Goal: Task Accomplishment & Management: Use online tool/utility

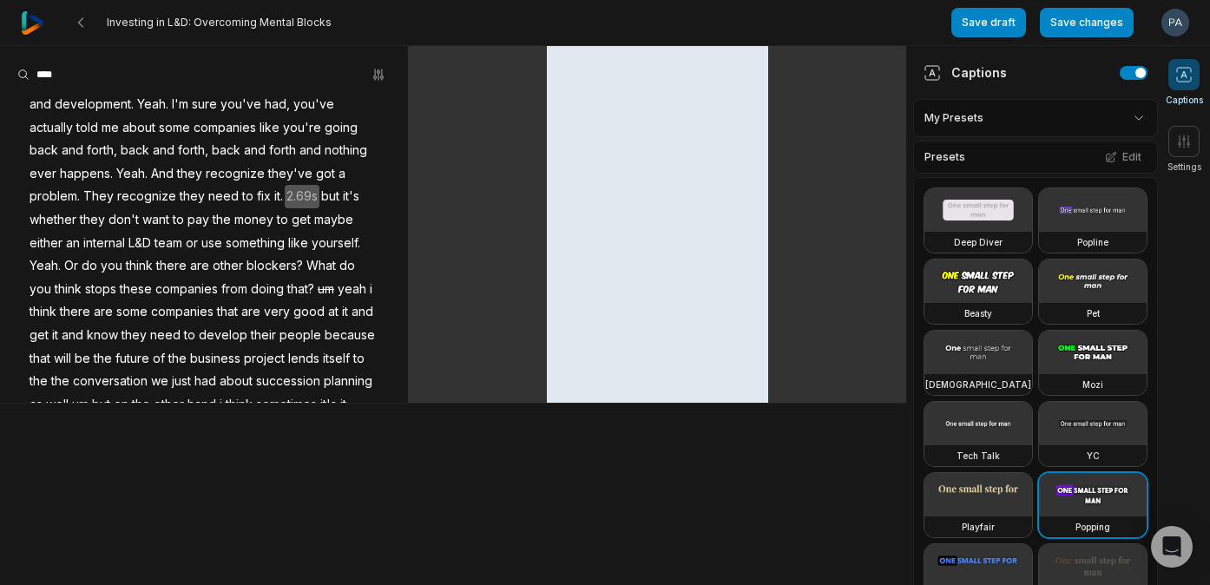
click at [23, 14] on img at bounding box center [32, 22] width 23 height 23
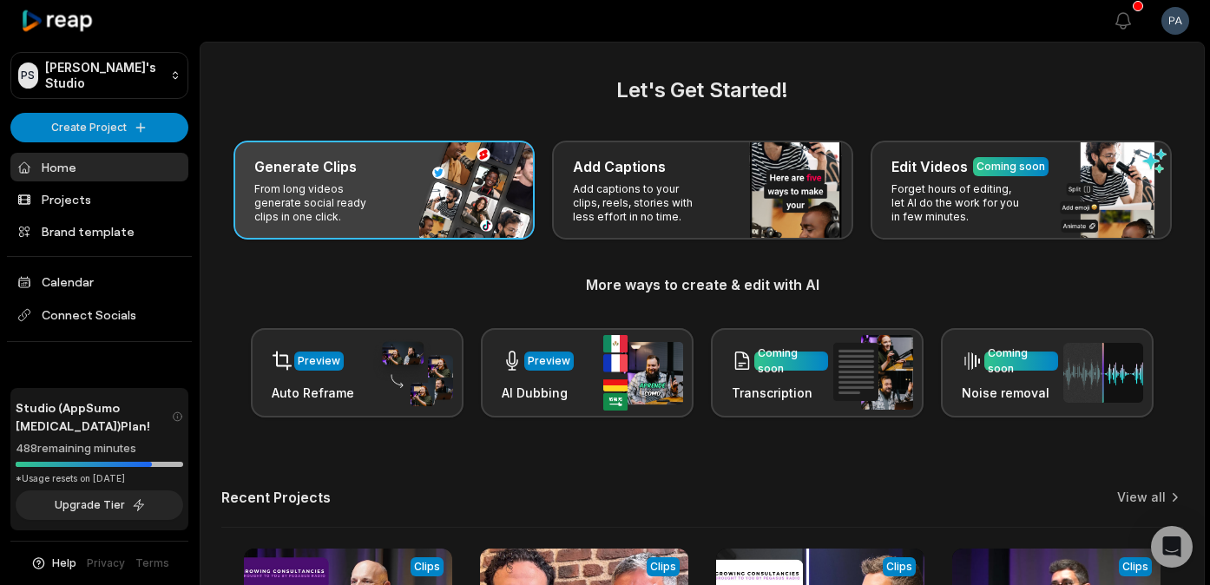
click at [363, 201] on p "From long videos generate social ready clips in one click." at bounding box center [321, 203] width 135 height 42
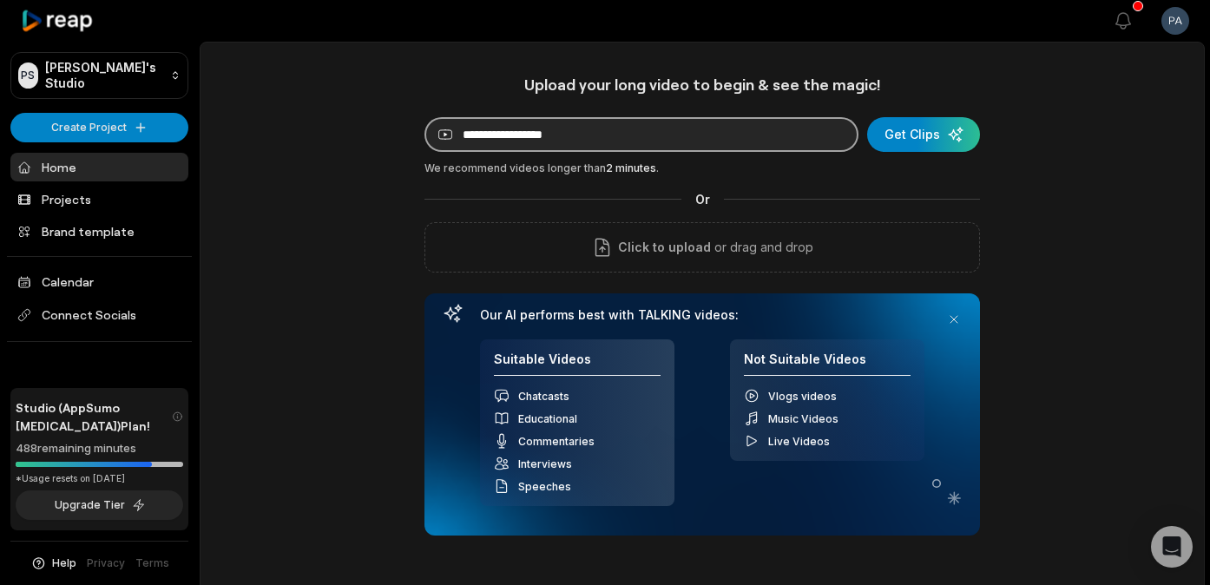
click at [546, 141] on input at bounding box center [642, 134] width 434 height 35
paste input "**********"
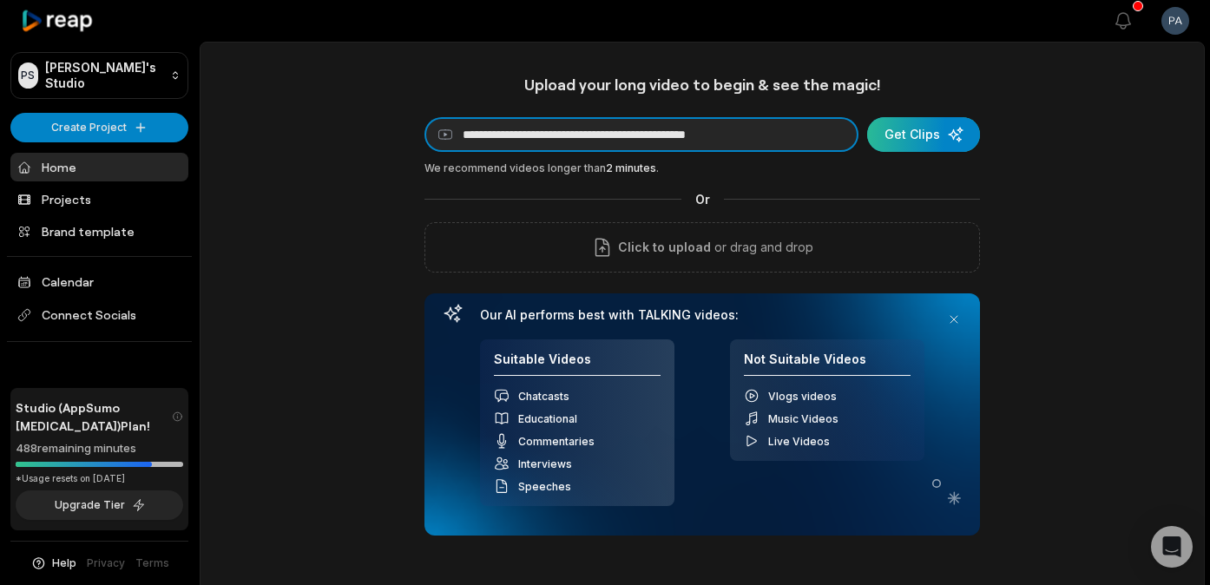
type input "**********"
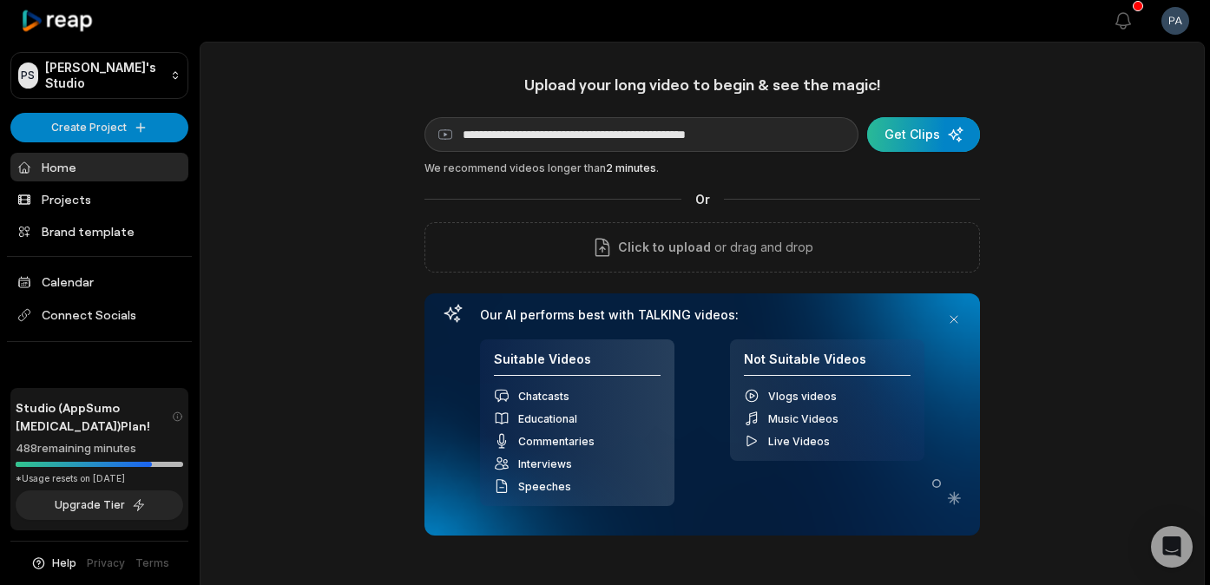
click at [922, 124] on div "submit" at bounding box center [923, 134] width 113 height 35
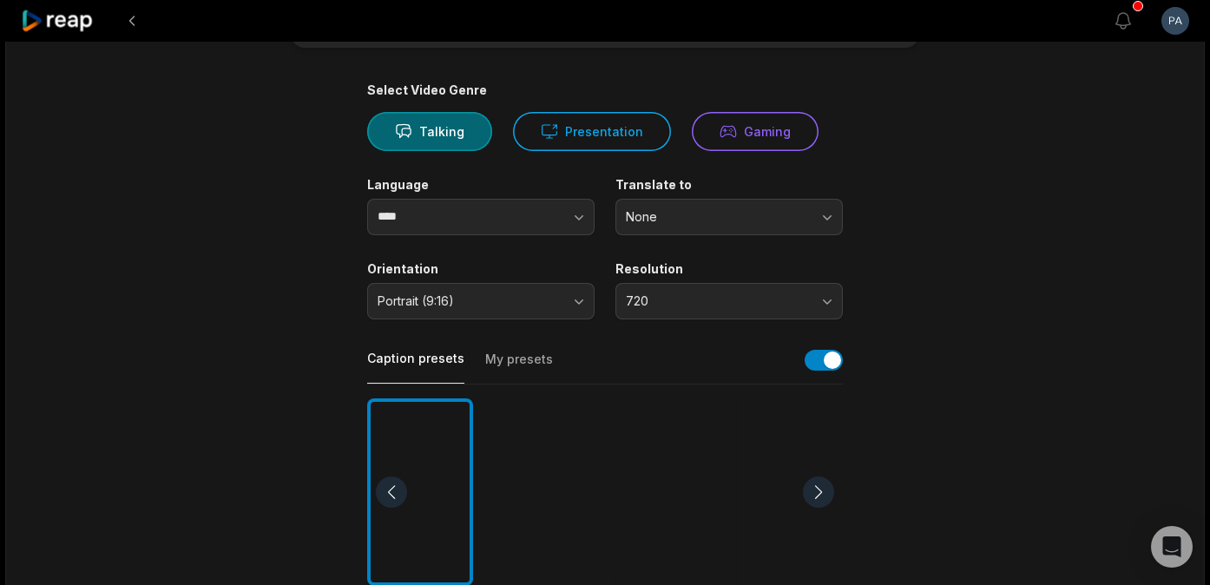
scroll to position [121, 0]
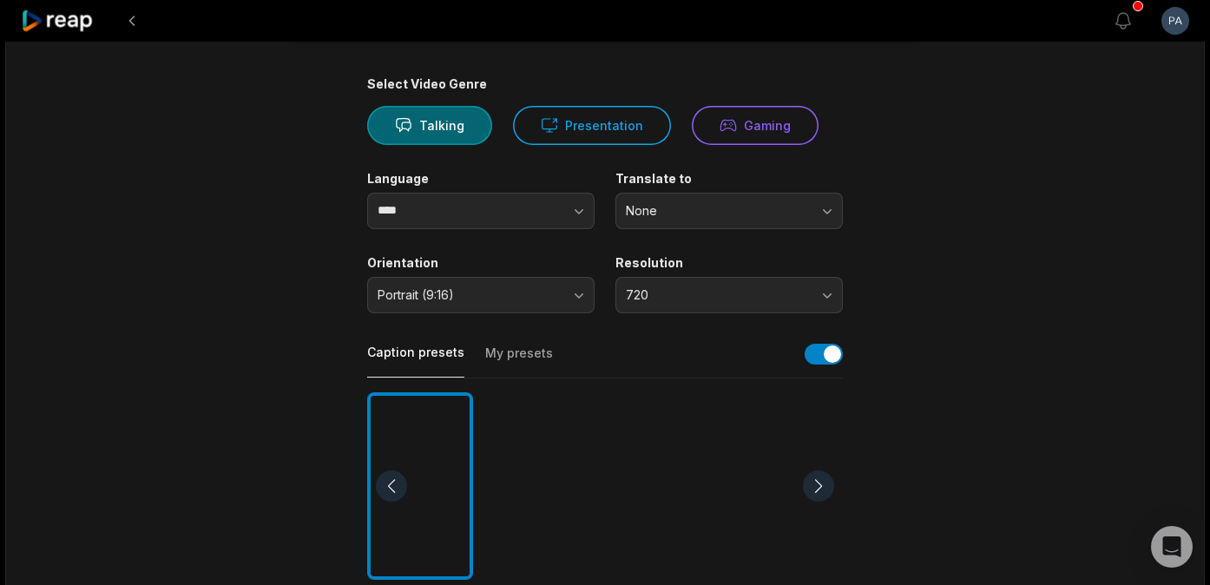
click at [530, 498] on div at bounding box center [543, 486] width 106 height 188
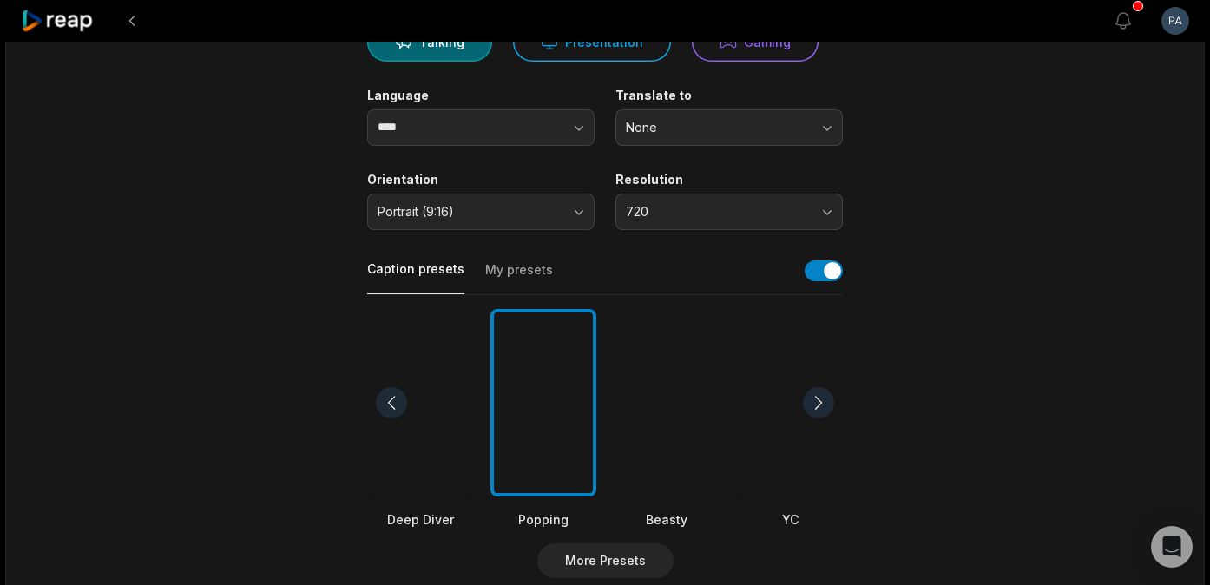
scroll to position [3, 0]
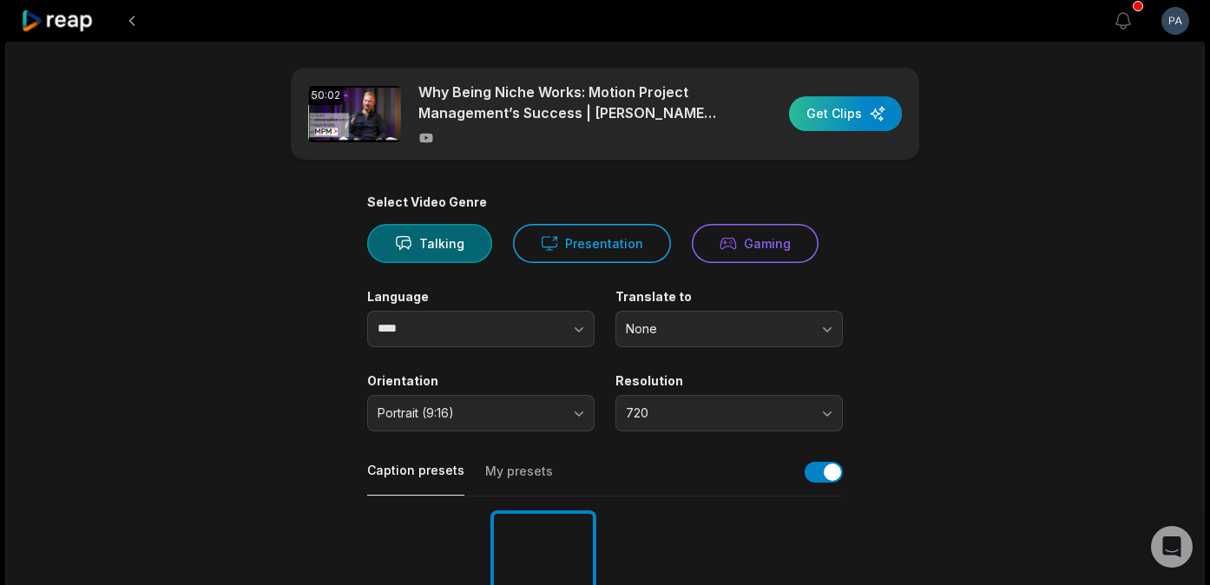
click at [859, 118] on div "button" at bounding box center [845, 113] width 113 height 35
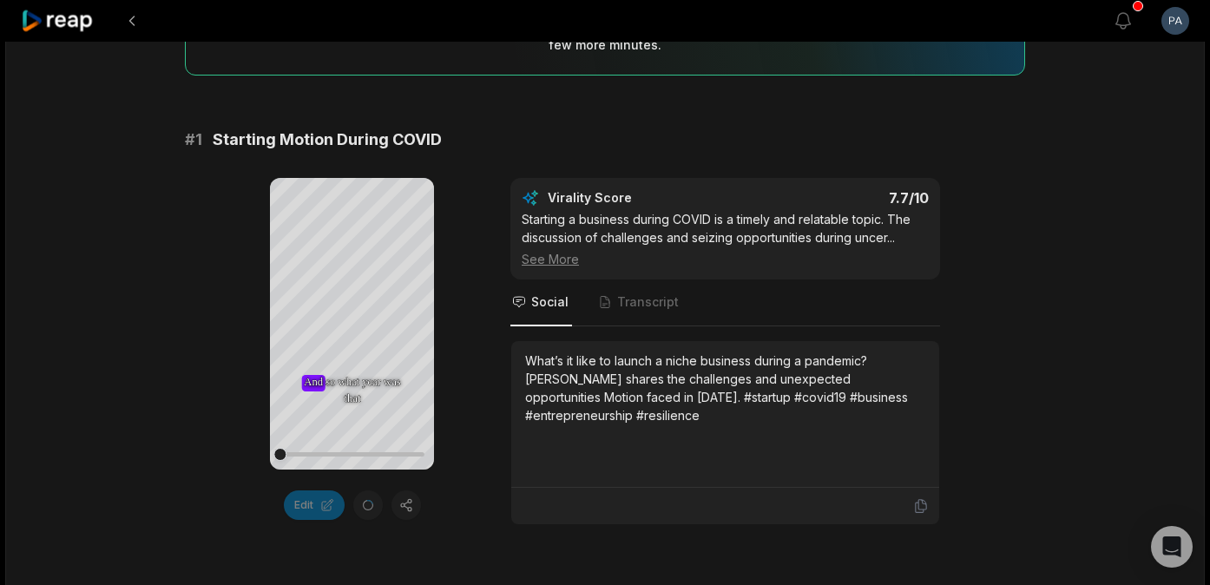
scroll to position [252, 0]
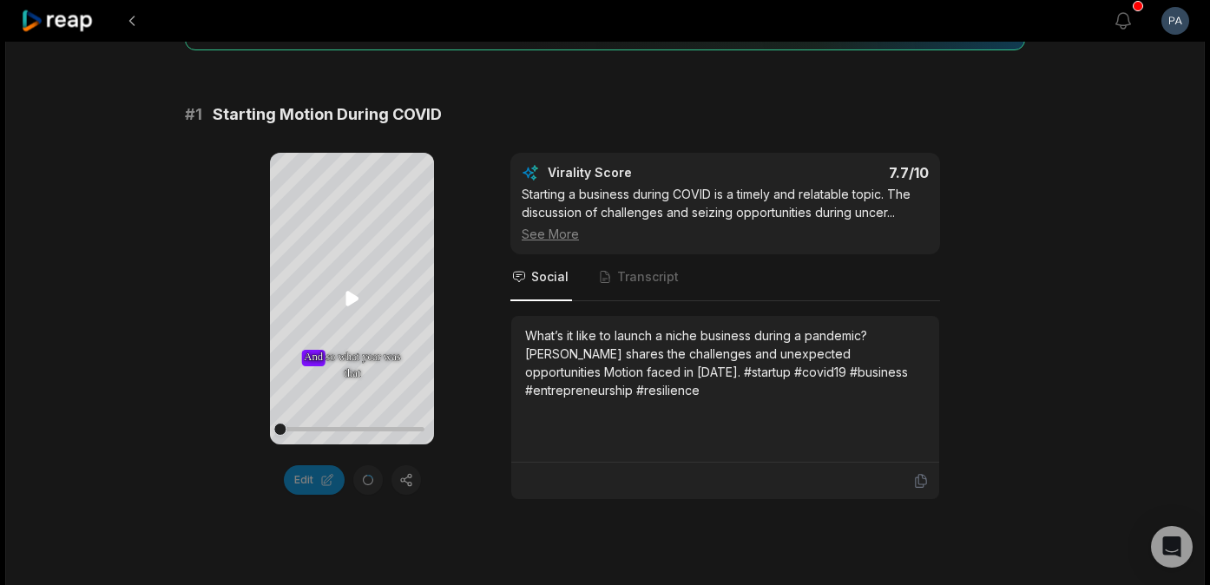
click at [359, 296] on icon at bounding box center [352, 298] width 21 height 21
click at [347, 296] on icon at bounding box center [352, 298] width 21 height 21
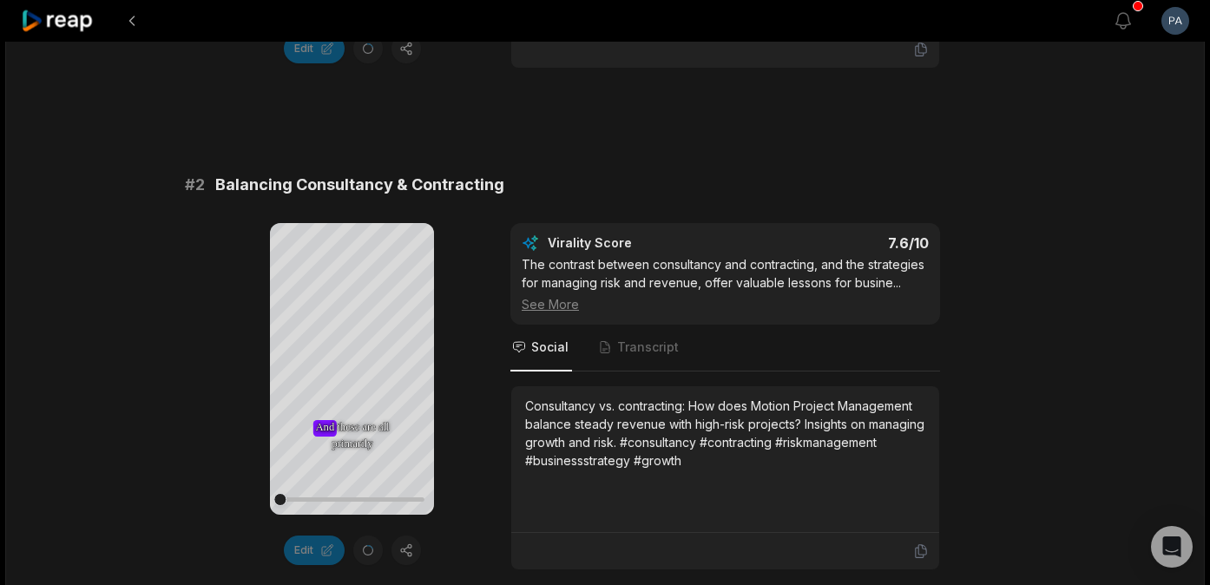
scroll to position [690, 0]
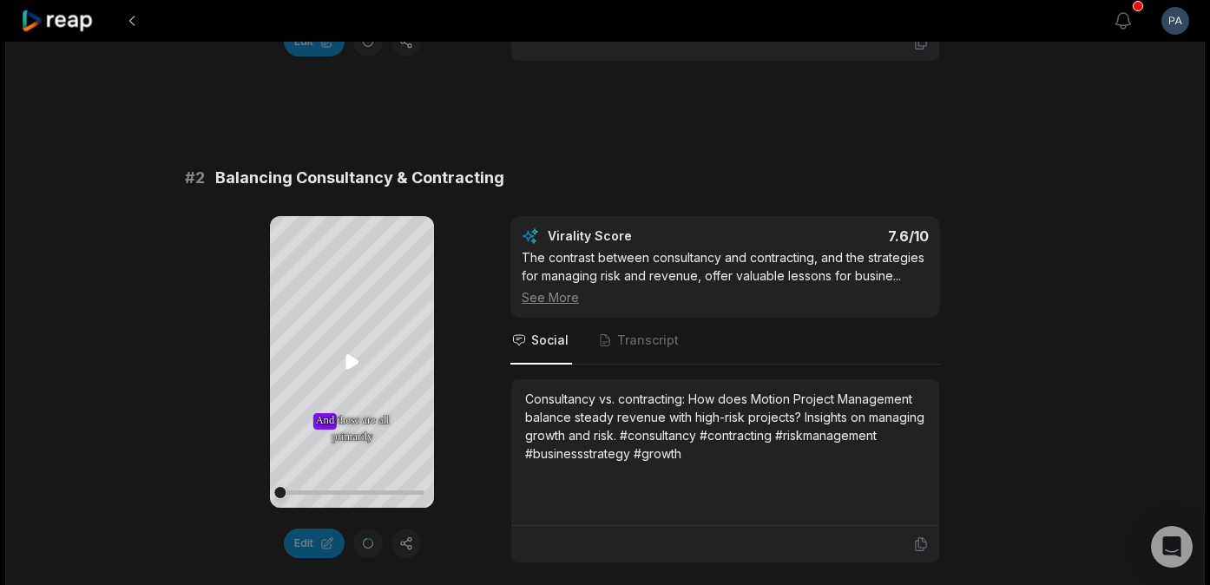
click at [352, 360] on icon at bounding box center [352, 362] width 13 height 15
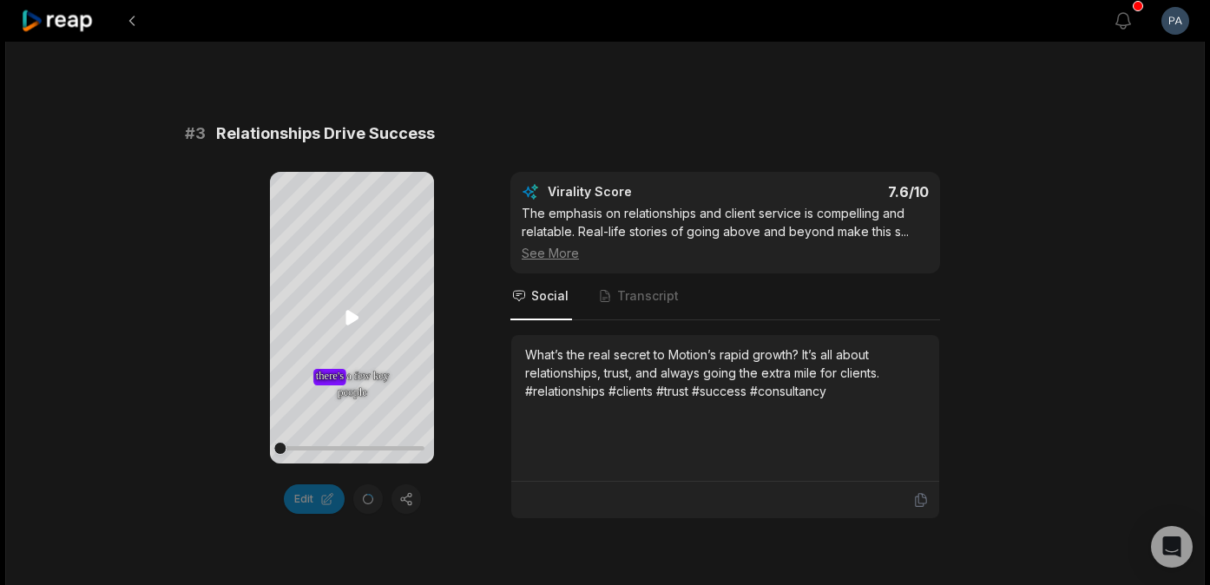
scroll to position [1310, 0]
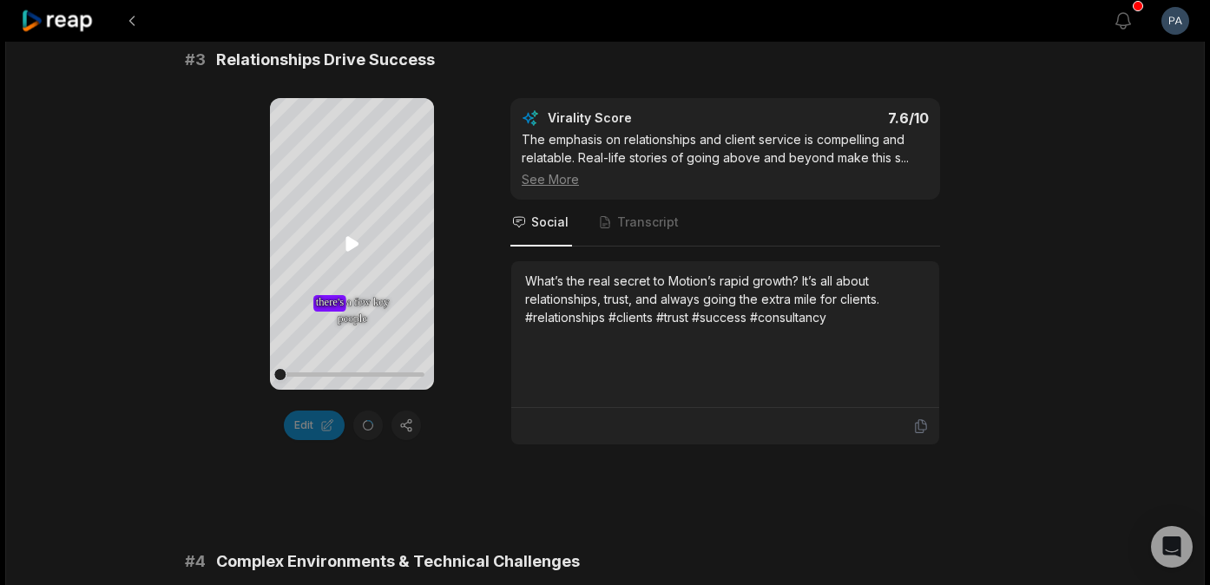
click at [352, 240] on icon at bounding box center [352, 244] width 13 height 15
click at [349, 235] on icon at bounding box center [352, 244] width 21 height 21
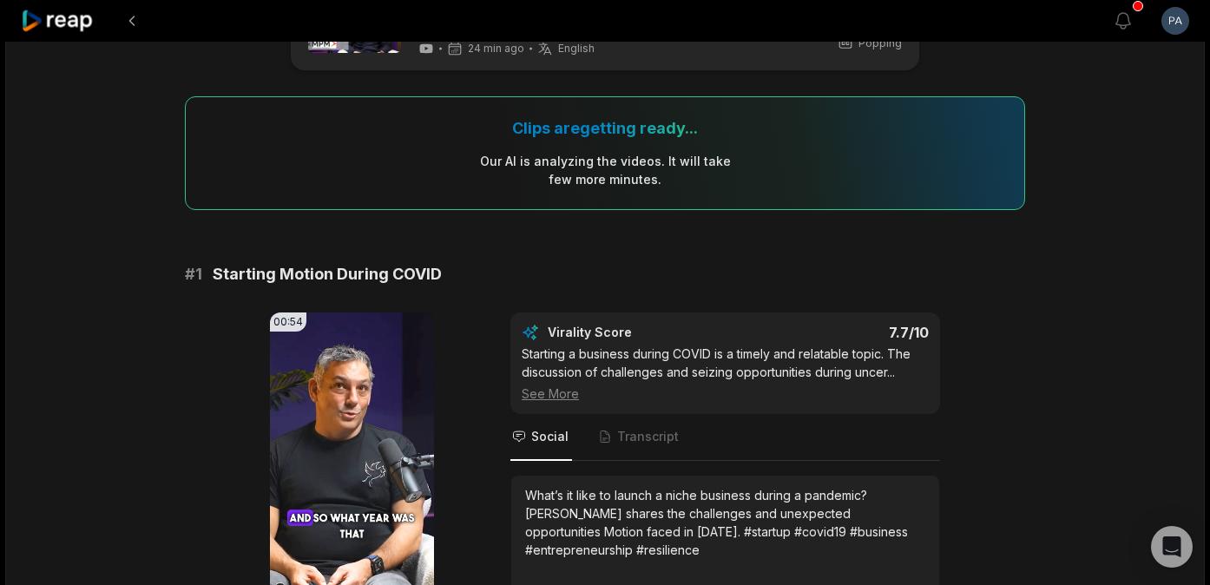
scroll to position [216, 0]
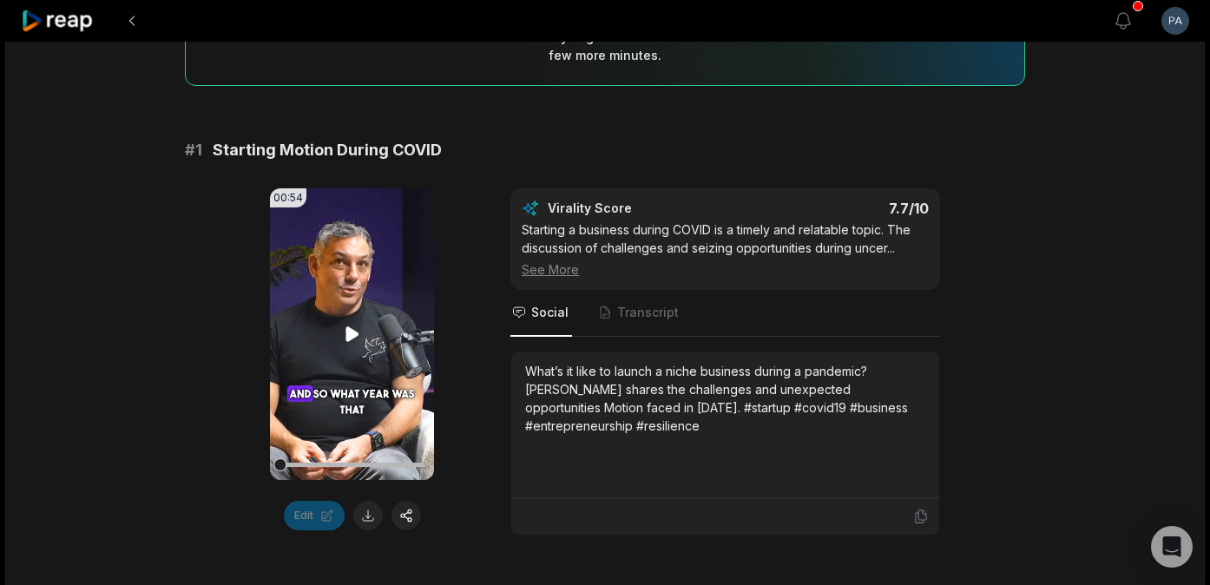
click at [348, 339] on icon at bounding box center [352, 334] width 13 height 15
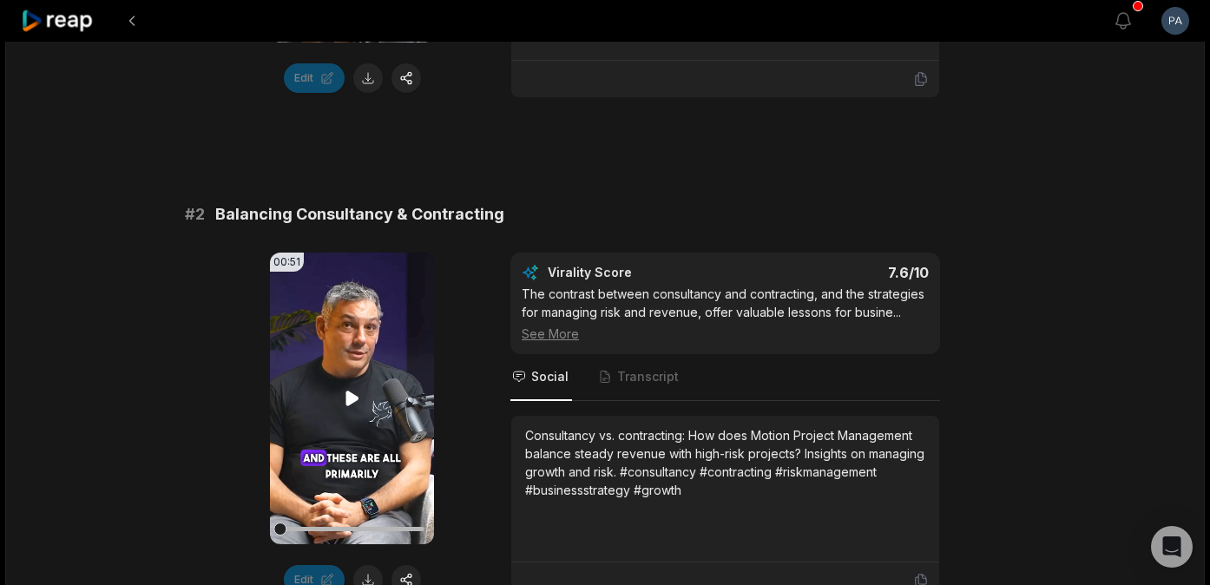
scroll to position [663, 0]
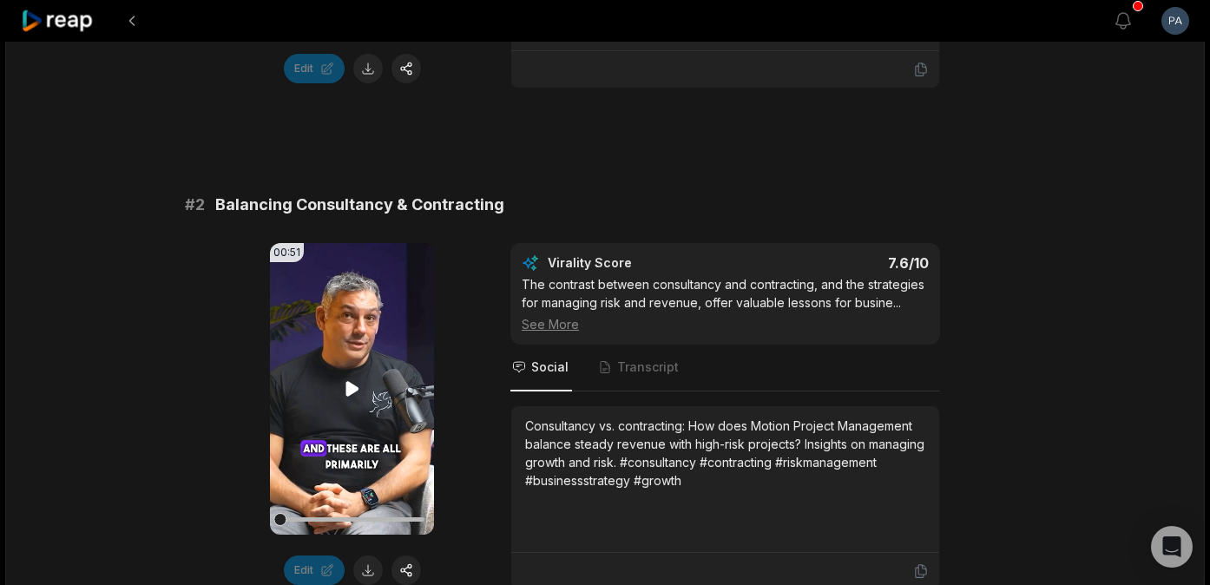
click at [352, 390] on icon at bounding box center [352, 389] width 13 height 15
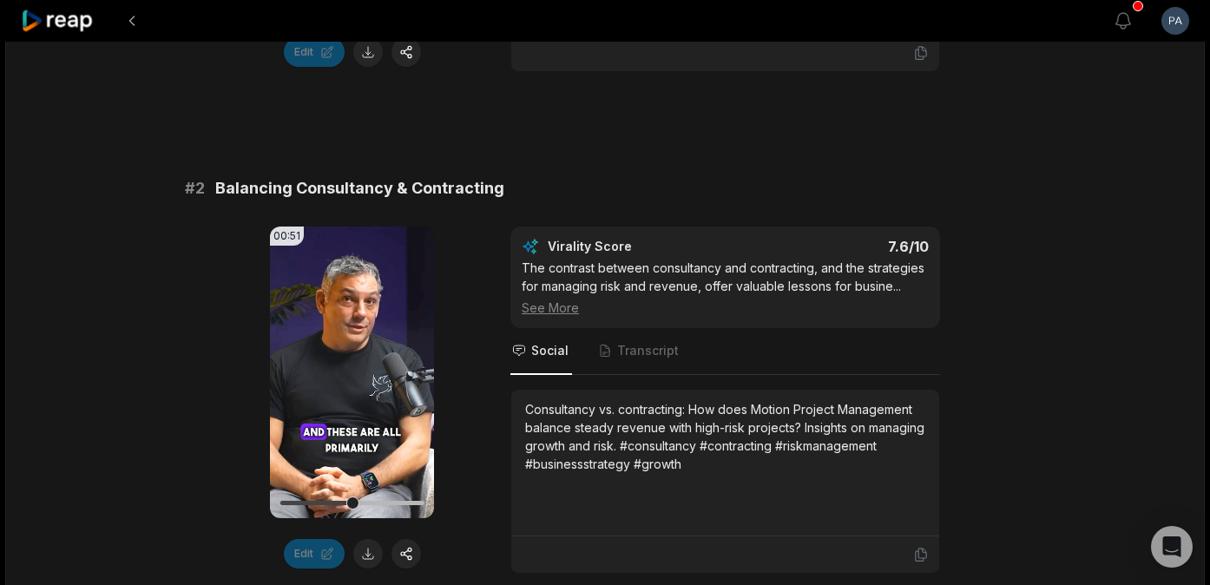
scroll to position [684, 0]
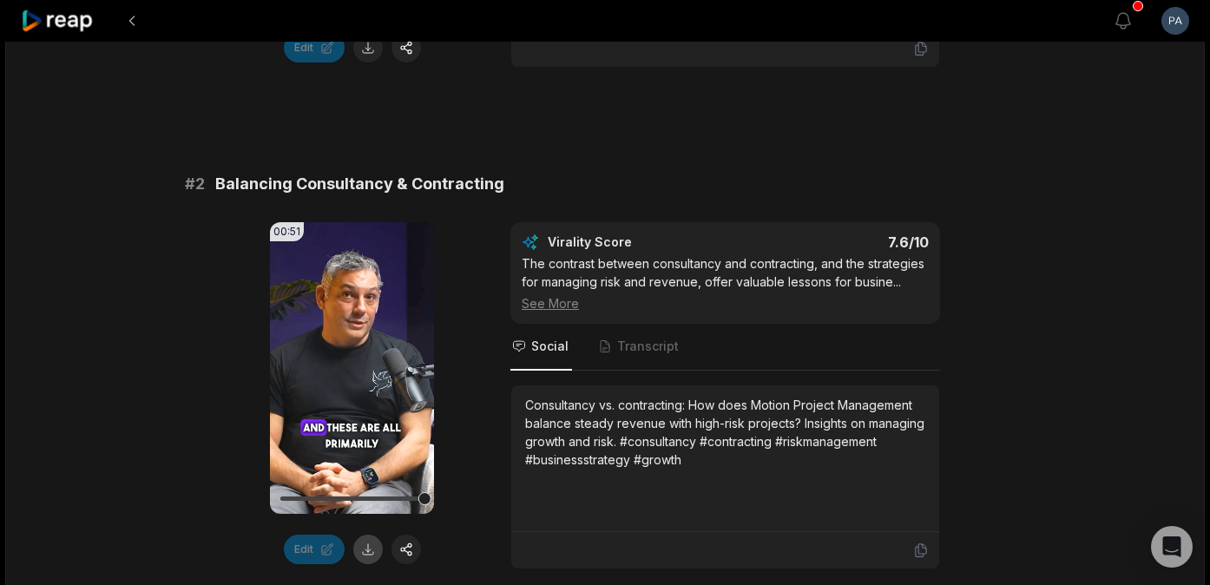
click at [365, 555] on button at bounding box center [368, 550] width 30 height 30
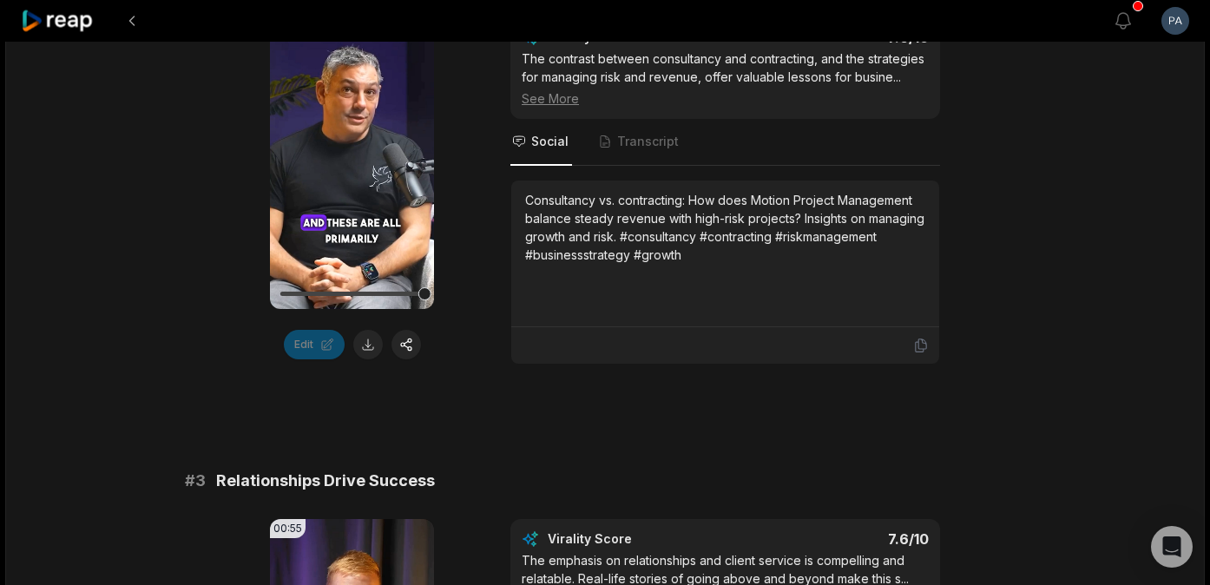
scroll to position [1214, 0]
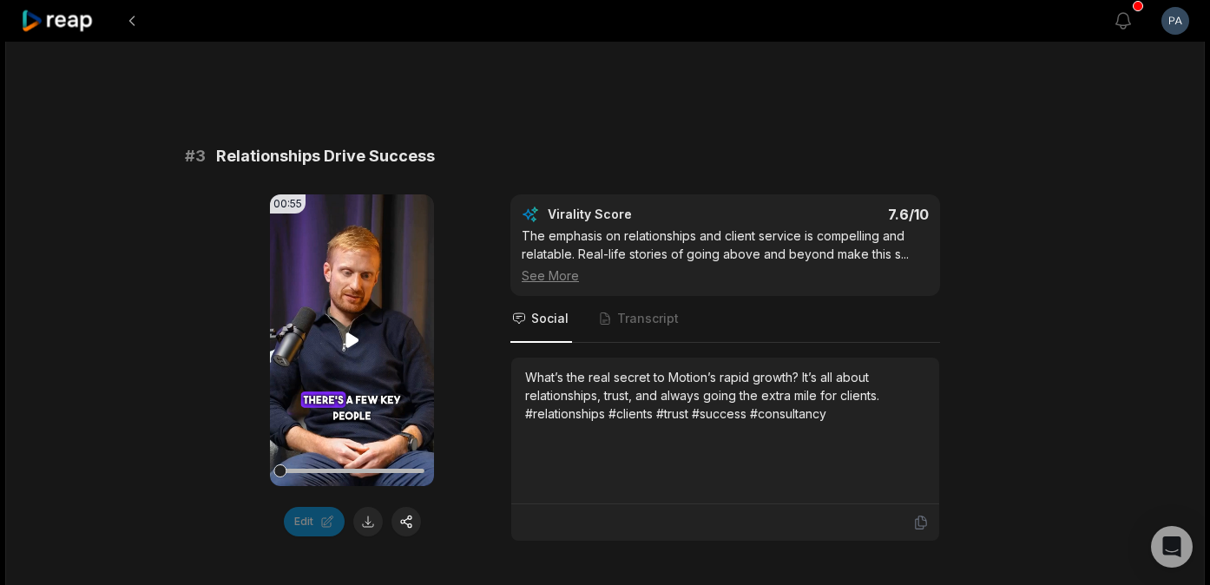
click at [352, 342] on icon at bounding box center [352, 340] width 13 height 15
click at [352, 342] on icon at bounding box center [352, 340] width 21 height 21
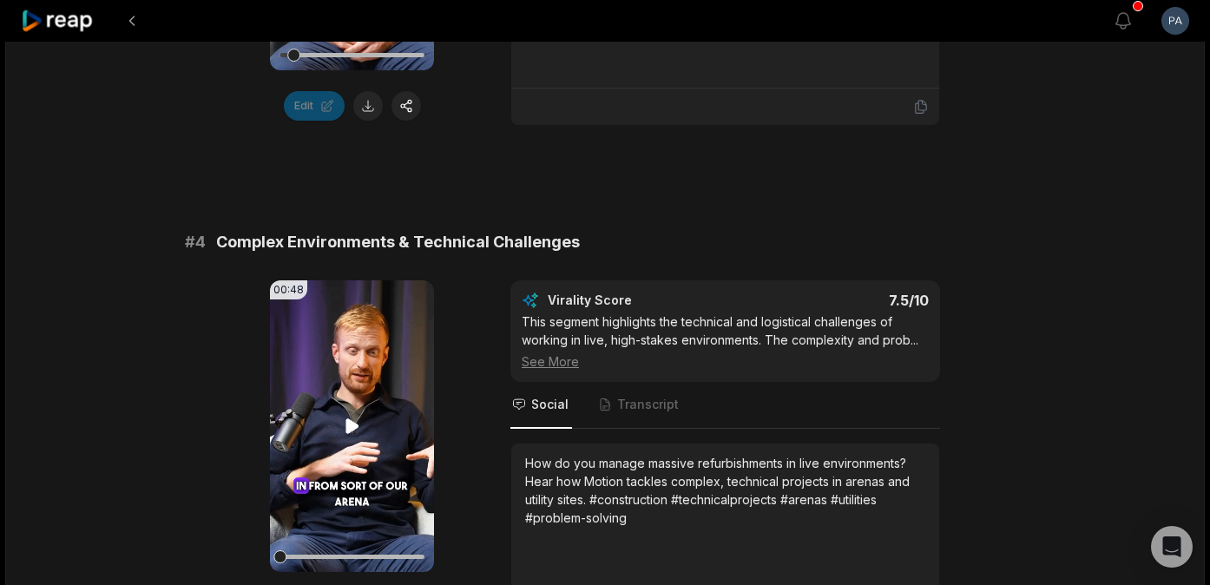
click at [353, 419] on icon at bounding box center [352, 426] width 13 height 15
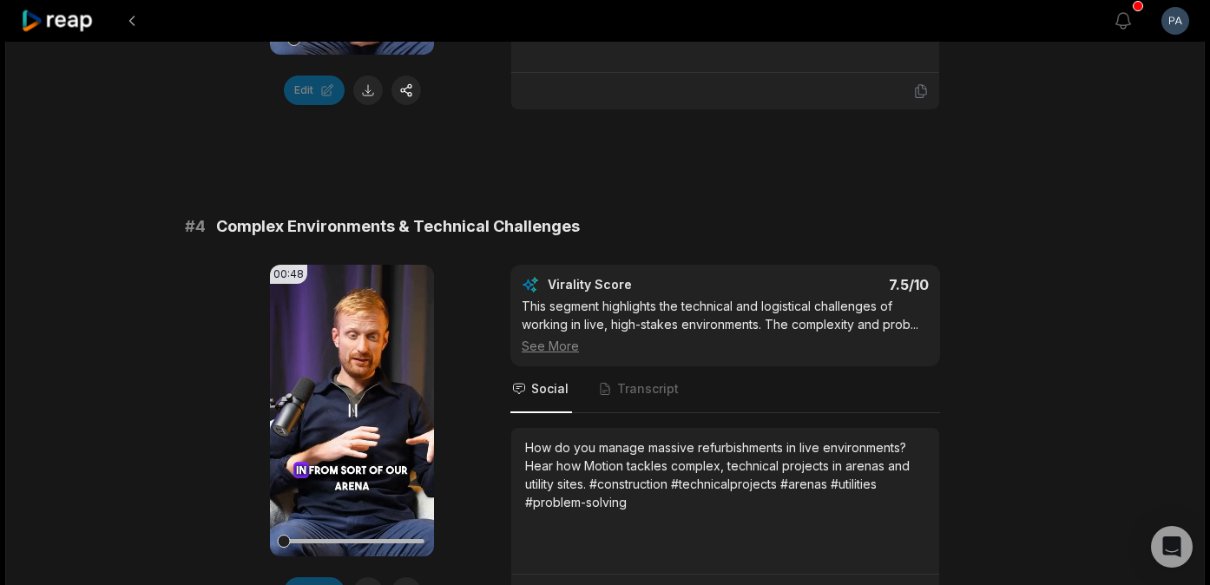
click at [353, 409] on icon at bounding box center [352, 410] width 21 height 21
drag, startPoint x: 285, startPoint y: 542, endPoint x: 274, endPoint y: 542, distance: 10.4
click at [274, 542] on div at bounding box center [279, 541] width 13 height 13
click at [352, 406] on icon at bounding box center [352, 411] width 13 height 15
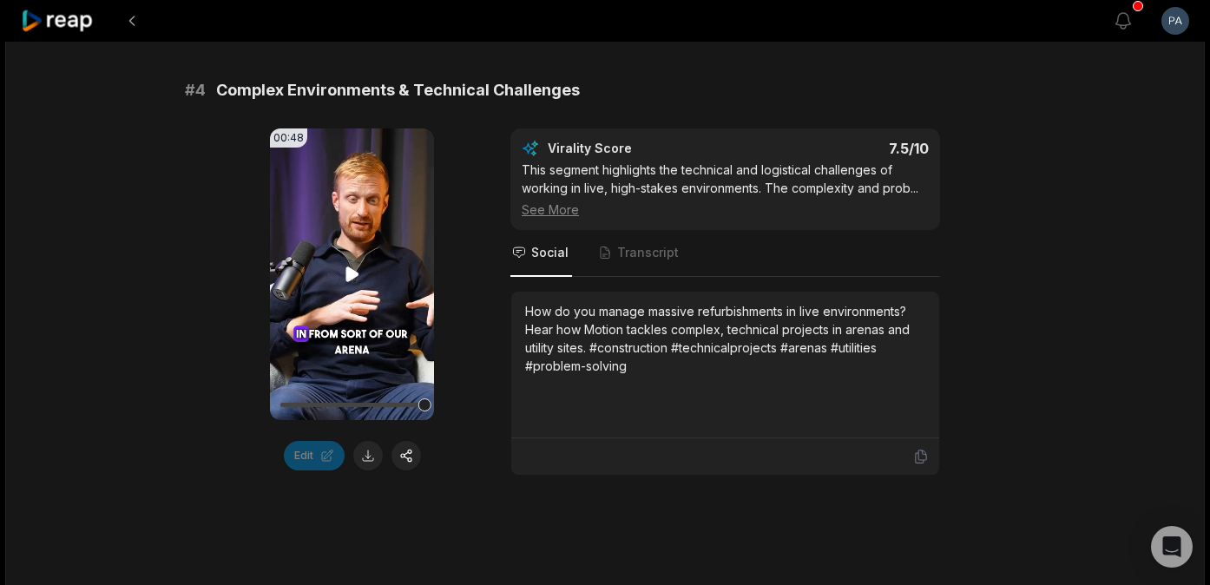
scroll to position [1794, 0]
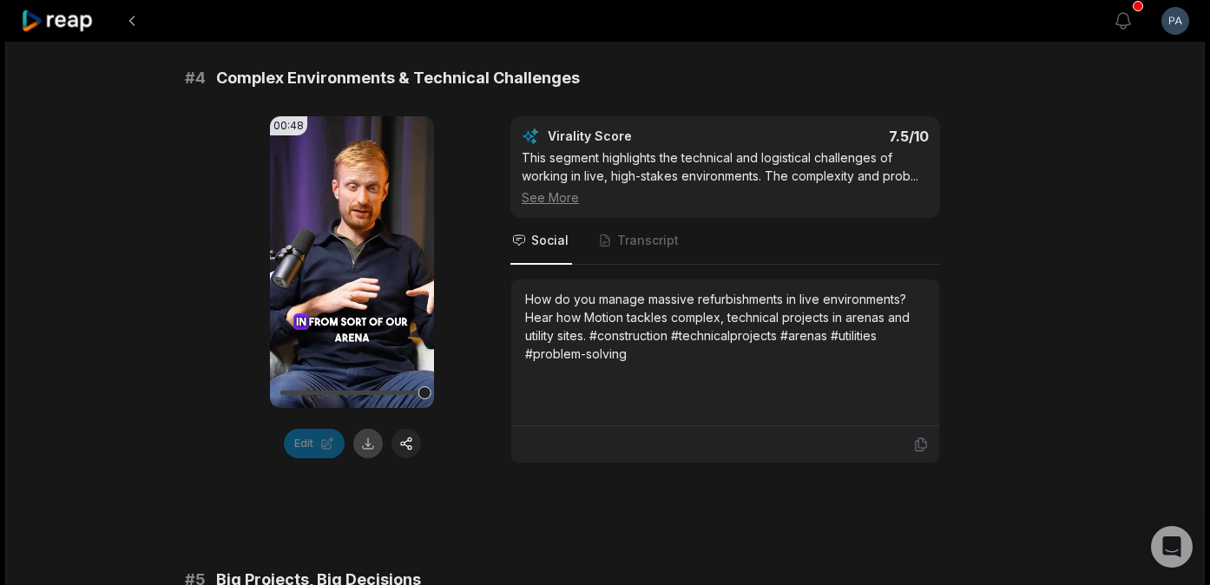
click at [368, 447] on button at bounding box center [368, 444] width 30 height 30
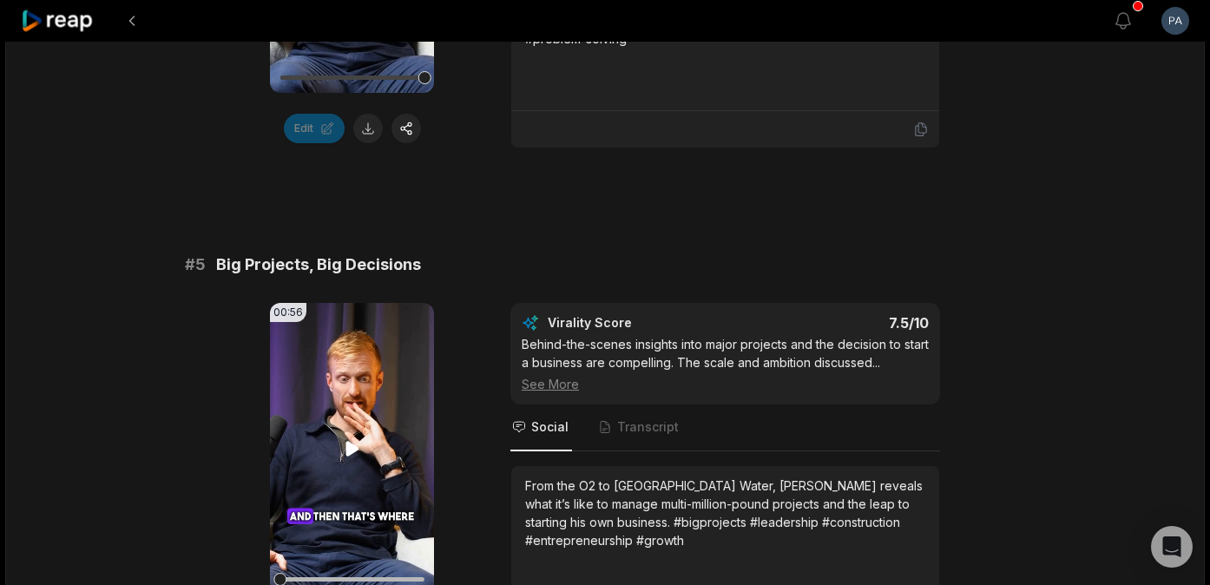
scroll to position [2166, 0]
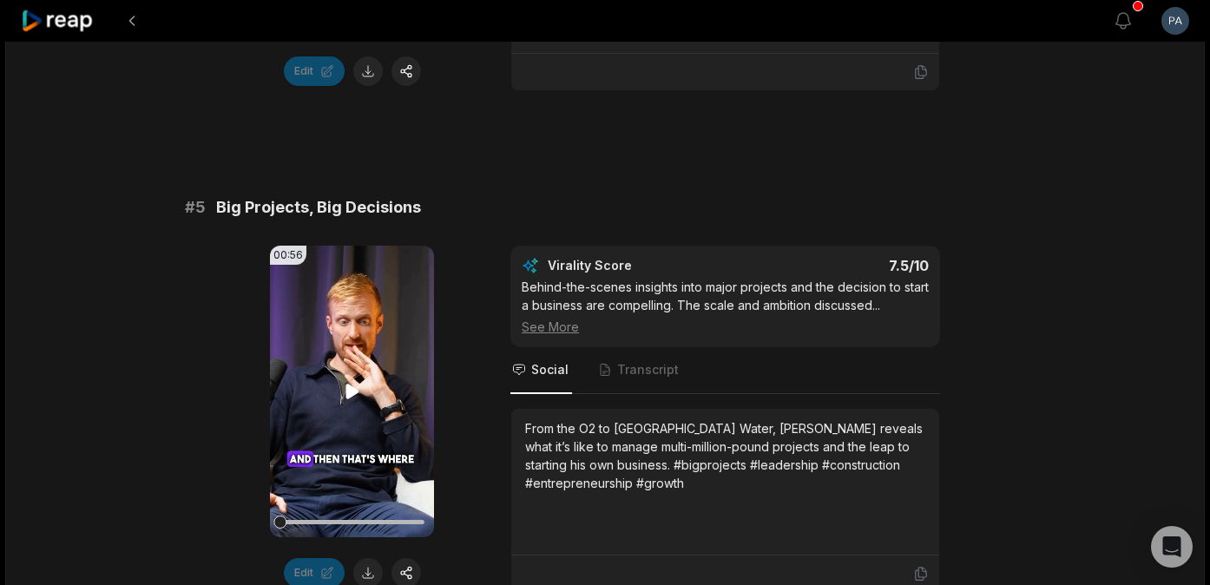
click at [350, 386] on icon at bounding box center [352, 392] width 13 height 15
click at [352, 387] on icon at bounding box center [352, 391] width 21 height 21
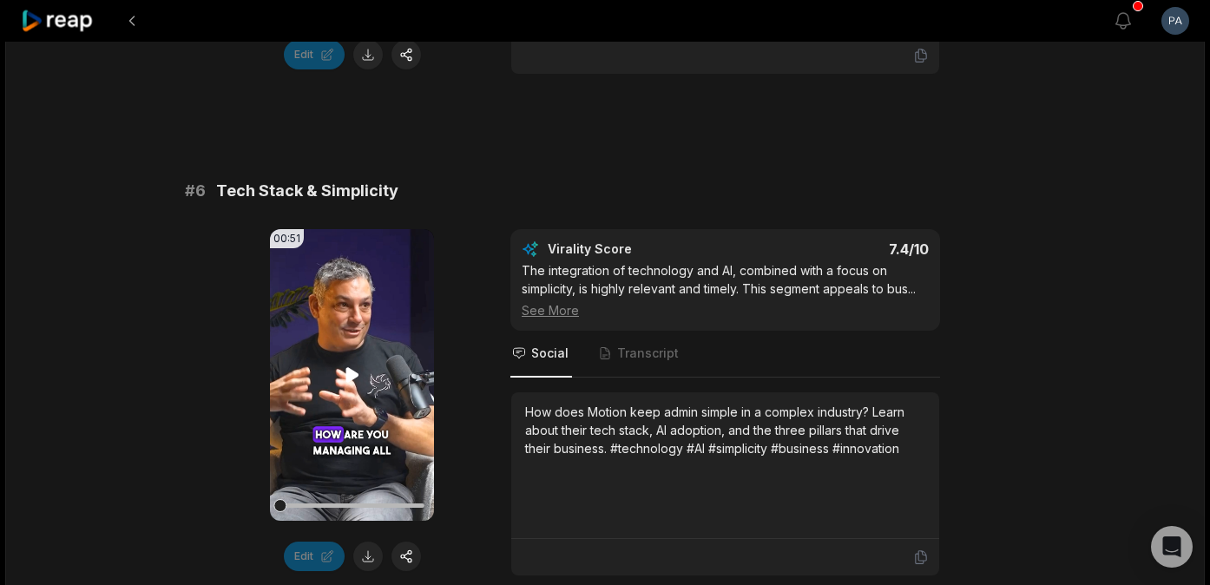
scroll to position [2754, 0]
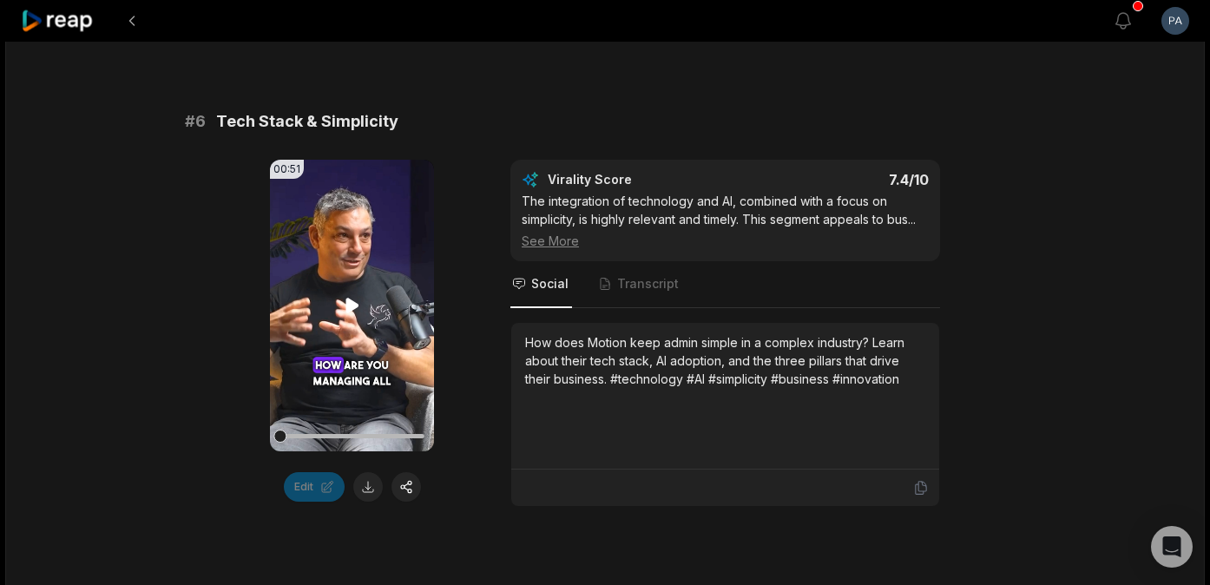
click at [348, 305] on icon at bounding box center [352, 306] width 13 height 15
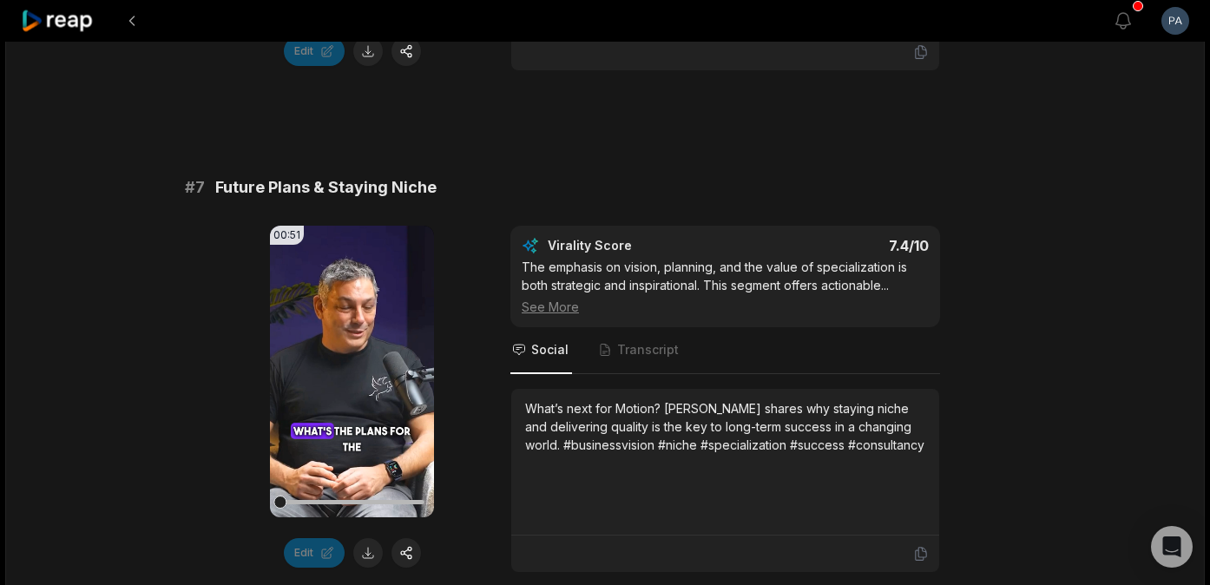
scroll to position [3195, 0]
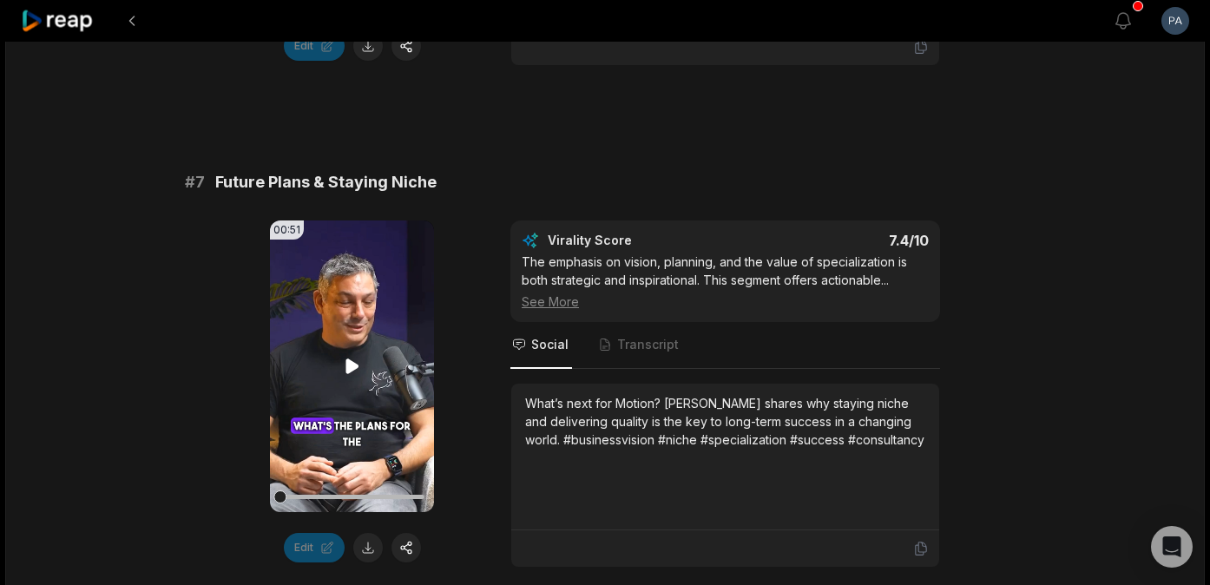
click at [347, 363] on icon at bounding box center [352, 366] width 13 height 15
click at [351, 360] on icon at bounding box center [352, 366] width 21 height 21
click at [351, 370] on icon at bounding box center [352, 366] width 13 height 15
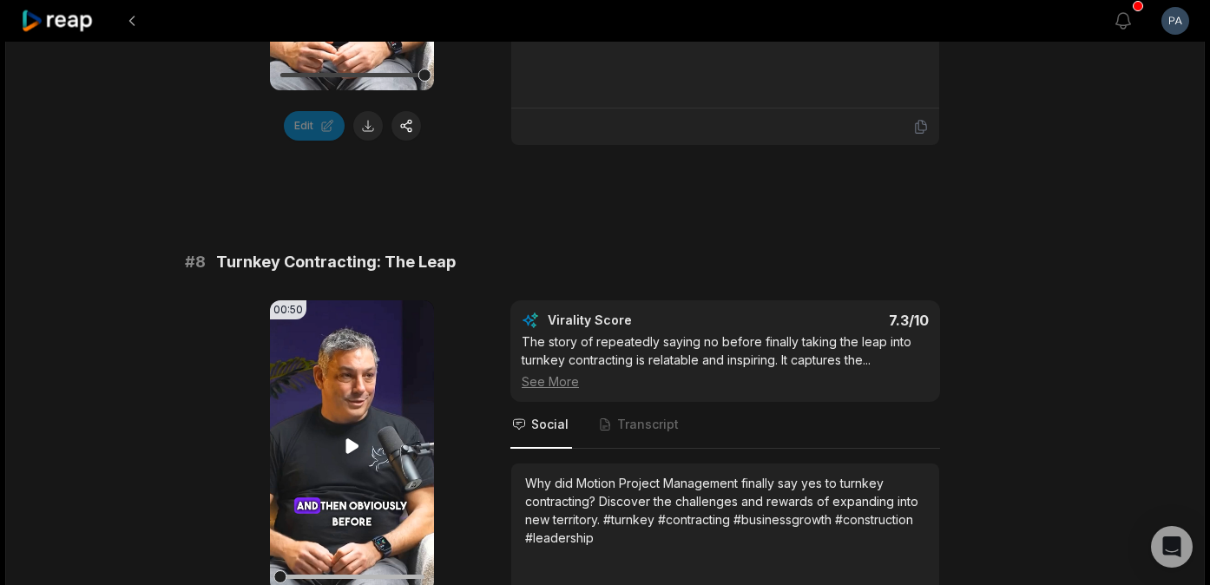
scroll to position [3680, 0]
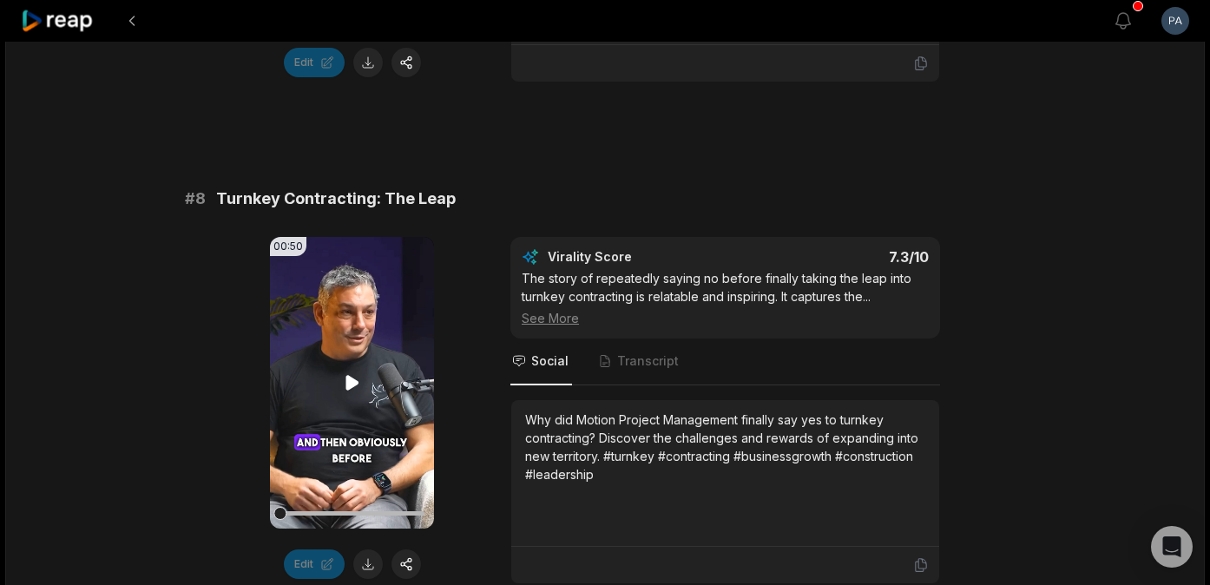
click at [352, 383] on icon at bounding box center [352, 383] width 13 height 15
click at [350, 376] on icon at bounding box center [352, 382] width 21 height 21
click at [354, 384] on icon at bounding box center [352, 383] width 13 height 15
click at [356, 381] on icon at bounding box center [352, 383] width 7 height 11
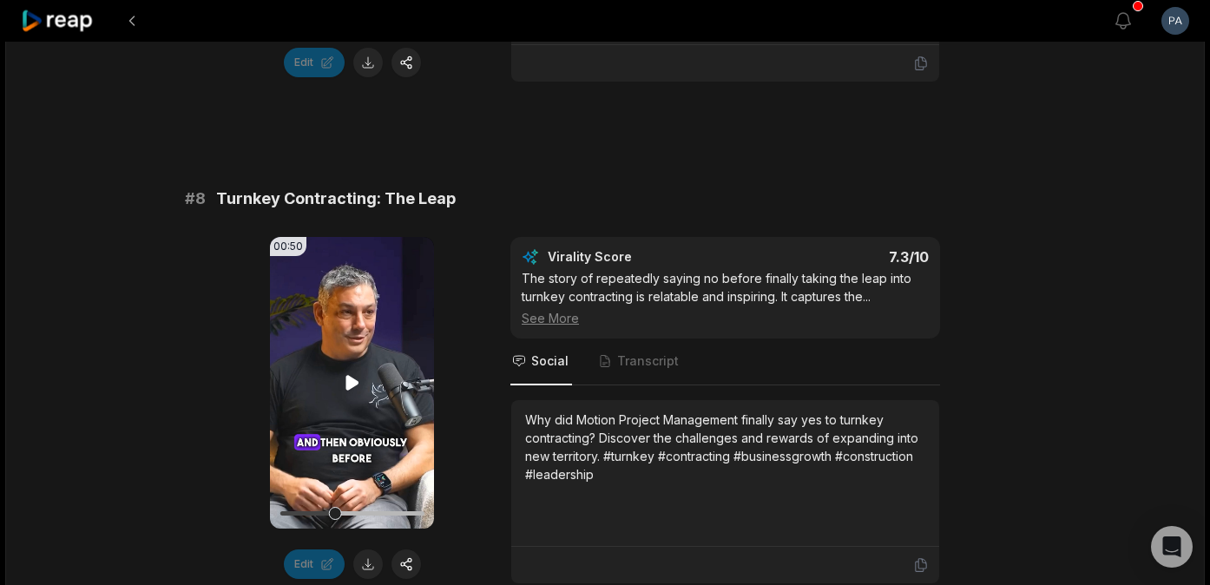
click at [356, 381] on icon at bounding box center [352, 383] width 13 height 15
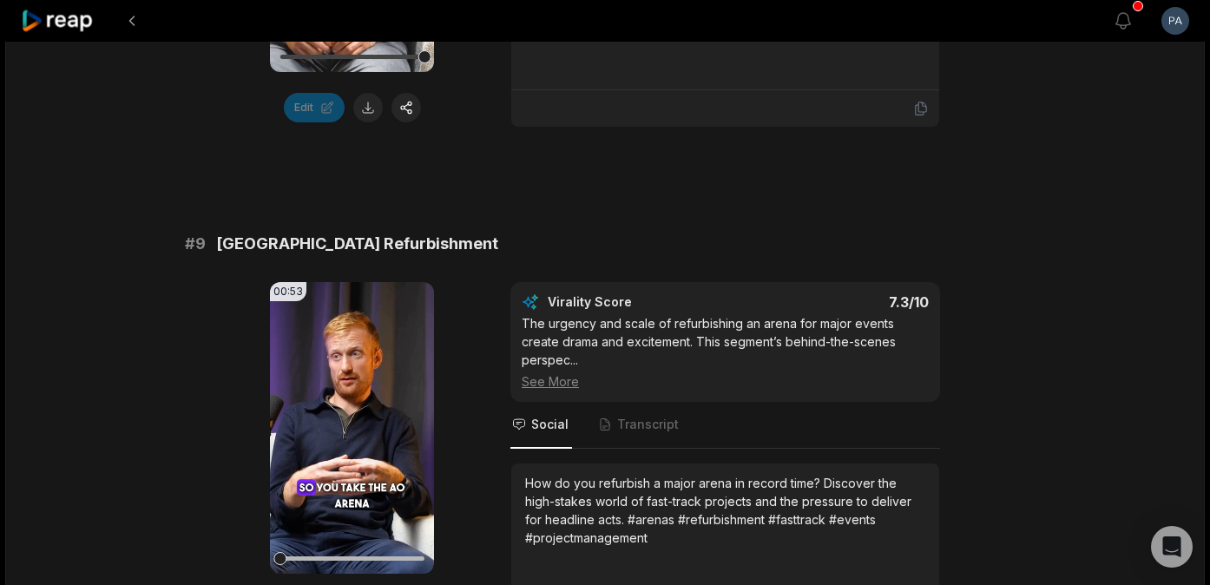
scroll to position [4160, 0]
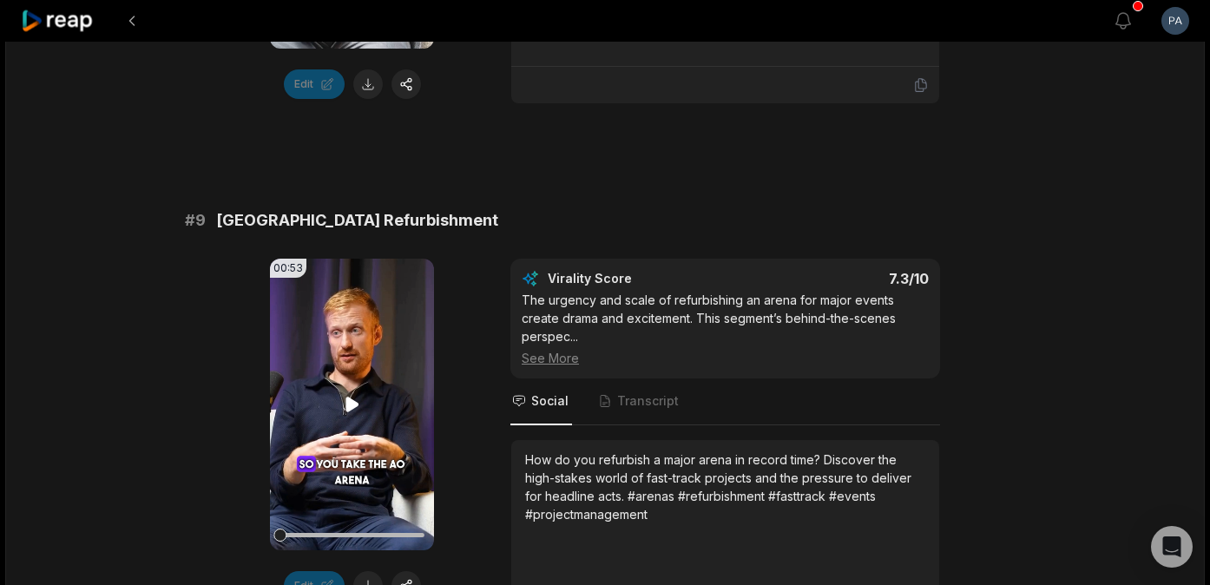
click at [352, 407] on icon at bounding box center [352, 405] width 13 height 15
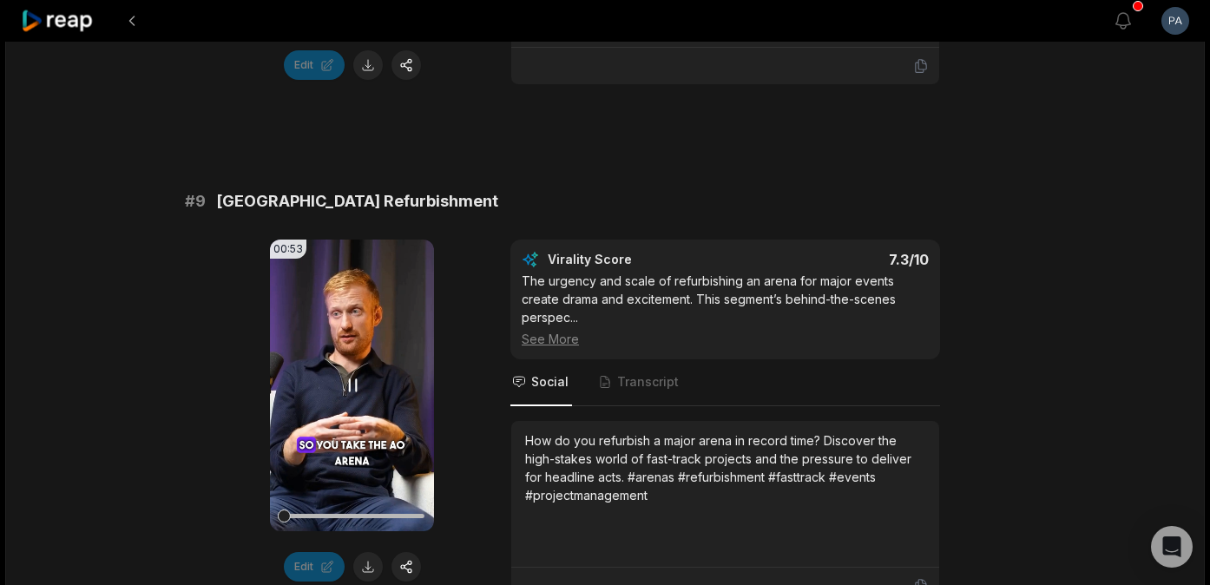
scroll to position [4181, 0]
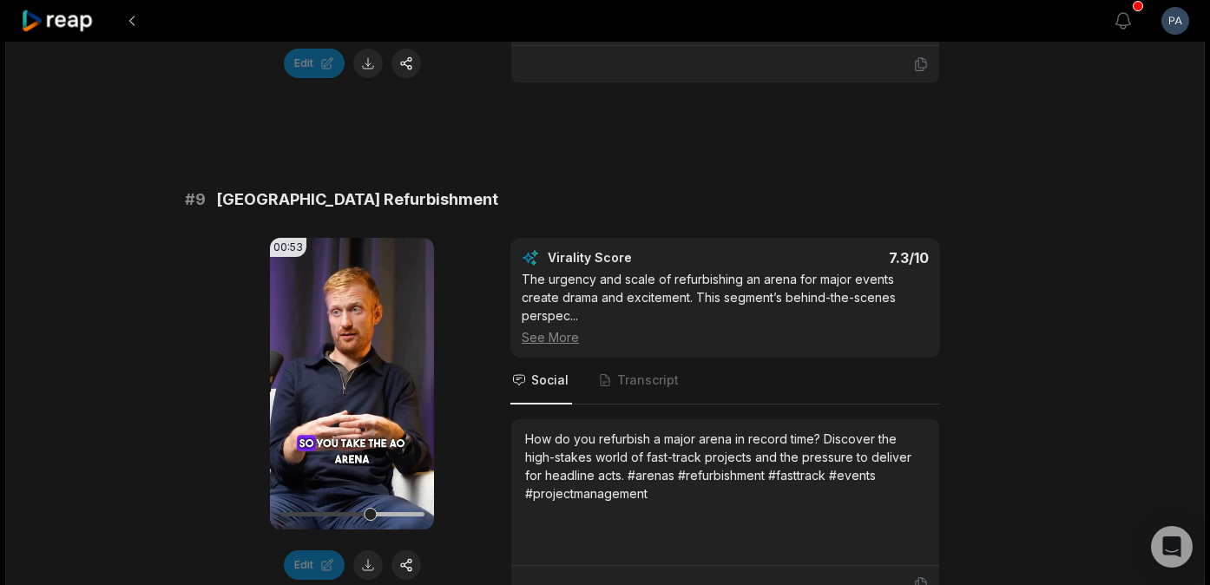
click at [352, 384] on icon at bounding box center [352, 383] width 21 height 21
click at [352, 384] on icon at bounding box center [352, 384] width 13 height 15
click at [351, 380] on icon at bounding box center [352, 383] width 21 height 21
click at [351, 380] on icon at bounding box center [352, 384] width 13 height 15
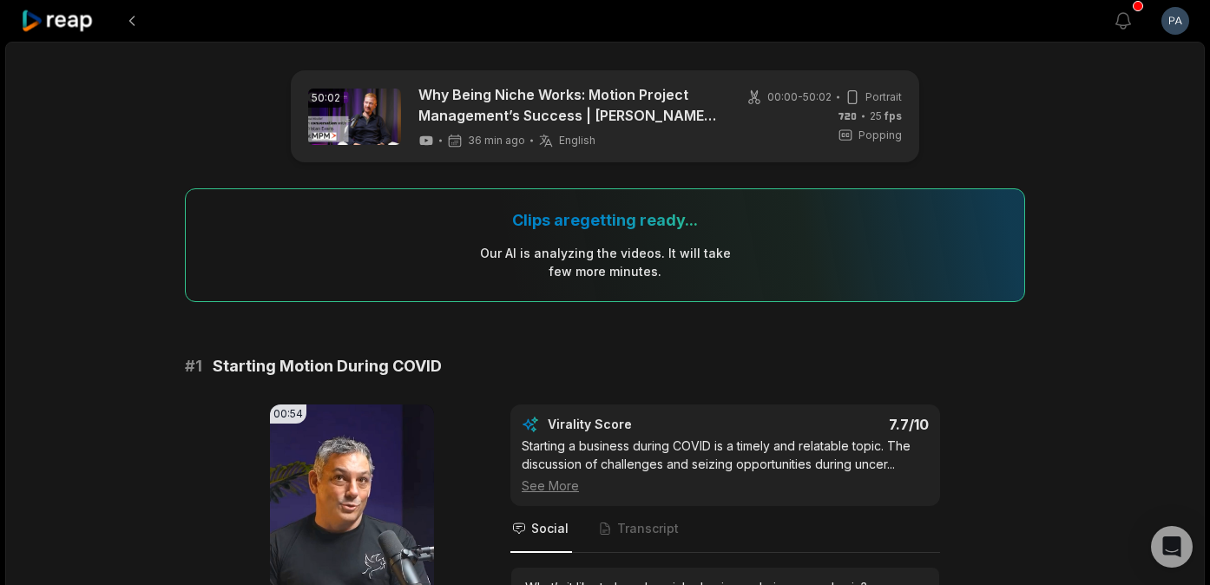
scroll to position [313, 0]
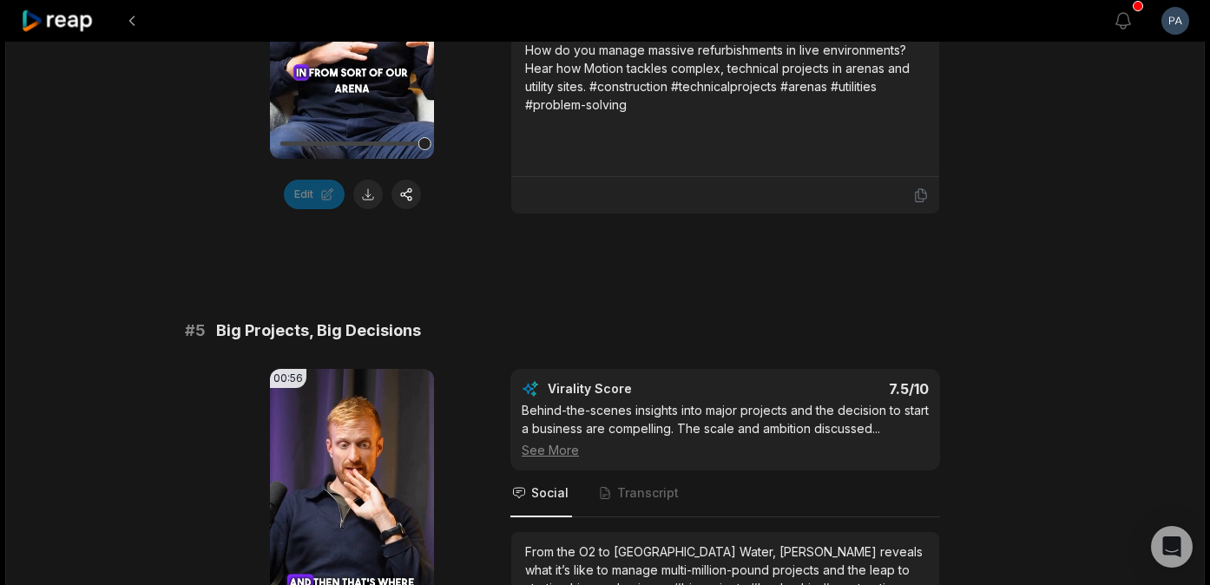
scroll to position [2162, 0]
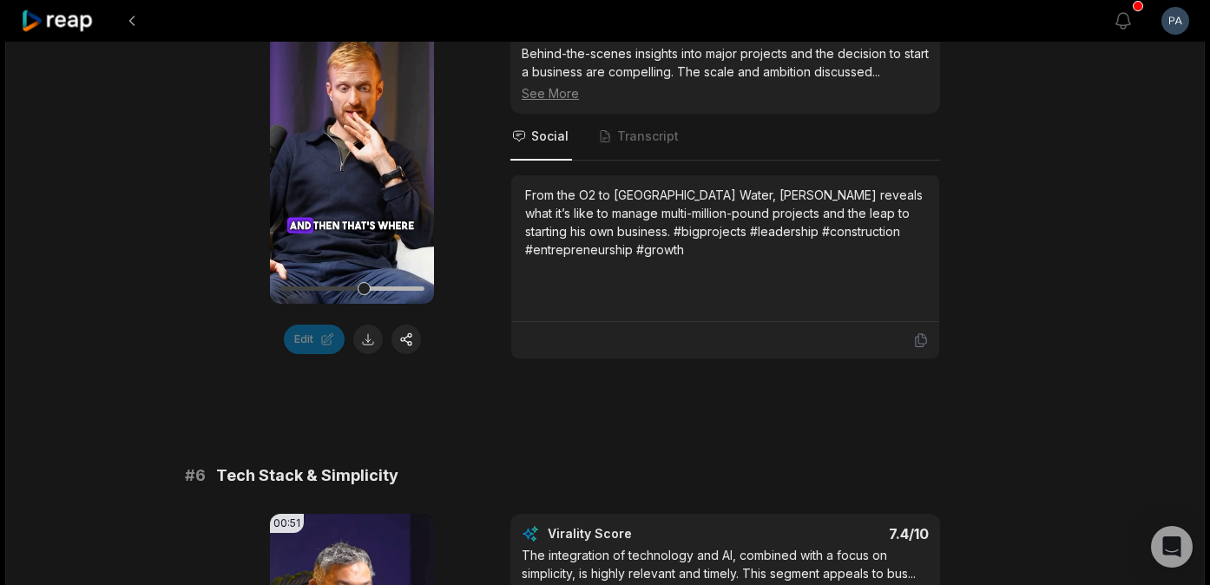
scroll to position [2420, 0]
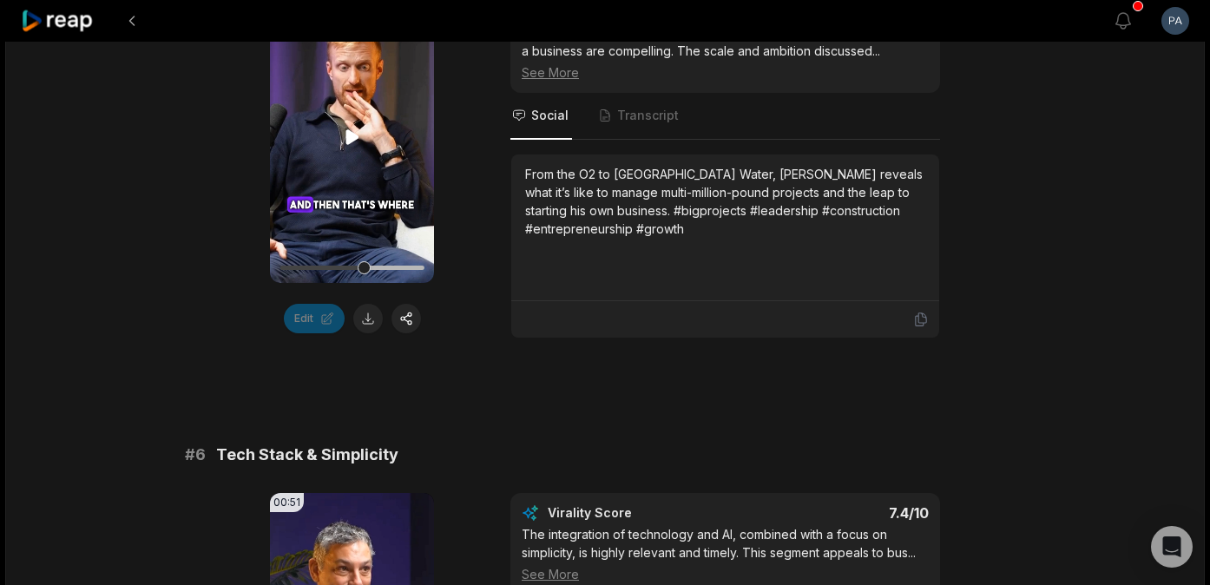
click at [408, 268] on div at bounding box center [352, 268] width 144 height 4
click at [371, 268] on div at bounding box center [364, 267] width 13 height 13
click at [356, 130] on icon at bounding box center [352, 137] width 21 height 21
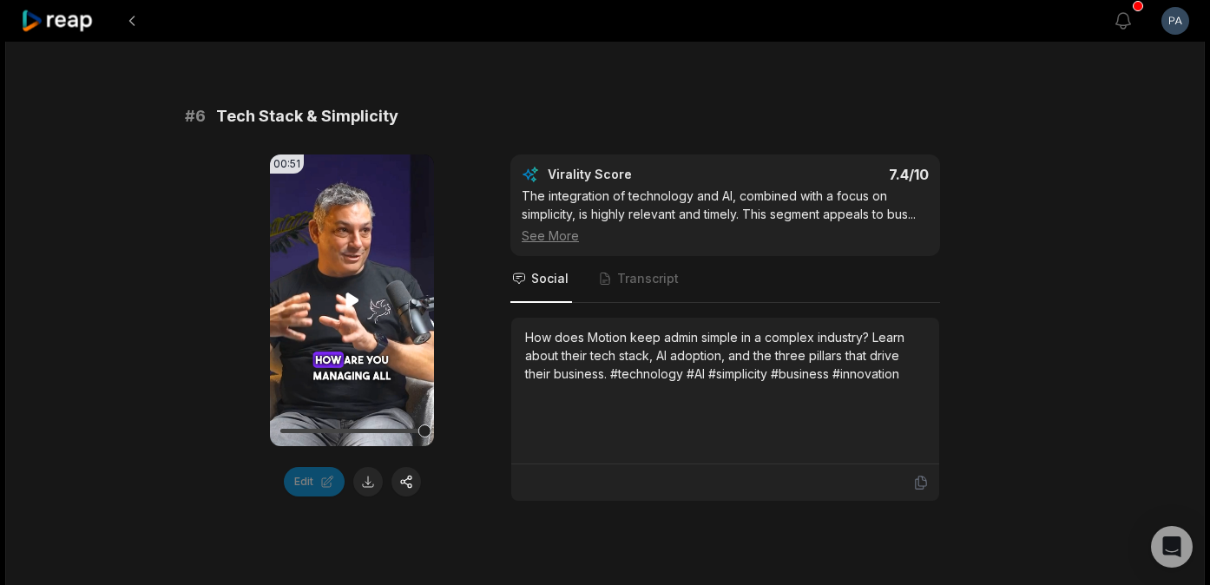
scroll to position [2769, 0]
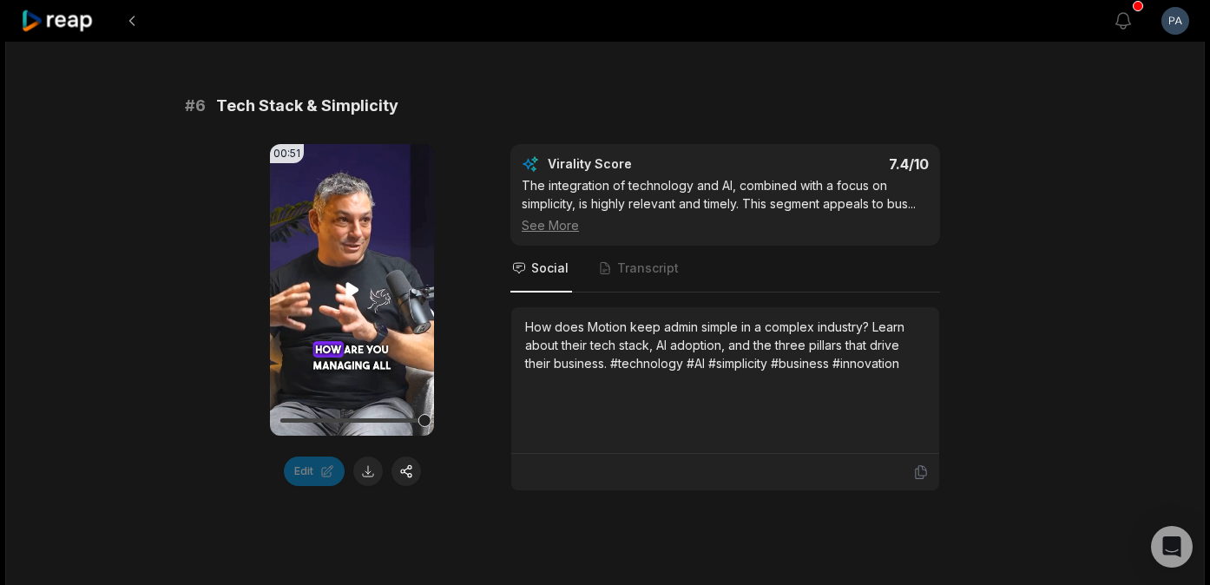
click at [351, 289] on icon at bounding box center [352, 290] width 13 height 15
click at [409, 417] on div at bounding box center [352, 420] width 144 height 30
click at [406, 424] on div at bounding box center [352, 420] width 144 height 30
click at [284, 422] on div at bounding box center [352, 420] width 144 height 4
click at [352, 291] on icon at bounding box center [352, 290] width 13 height 15
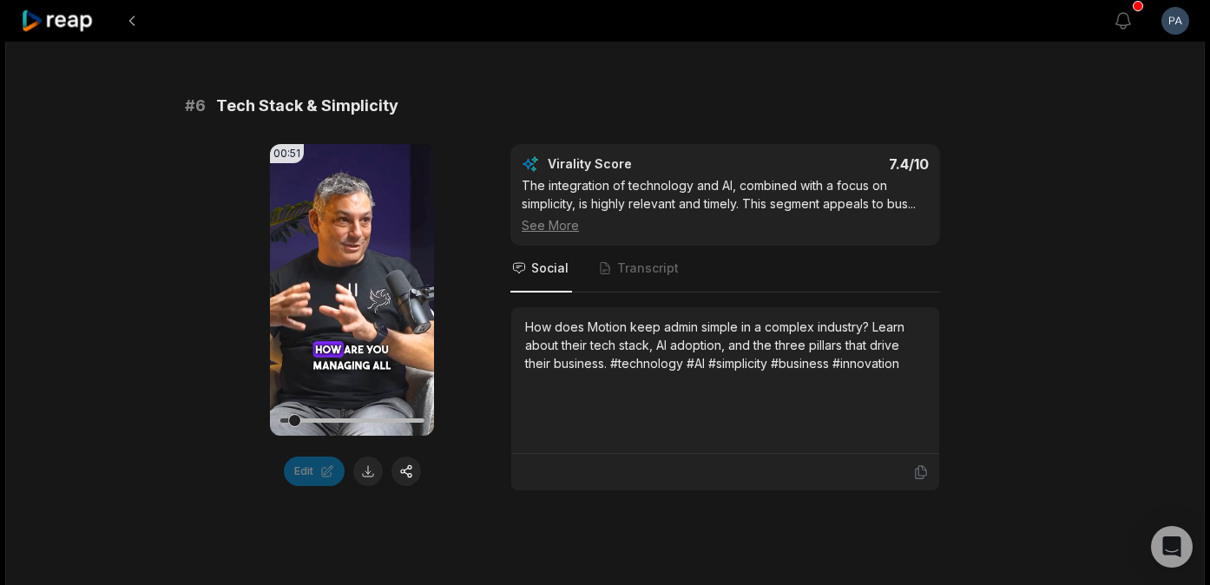
click at [352, 291] on icon at bounding box center [352, 290] width 21 height 21
click at [352, 291] on icon at bounding box center [352, 290] width 13 height 15
click at [351, 285] on icon at bounding box center [352, 290] width 21 height 21
click at [349, 285] on icon at bounding box center [352, 290] width 13 height 15
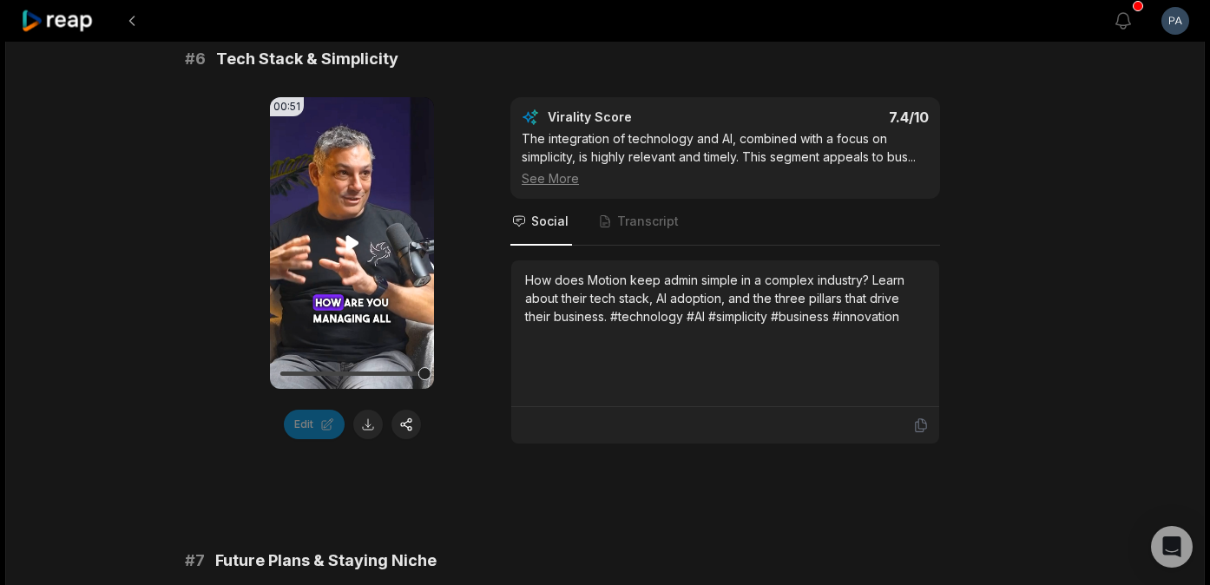
scroll to position [3143, 0]
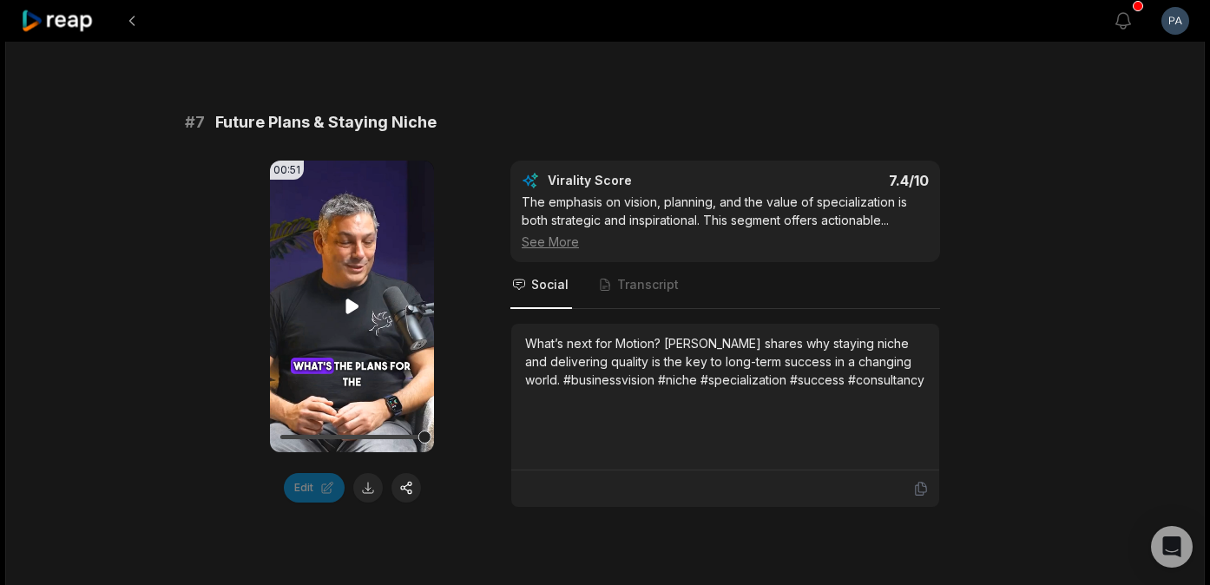
click at [411, 433] on div at bounding box center [352, 437] width 144 height 30
click at [411, 433] on div at bounding box center [411, 437] width 13 height 13
click at [280, 437] on div at bounding box center [352, 437] width 144 height 4
click at [353, 306] on icon at bounding box center [352, 306] width 13 height 15
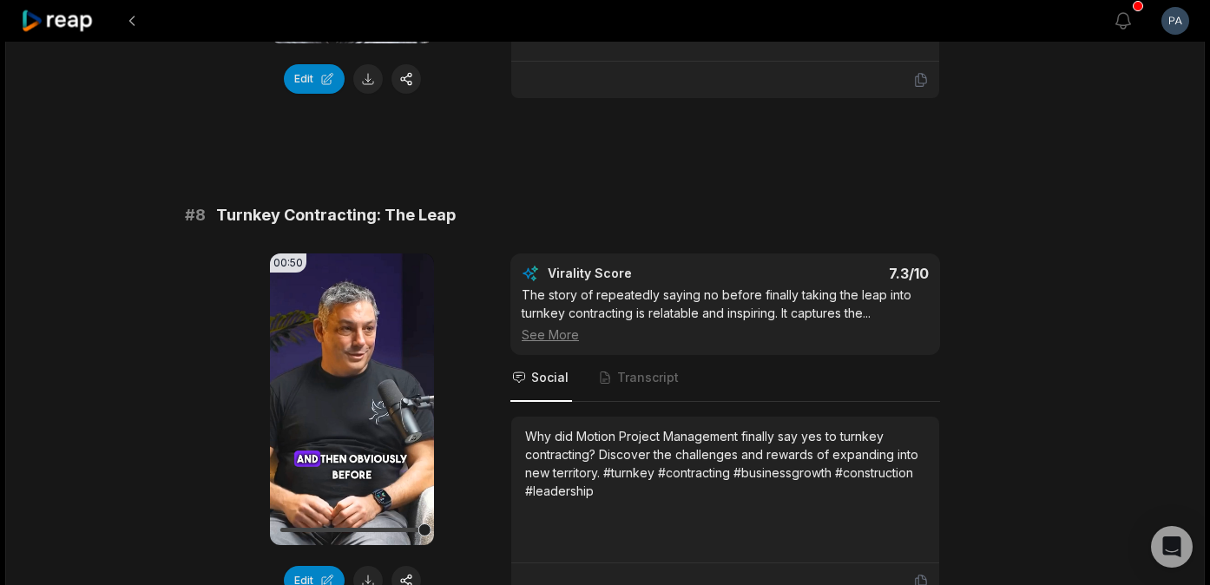
scroll to position [3540, 0]
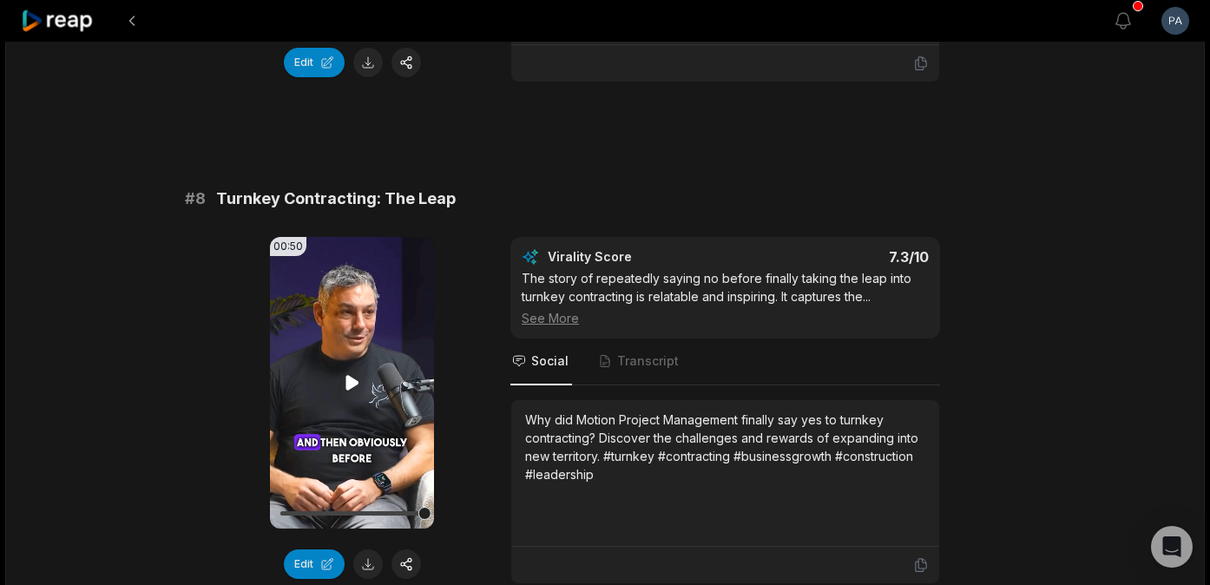
click at [354, 384] on icon at bounding box center [352, 382] width 13 height 15
click at [353, 377] on icon at bounding box center [352, 382] width 21 height 21
click at [353, 376] on icon at bounding box center [352, 382] width 21 height 21
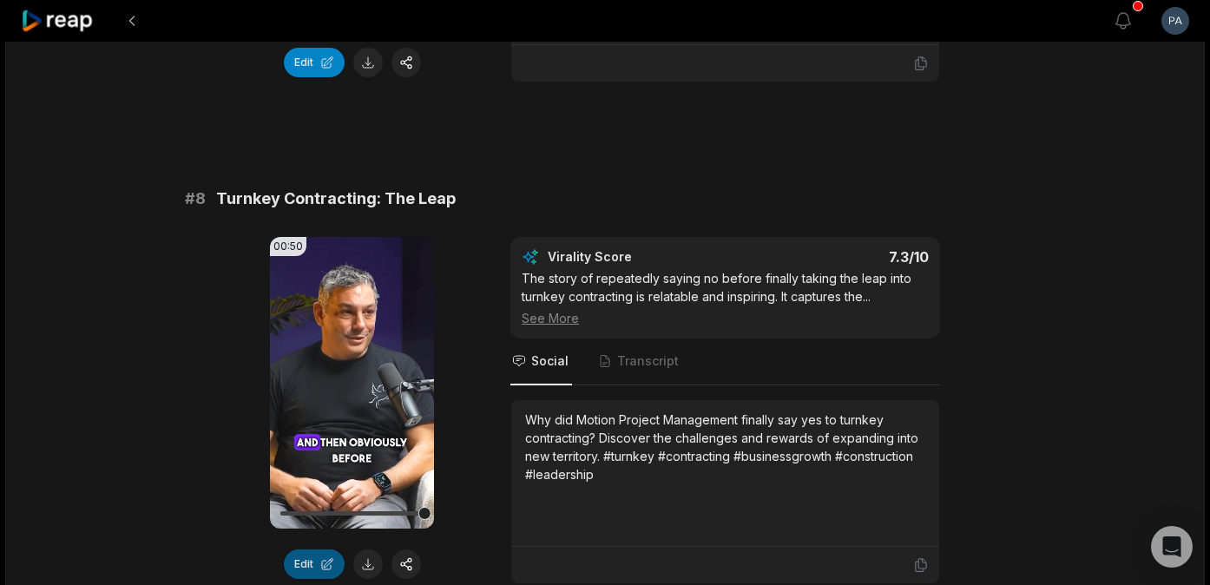
click at [318, 558] on button "Edit" at bounding box center [314, 565] width 61 height 30
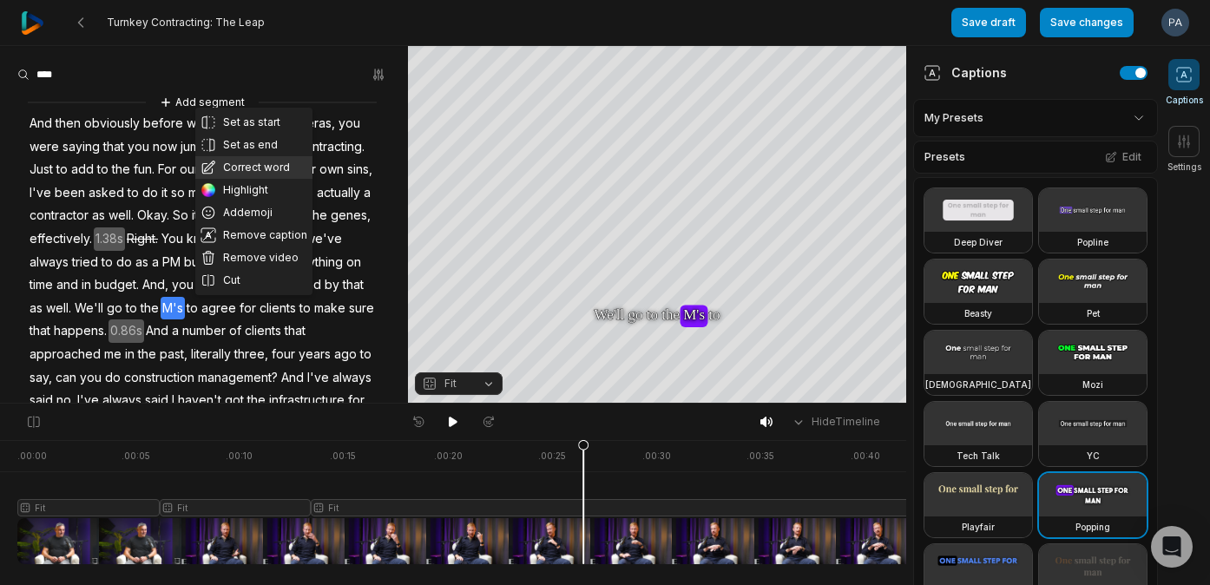
click at [254, 169] on button "Correct word" at bounding box center [253, 167] width 117 height 23
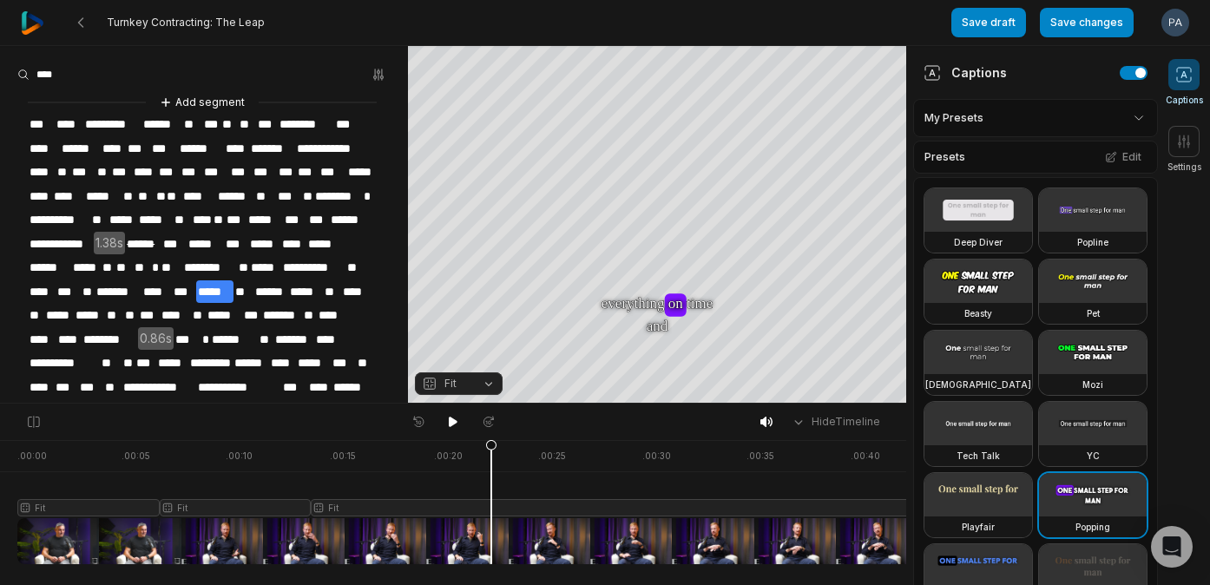
drag, startPoint x: 583, startPoint y: 448, endPoint x: 490, endPoint y: 448, distance: 93.8
click at [490, 448] on icon at bounding box center [491, 506] width 10 height 132
click at [451, 423] on icon at bounding box center [453, 422] width 9 height 10
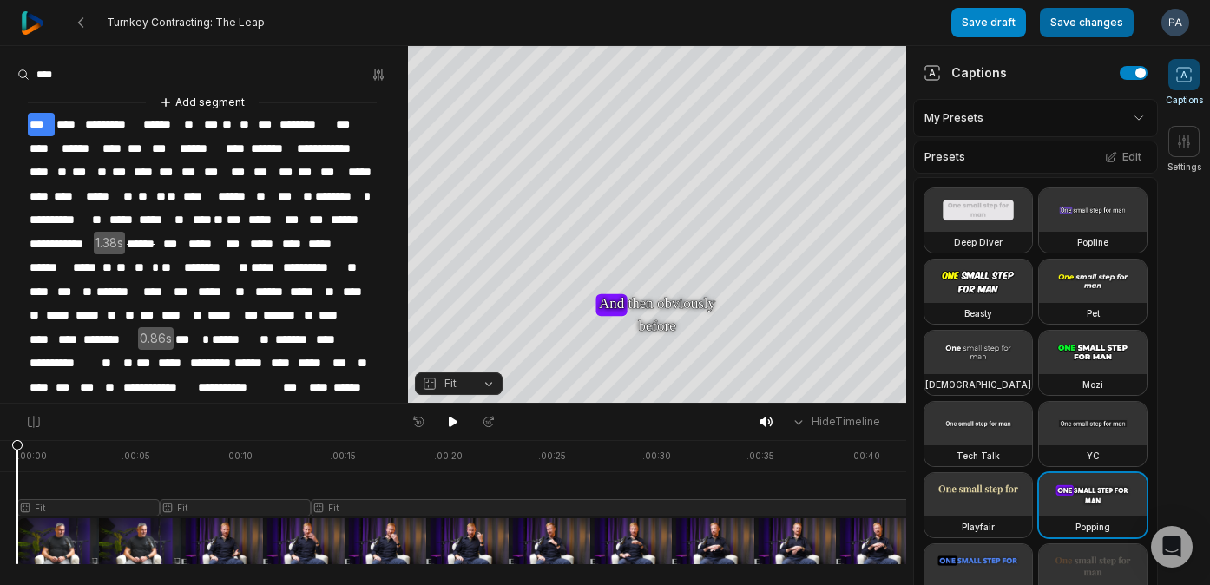
click at [1081, 20] on button "Save changes" at bounding box center [1087, 23] width 94 height 30
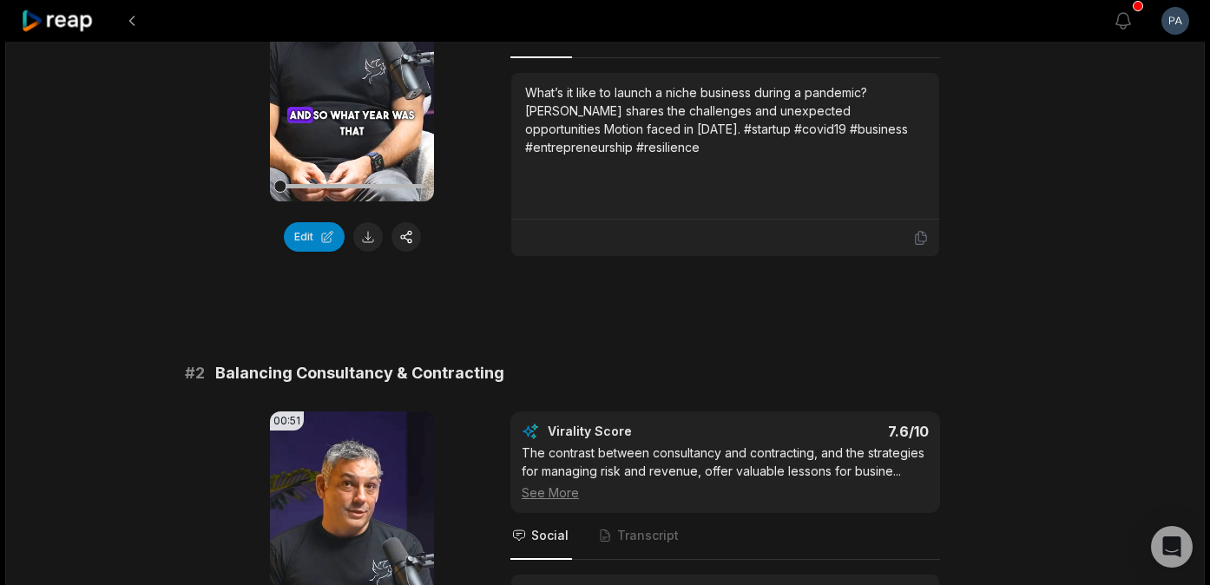
scroll to position [373, 0]
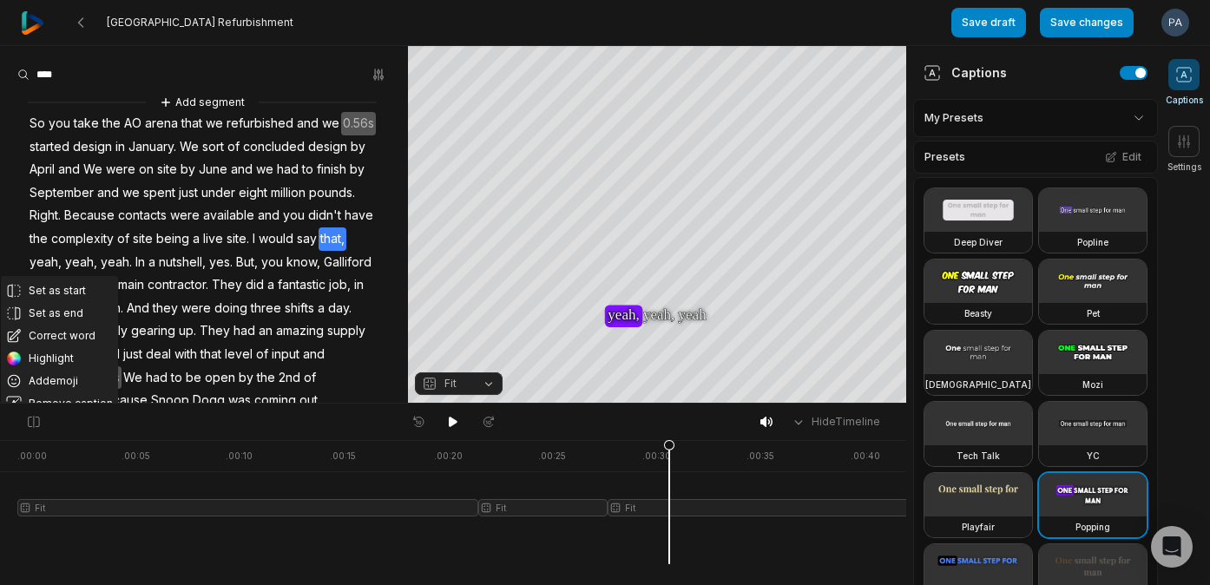
scroll to position [13, 0]
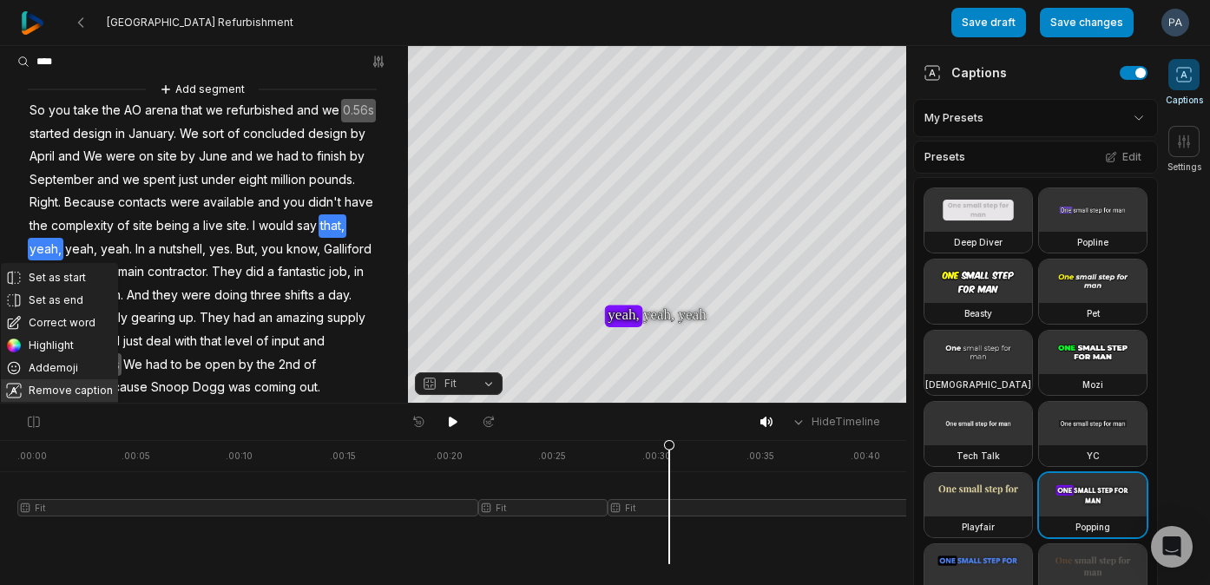
click at [76, 388] on button "Remove caption" at bounding box center [59, 390] width 117 height 23
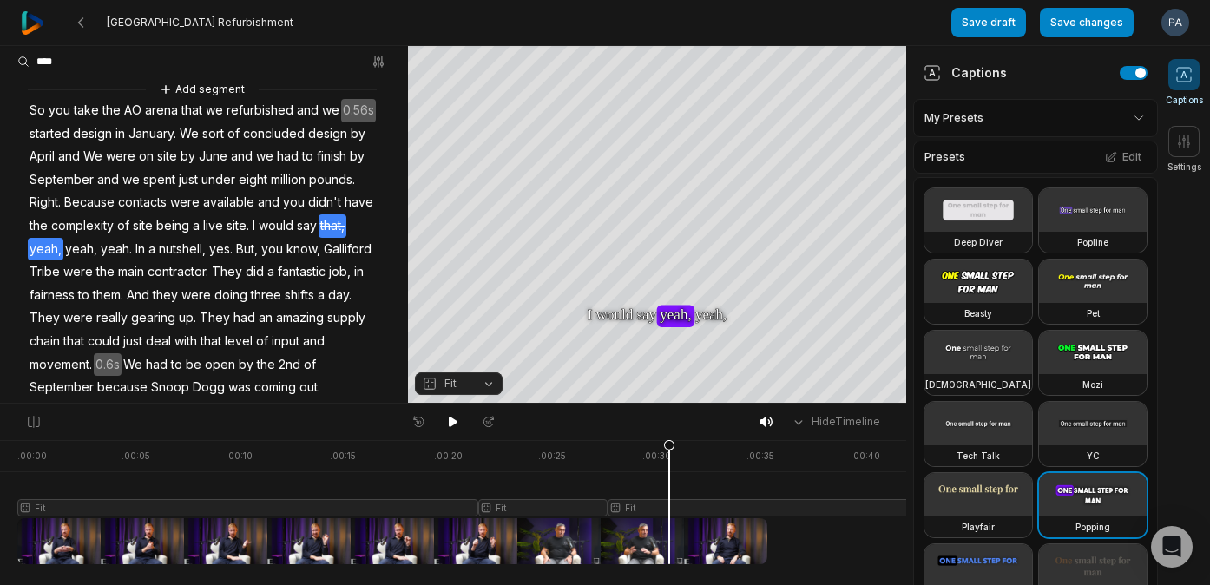
click at [341, 225] on span "that," at bounding box center [333, 225] width 28 height 23
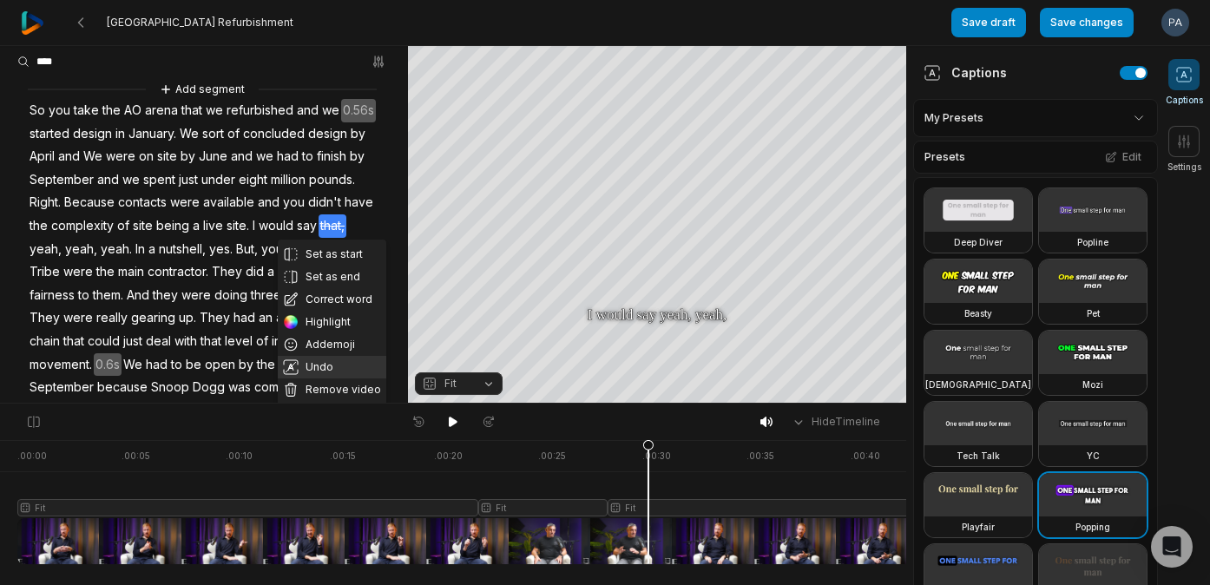
click at [355, 362] on button "Undo" at bounding box center [332, 367] width 109 height 23
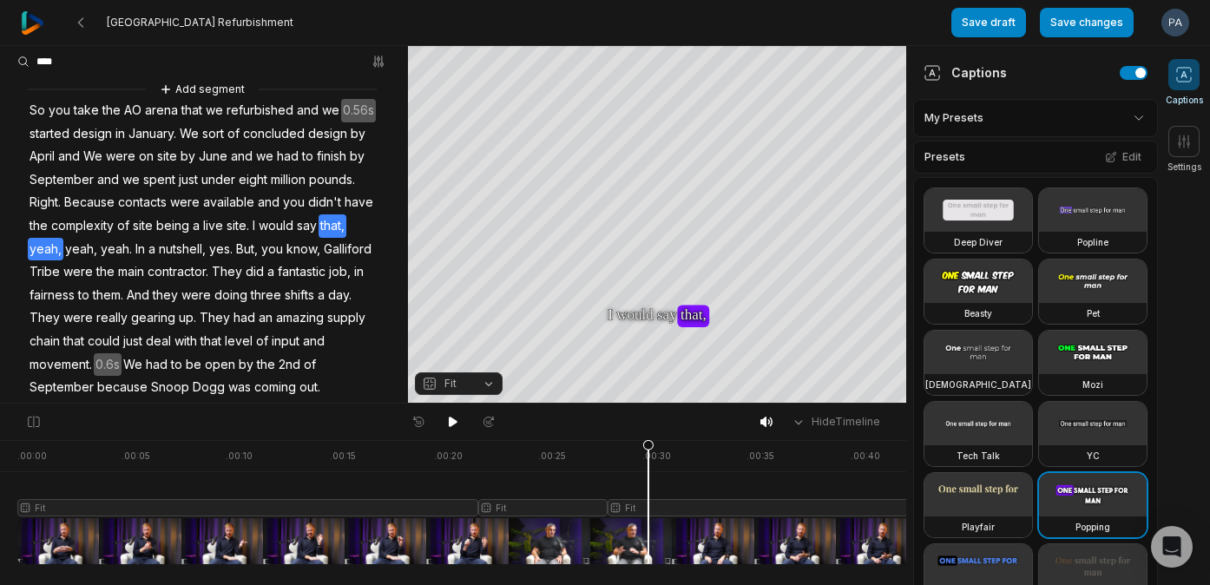
click at [54, 246] on span "yeah," at bounding box center [46, 249] width 36 height 23
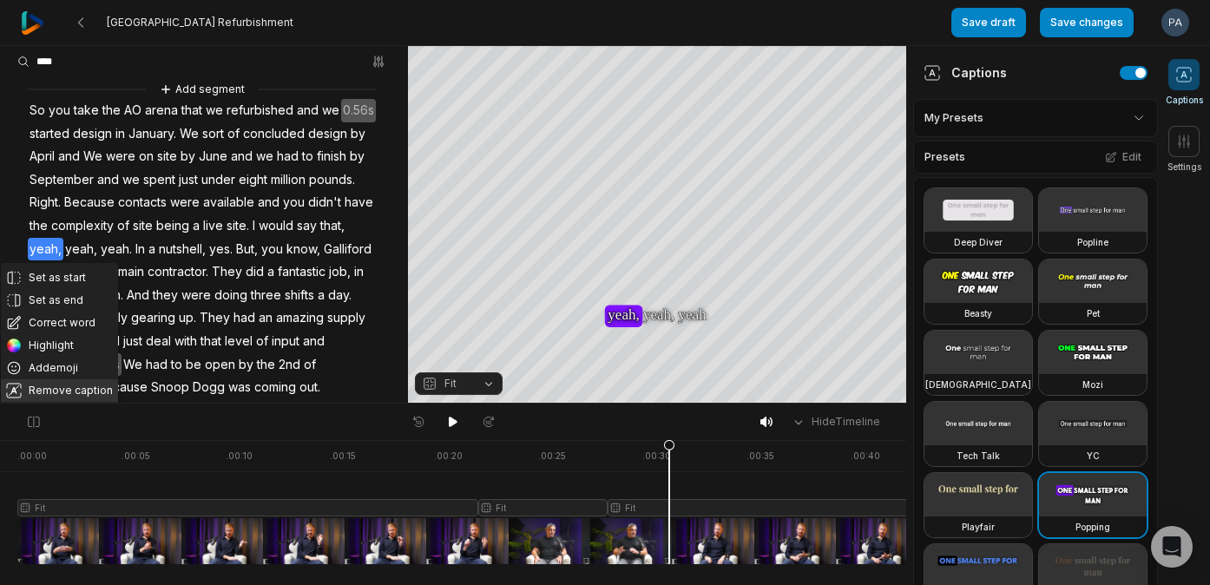
click at [73, 383] on button "Remove caption" at bounding box center [59, 390] width 117 height 23
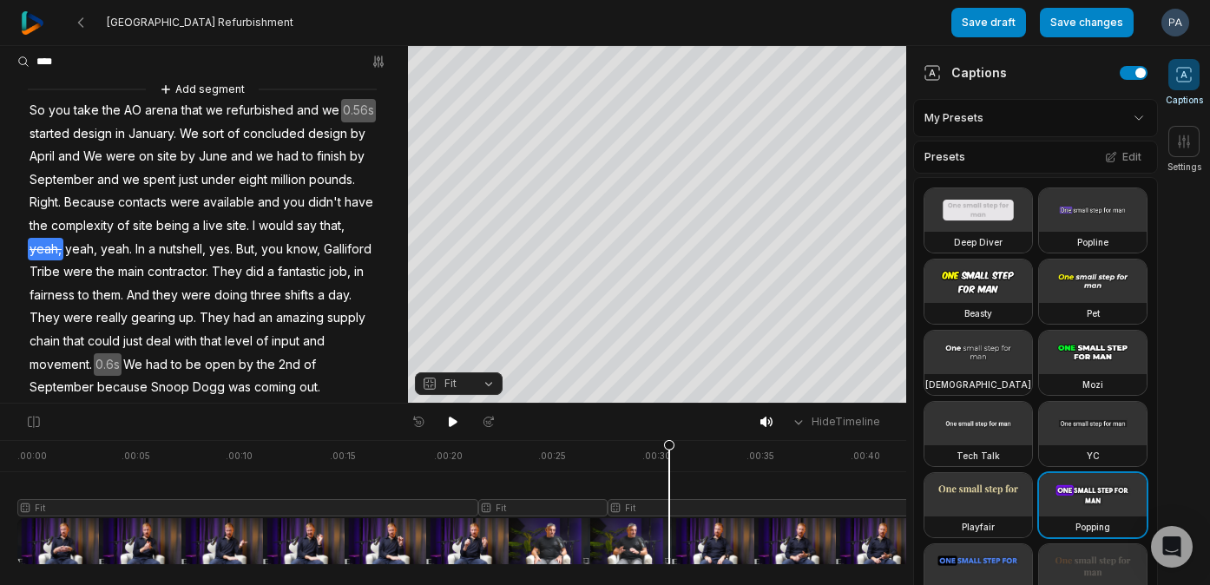
click at [75, 248] on span "yeah," at bounding box center [81, 249] width 36 height 23
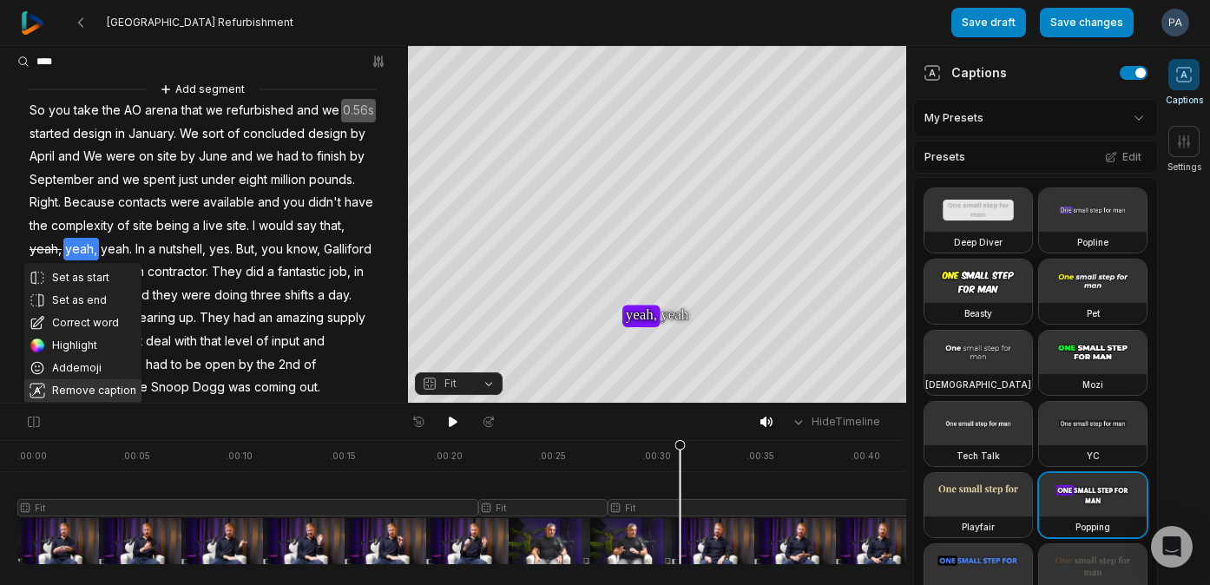
click at [89, 389] on button "Remove caption" at bounding box center [82, 390] width 117 height 23
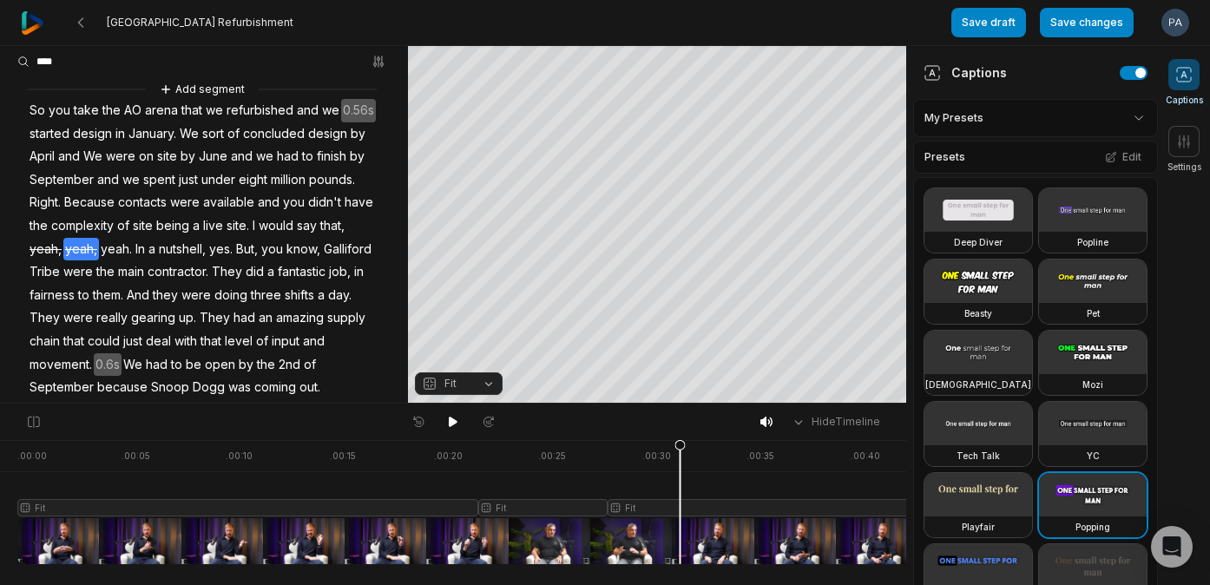
click at [115, 249] on span "yeah." at bounding box center [116, 249] width 35 height 23
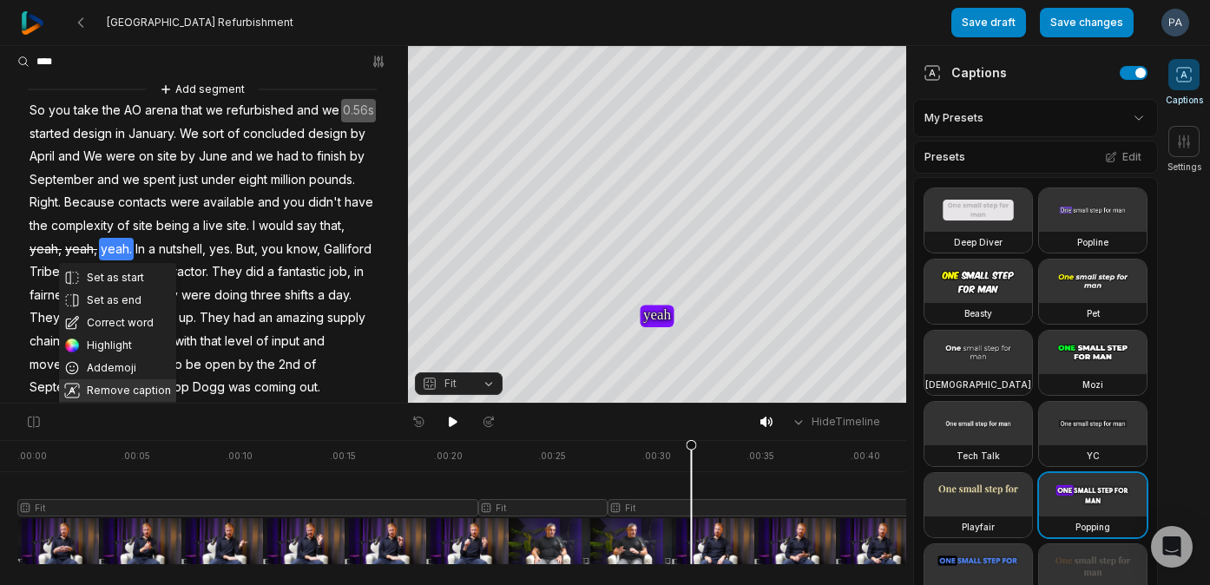
click at [131, 394] on button "Remove caption" at bounding box center [117, 390] width 117 height 23
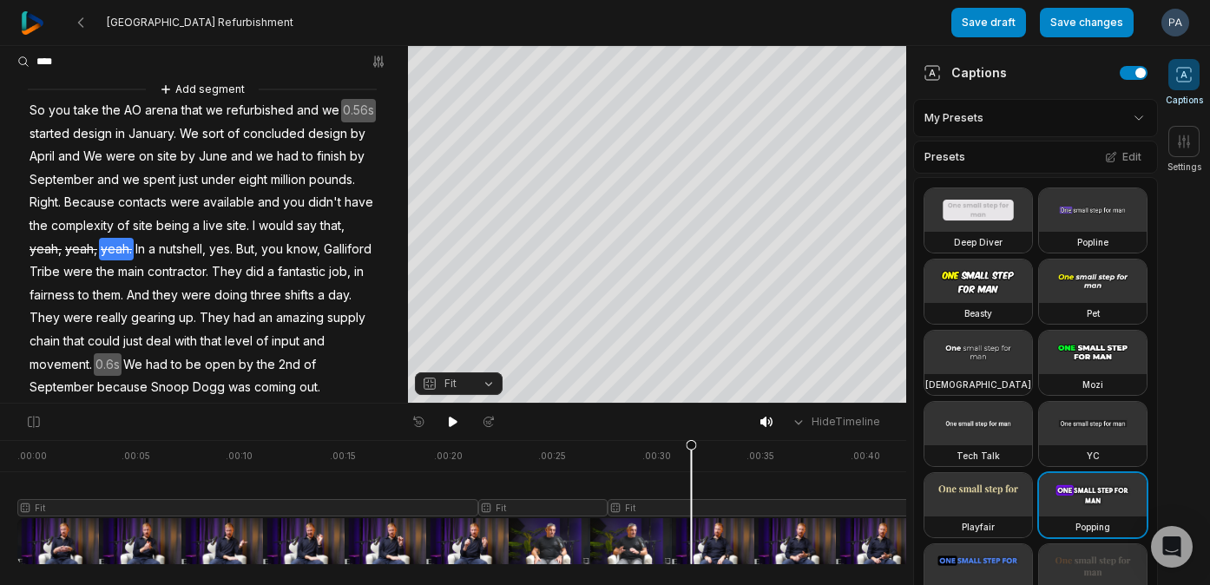
click at [242, 248] on span "But," at bounding box center [246, 249] width 25 height 23
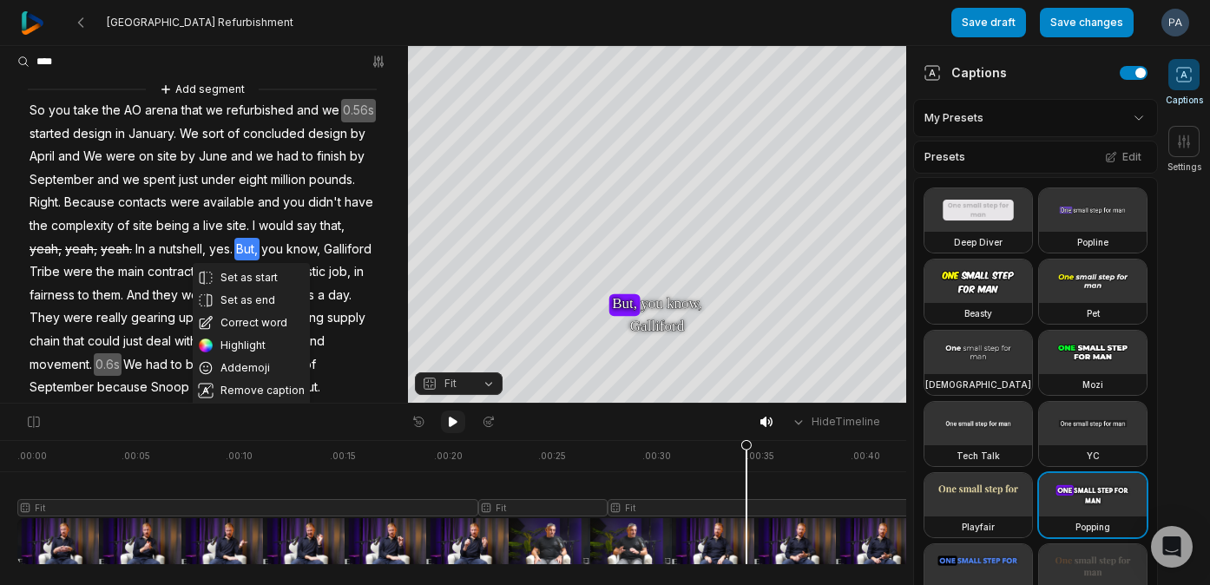
click at [449, 417] on icon at bounding box center [453, 422] width 14 height 14
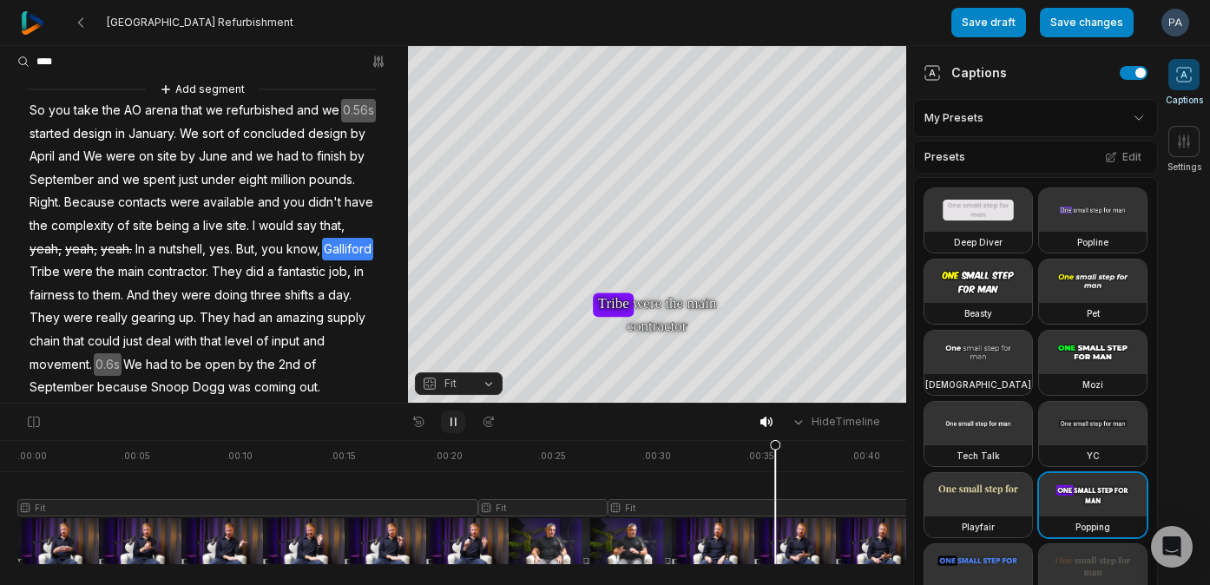
click at [449, 417] on icon at bounding box center [453, 422] width 14 height 14
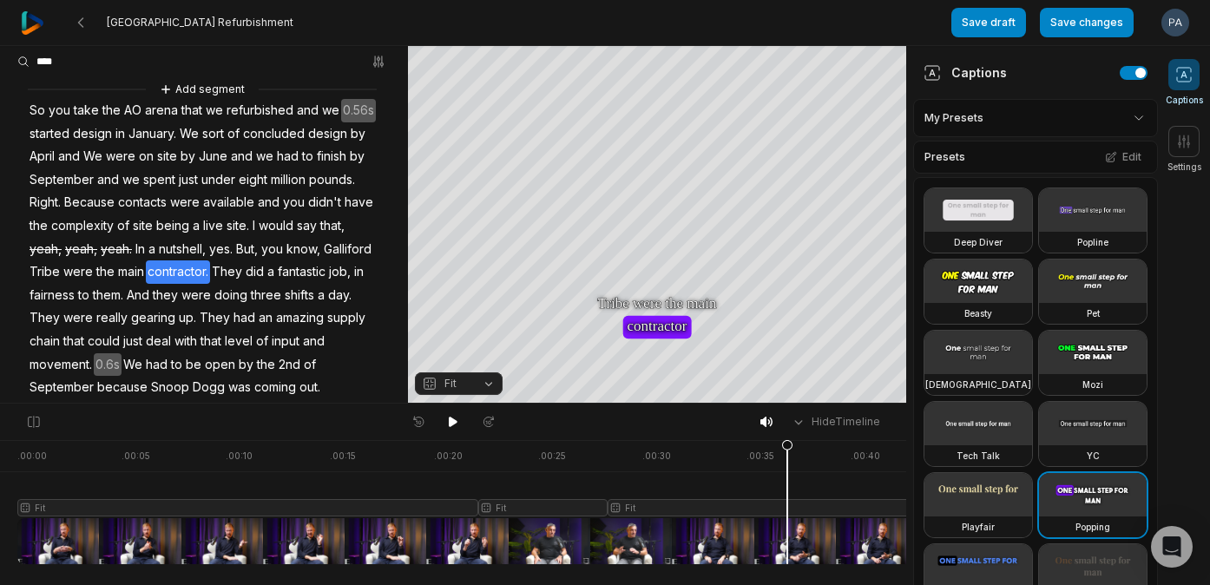
click at [48, 272] on span "Tribe" at bounding box center [45, 271] width 34 height 23
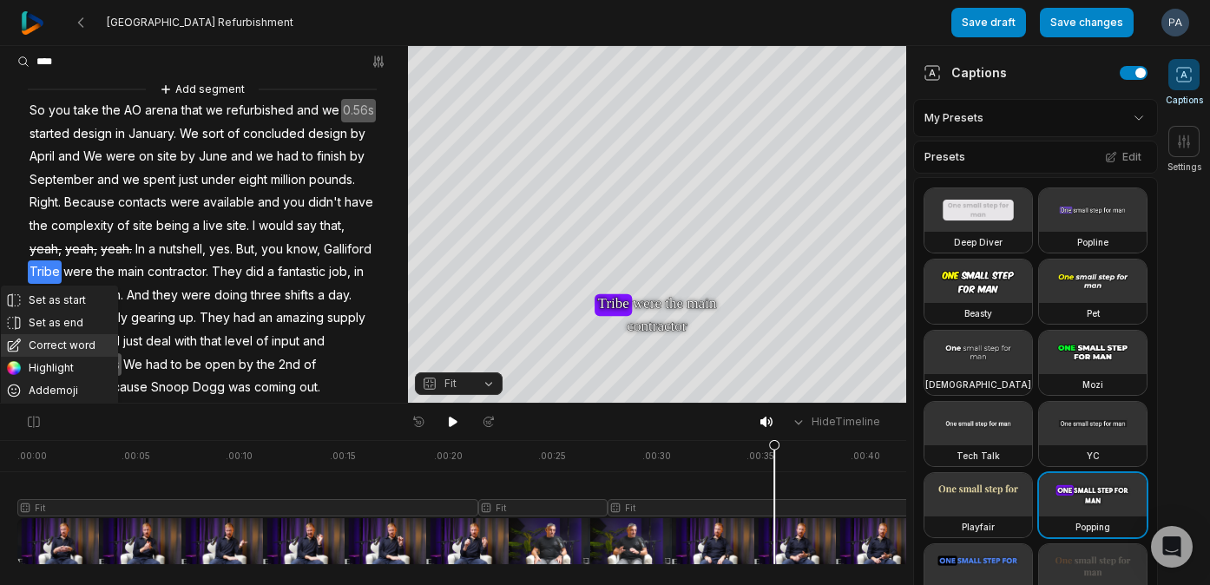
click at [76, 342] on button "Correct word" at bounding box center [59, 345] width 117 height 23
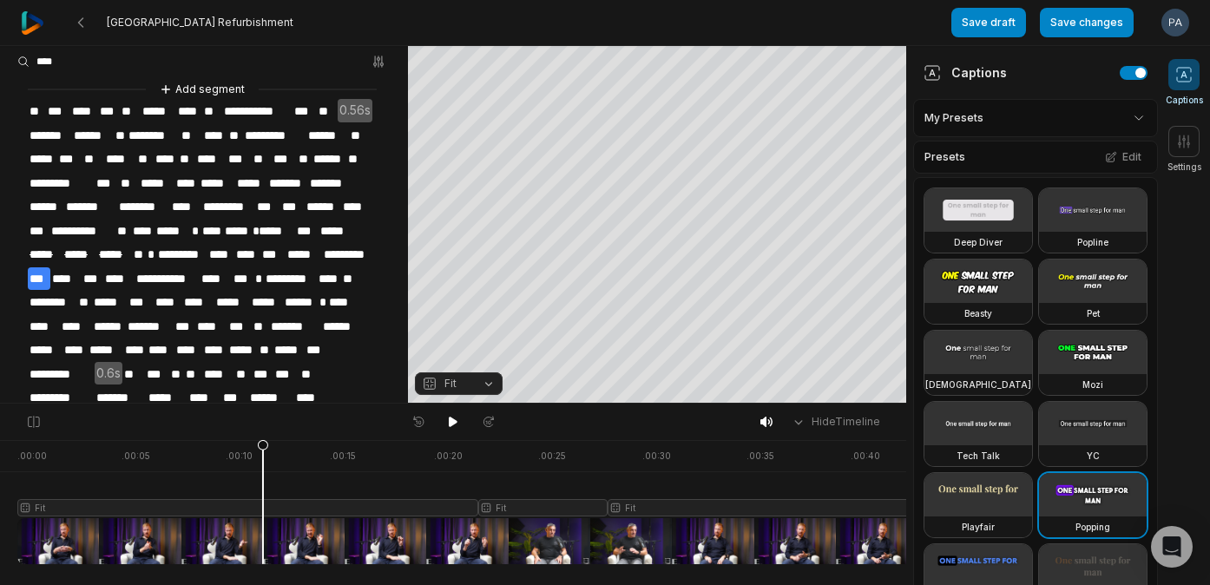
click at [263, 535] on div at bounding box center [574, 502] width 1115 height 124
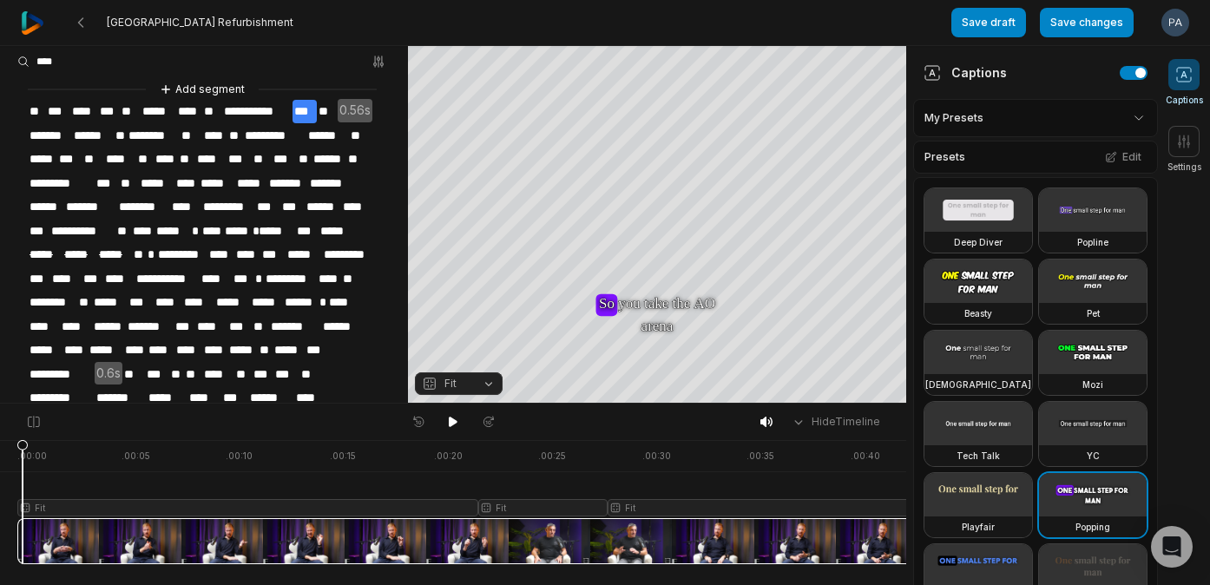
drag, startPoint x: 262, startPoint y: 444, endPoint x: -9, endPoint y: 453, distance: 271.0
click at [0, 453] on html "Rapid Arena Refurbishment Save draft Save changes Open user menu Captions Setti…" at bounding box center [605, 292] width 1210 height 585
click at [449, 421] on icon at bounding box center [453, 422] width 9 height 10
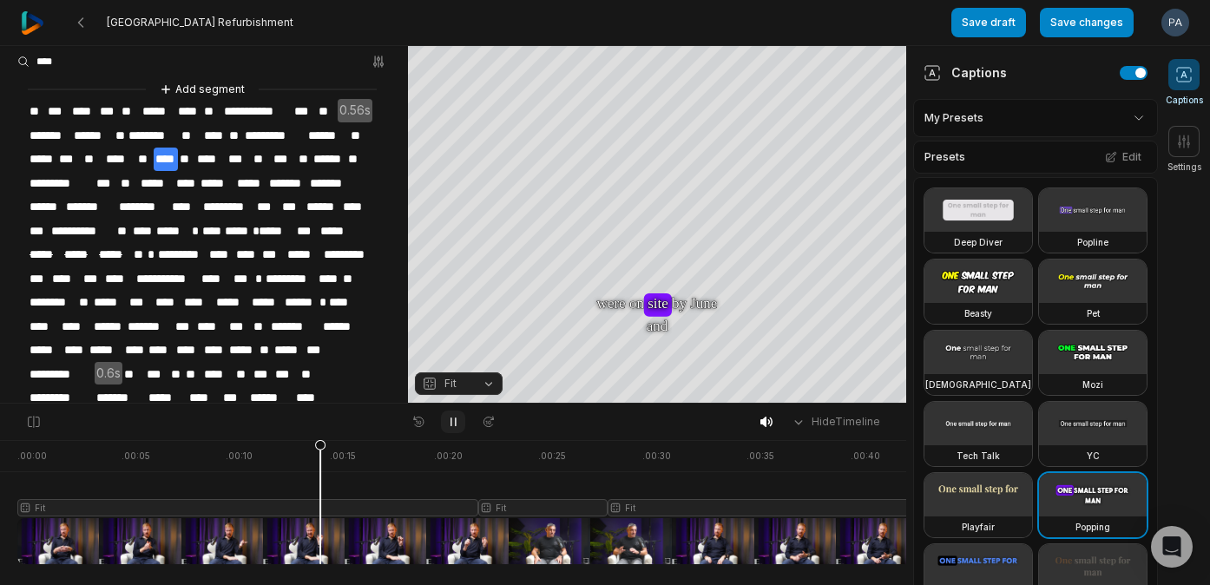
click at [454, 421] on icon at bounding box center [453, 422] width 14 height 14
click at [65, 158] on span "***" at bounding box center [69, 159] width 25 height 23
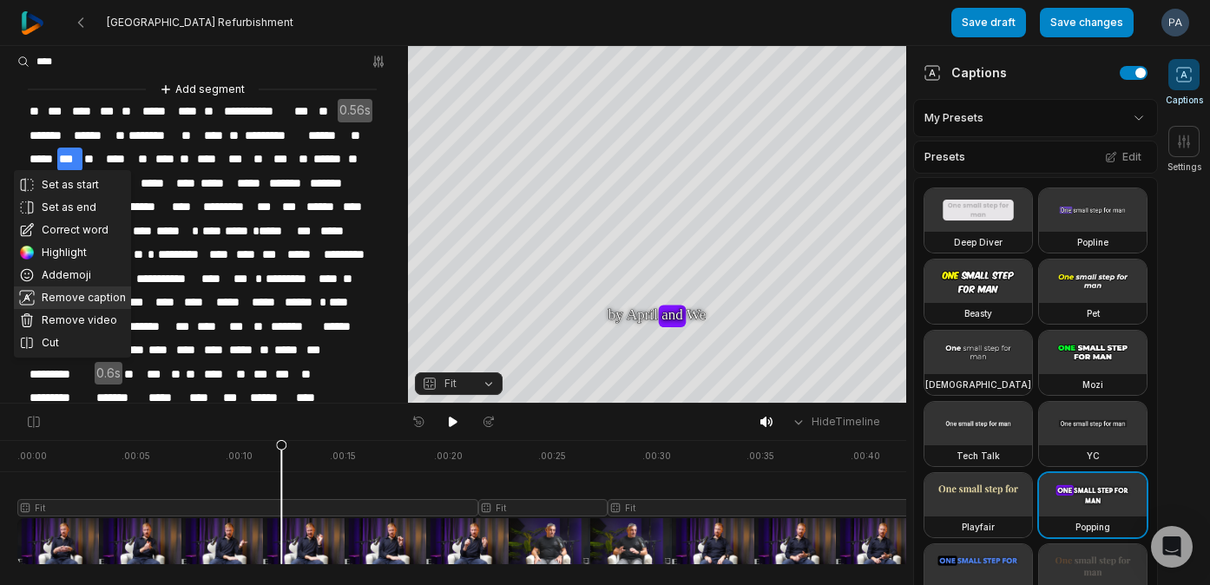
click at [78, 298] on button "Remove caption" at bounding box center [72, 297] width 117 height 23
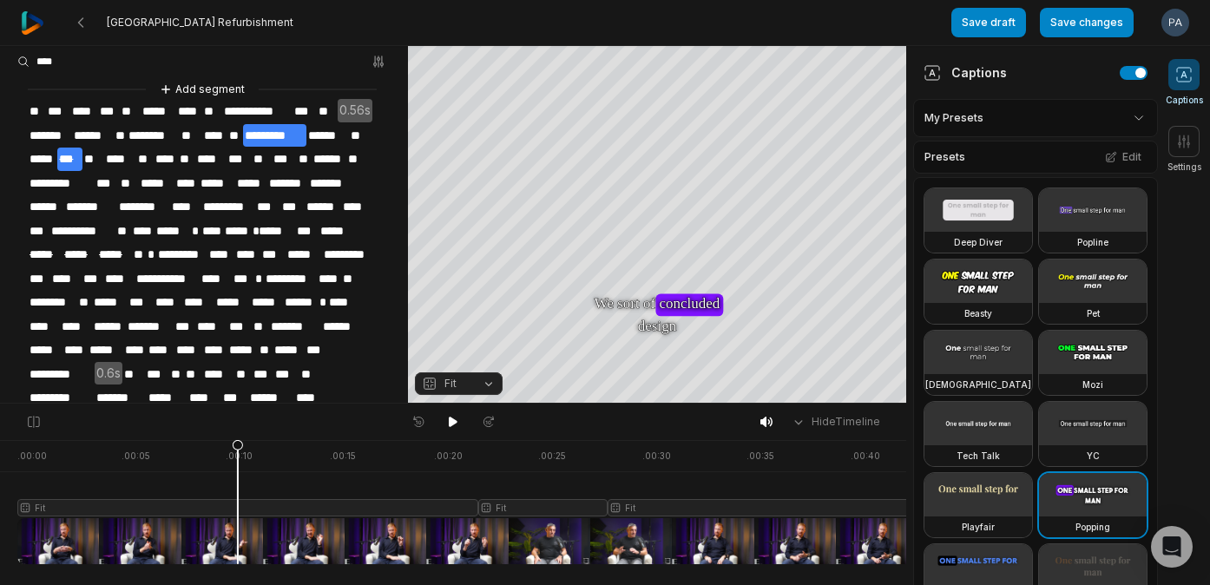
drag, startPoint x: 275, startPoint y: 445, endPoint x: 238, endPoint y: 448, distance: 37.4
click at [238, 448] on icon at bounding box center [238, 506] width 10 height 132
click at [456, 422] on icon at bounding box center [453, 422] width 9 height 10
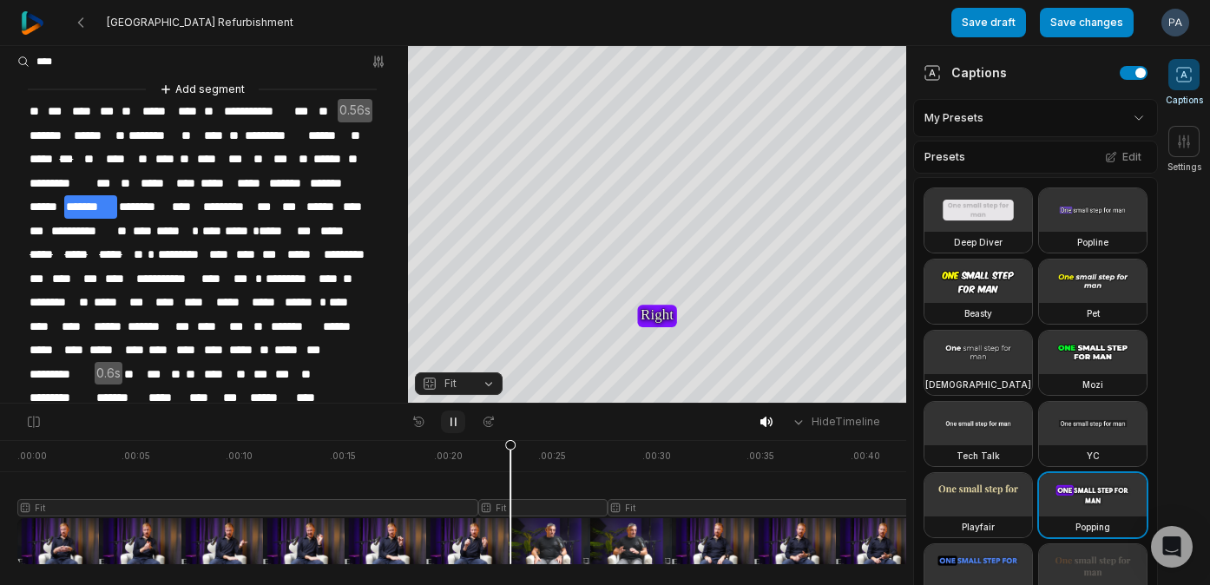
click at [456, 422] on icon at bounding box center [453, 422] width 4 height 8
click at [456, 422] on icon at bounding box center [453, 422] width 9 height 10
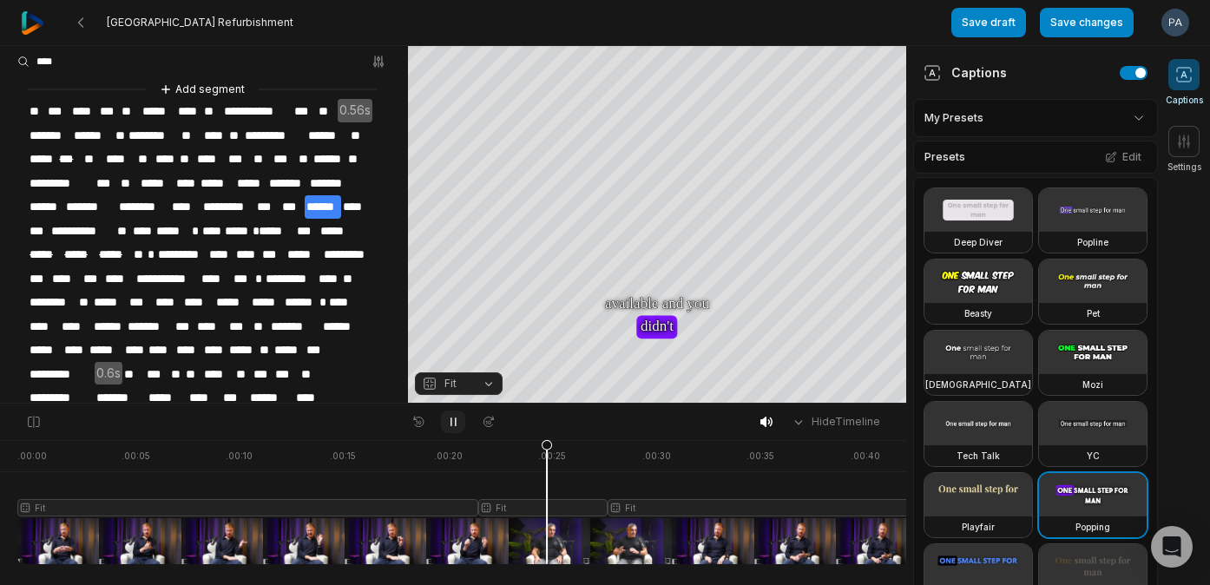
click at [456, 422] on icon at bounding box center [453, 422] width 4 height 8
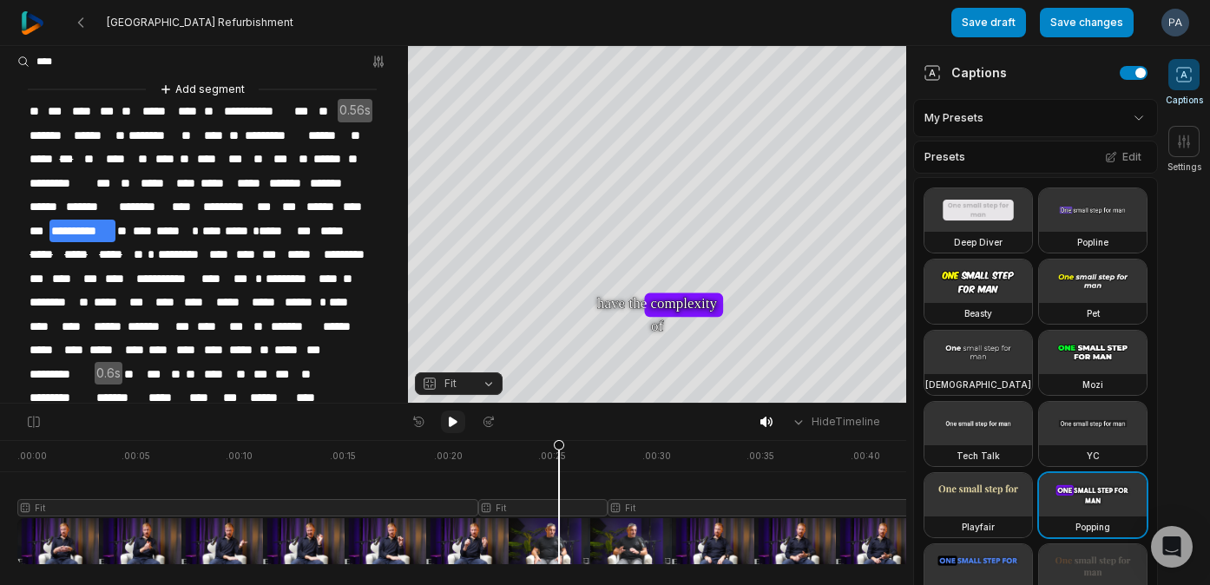
click at [456, 422] on icon at bounding box center [453, 422] width 9 height 10
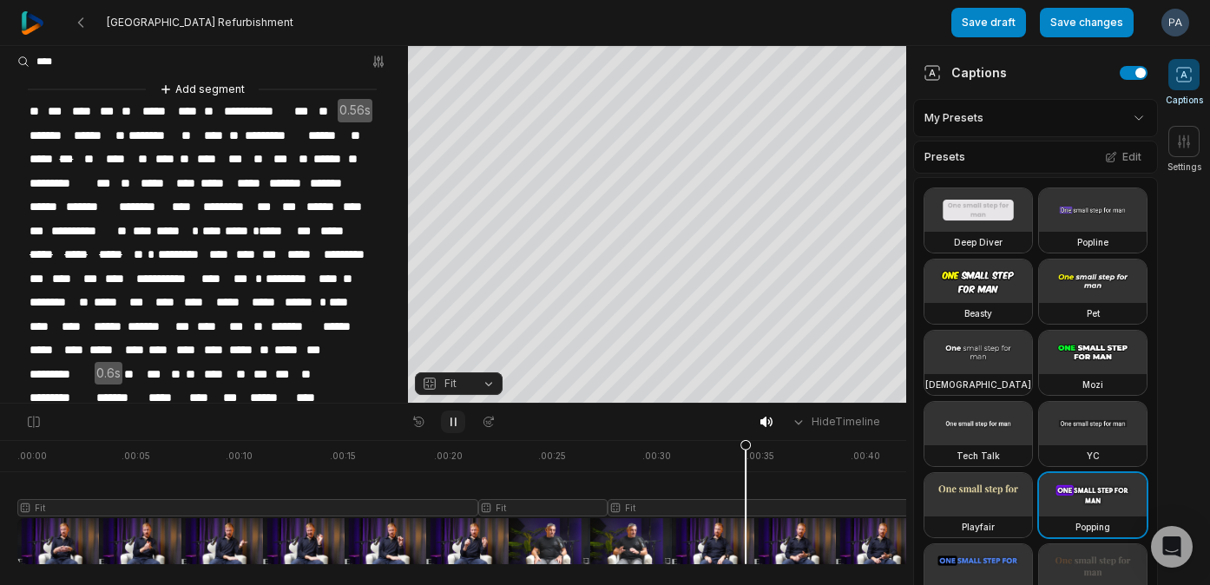
click at [456, 422] on icon at bounding box center [453, 422] width 4 height 8
drag, startPoint x: 747, startPoint y: 444, endPoint x: 453, endPoint y: 407, distance: 296.6
click at [629, 446] on icon at bounding box center [628, 506] width 10 height 132
click at [453, 423] on icon at bounding box center [453, 422] width 9 height 10
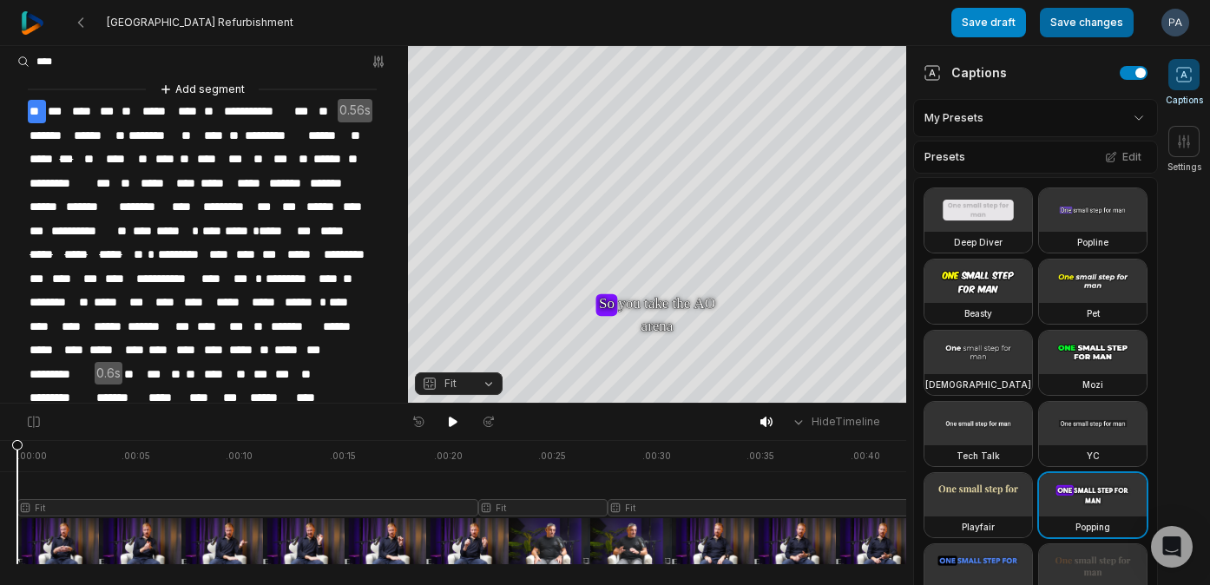
click at [1073, 30] on button "Save changes" at bounding box center [1087, 23] width 94 height 30
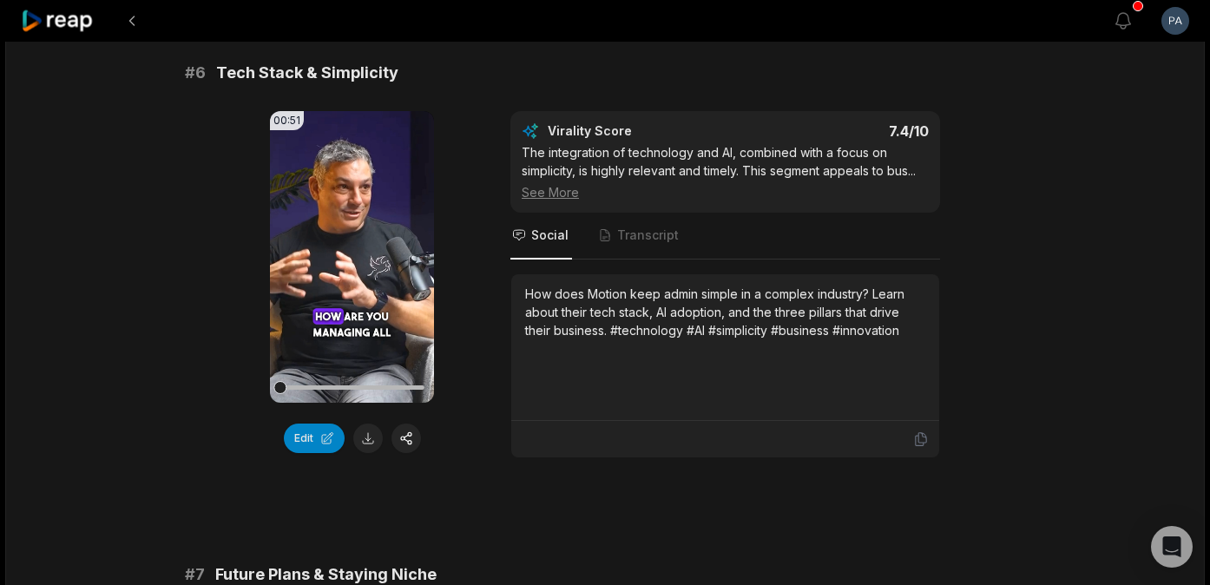
scroll to position [2640, 0]
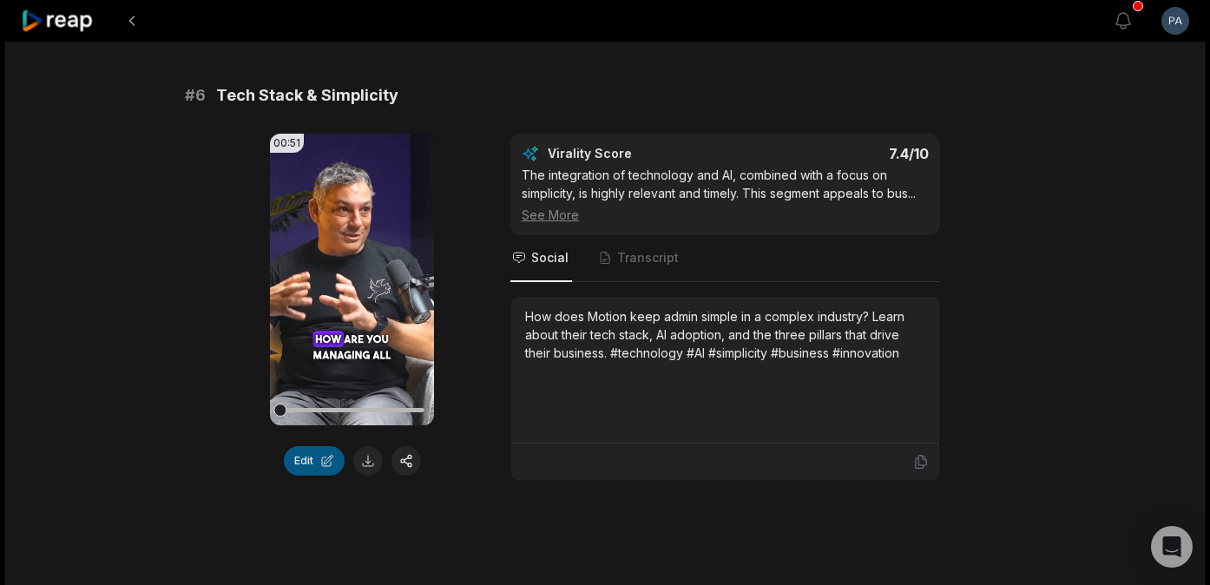
click at [310, 454] on button "Edit" at bounding box center [314, 461] width 61 height 30
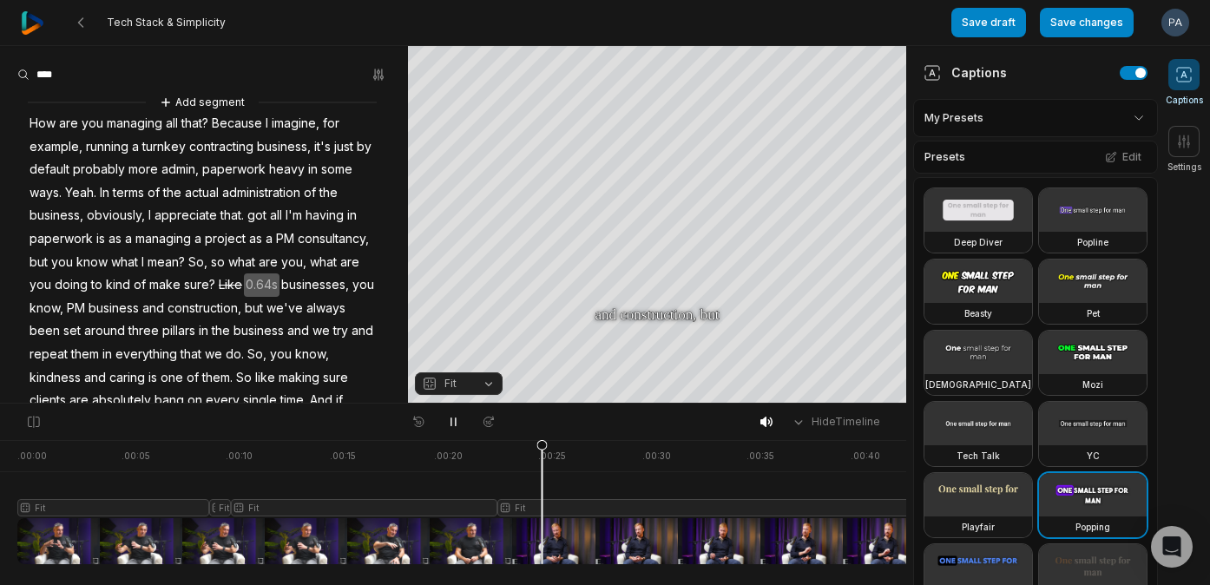
scroll to position [43, 0]
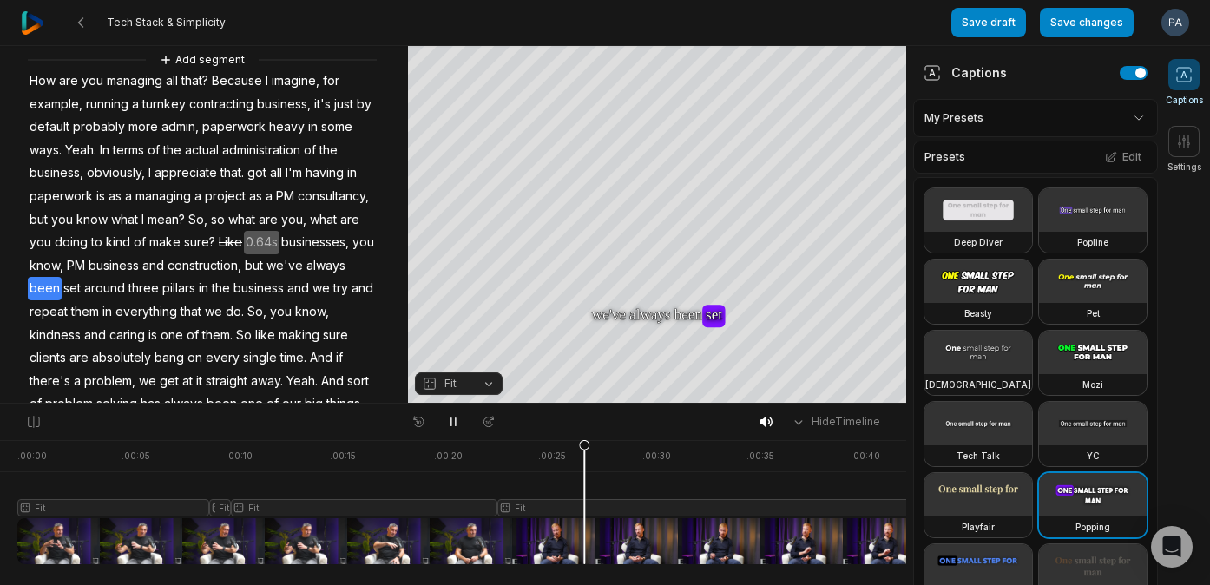
click at [455, 421] on icon at bounding box center [453, 422] width 4 height 8
click at [207, 240] on span "sure?" at bounding box center [199, 242] width 35 height 23
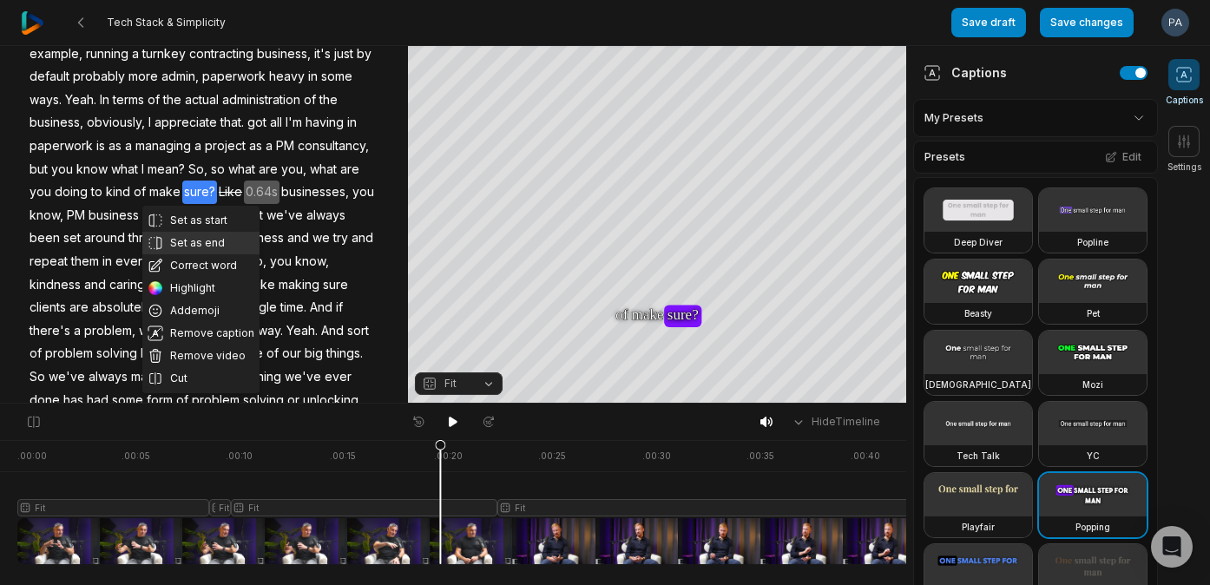
scroll to position [95, 0]
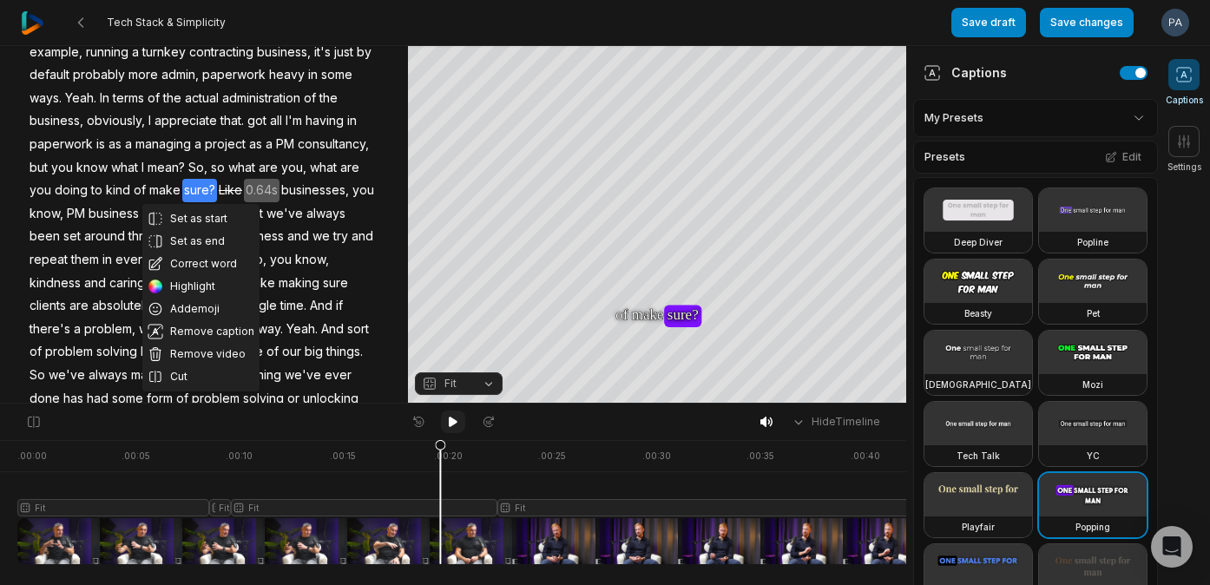
click at [456, 417] on icon at bounding box center [453, 422] width 14 height 14
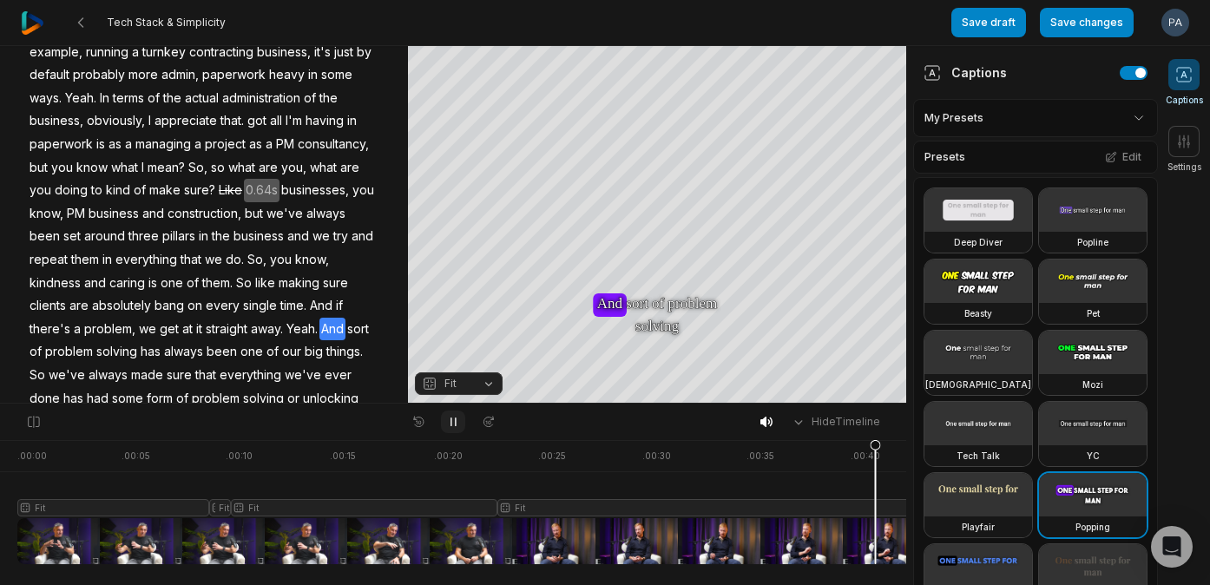
click at [456, 417] on icon at bounding box center [453, 422] width 14 height 14
click at [304, 321] on span "Yeah." at bounding box center [302, 329] width 35 height 23
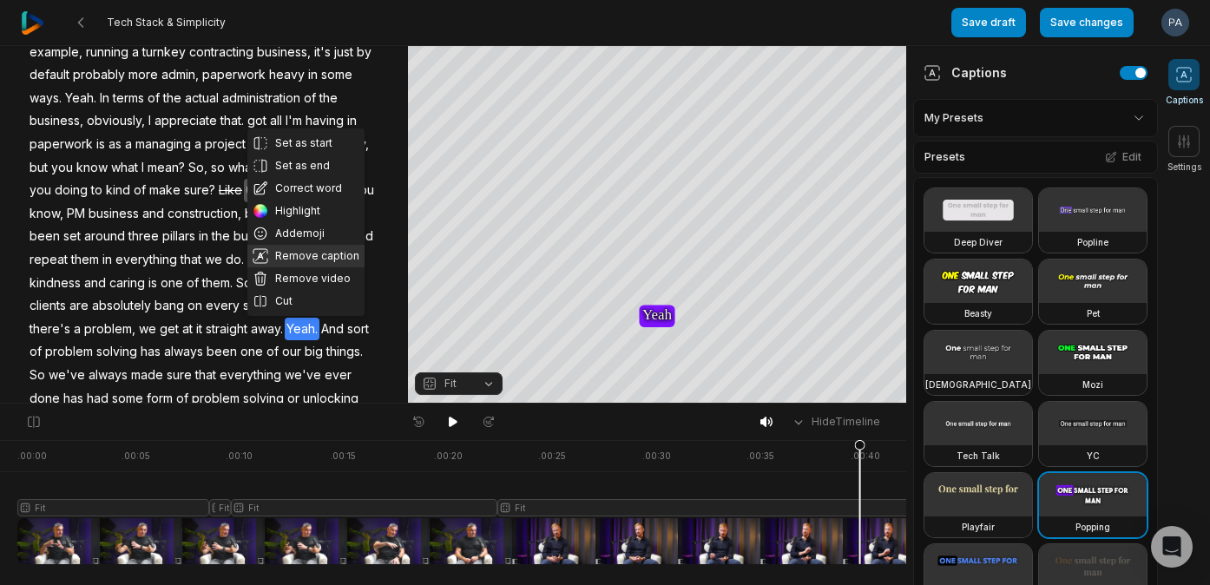
click at [319, 258] on button "Remove caption" at bounding box center [305, 256] width 117 height 23
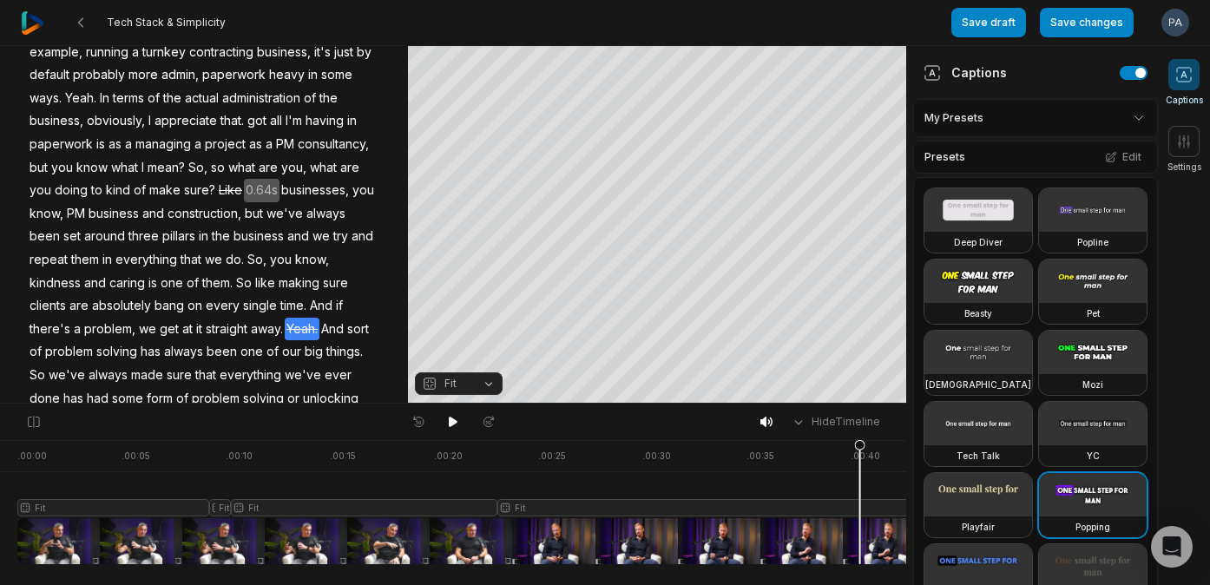
click at [337, 334] on span "And" at bounding box center [332, 329] width 26 height 23
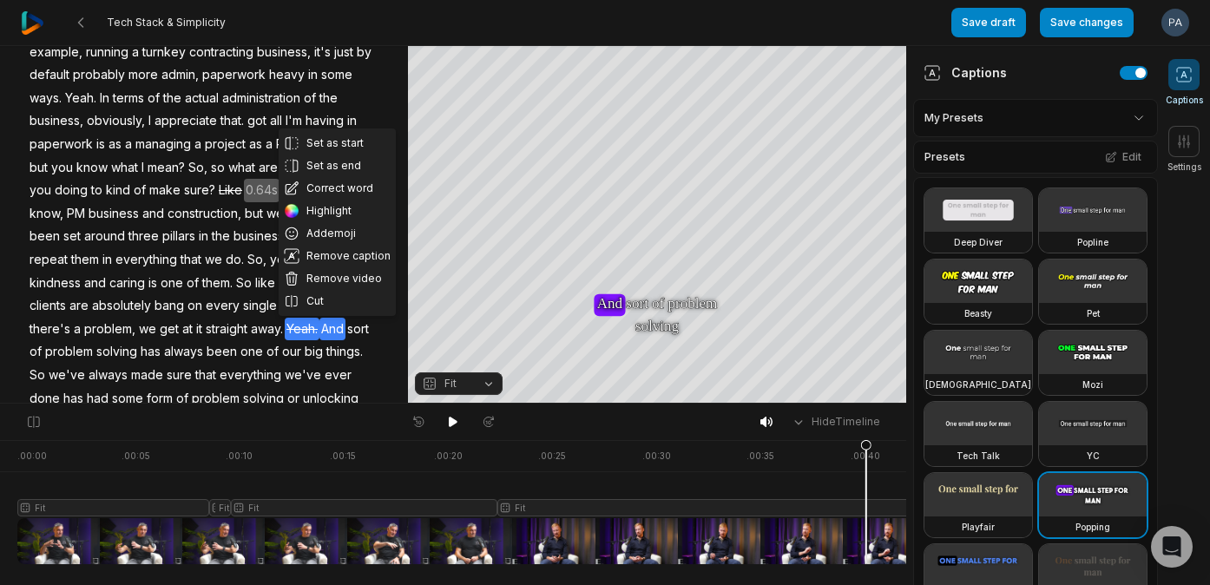
click at [257, 319] on span "away." at bounding box center [267, 329] width 36 height 23
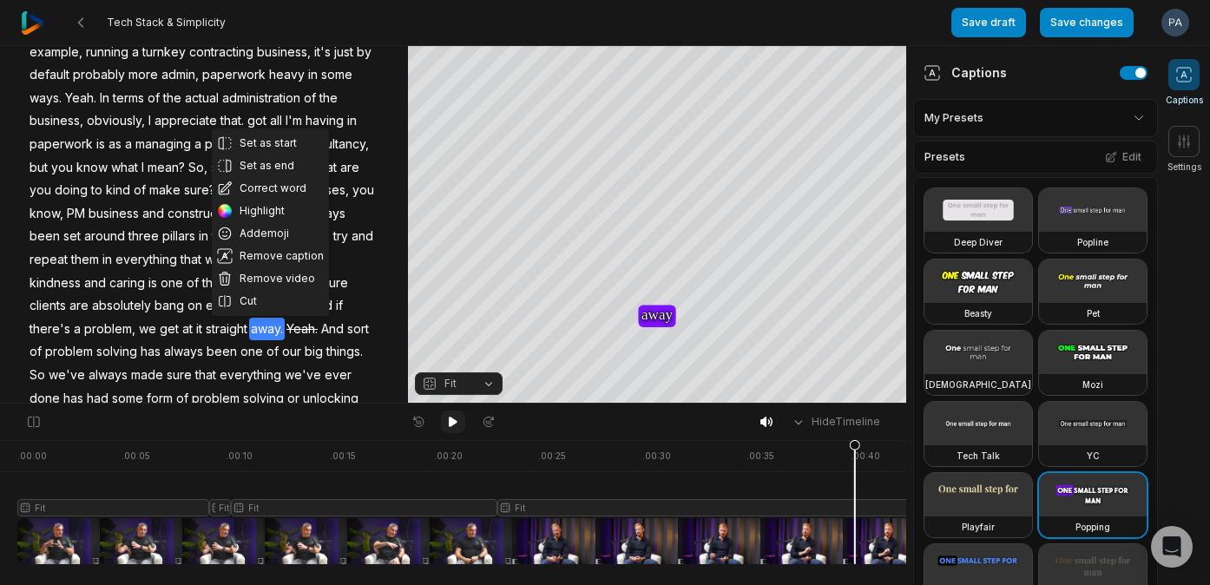
click at [451, 419] on icon at bounding box center [453, 422] width 9 height 10
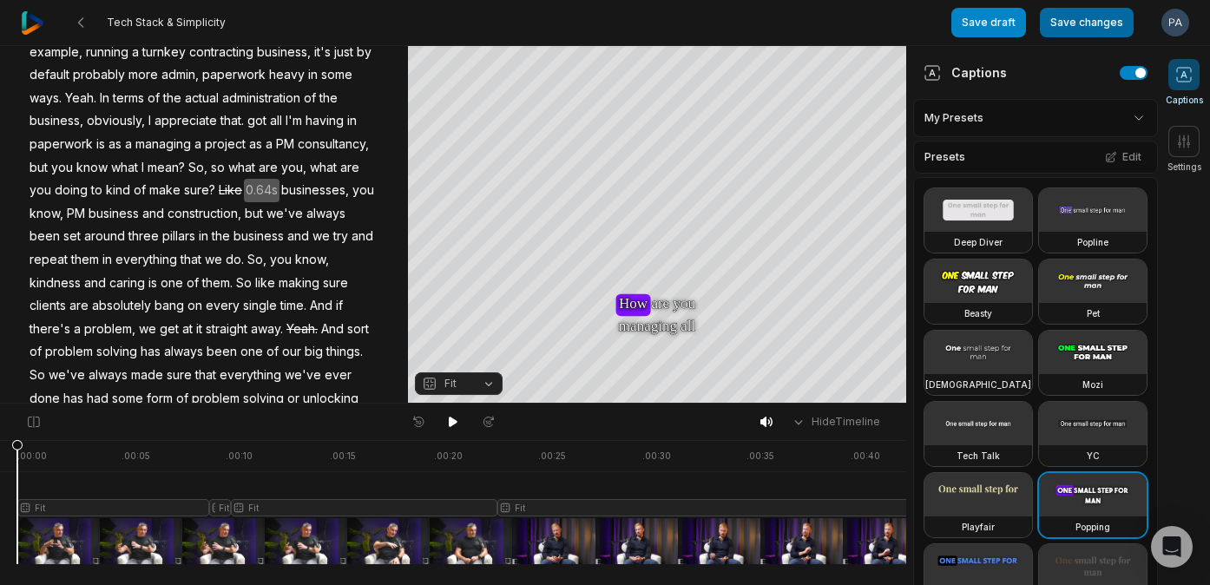
click at [1076, 25] on button "Save changes" at bounding box center [1087, 23] width 94 height 30
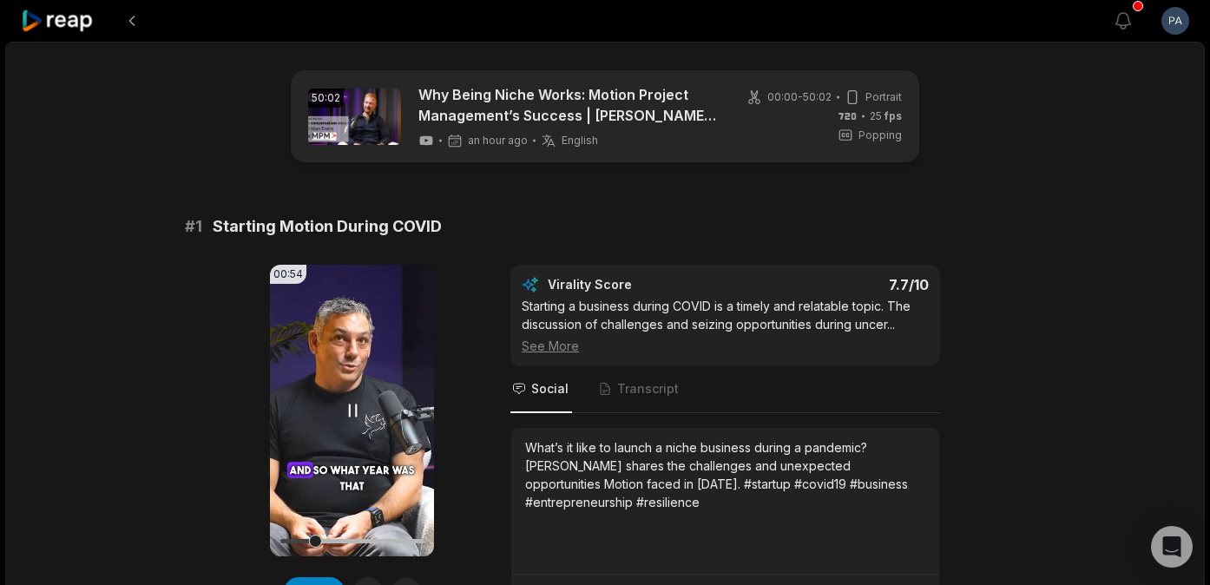
click at [347, 408] on icon at bounding box center [352, 410] width 21 height 21
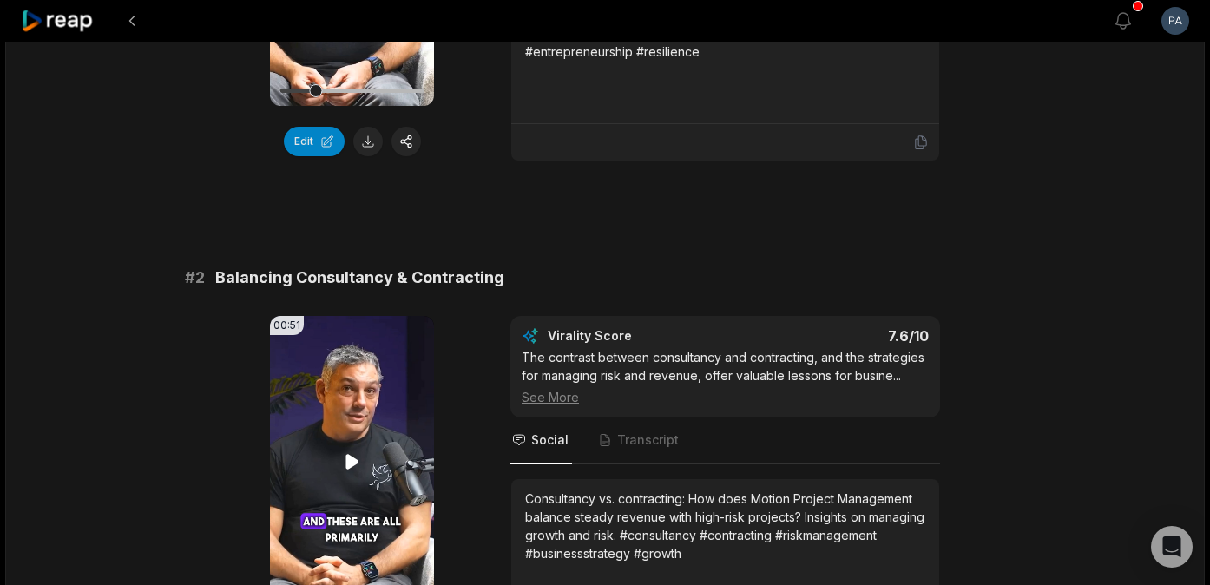
scroll to position [524, 0]
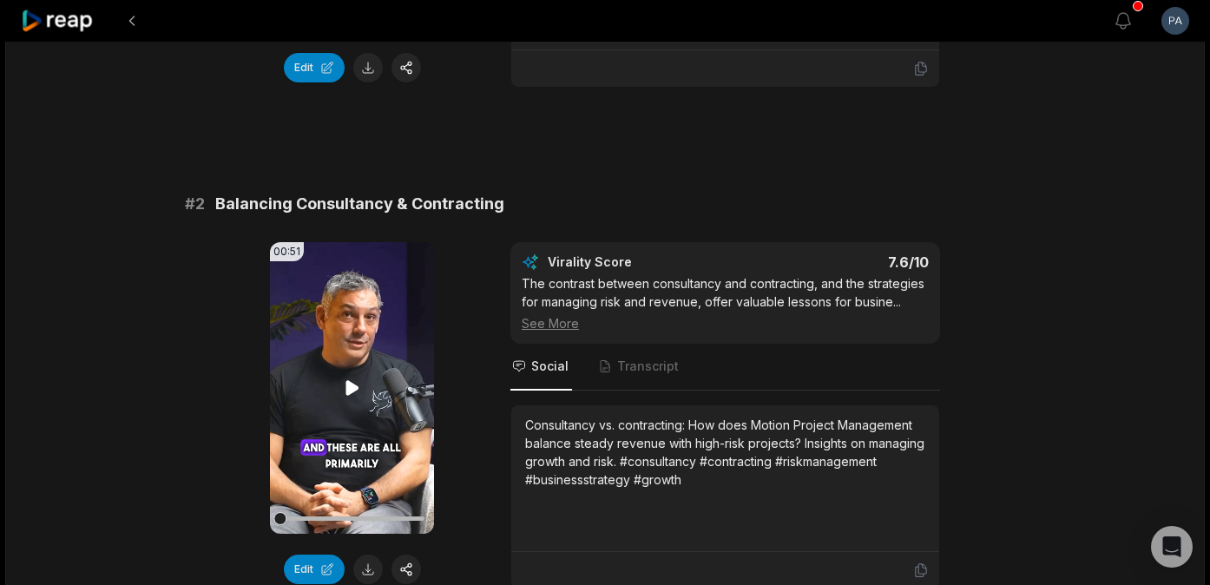
click at [347, 389] on icon at bounding box center [352, 387] width 13 height 15
click at [350, 384] on icon at bounding box center [352, 388] width 21 height 21
click at [350, 384] on icon at bounding box center [352, 387] width 13 height 15
click at [350, 385] on icon at bounding box center [352, 388] width 21 height 21
click at [350, 385] on icon at bounding box center [352, 387] width 13 height 15
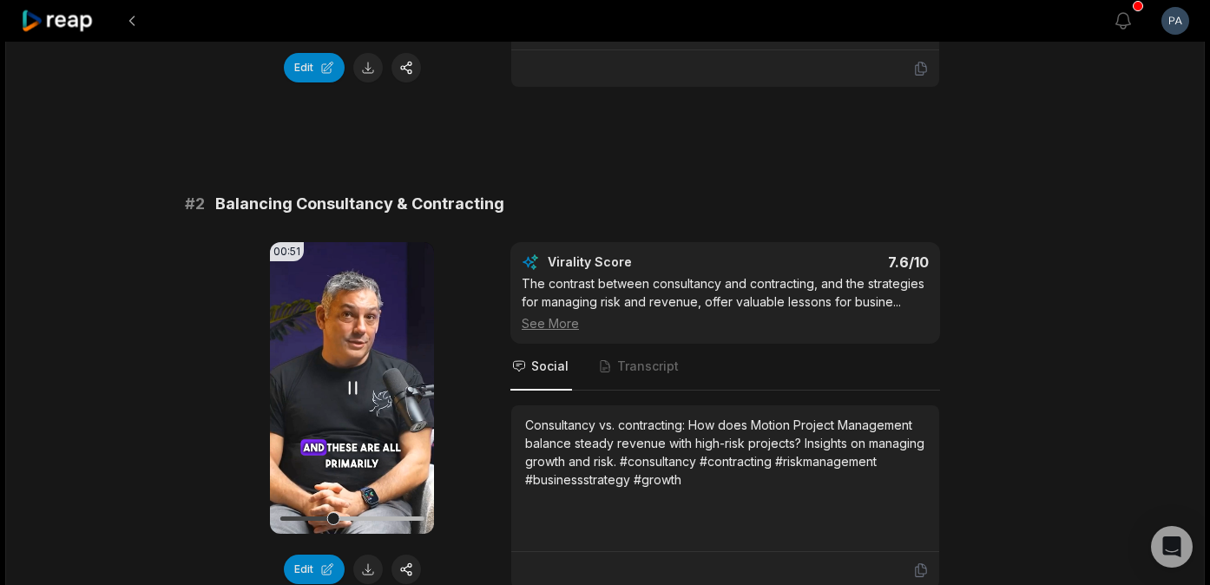
click at [352, 384] on icon at bounding box center [352, 388] width 21 height 21
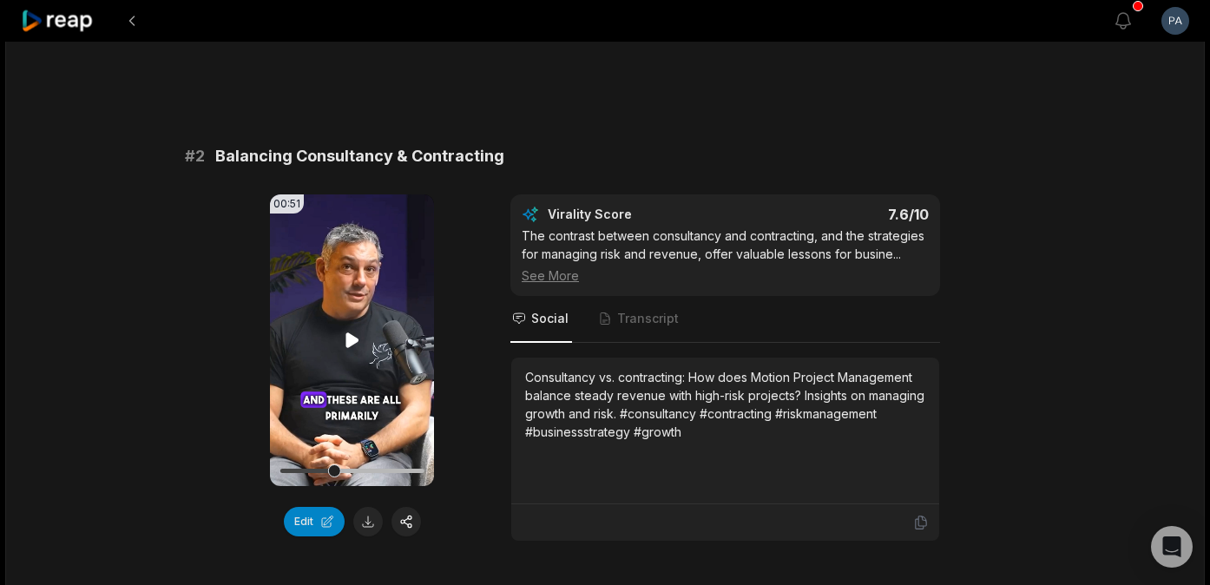
scroll to position [595, 0]
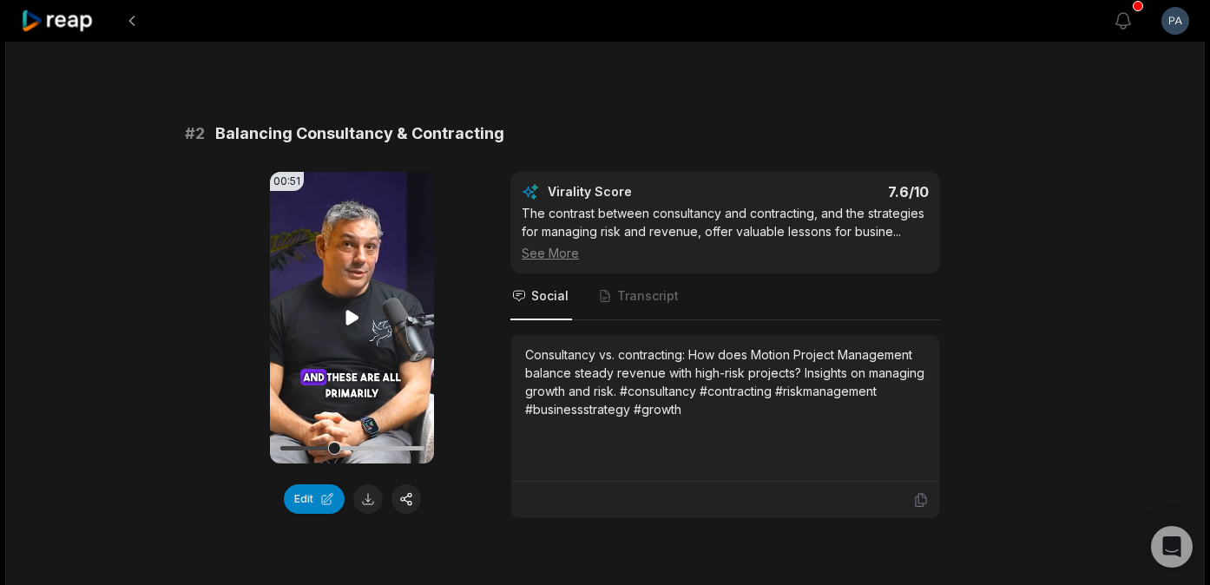
click at [350, 310] on icon at bounding box center [352, 317] width 21 height 21
click at [350, 309] on icon at bounding box center [352, 317] width 21 height 21
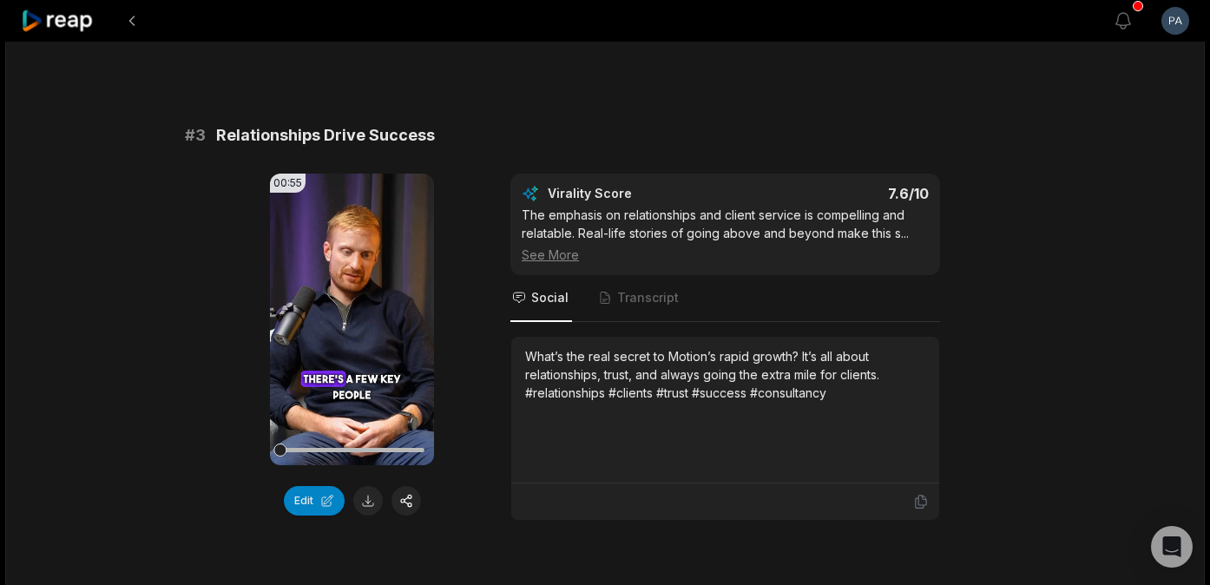
scroll to position [1128, 0]
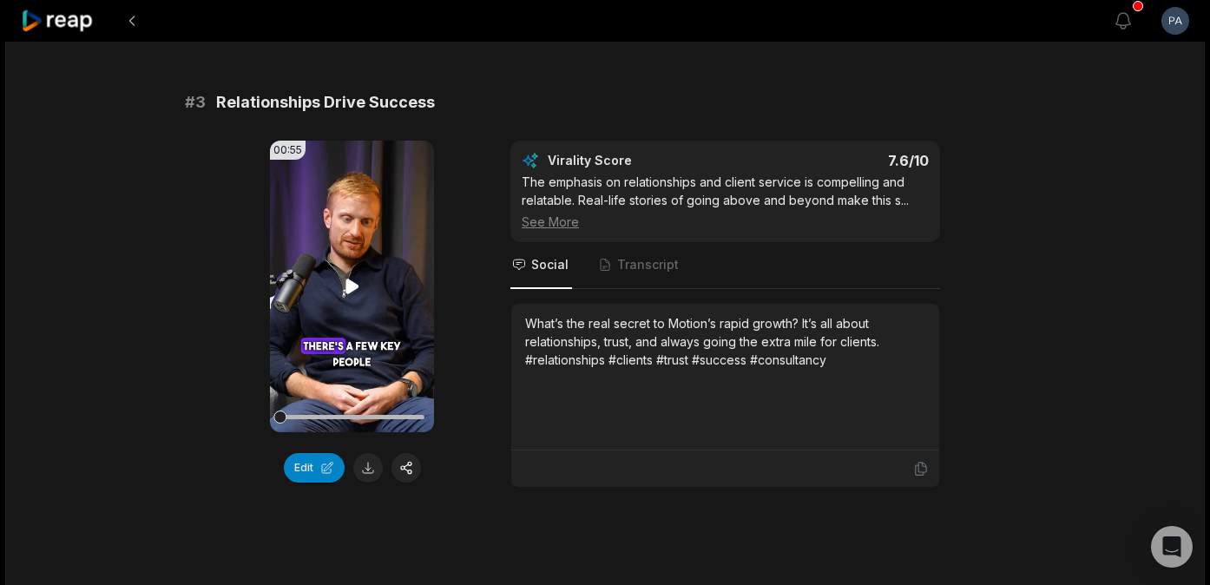
click at [357, 280] on icon at bounding box center [352, 286] width 21 height 21
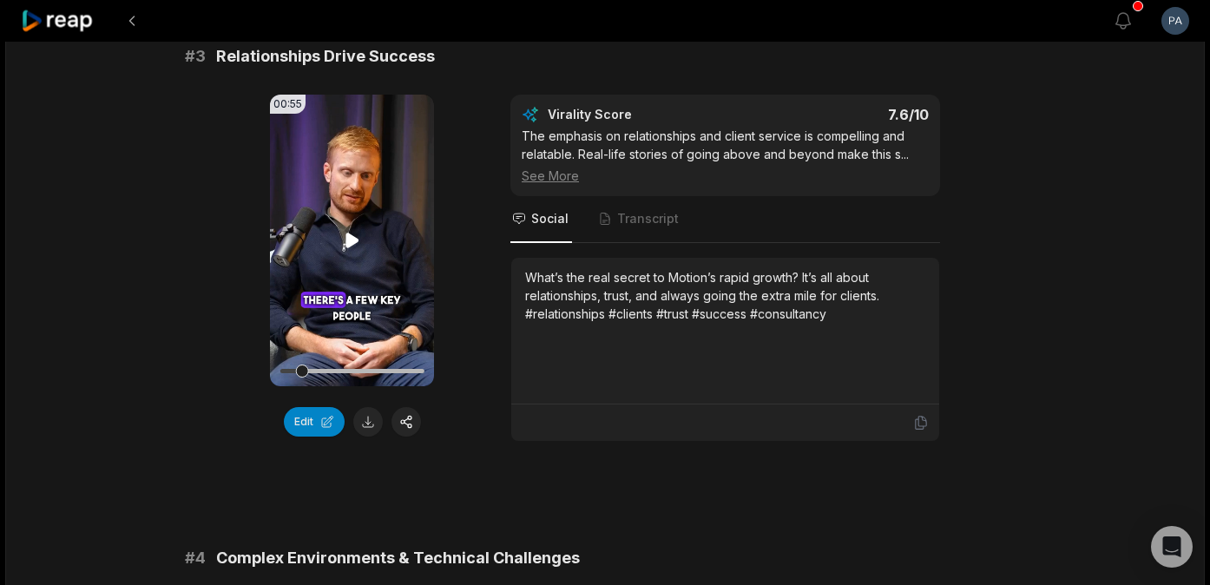
scroll to position [1177, 0]
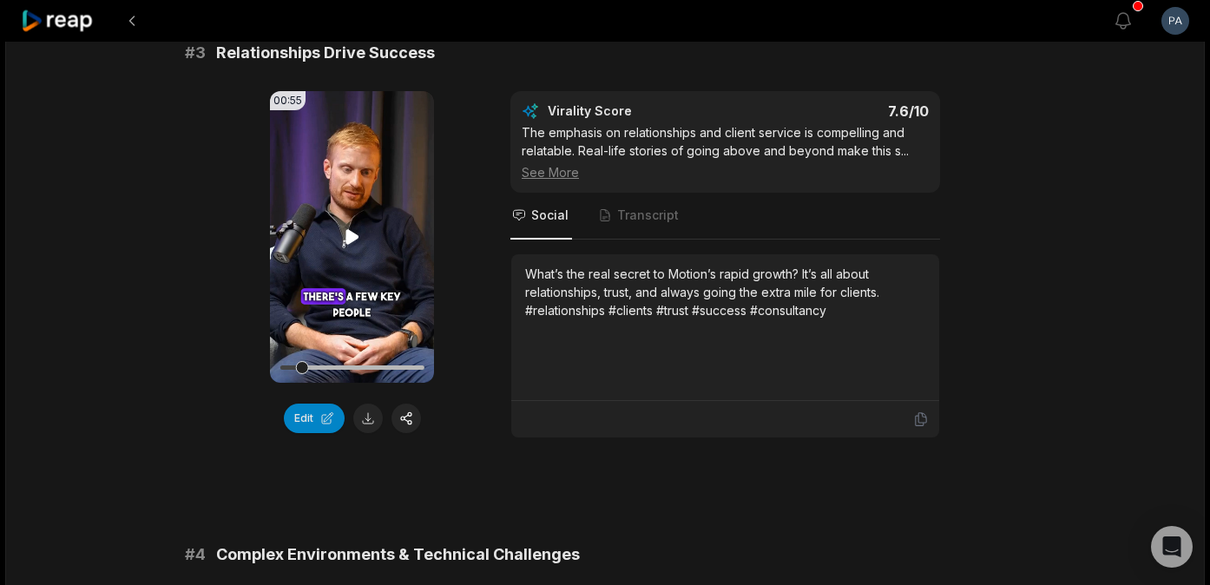
click at [351, 227] on icon at bounding box center [352, 237] width 21 height 21
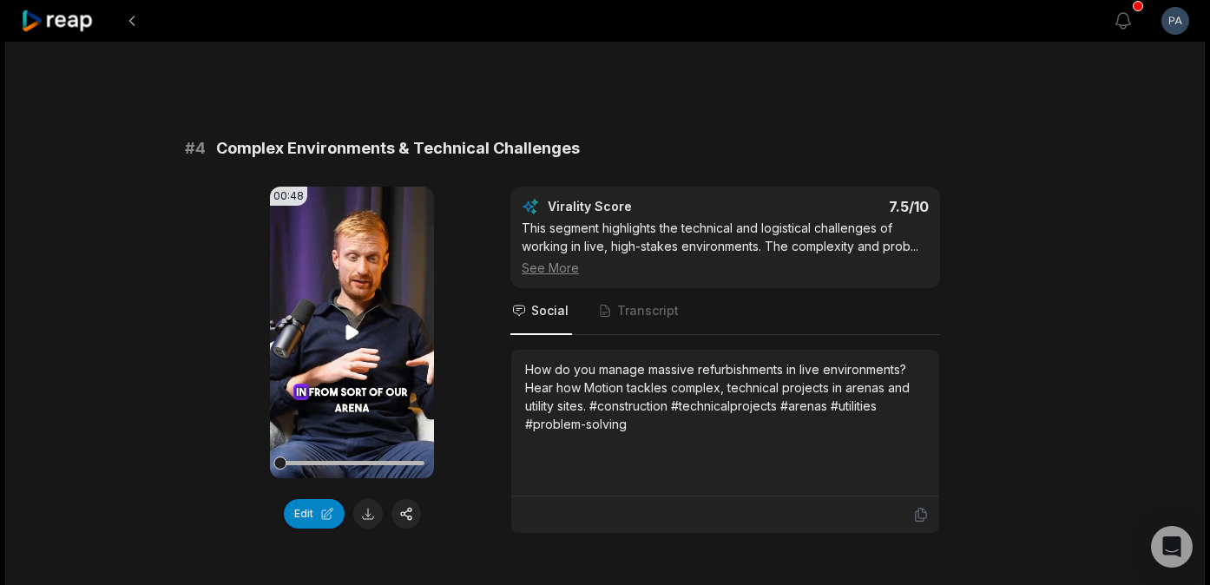
scroll to position [1585, 0]
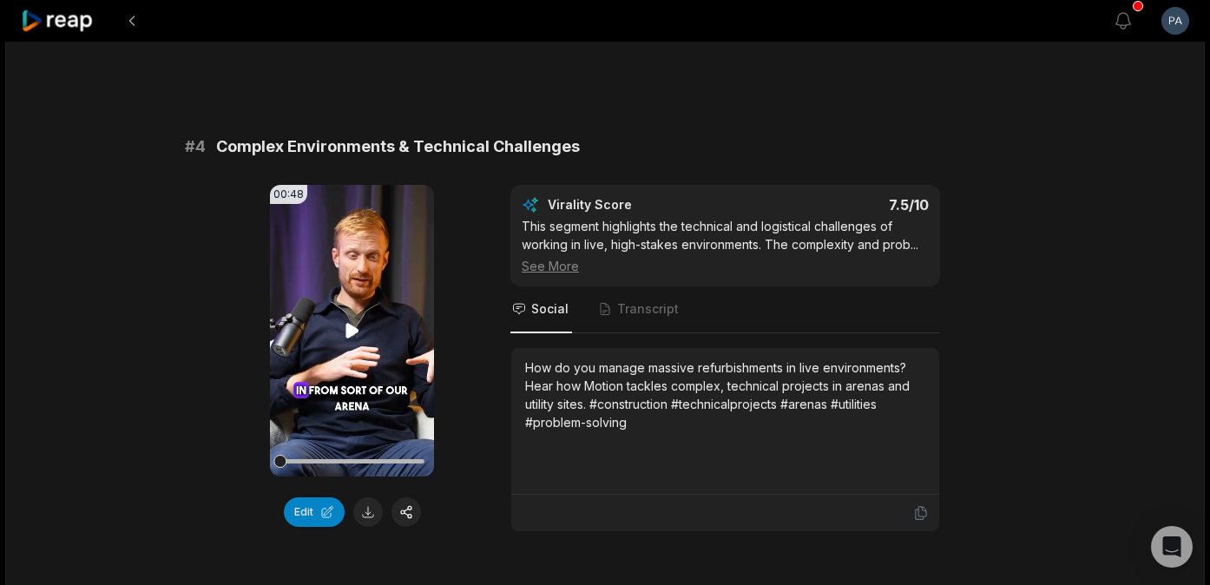
click at [352, 329] on icon at bounding box center [352, 330] width 13 height 15
click at [353, 329] on icon at bounding box center [352, 330] width 21 height 21
click at [353, 329] on icon at bounding box center [352, 330] width 13 height 15
drag, startPoint x: 0, startPoint y: 0, endPoint x: 354, endPoint y: 325, distance: 480.5
click at [354, 325] on icon at bounding box center [352, 330] width 21 height 21
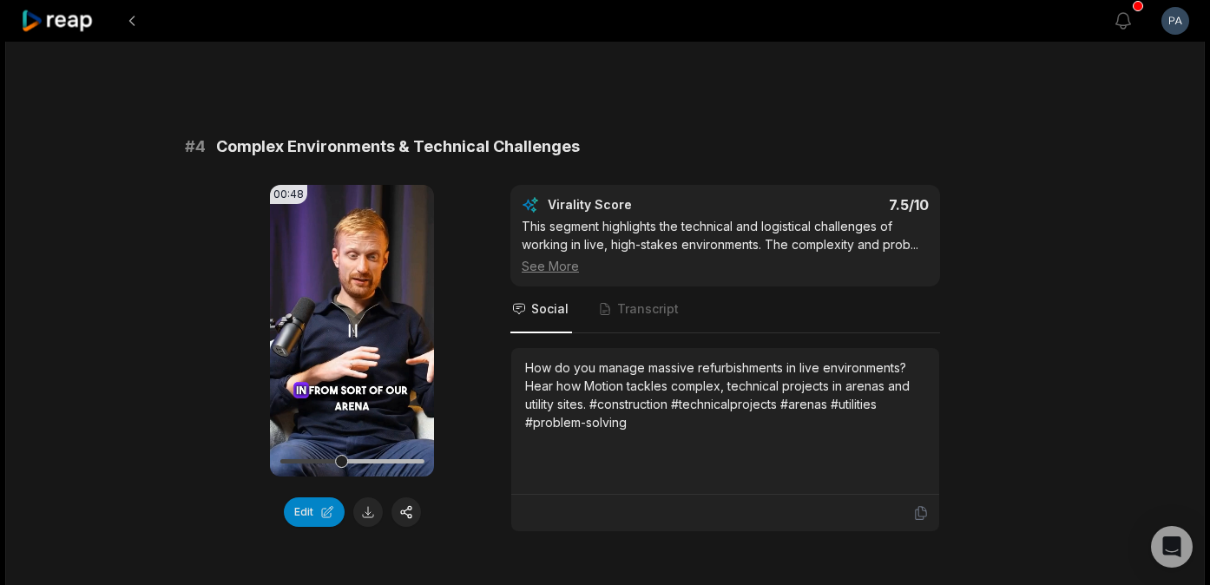
click at [354, 325] on icon at bounding box center [352, 330] width 21 height 21
click at [308, 513] on button "Edit" at bounding box center [314, 512] width 61 height 30
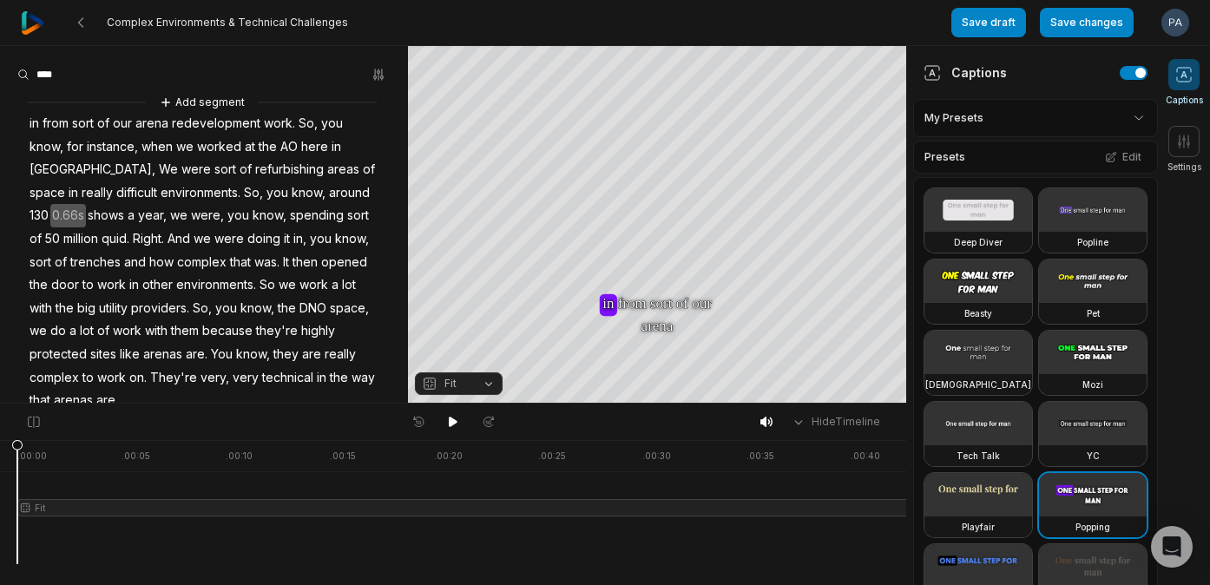
click at [50, 204] on span "130" at bounding box center [39, 215] width 23 height 23
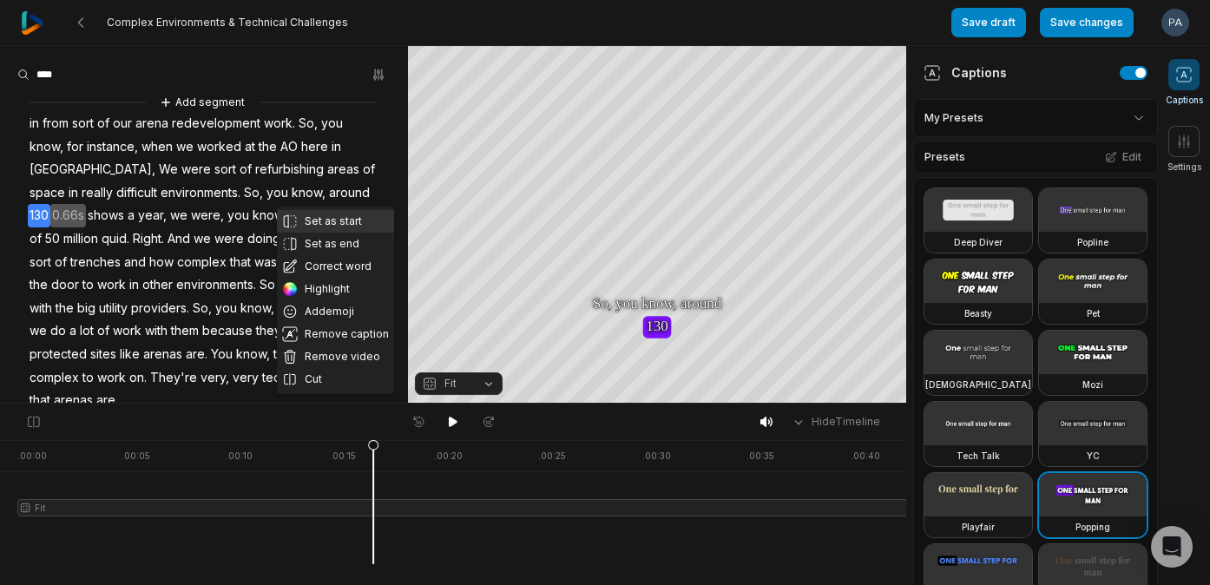
click at [343, 224] on button "Set as start" at bounding box center [335, 221] width 117 height 23
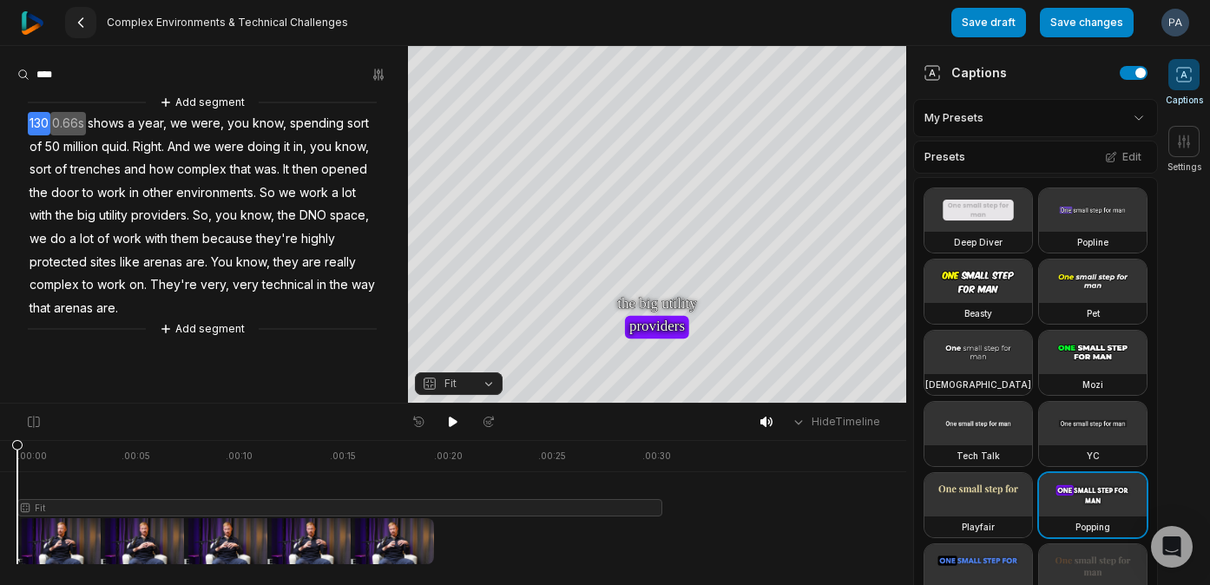
click at [82, 21] on icon at bounding box center [81, 23] width 14 height 14
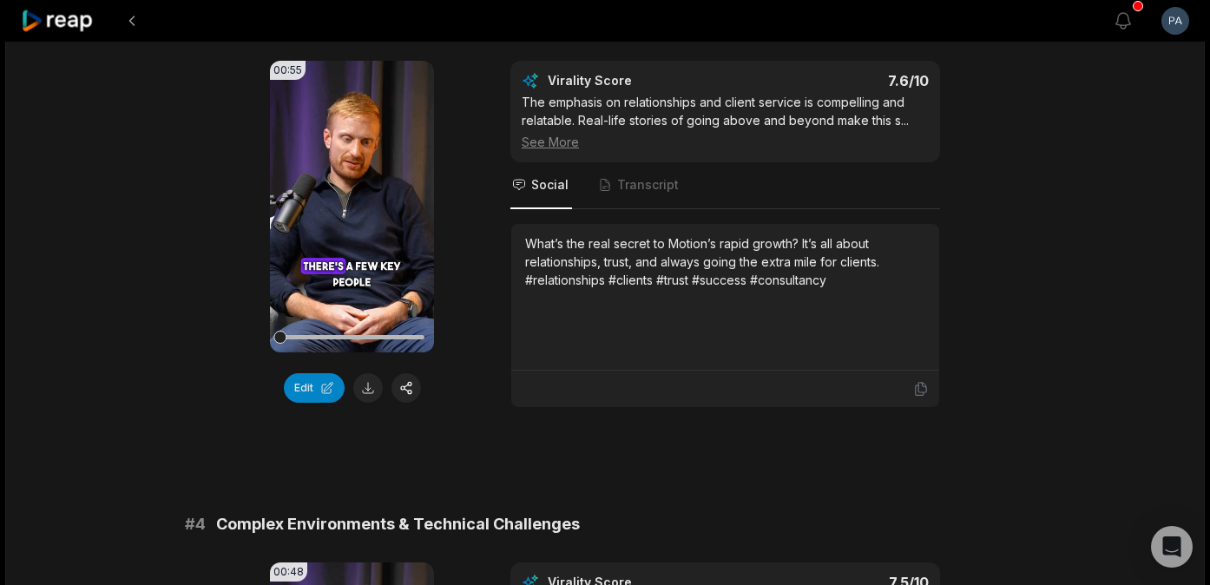
scroll to position [1279, 0]
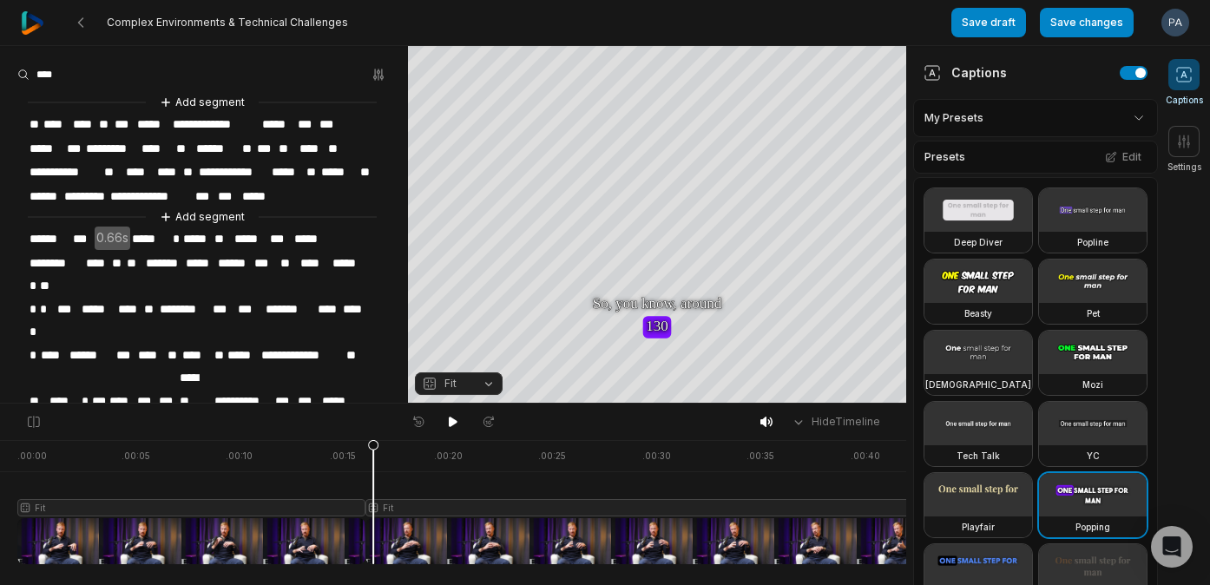
scroll to position [29, 0]
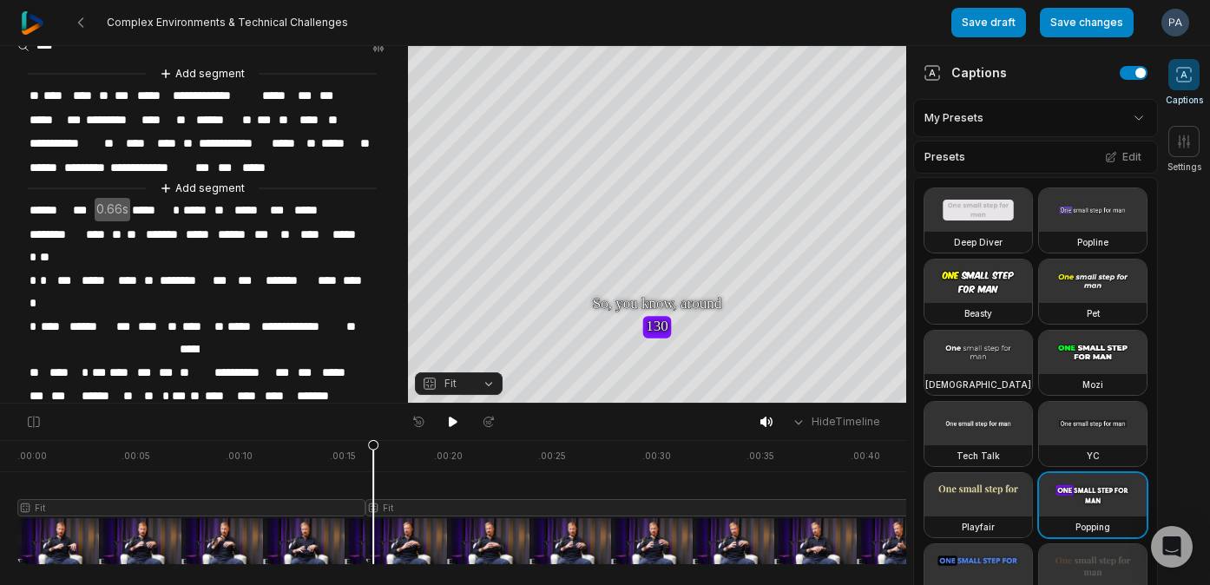
click at [73, 201] on span "***" at bounding box center [82, 210] width 23 height 23
click at [453, 417] on icon at bounding box center [453, 422] width 14 height 14
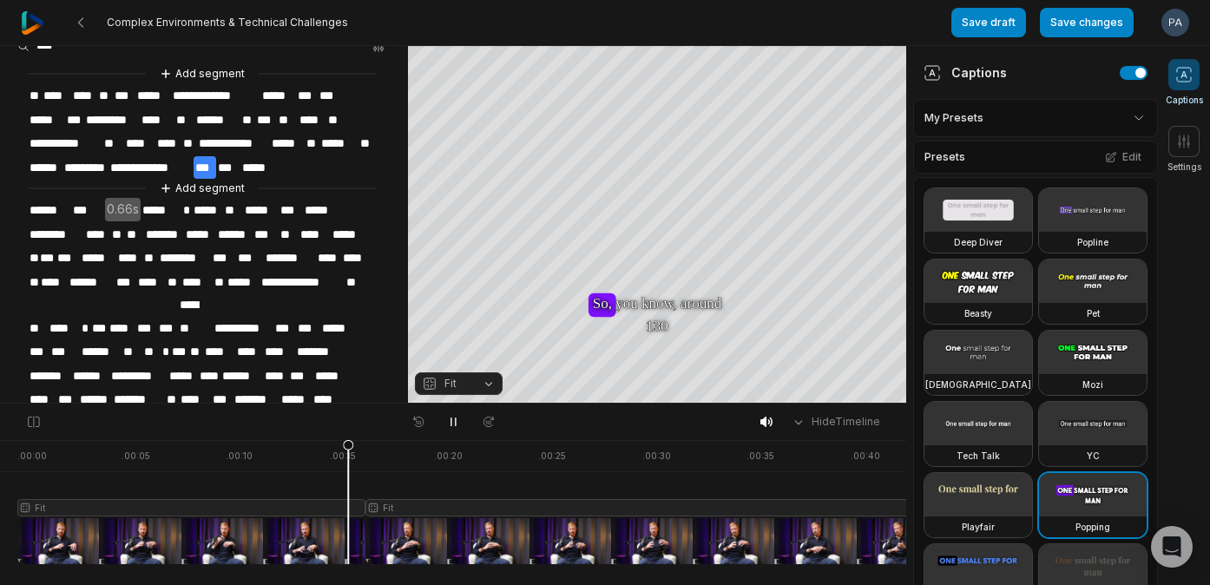
drag, startPoint x: 394, startPoint y: 444, endPoint x: 348, endPoint y: 444, distance: 46.0
click at [348, 444] on div at bounding box center [517, 502] width 1001 height 124
click at [84, 24] on icon at bounding box center [81, 23] width 14 height 14
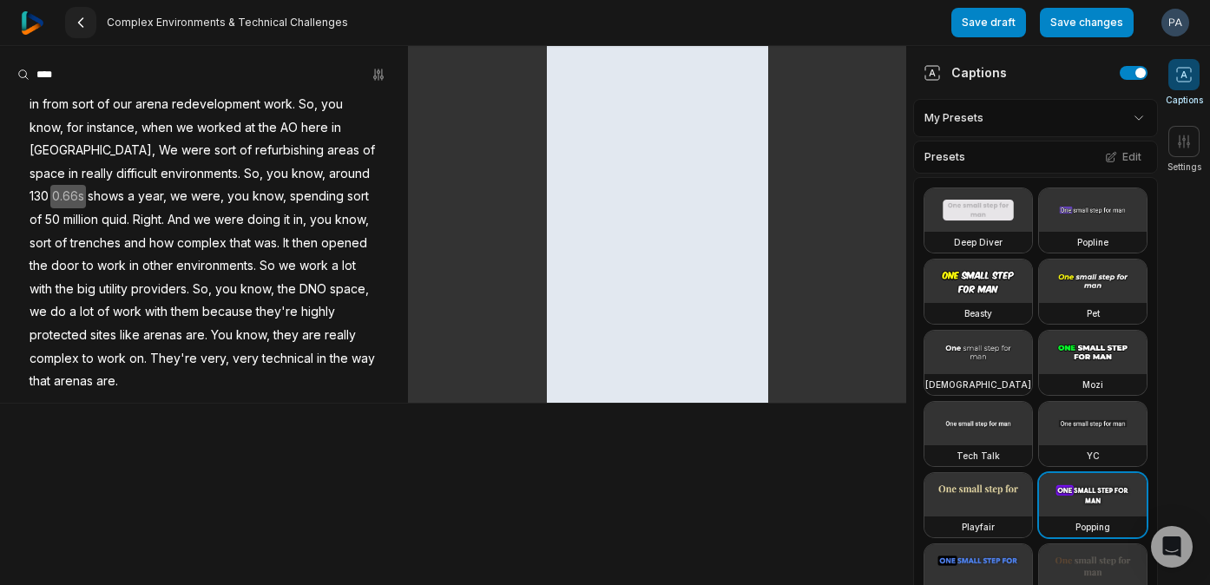
click at [89, 22] on button at bounding box center [80, 22] width 31 height 31
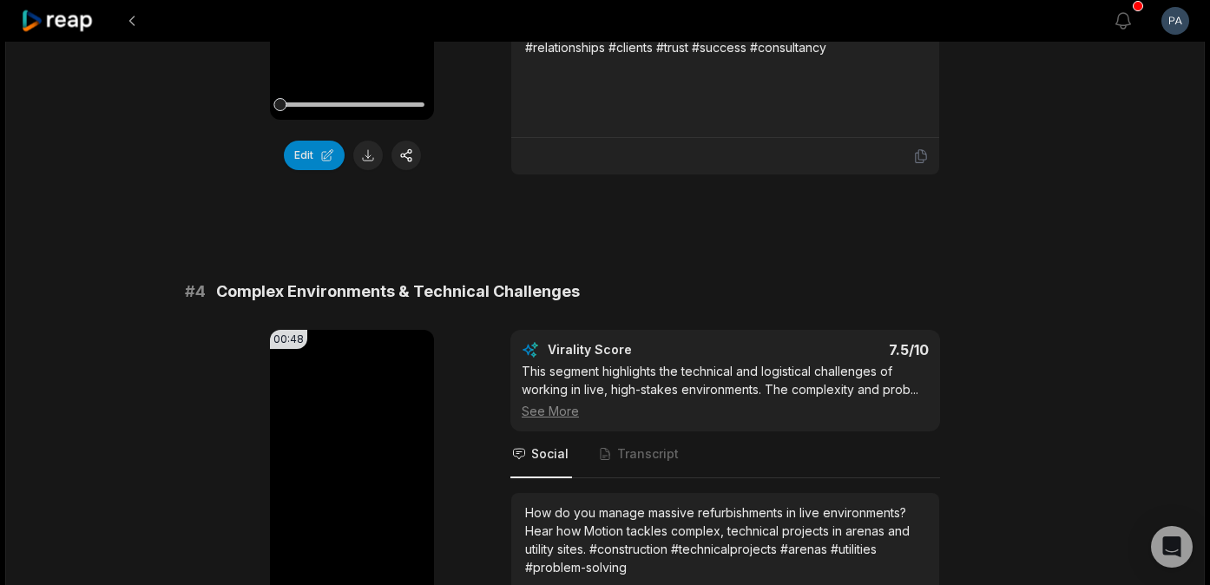
scroll to position [1475, 0]
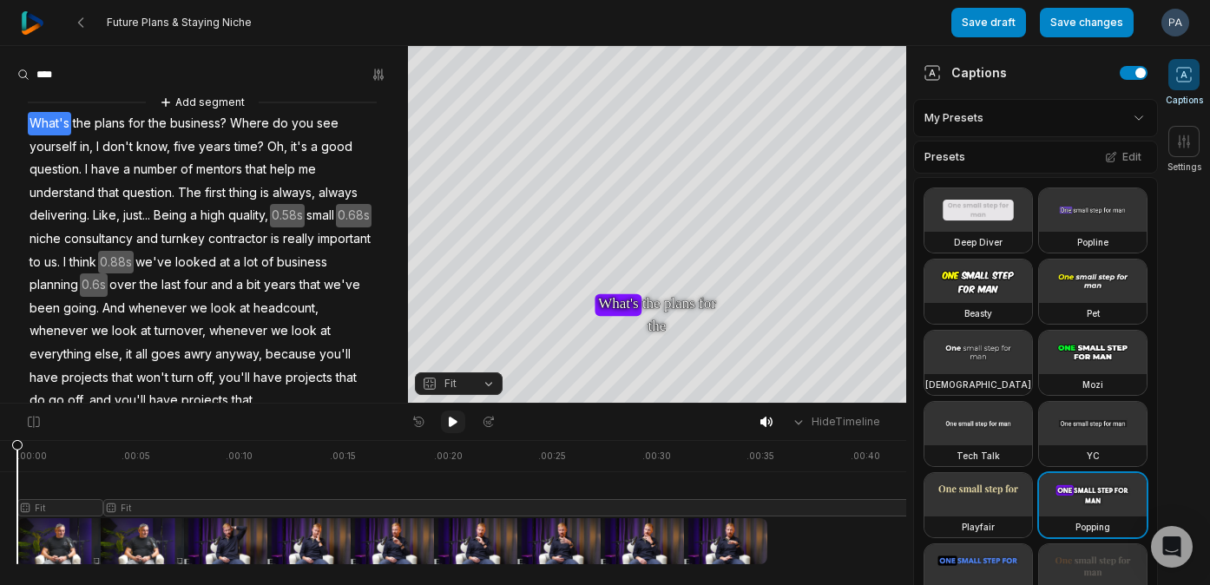
click at [446, 419] on icon at bounding box center [453, 422] width 14 height 14
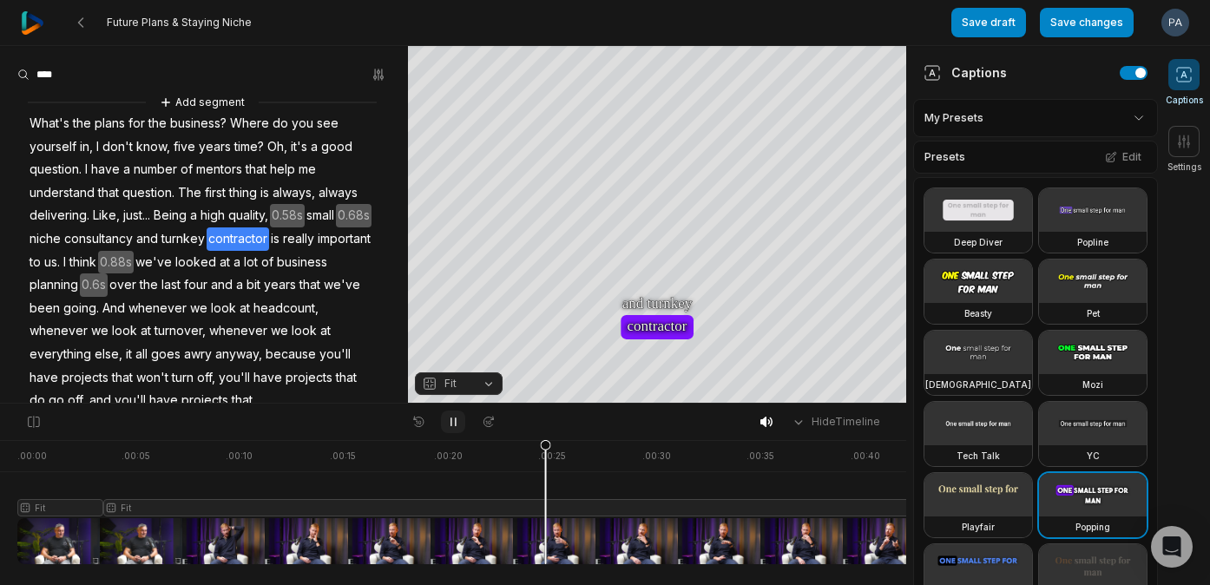
click at [450, 421] on icon at bounding box center [453, 422] width 14 height 14
click at [256, 214] on span "quality," at bounding box center [248, 215] width 43 height 23
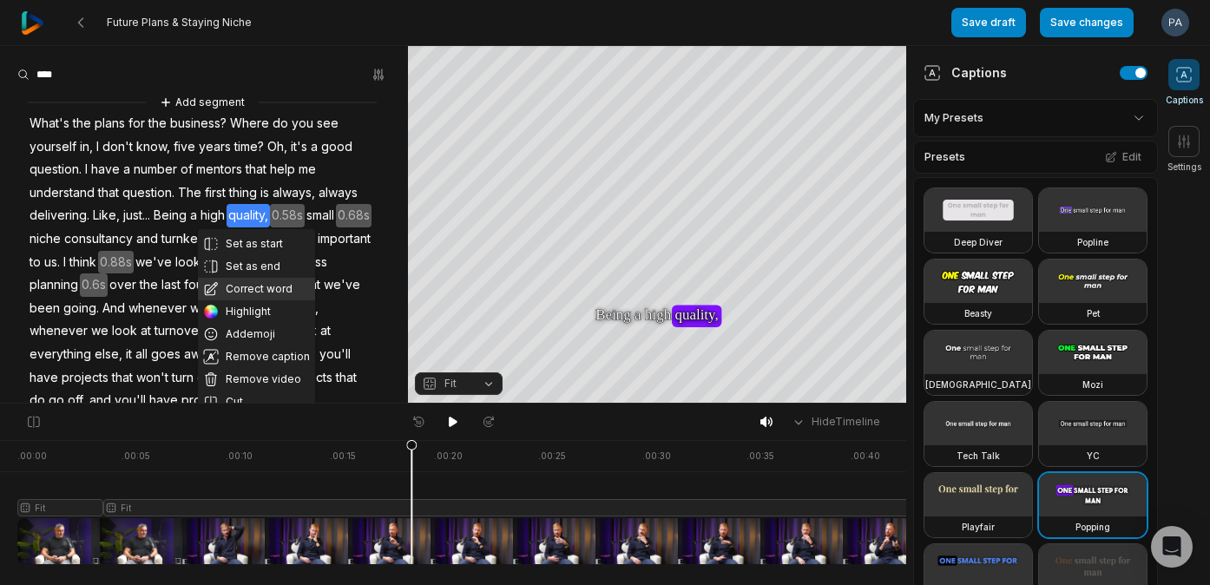
click at [246, 288] on button "Correct word" at bounding box center [256, 289] width 117 height 23
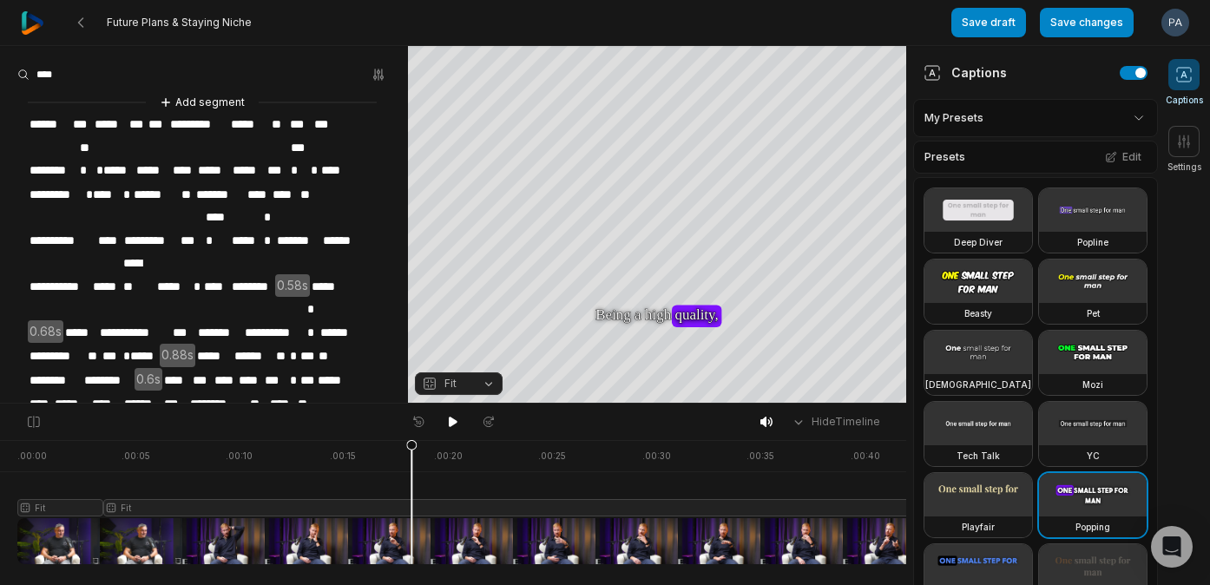
click at [270, 275] on span "********" at bounding box center [252, 286] width 45 height 23
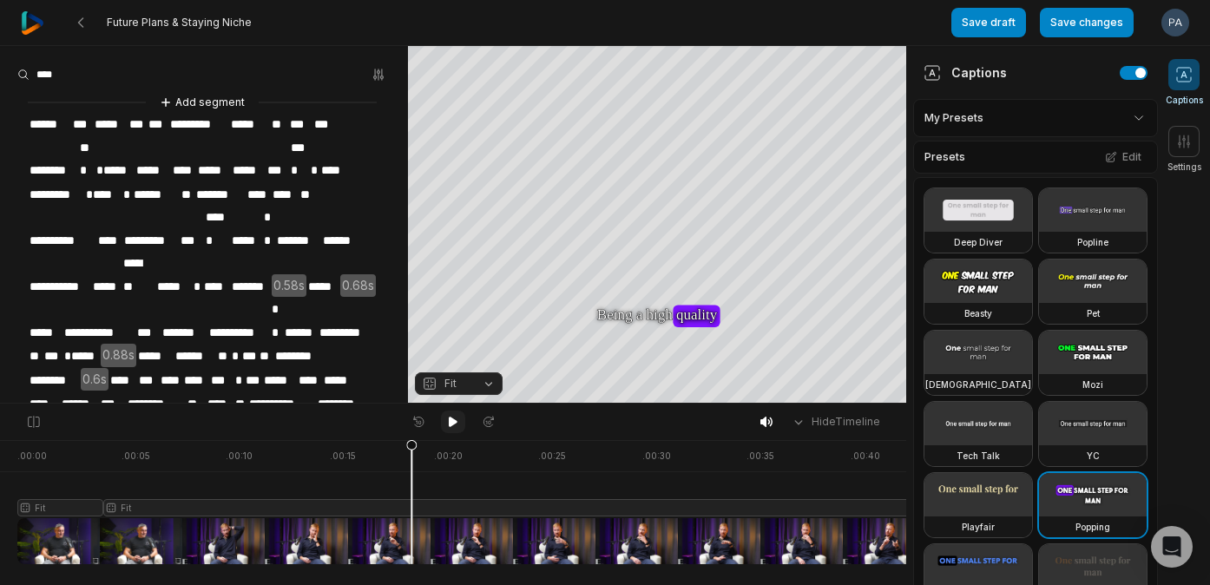
click at [451, 416] on icon at bounding box center [453, 422] width 14 height 14
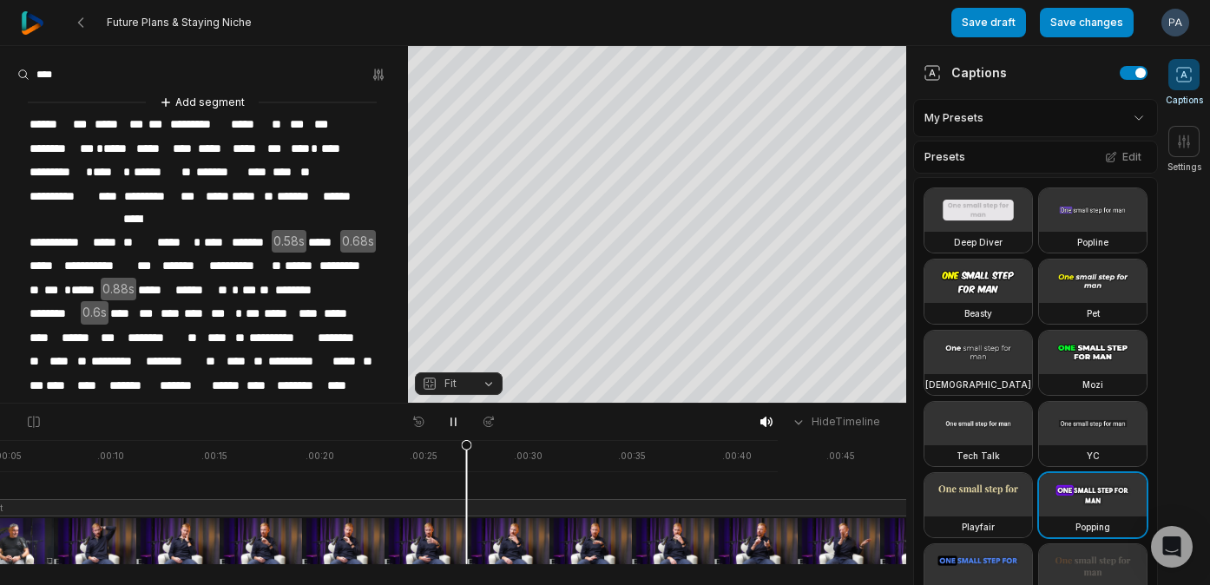
scroll to position [0, 185]
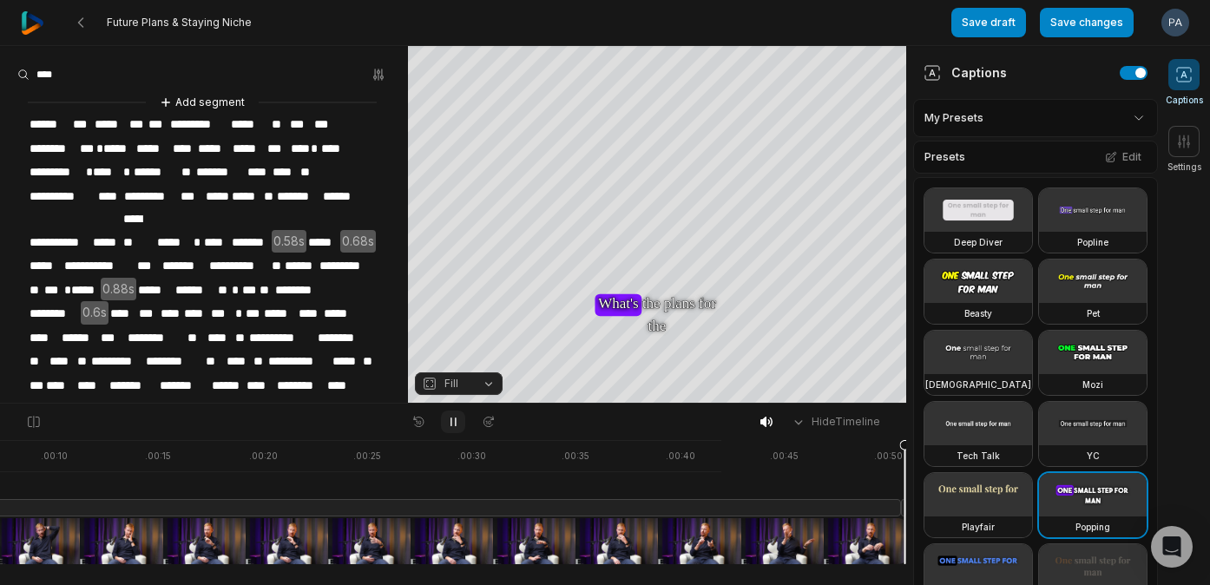
click at [452, 418] on icon at bounding box center [453, 422] width 14 height 14
click at [904, 506] on div at bounding box center [369, 502] width 1074 height 124
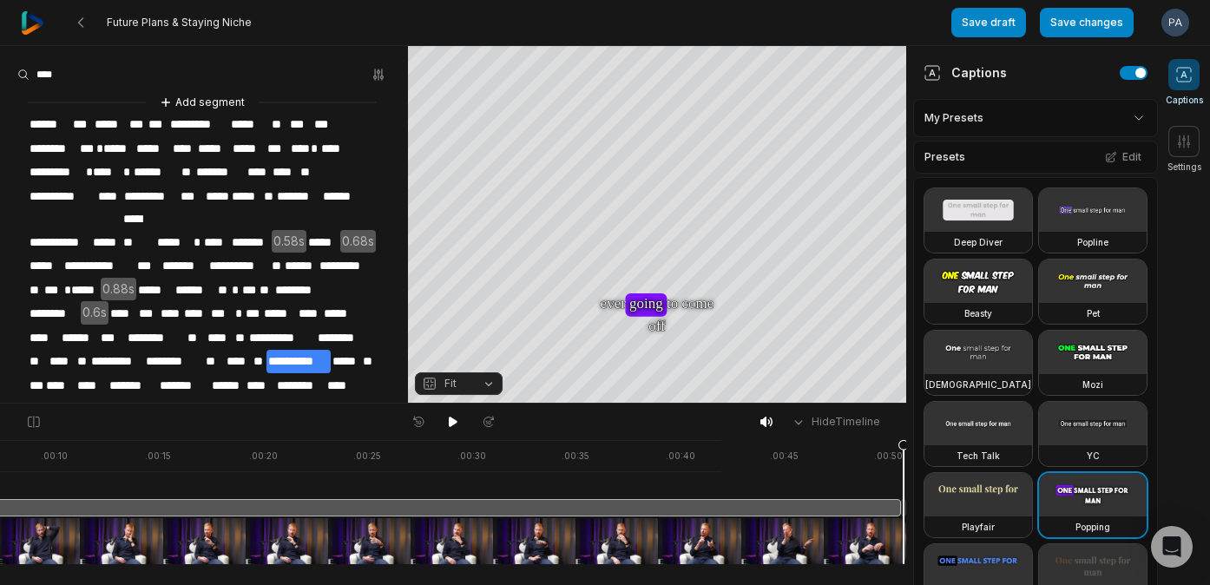
click at [904, 510] on div at bounding box center [369, 502] width 1074 height 124
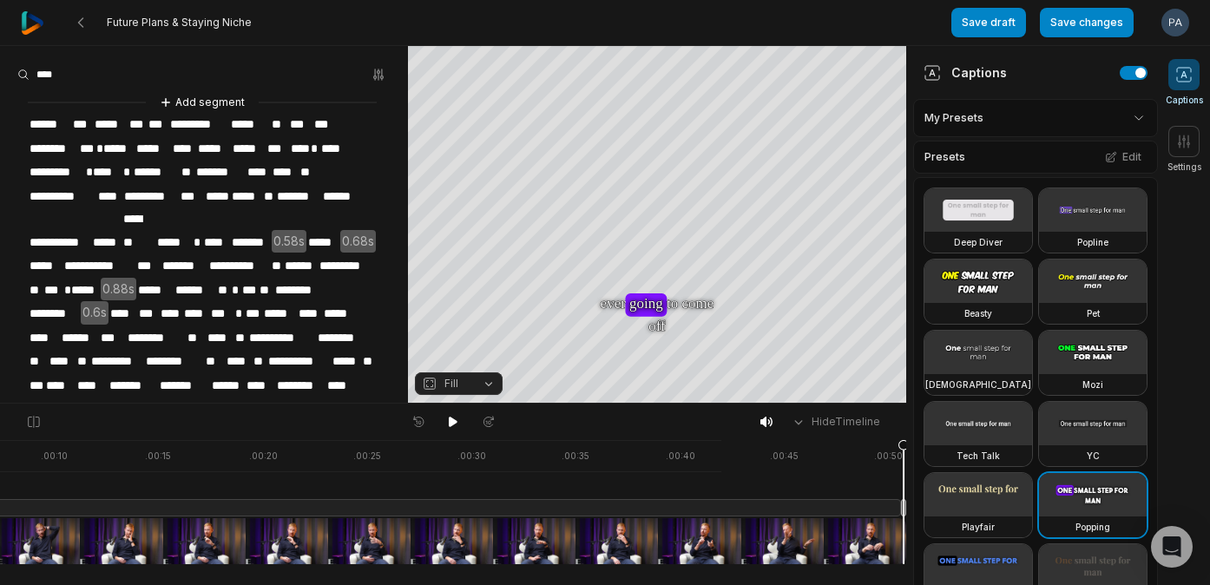
click at [901, 507] on icon at bounding box center [903, 506] width 10 height 132
click at [901, 449] on icon at bounding box center [901, 506] width 10 height 132
click at [901, 451] on icon at bounding box center [901, 501] width 12 height 125
click at [900, 530] on icon at bounding box center [901, 501] width 12 height 125
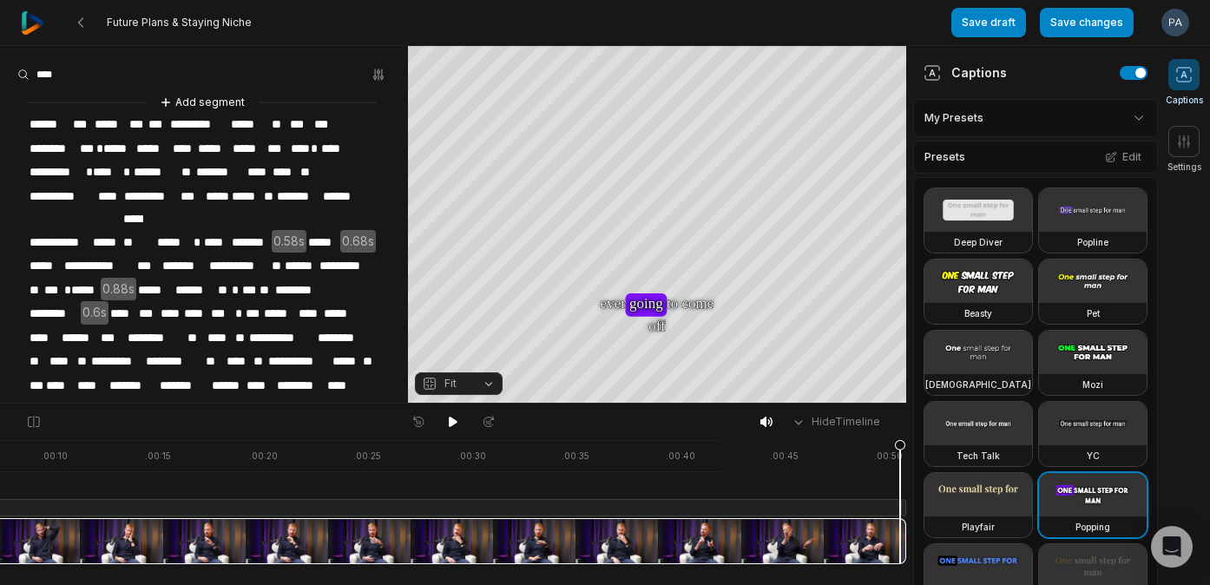
click at [900, 443] on icon at bounding box center [900, 506] width 10 height 132
click at [34, 423] on icon at bounding box center [34, 422] width 16 height 14
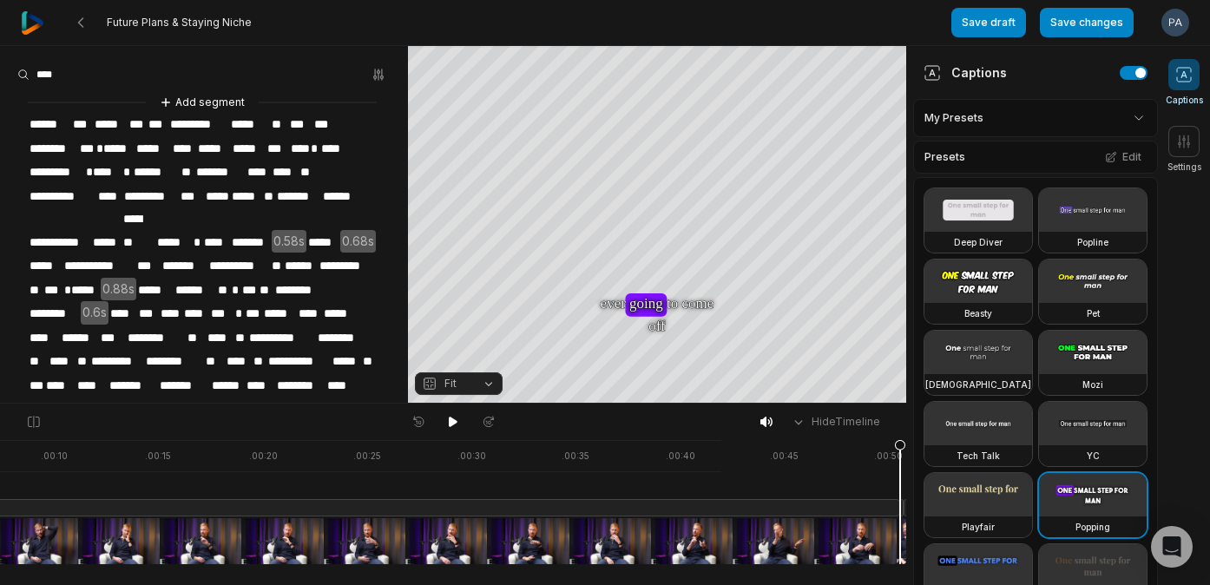
scroll to position [0, 188]
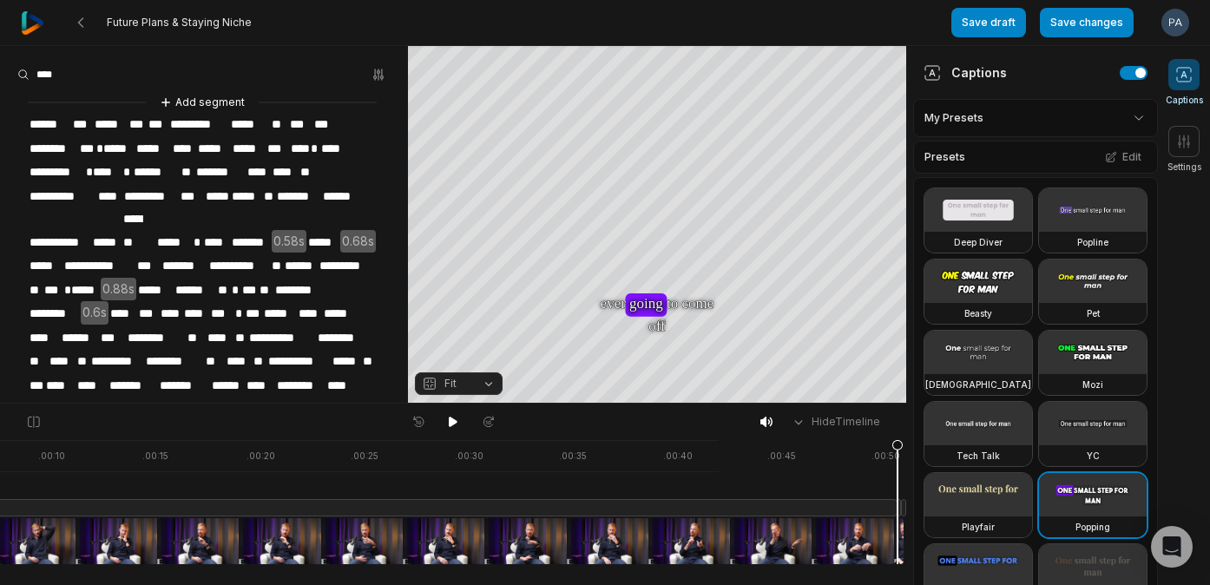
click at [901, 535] on icon at bounding box center [897, 506] width 10 height 132
click at [444, 386] on span "Fill" at bounding box center [451, 384] width 14 height 16
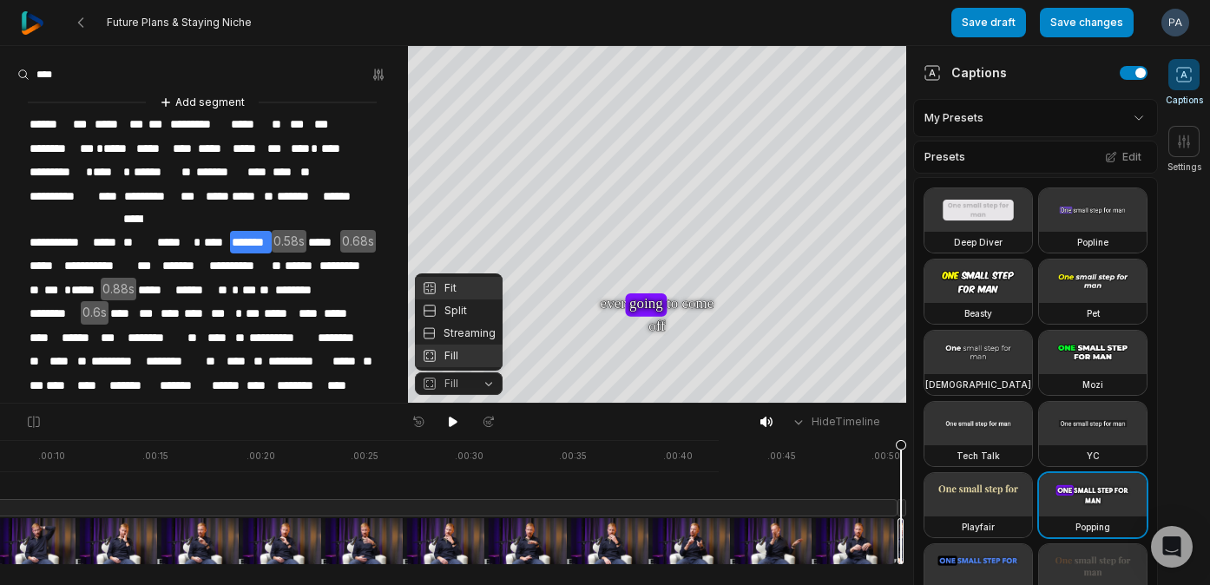
click at [431, 289] on icon at bounding box center [430, 289] width 8 height 8
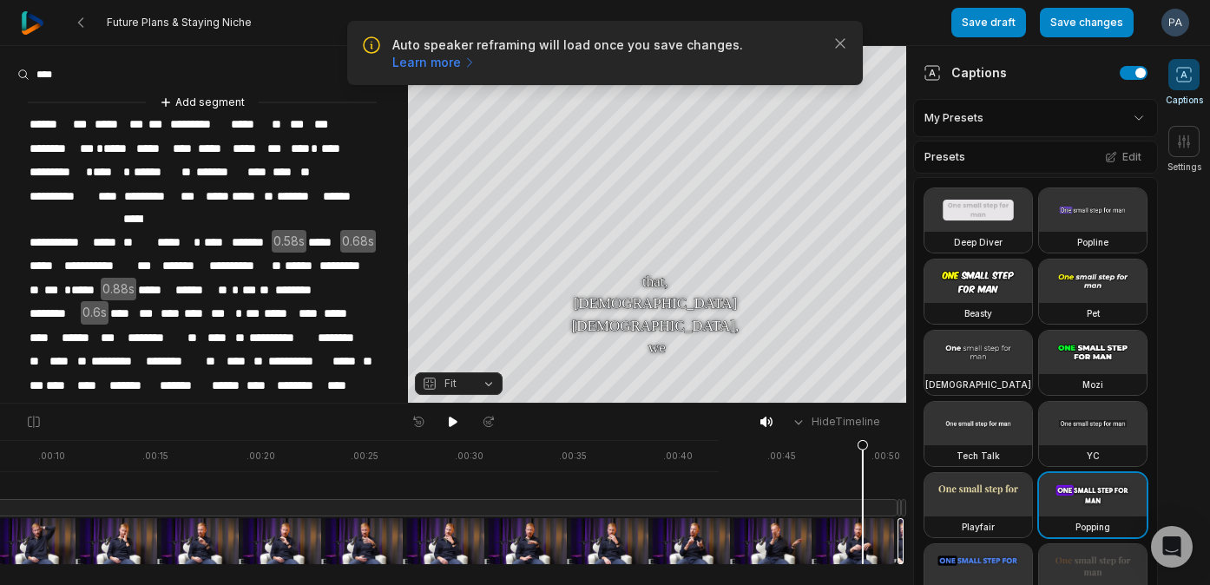
drag, startPoint x: 901, startPoint y: 443, endPoint x: 851, endPoint y: 444, distance: 50.4
click at [858, 444] on icon at bounding box center [863, 506] width 10 height 132
click at [454, 417] on icon at bounding box center [453, 422] width 14 height 14
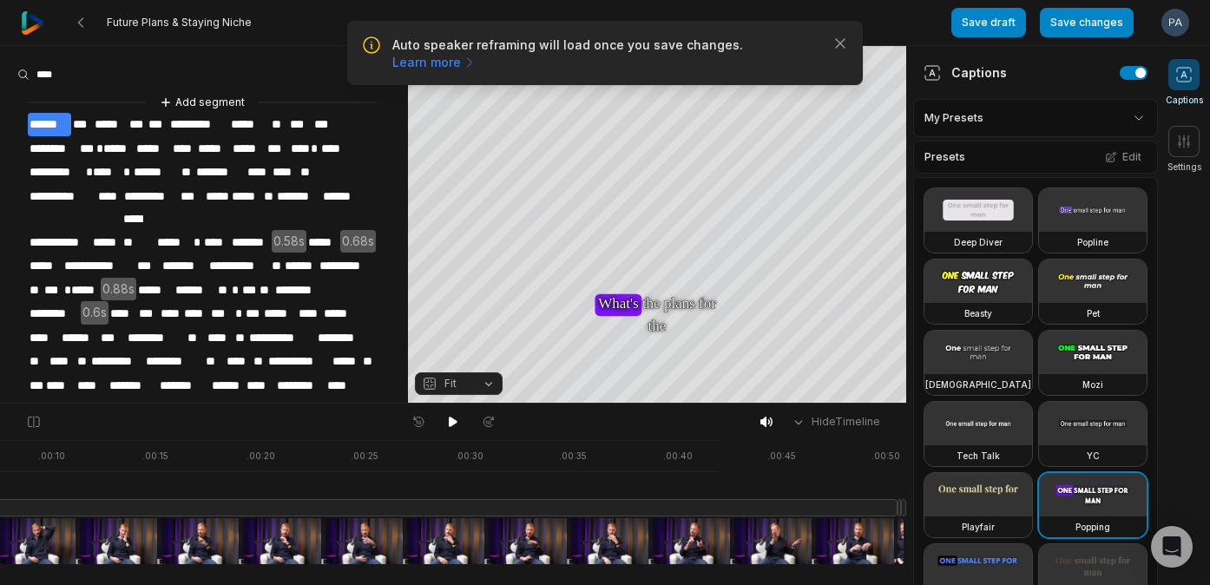
click at [825, 516] on div at bounding box center [367, 502] width 1074 height 124
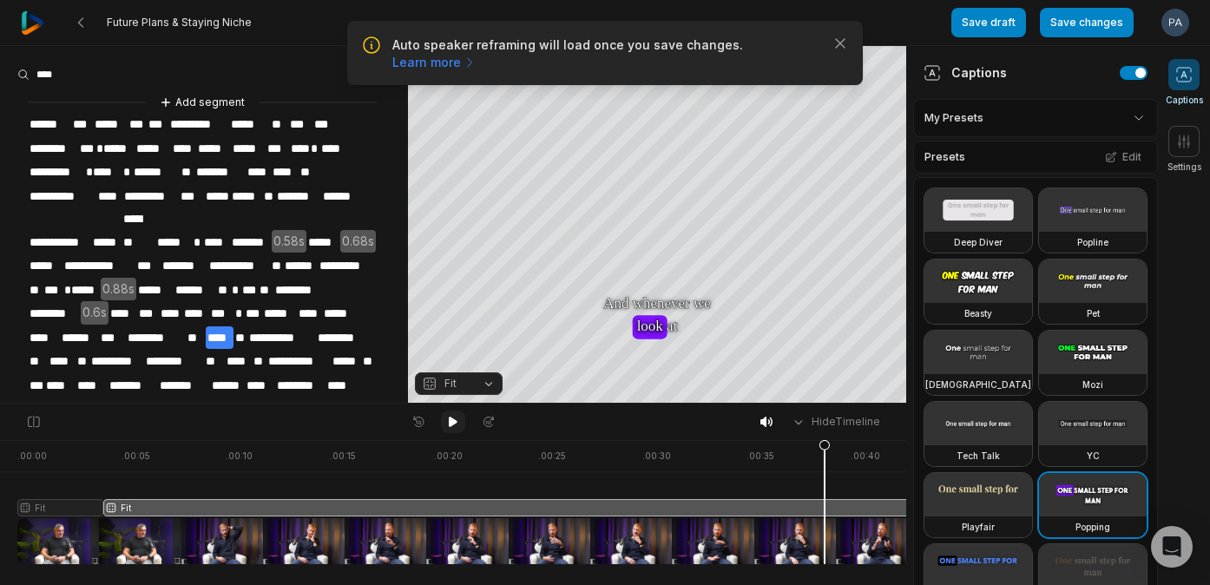
click at [452, 412] on button at bounding box center [453, 422] width 24 height 23
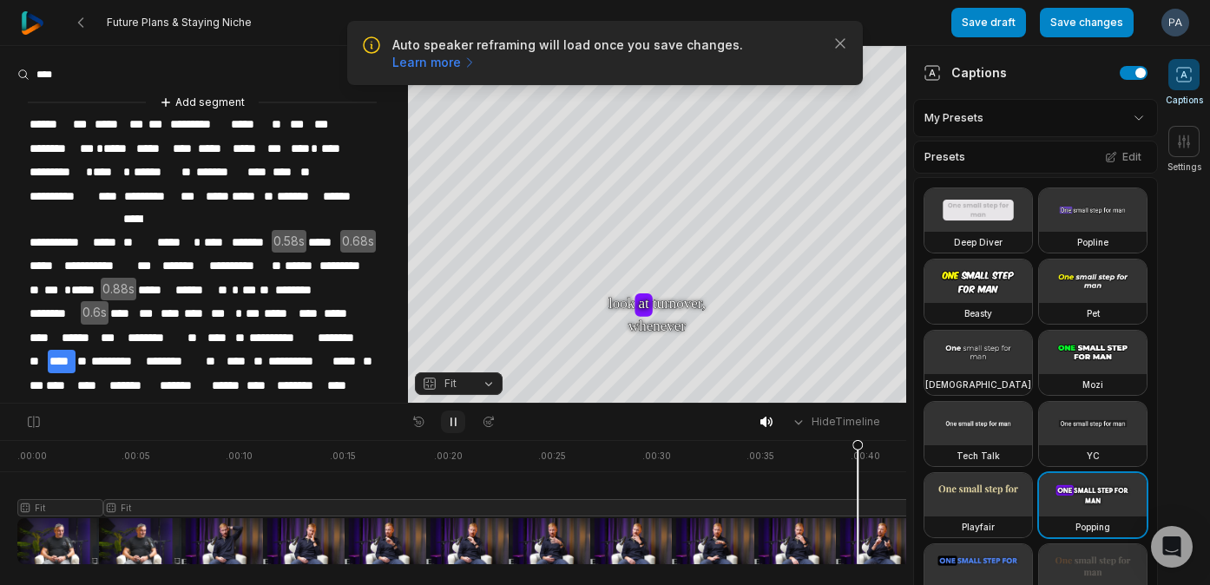
click at [455, 420] on icon at bounding box center [453, 422] width 14 height 14
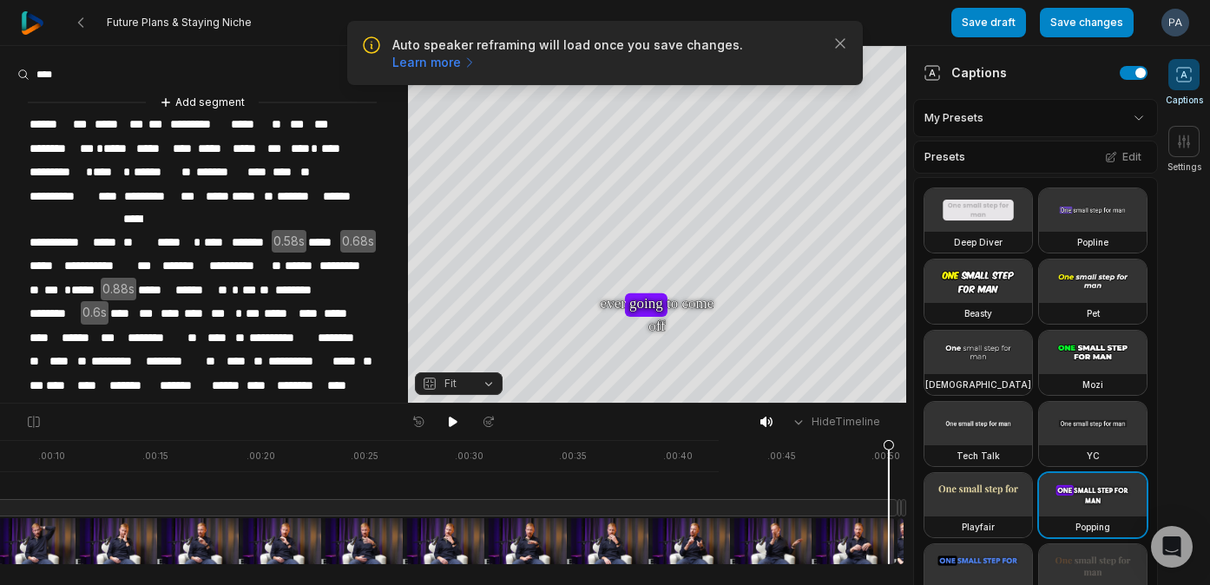
drag, startPoint x: 674, startPoint y: 443, endPoint x: 892, endPoint y: 466, distance: 220.0
click at [893, 466] on icon at bounding box center [889, 506] width 10 height 132
click at [451, 415] on icon at bounding box center [453, 422] width 14 height 14
click at [858, 526] on div at bounding box center [367, 502] width 1074 height 124
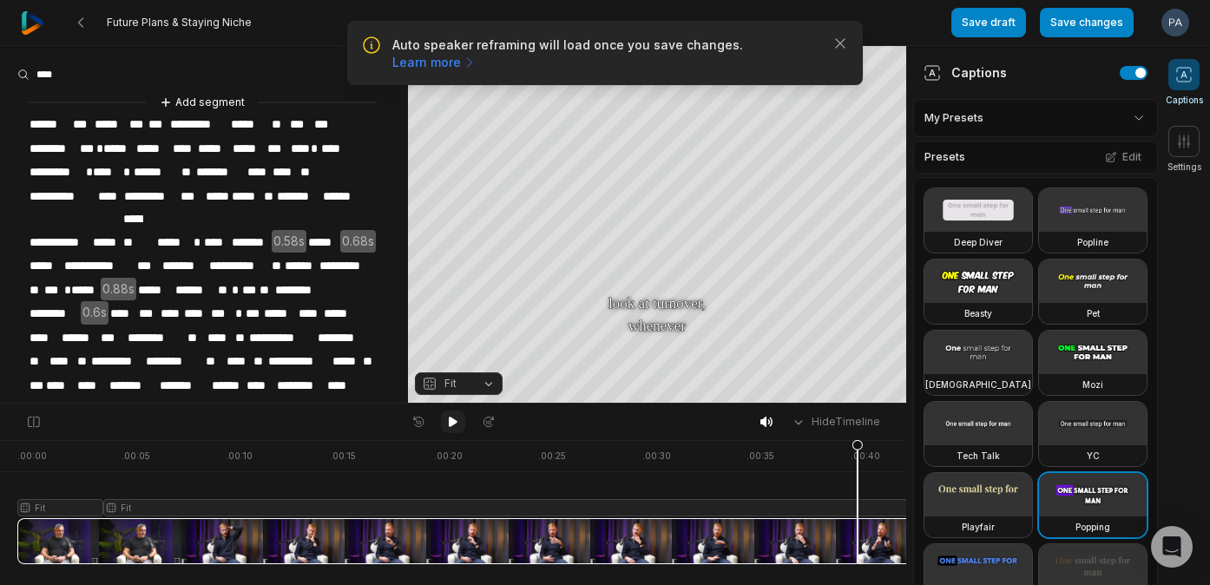
click at [456, 419] on icon at bounding box center [453, 422] width 14 height 14
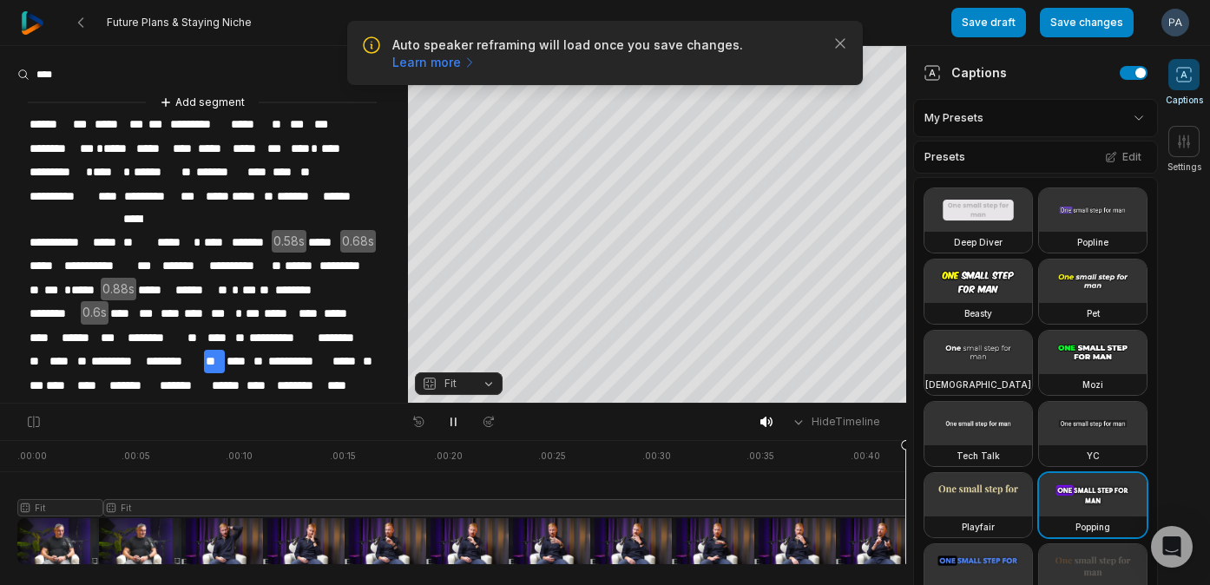
scroll to position [0, 188]
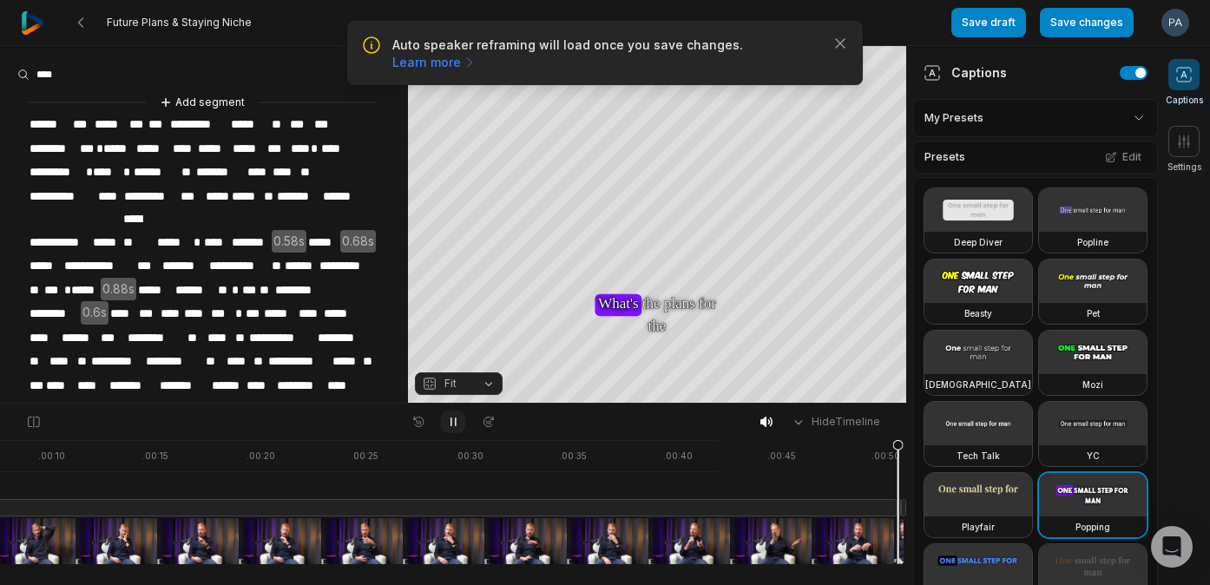
click at [451, 413] on button at bounding box center [453, 422] width 24 height 23
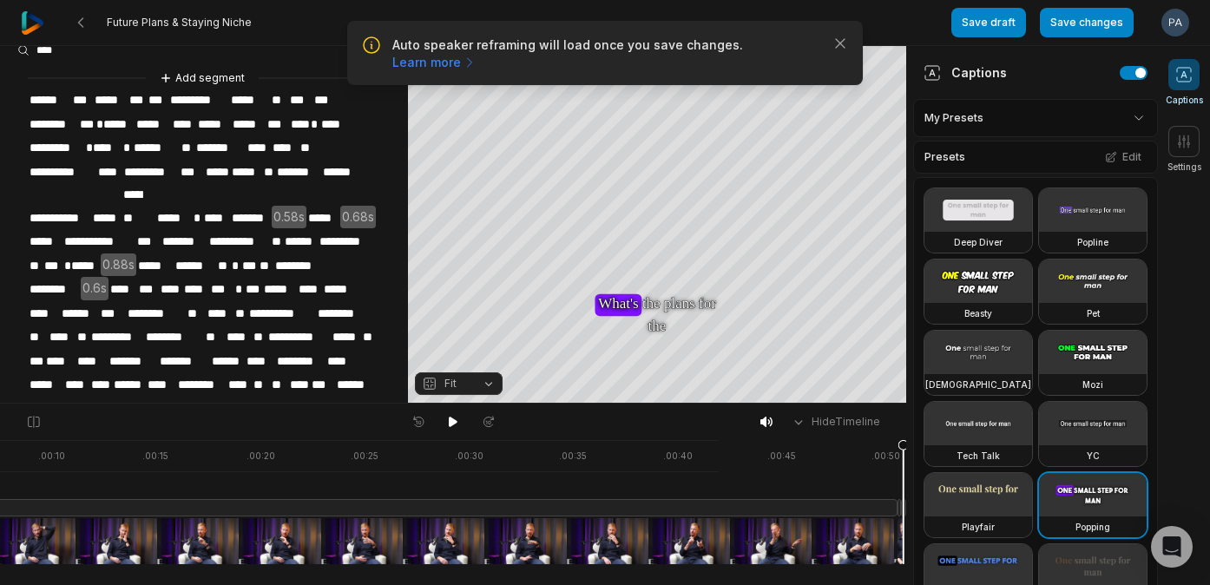
scroll to position [49, 0]
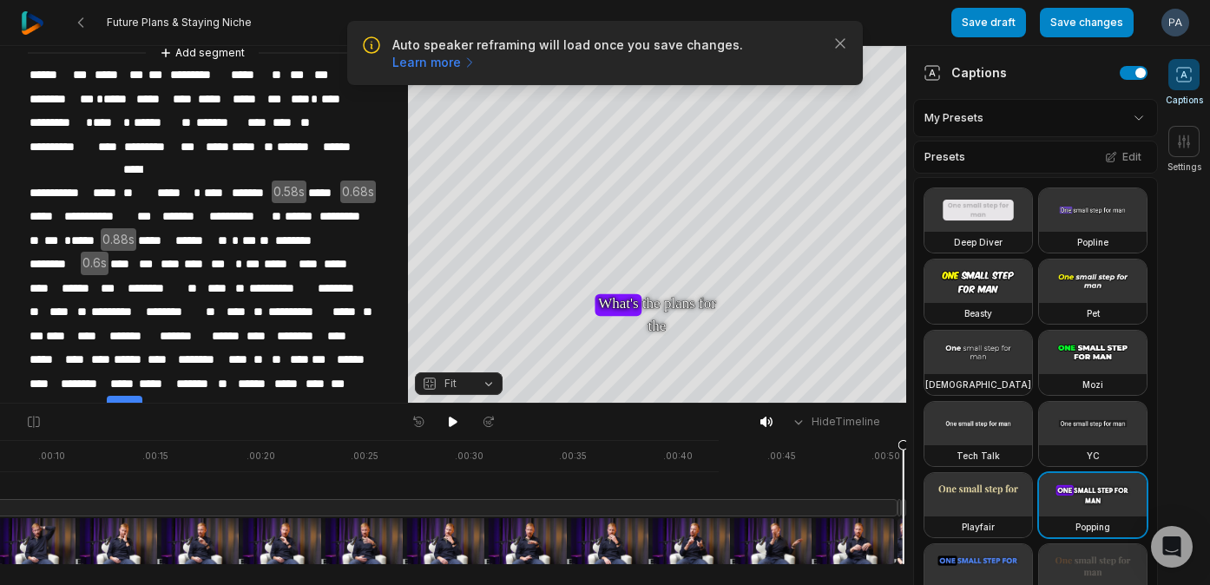
click at [121, 396] on span "****" at bounding box center [125, 407] width 36 height 23
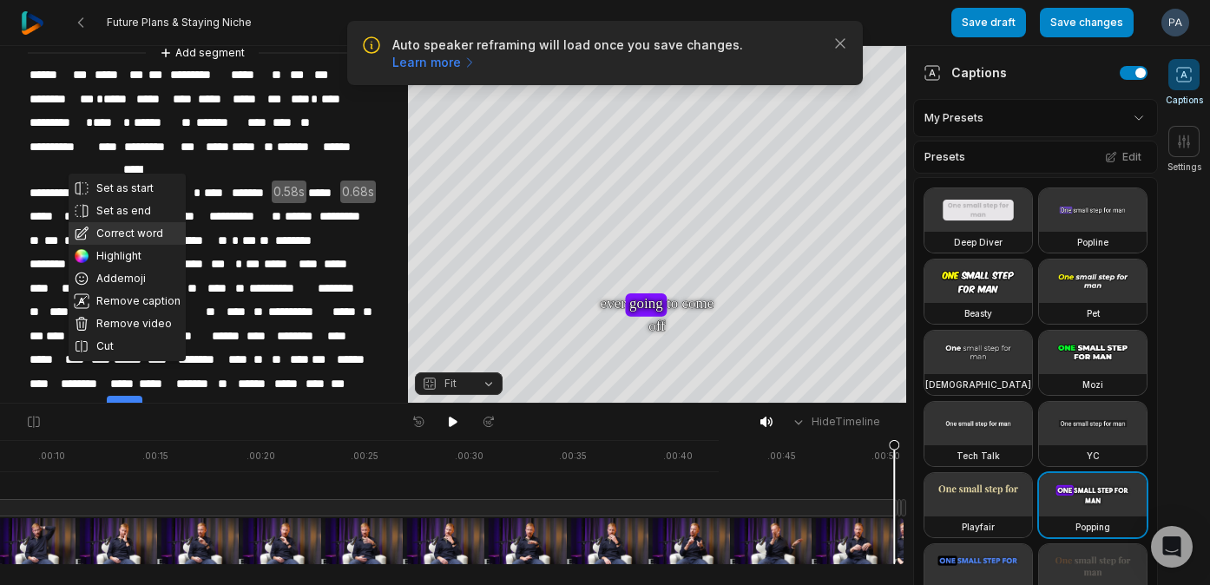
click at [142, 234] on button "Correct word" at bounding box center [127, 233] width 117 height 23
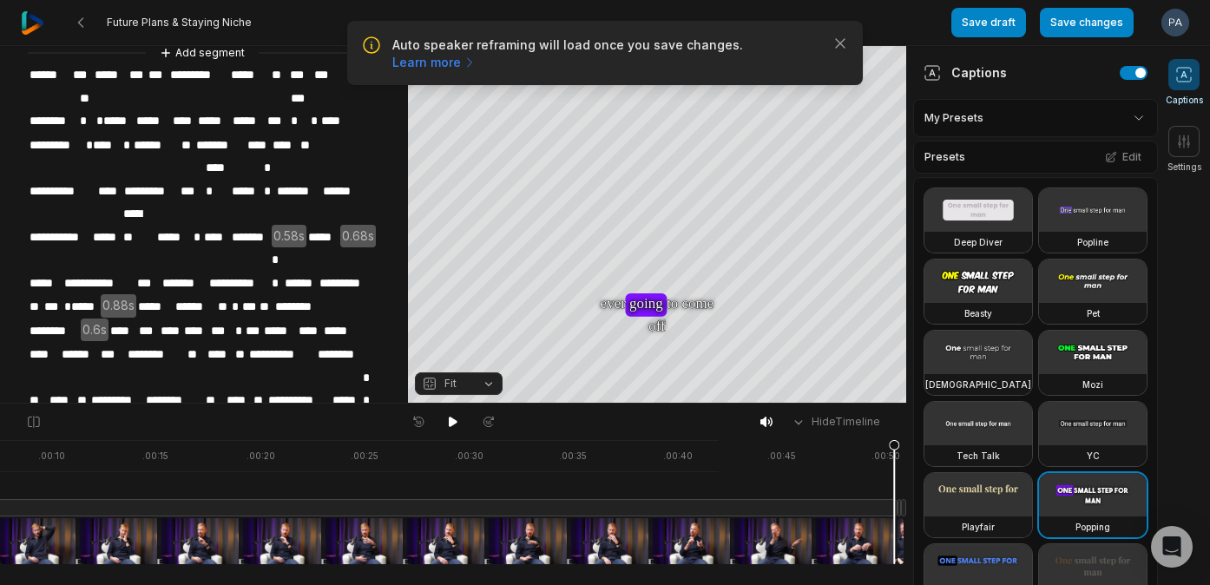
click at [139, 530] on span "****" at bounding box center [125, 541] width 36 height 23
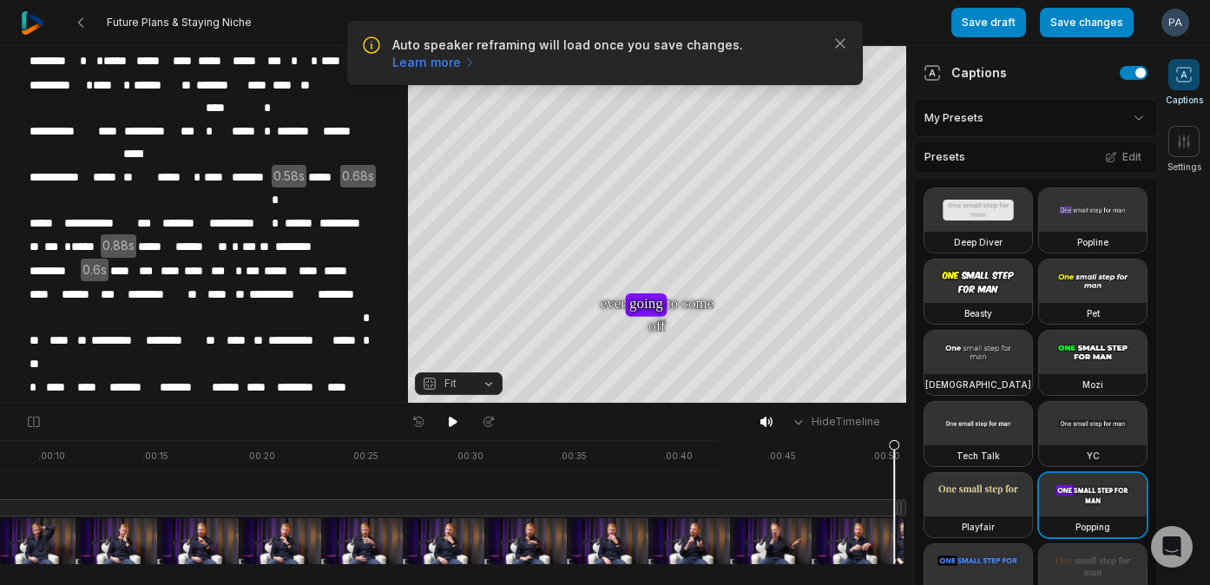
click at [42, 511] on span "****" at bounding box center [39, 522] width 22 height 23
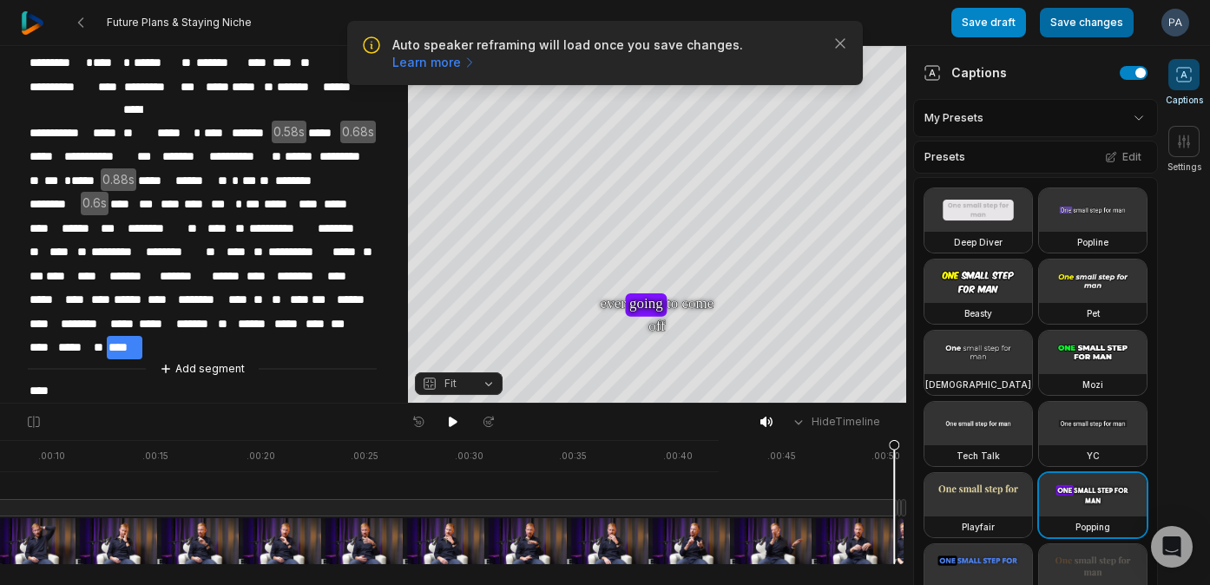
click at [1086, 23] on button "Save changes" at bounding box center [1087, 23] width 94 height 30
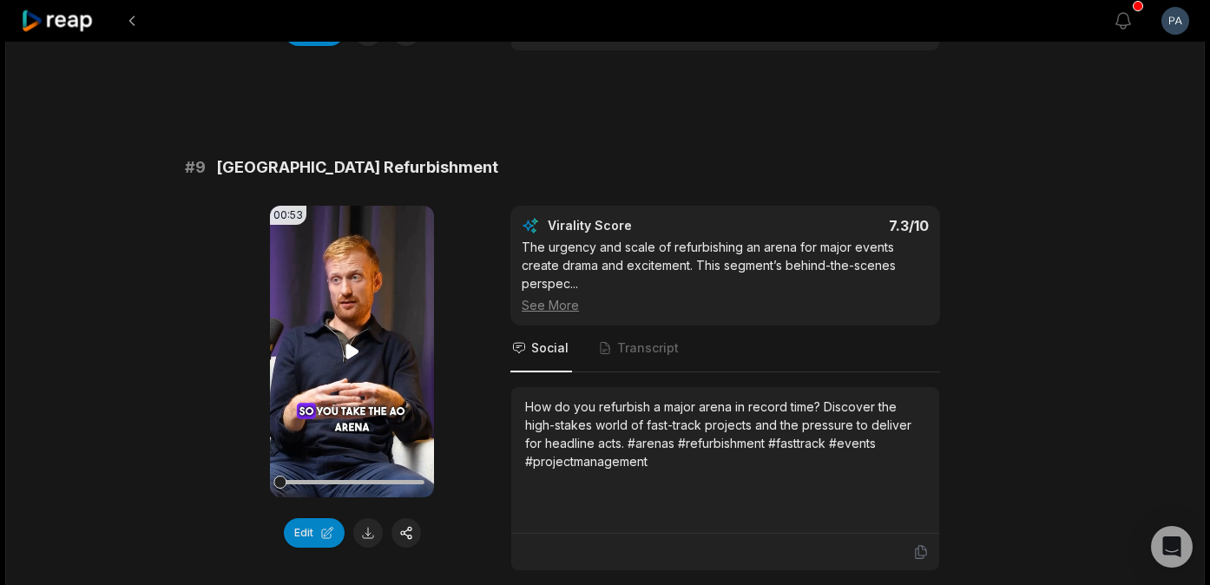
scroll to position [4129, 0]
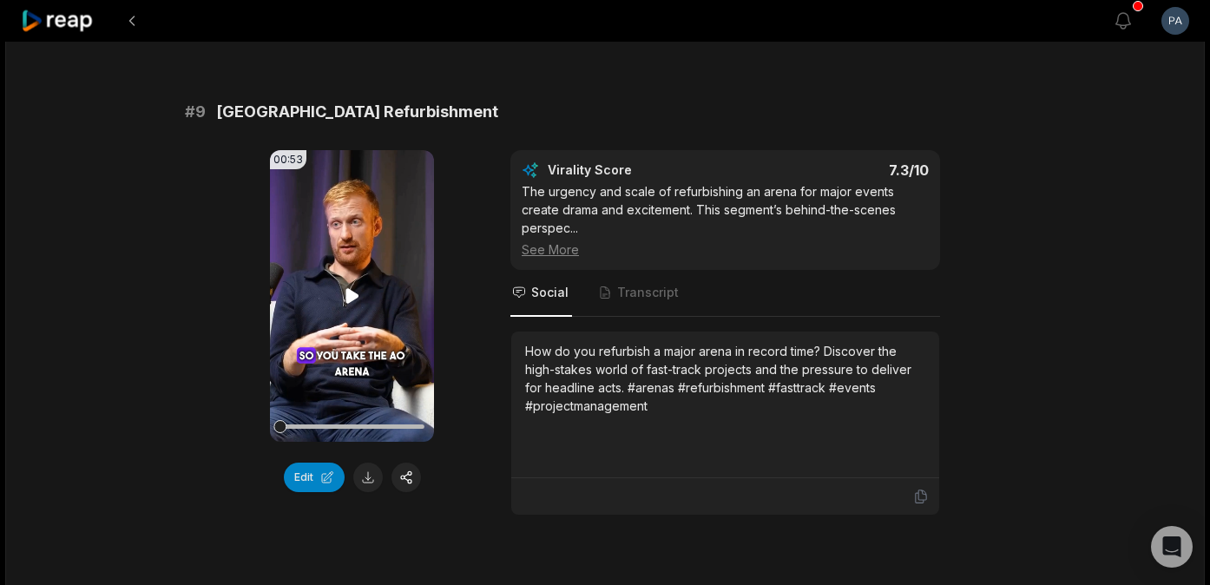
click at [346, 294] on icon at bounding box center [352, 295] width 13 height 15
click at [371, 478] on button at bounding box center [368, 478] width 30 height 30
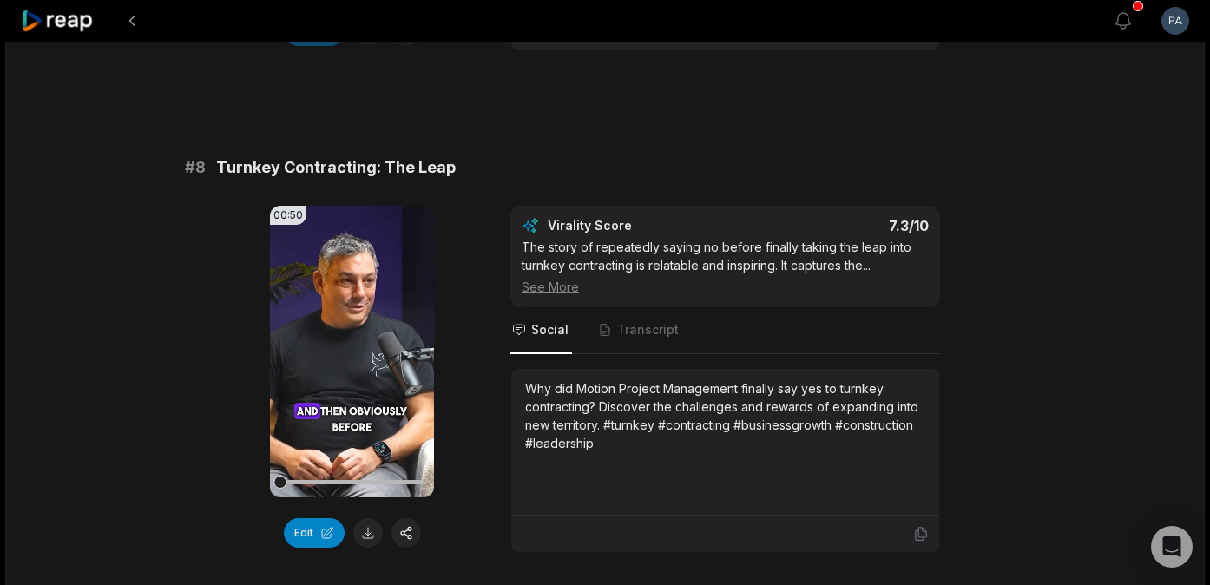
scroll to position [3569, 0]
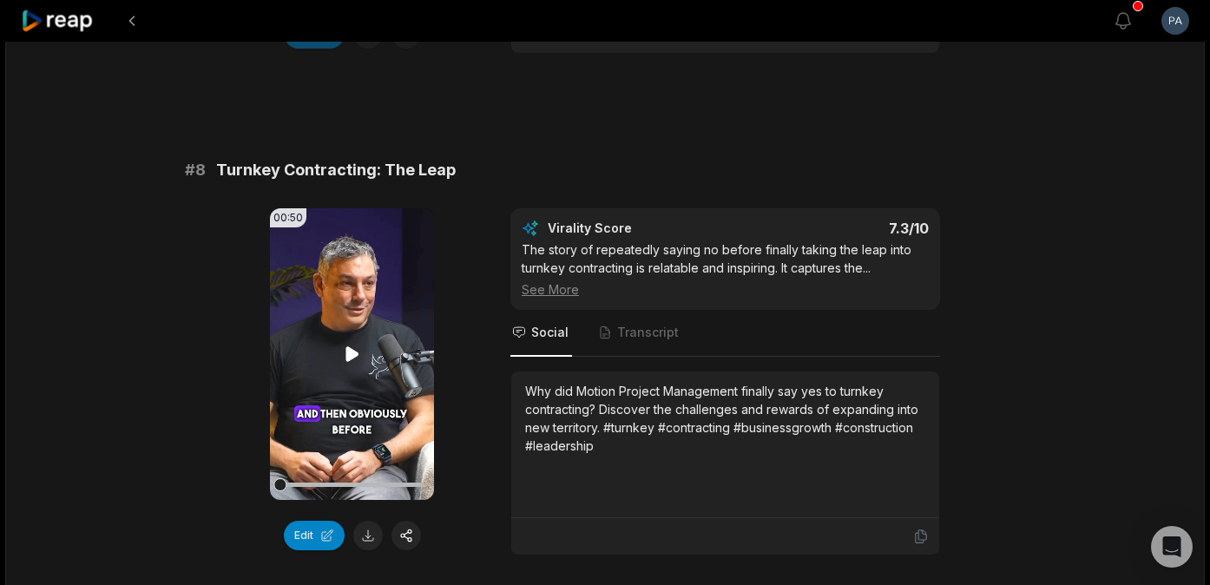
click at [353, 353] on icon at bounding box center [352, 353] width 13 height 15
click at [365, 530] on button at bounding box center [368, 536] width 30 height 30
click at [283, 358] on video "Your browser does not support mp4 format." at bounding box center [352, 354] width 164 height 292
click at [355, 354] on icon at bounding box center [352, 353] width 7 height 11
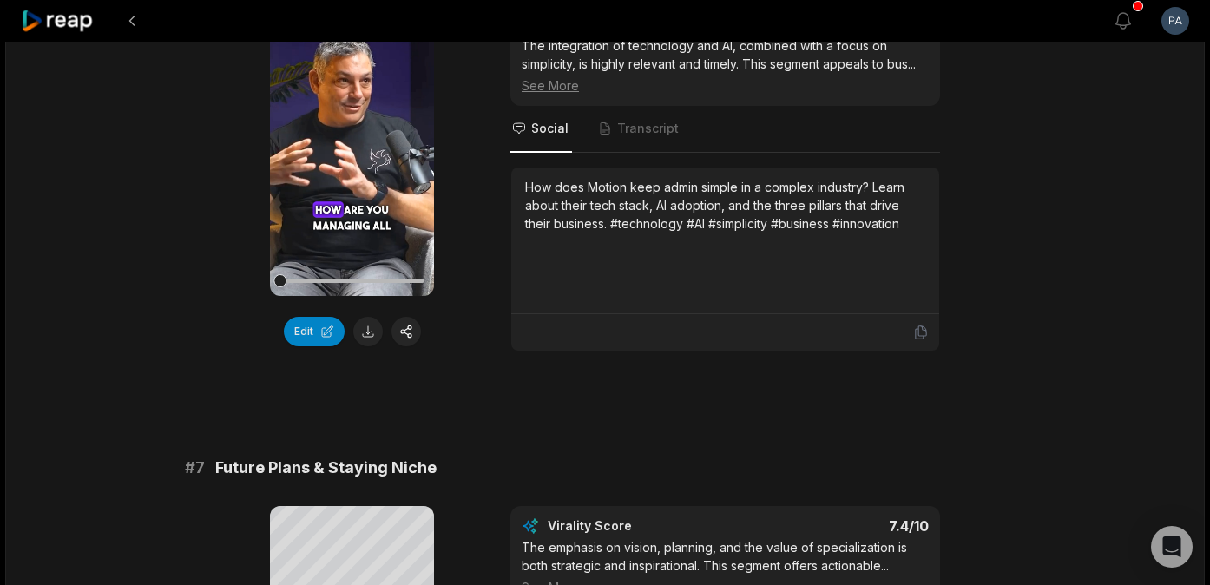
scroll to position [2612, 0]
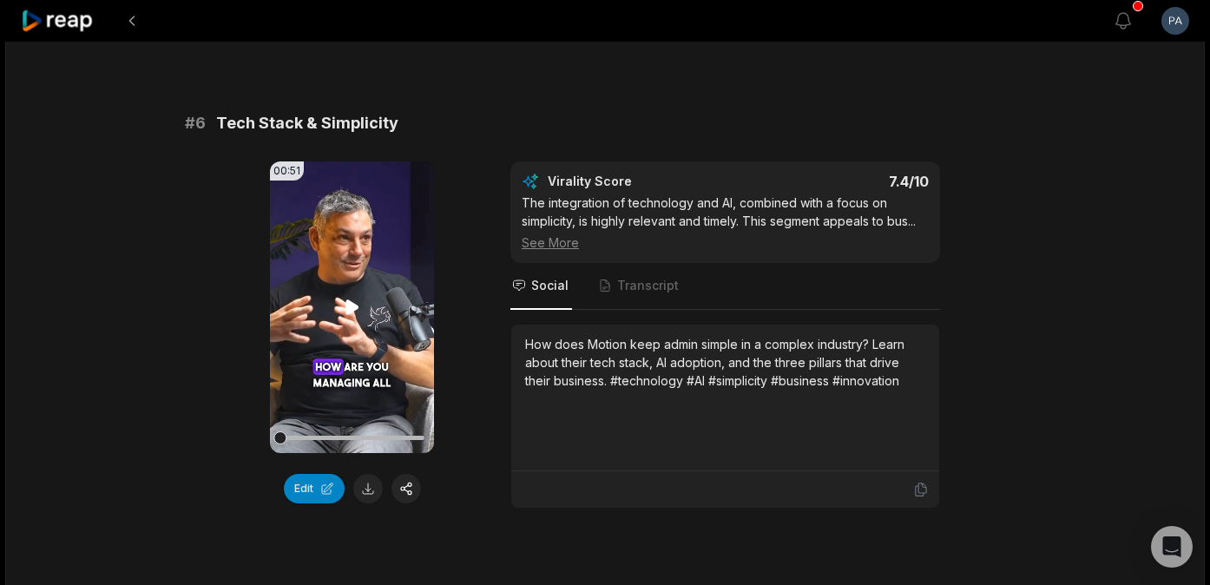
click at [347, 303] on icon at bounding box center [352, 306] width 13 height 15
click at [370, 490] on button at bounding box center [368, 489] width 30 height 30
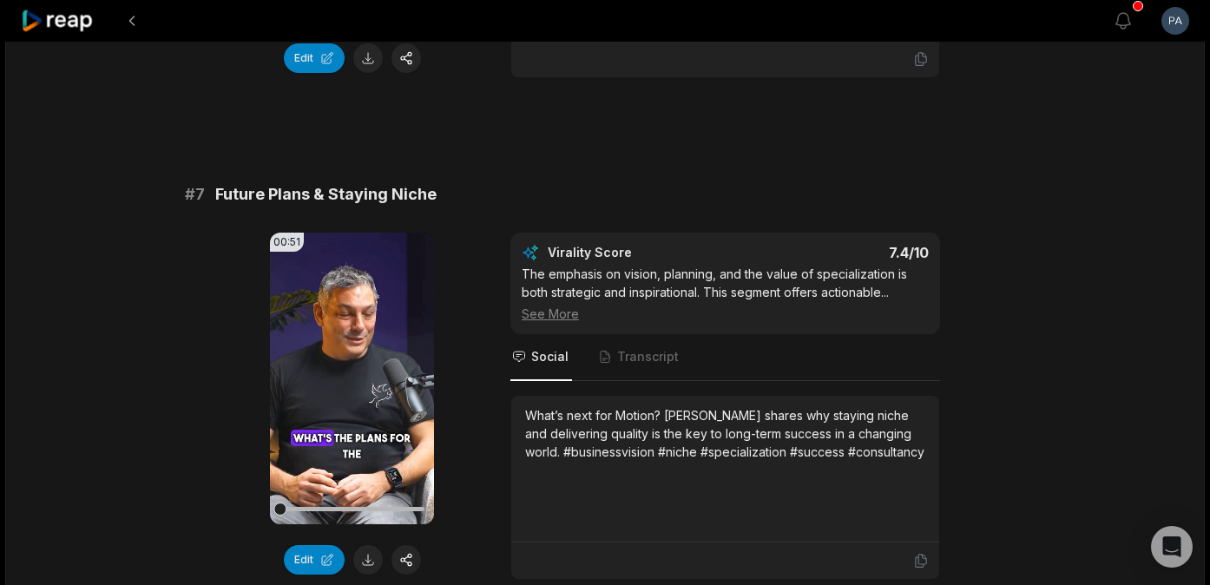
scroll to position [3064, 0]
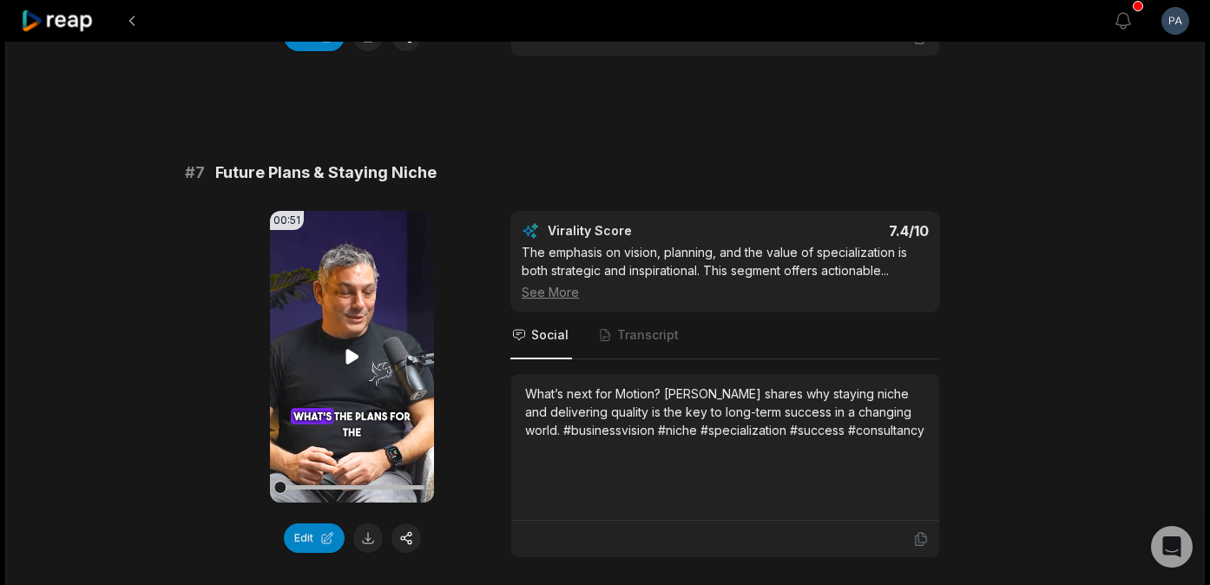
click at [351, 356] on icon at bounding box center [352, 356] width 13 height 15
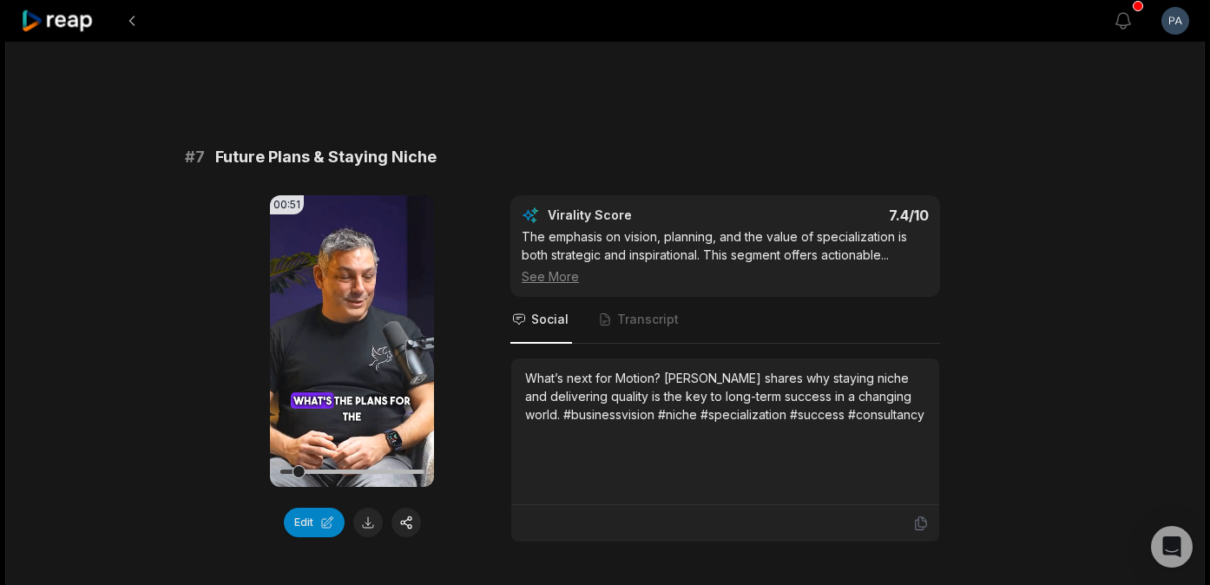
scroll to position [3083, 0]
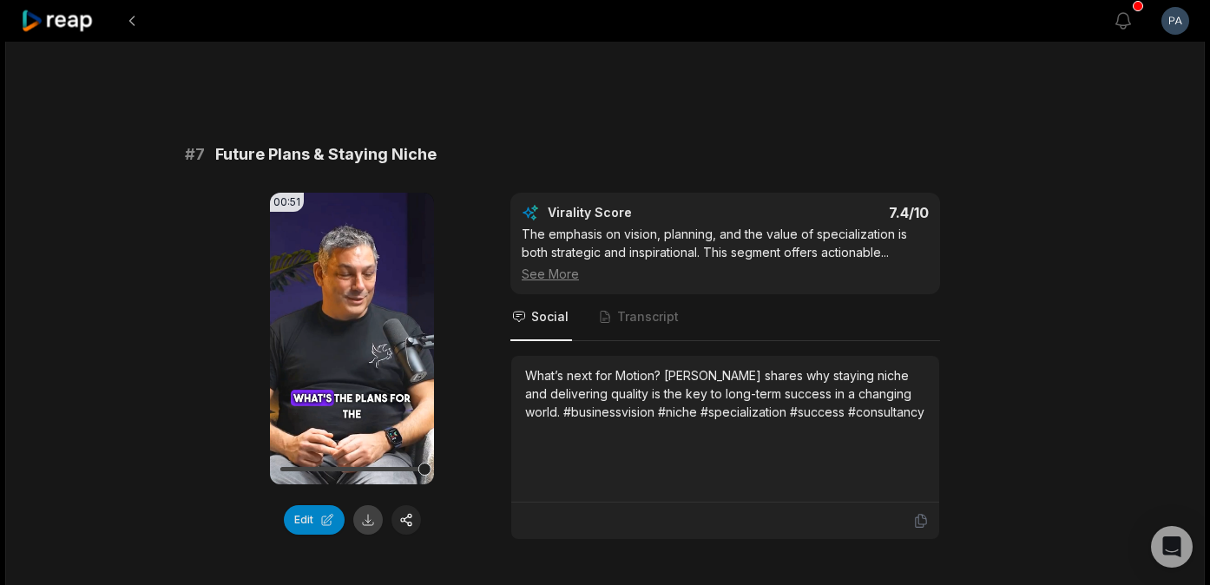
click at [368, 521] on button at bounding box center [368, 520] width 30 height 30
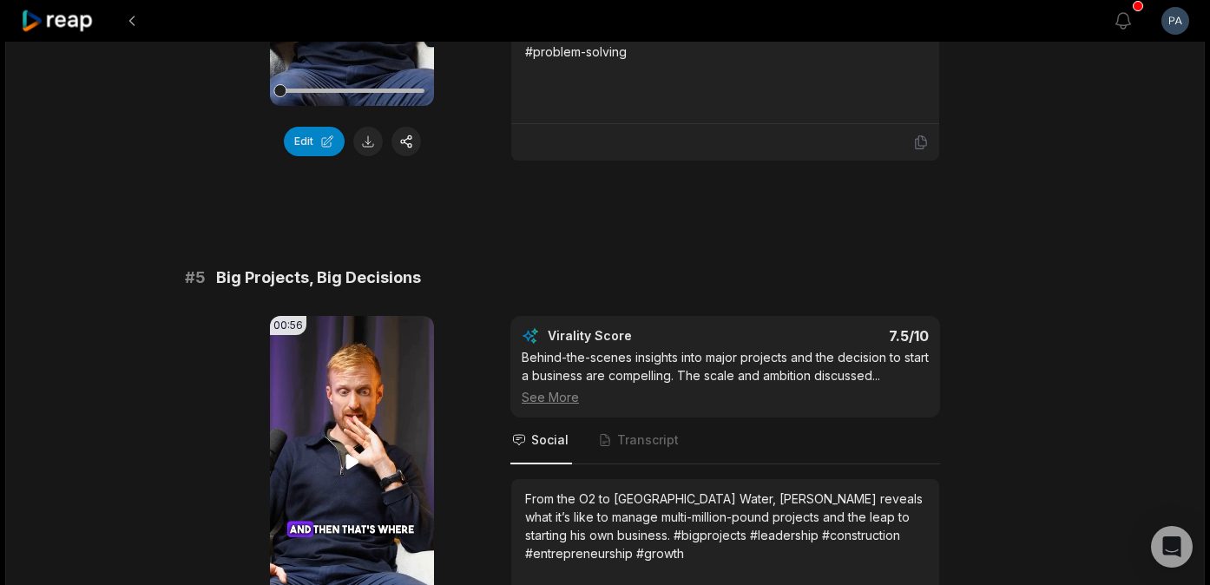
scroll to position [2004, 0]
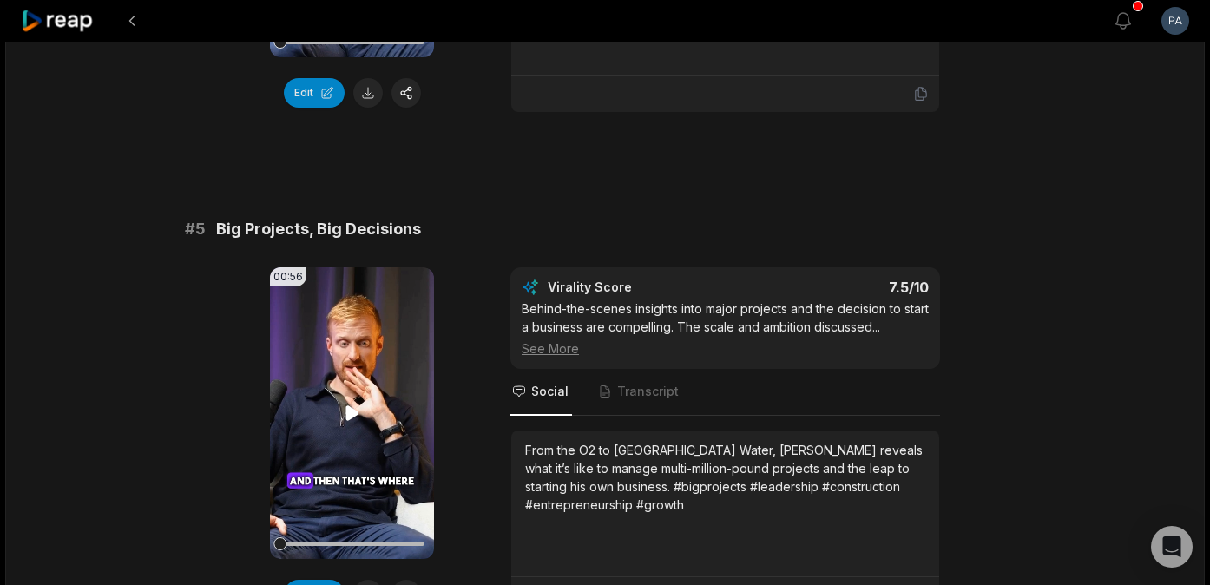
click at [352, 411] on icon at bounding box center [352, 412] width 13 height 15
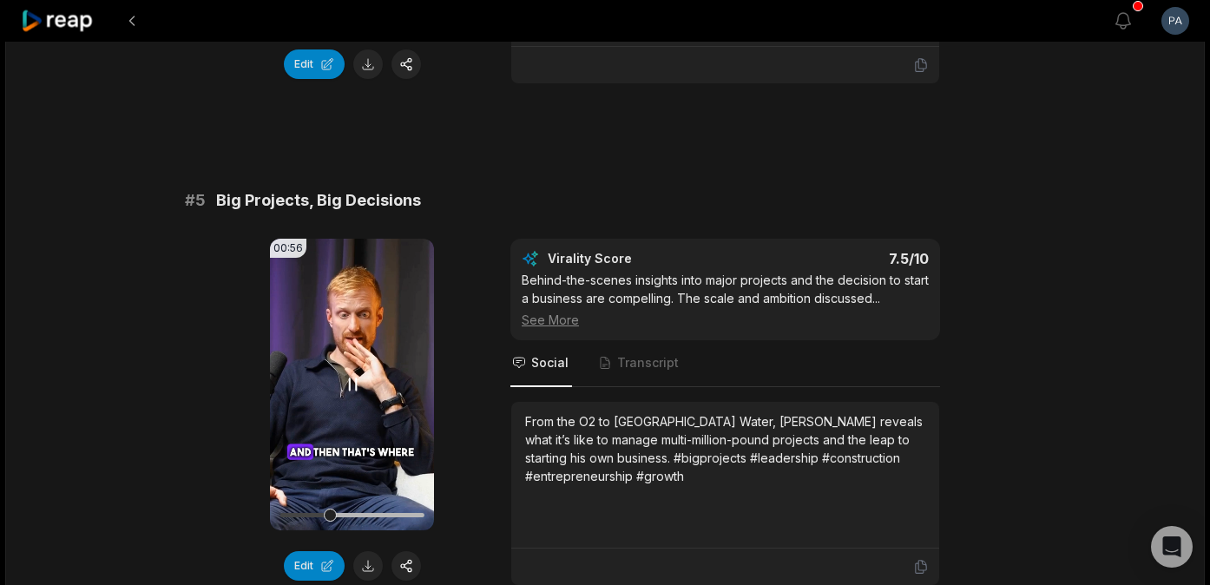
scroll to position [2042, 0]
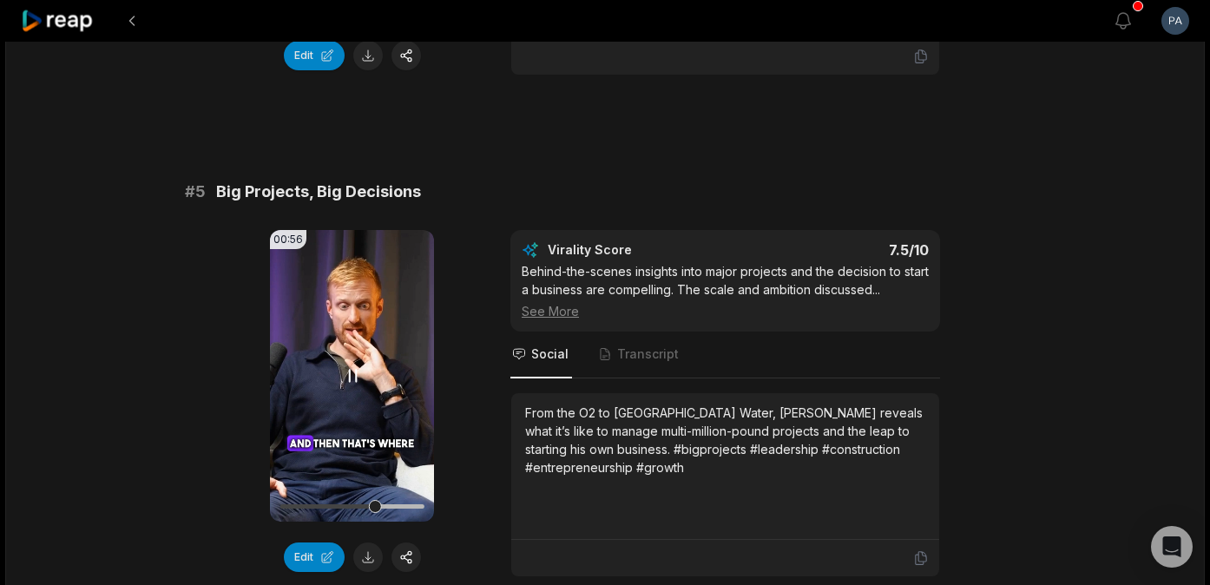
click at [353, 375] on icon at bounding box center [352, 375] width 21 height 21
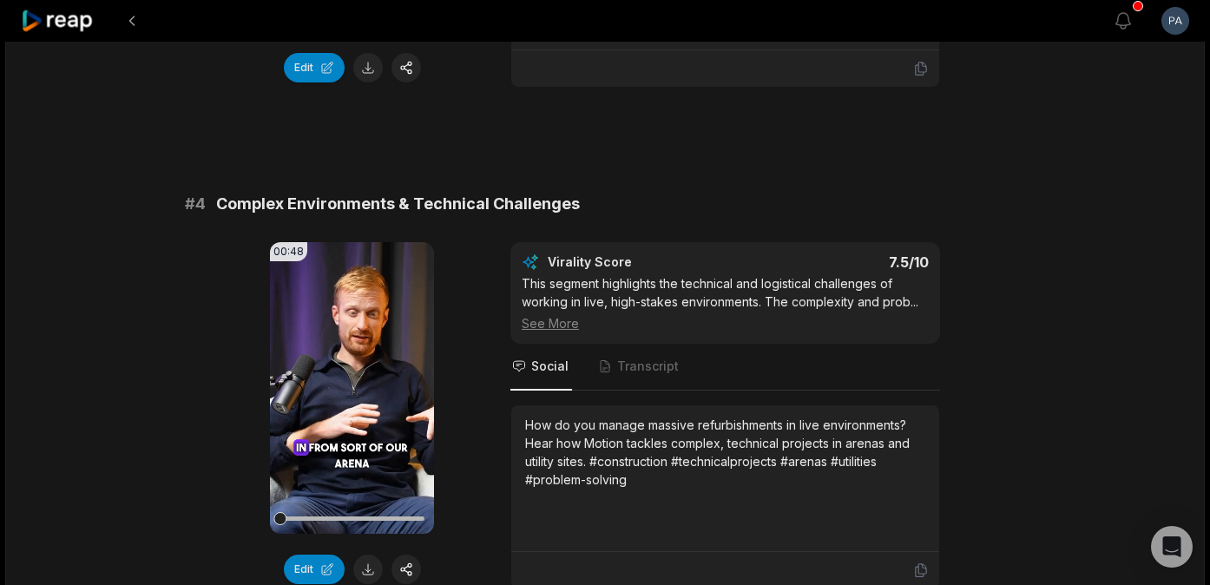
scroll to position [1485, 0]
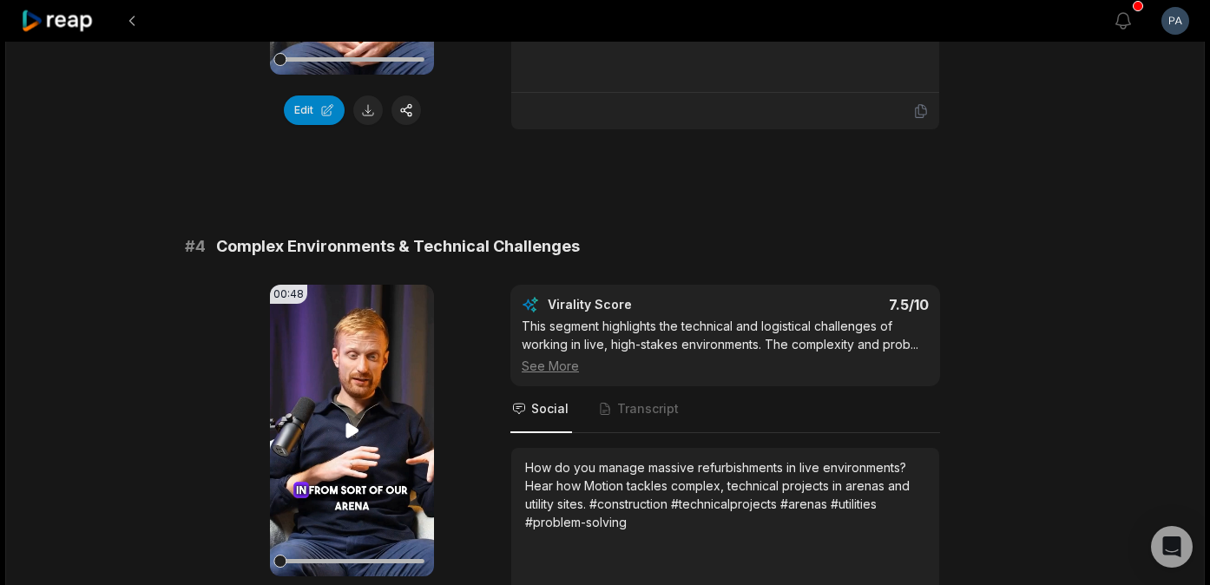
click at [354, 415] on video "Your browser does not support mp4 format." at bounding box center [352, 431] width 164 height 292
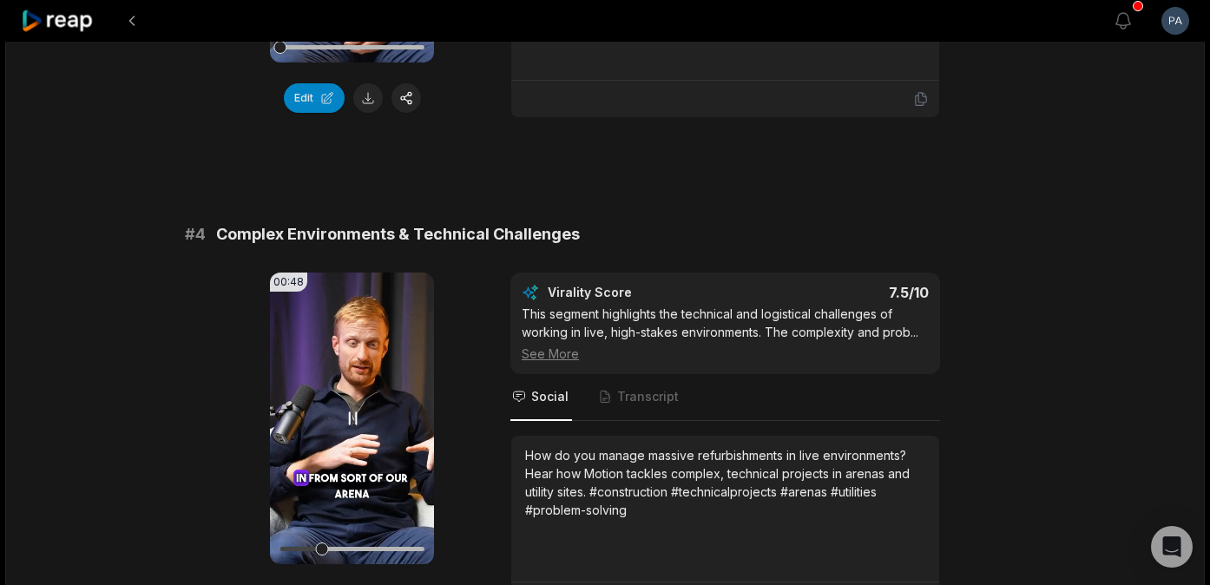
scroll to position [1499, 0]
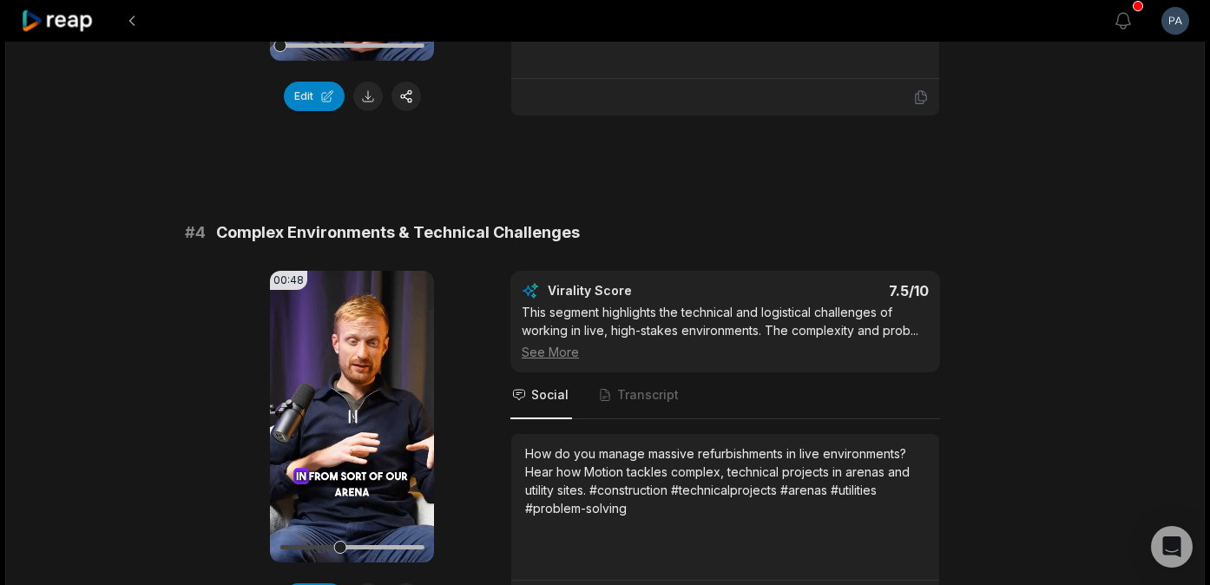
click at [352, 414] on icon at bounding box center [352, 416] width 21 height 21
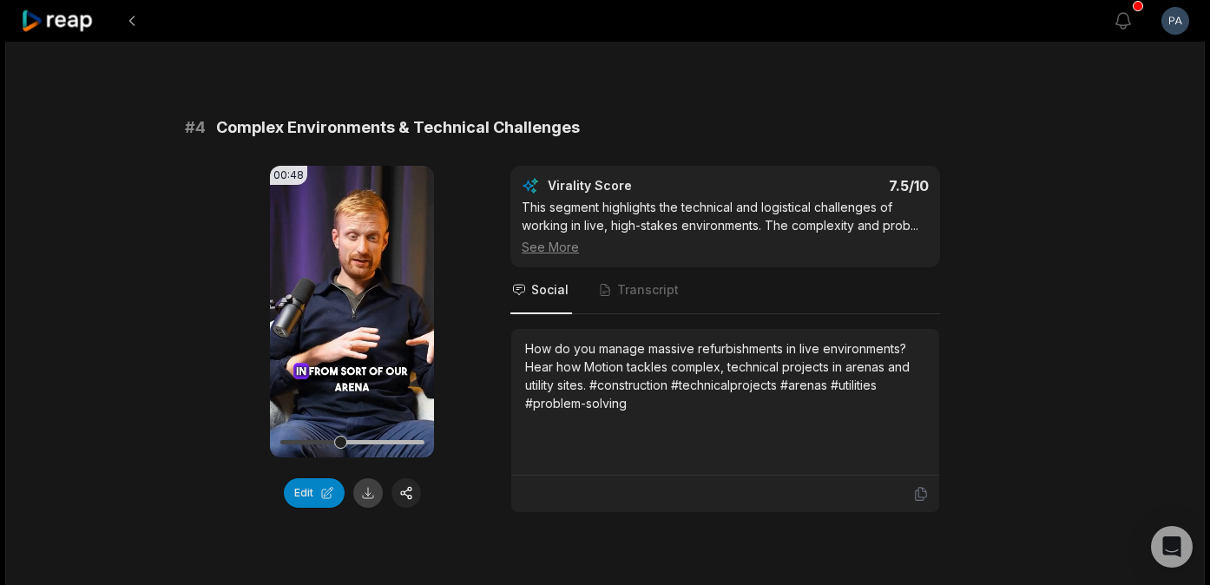
scroll to position [1614, 0]
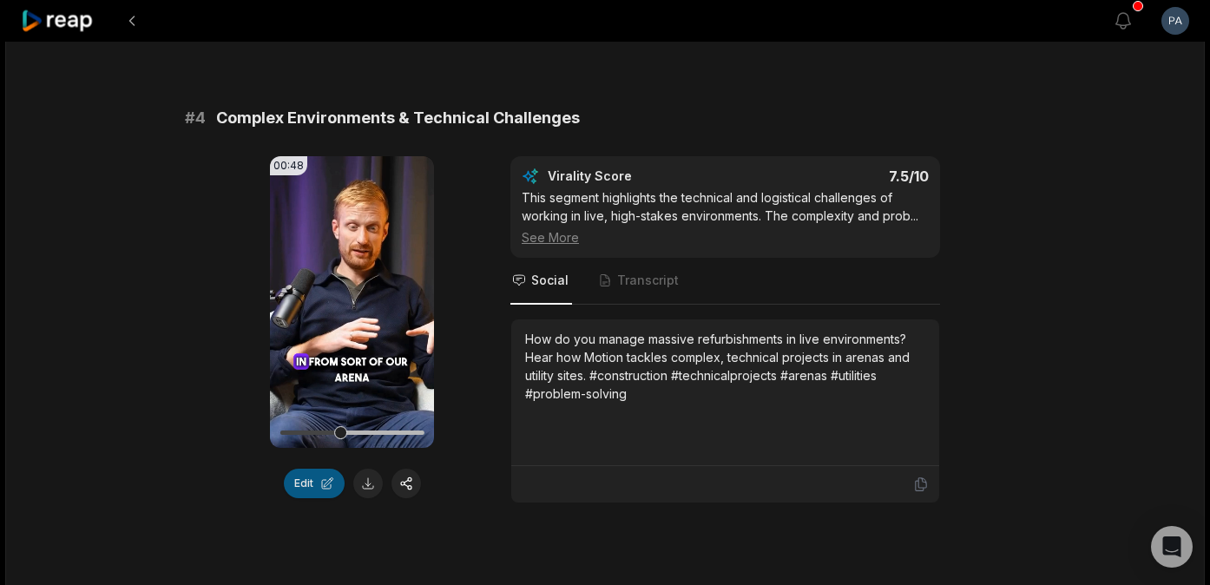
click at [313, 478] on button "Edit" at bounding box center [314, 484] width 61 height 30
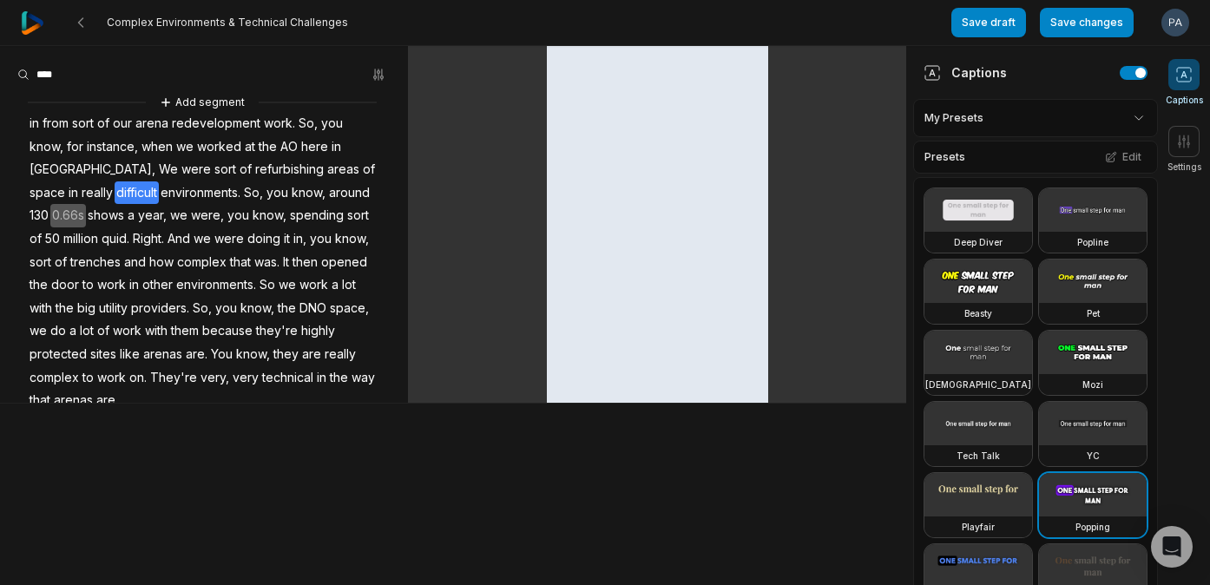
click at [115, 198] on span "difficult" at bounding box center [137, 192] width 44 height 23
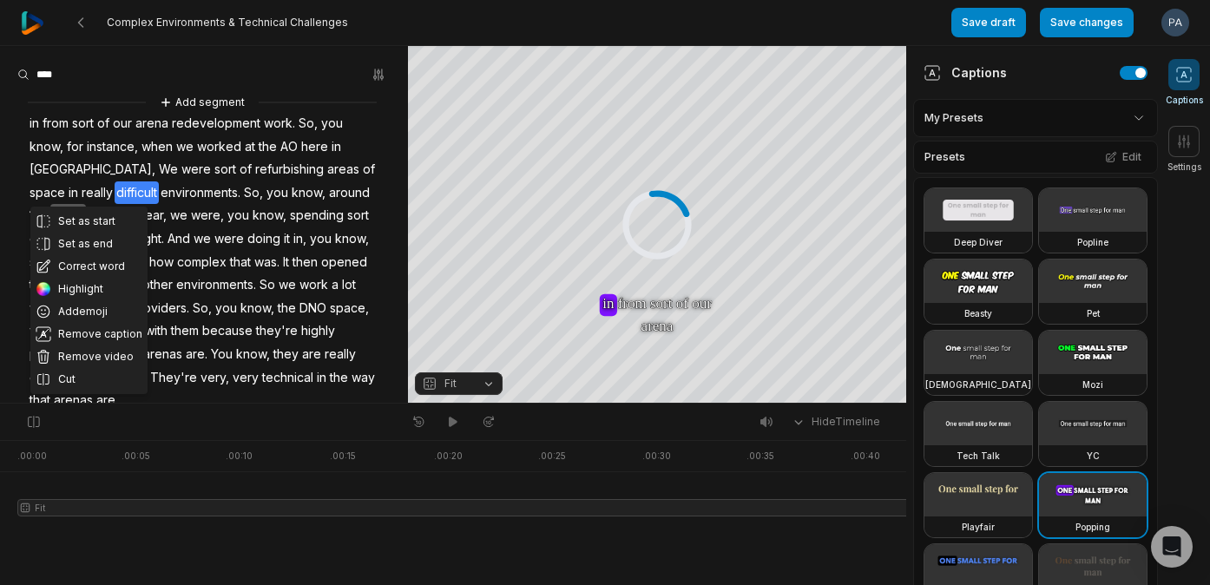
click at [265, 194] on span "you" at bounding box center [277, 192] width 25 height 23
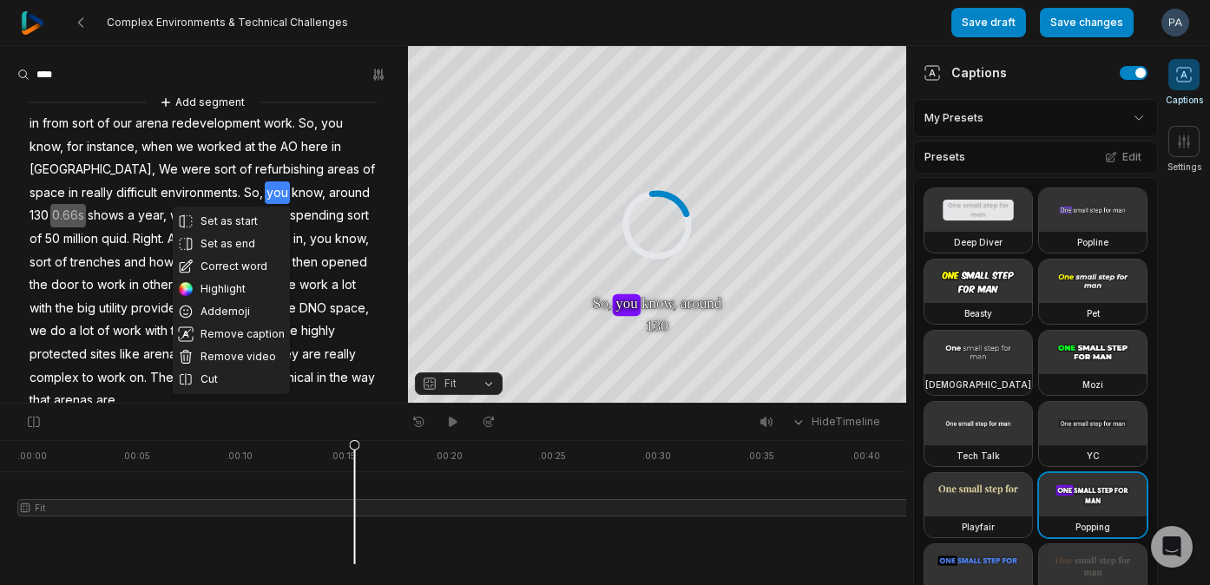
click at [86, 216] on span "shows" at bounding box center [106, 215] width 40 height 23
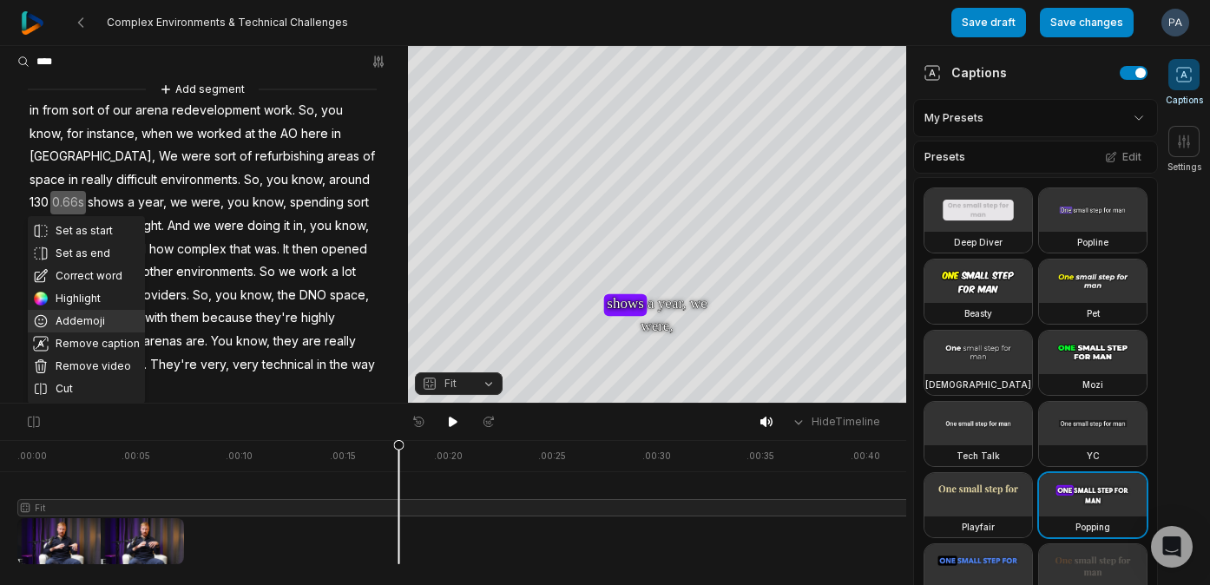
scroll to position [42, 0]
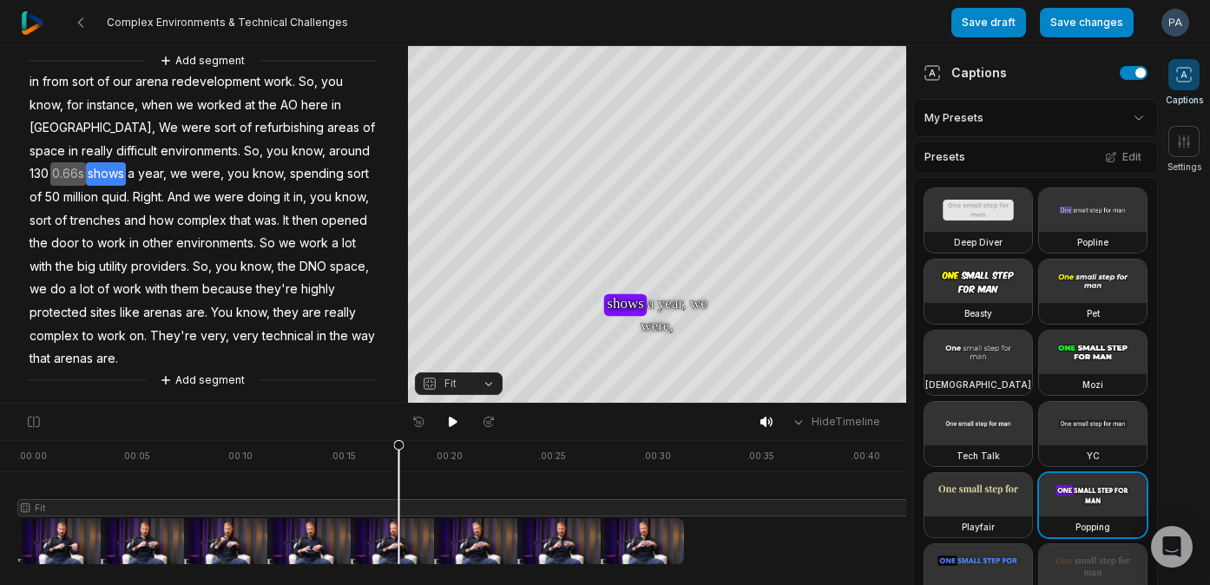
click at [86, 171] on span "shows" at bounding box center [106, 173] width 40 height 23
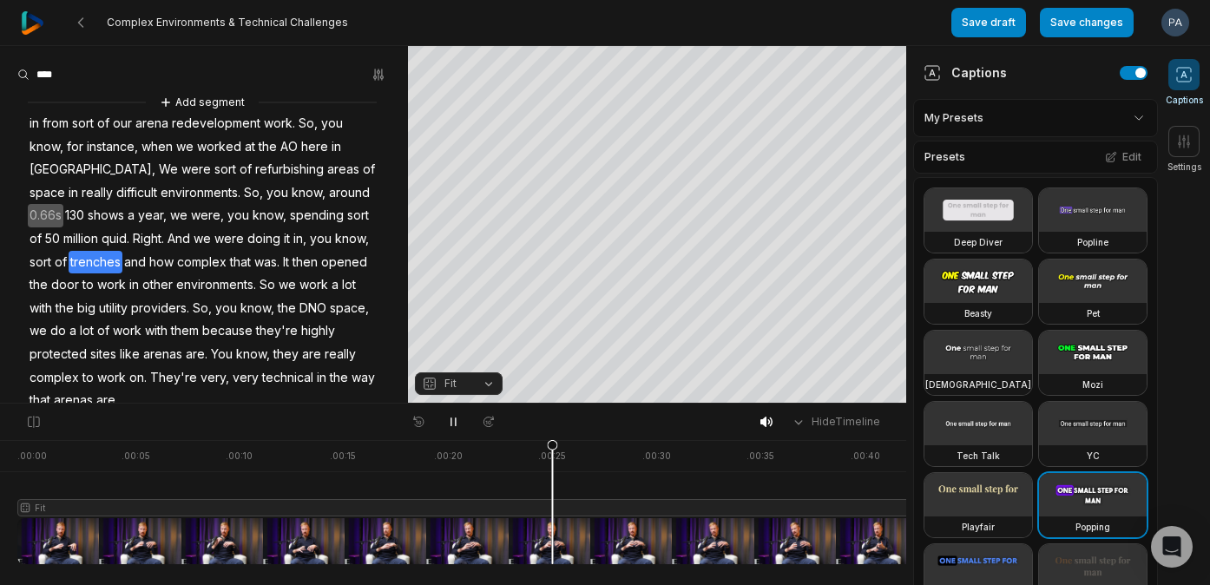
scroll to position [42, 0]
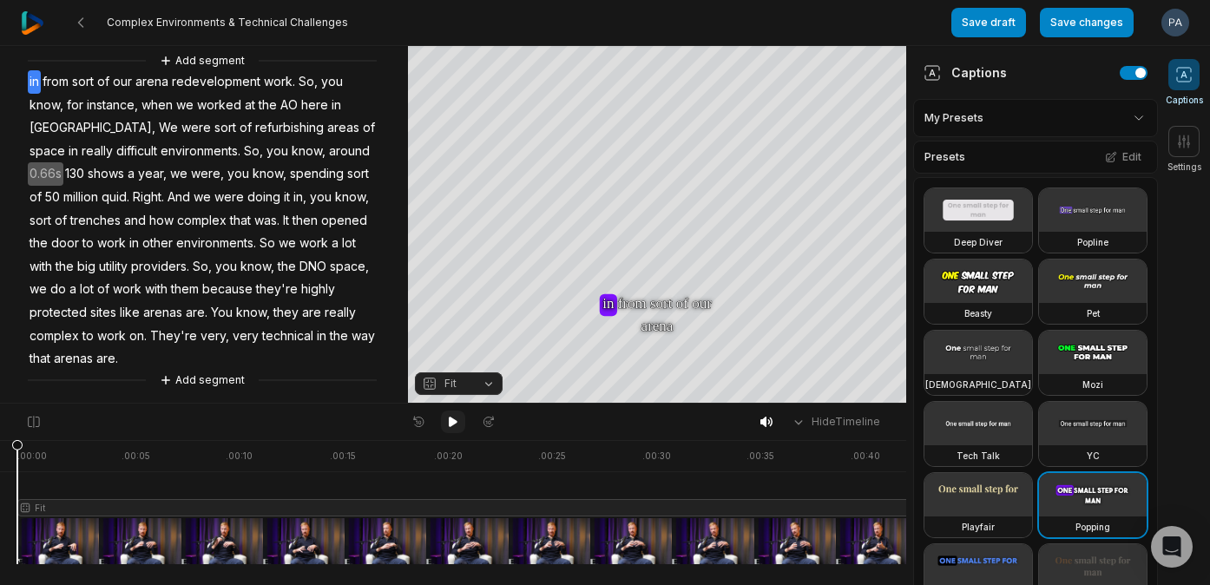
click at [457, 419] on icon at bounding box center [453, 422] width 14 height 14
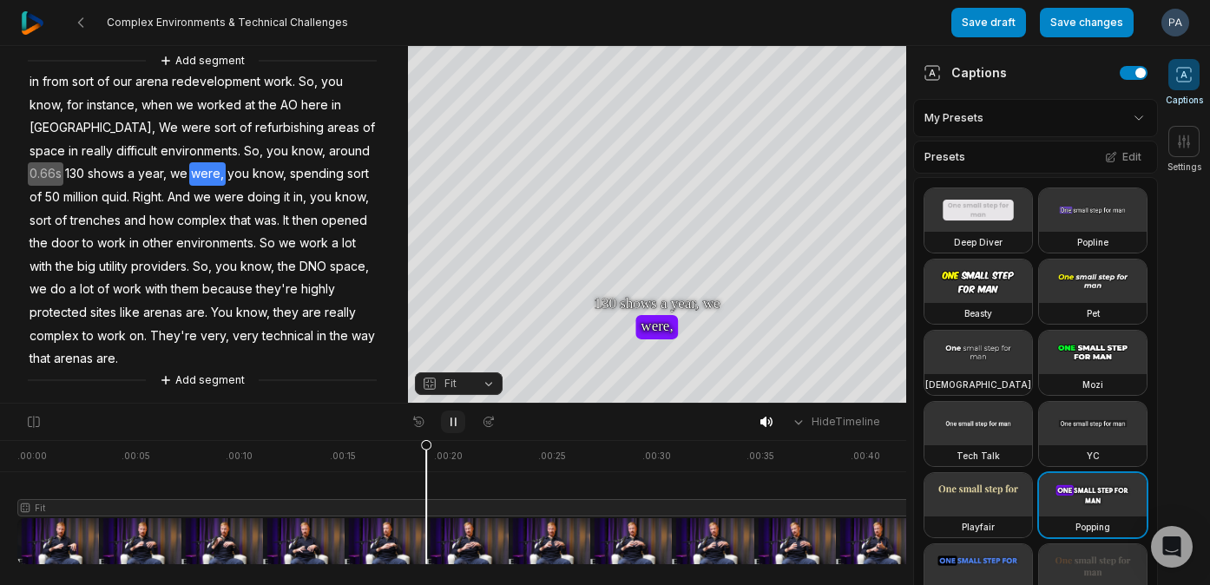
click at [456, 419] on icon at bounding box center [453, 422] width 14 height 14
click at [63, 162] on span "0.66s" at bounding box center [46, 173] width 36 height 23
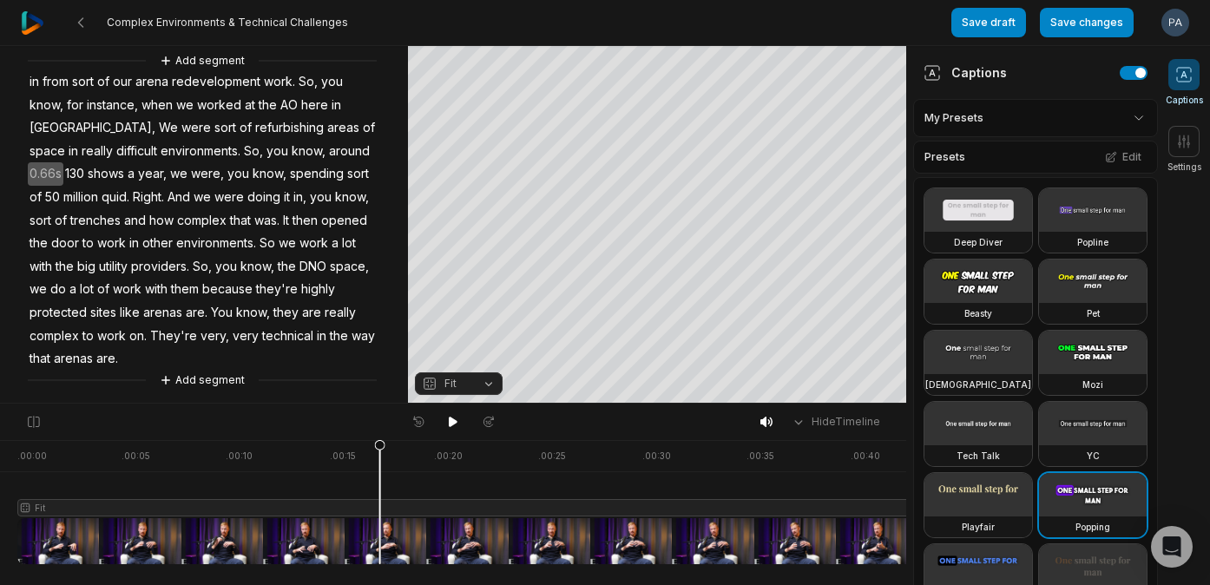
click at [63, 162] on span "0.66s" at bounding box center [46, 173] width 36 height 23
drag, startPoint x: 337, startPoint y: 150, endPoint x: 356, endPoint y: 153, distance: 19.3
click at [63, 162] on span "0.66s" at bounding box center [46, 173] width 36 height 23
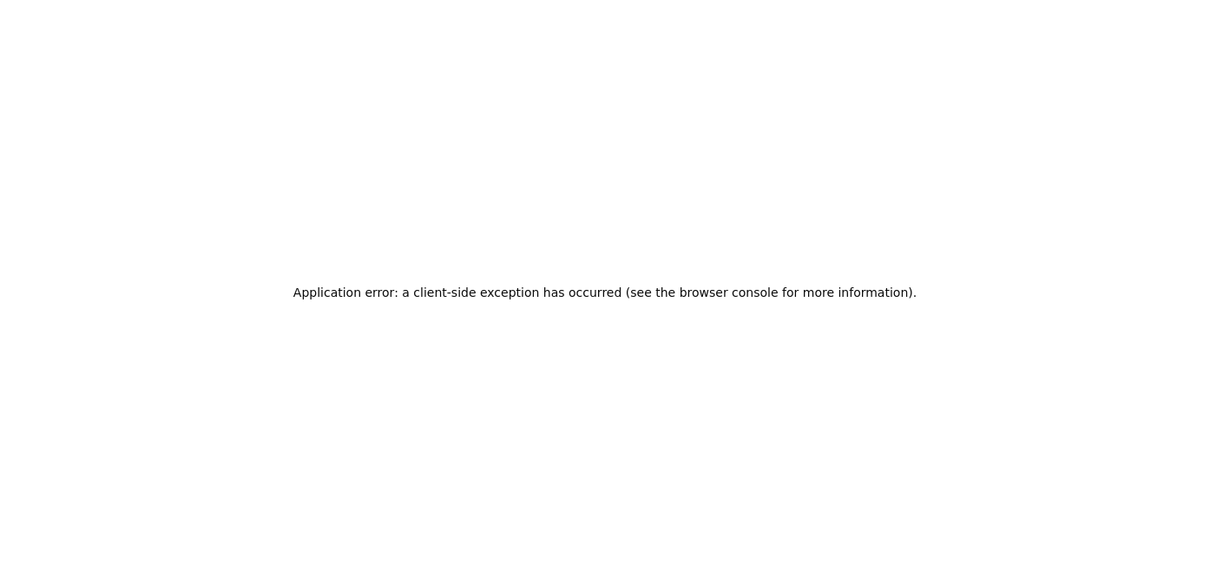
click at [356, 153] on div "Application error: a client-side exception has occurred (see the browser consol…" at bounding box center [605, 292] width 1210 height 585
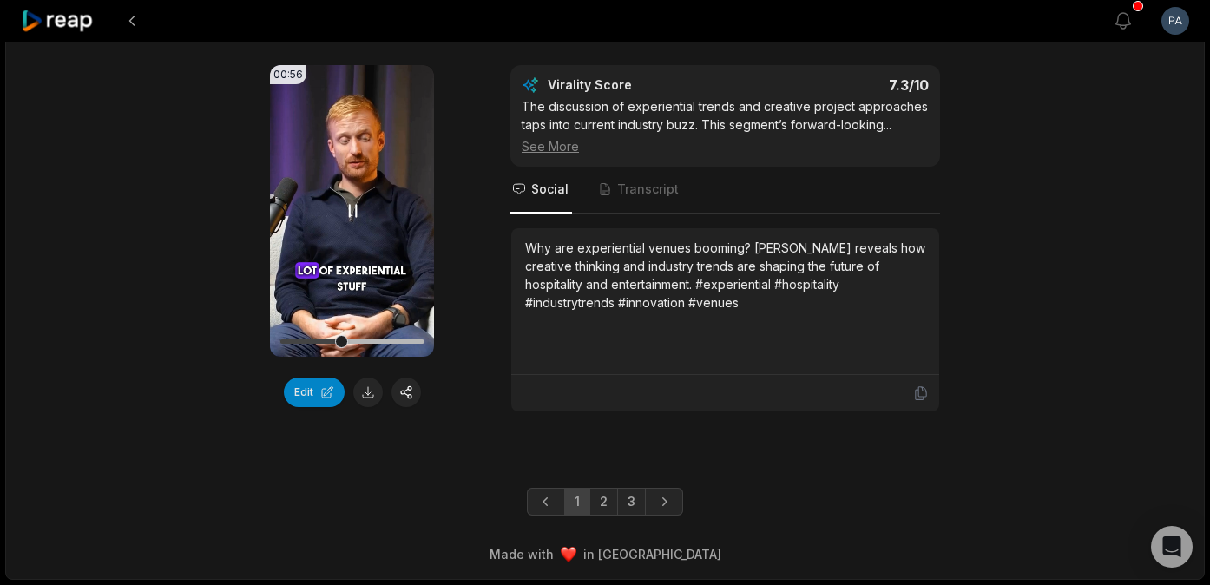
click at [351, 206] on icon at bounding box center [352, 211] width 21 height 21
click at [335, 335] on div at bounding box center [352, 341] width 144 height 30
click at [352, 211] on icon at bounding box center [352, 210] width 13 height 15
click at [352, 211] on icon at bounding box center [352, 211] width 21 height 21
click at [352, 211] on icon at bounding box center [352, 210] width 13 height 15
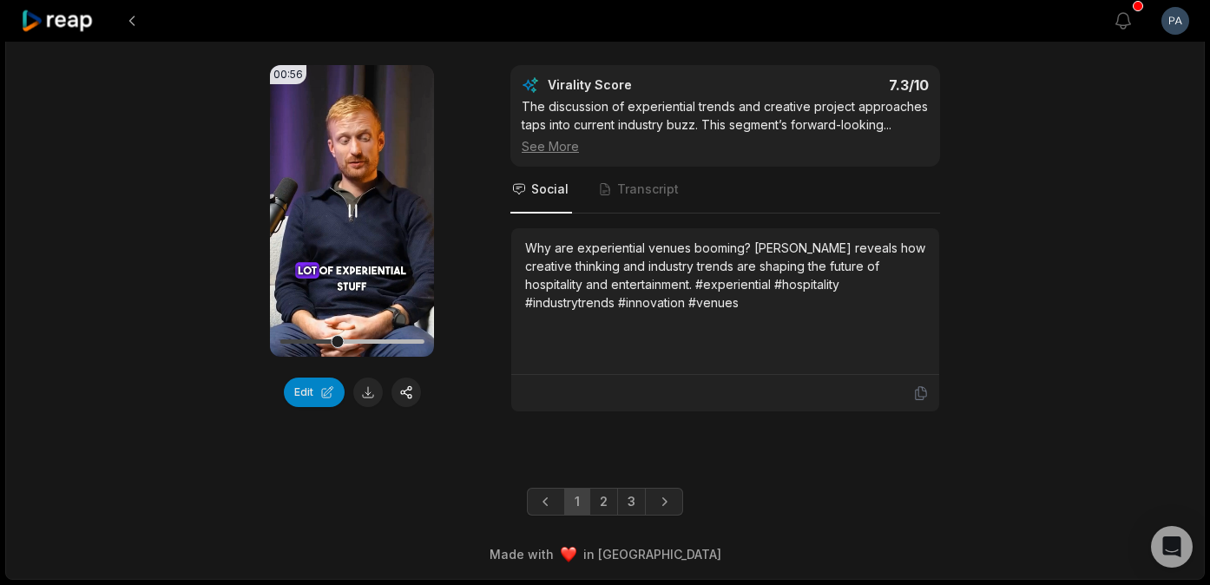
click at [352, 211] on icon at bounding box center [352, 211] width 21 height 21
click at [325, 393] on button "Edit" at bounding box center [314, 393] width 61 height 30
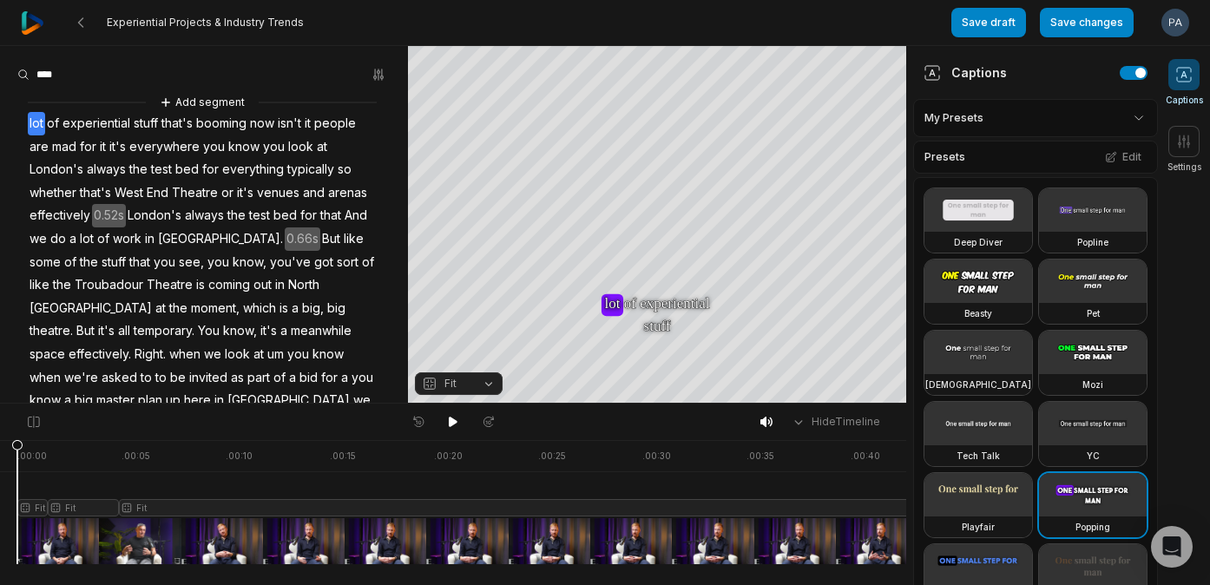
scroll to position [3, 0]
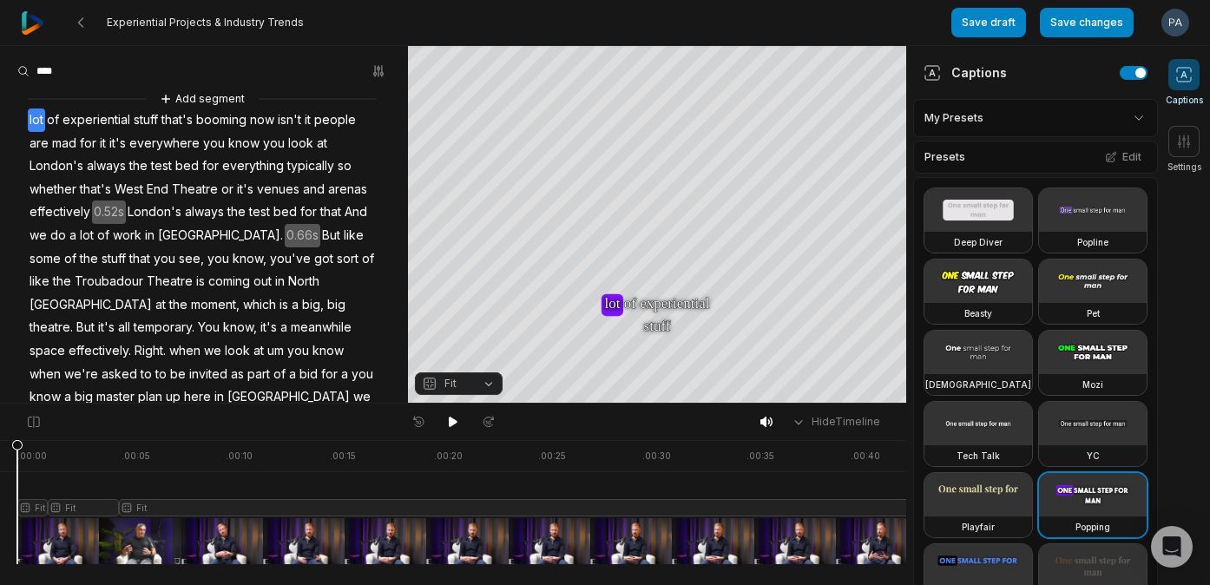
click at [80, 281] on span "Troubadour" at bounding box center [109, 281] width 72 height 23
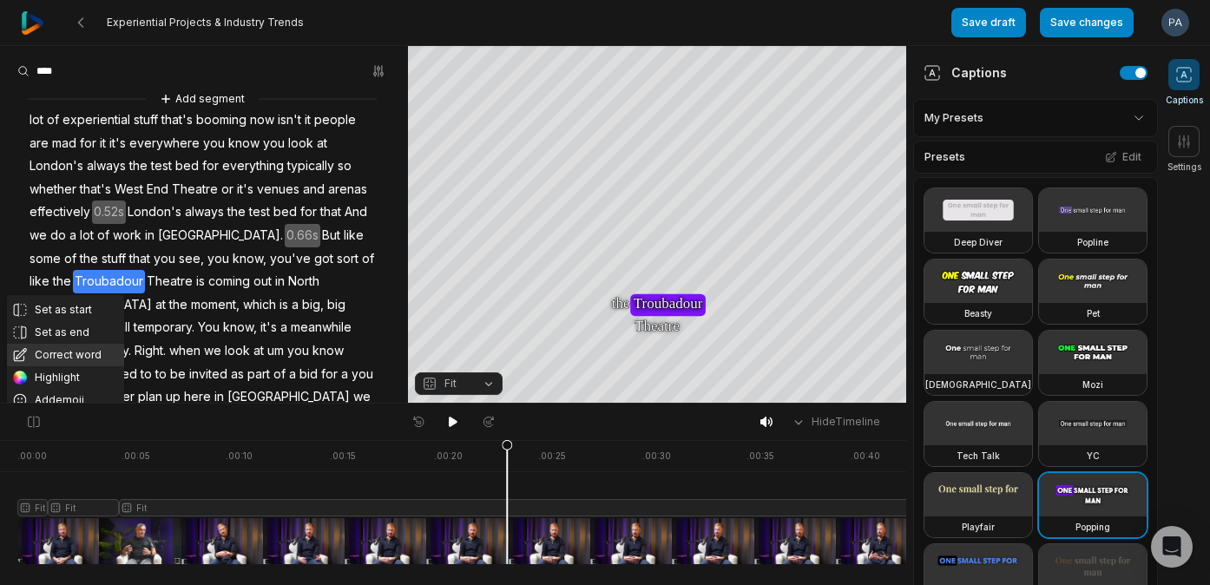
click at [84, 349] on button "Correct word" at bounding box center [65, 355] width 117 height 23
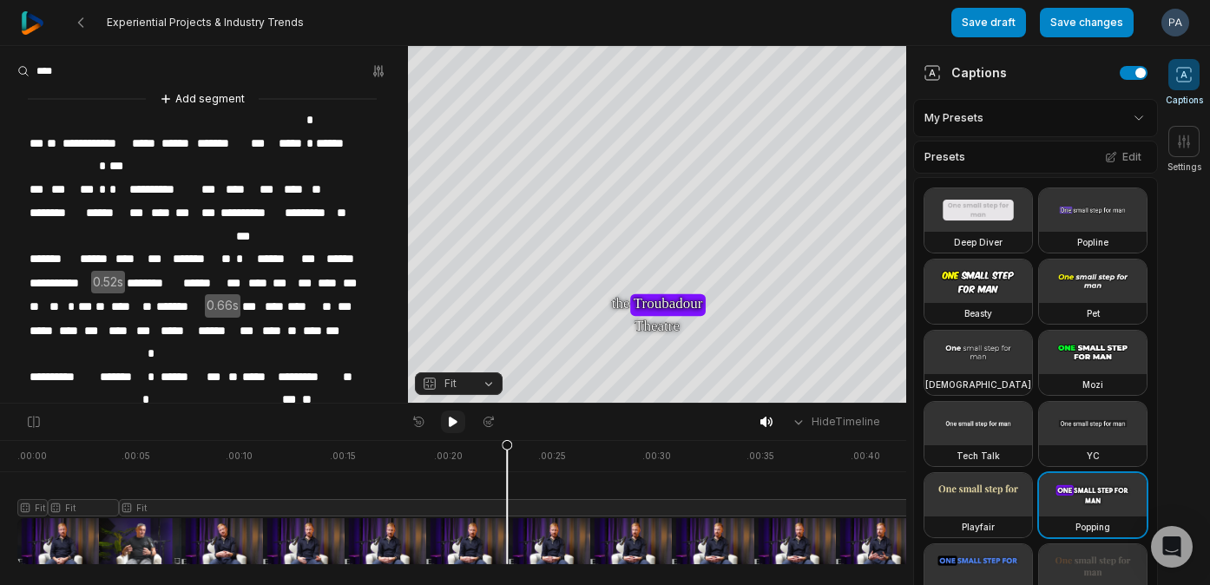
click at [456, 419] on icon at bounding box center [453, 422] width 14 height 14
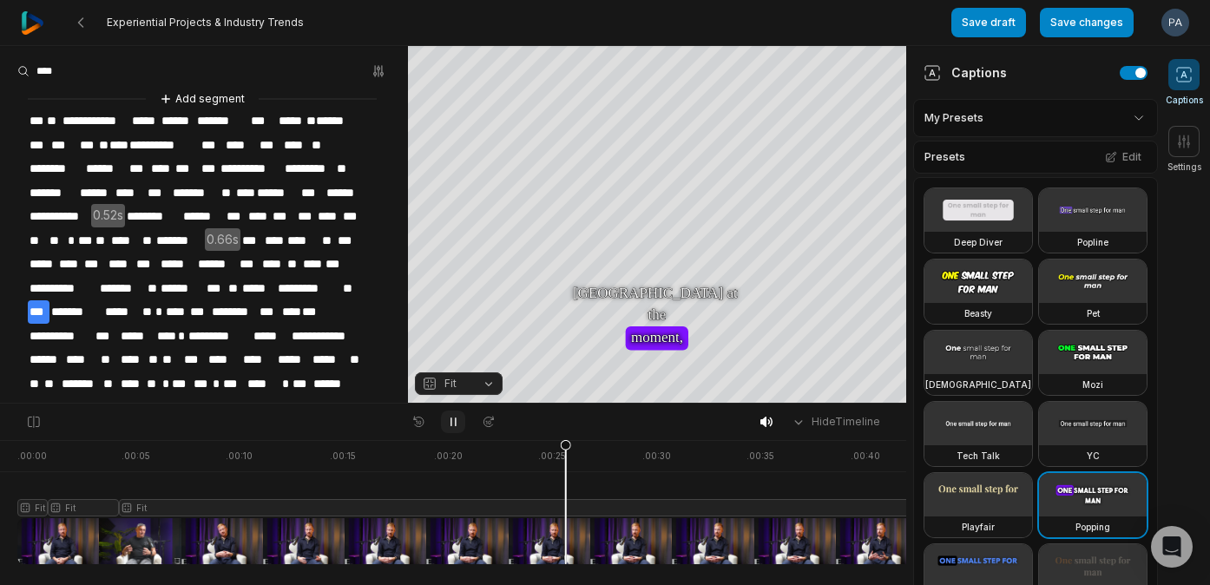
click at [456, 419] on icon at bounding box center [453, 422] width 4 height 8
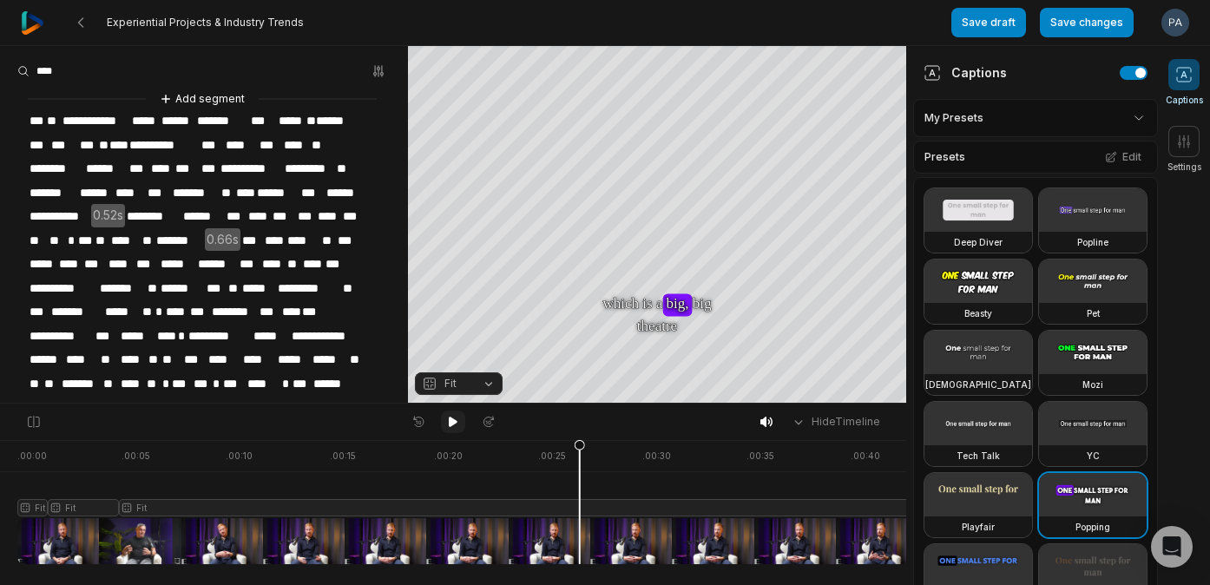
click at [447, 419] on icon at bounding box center [453, 422] width 14 height 14
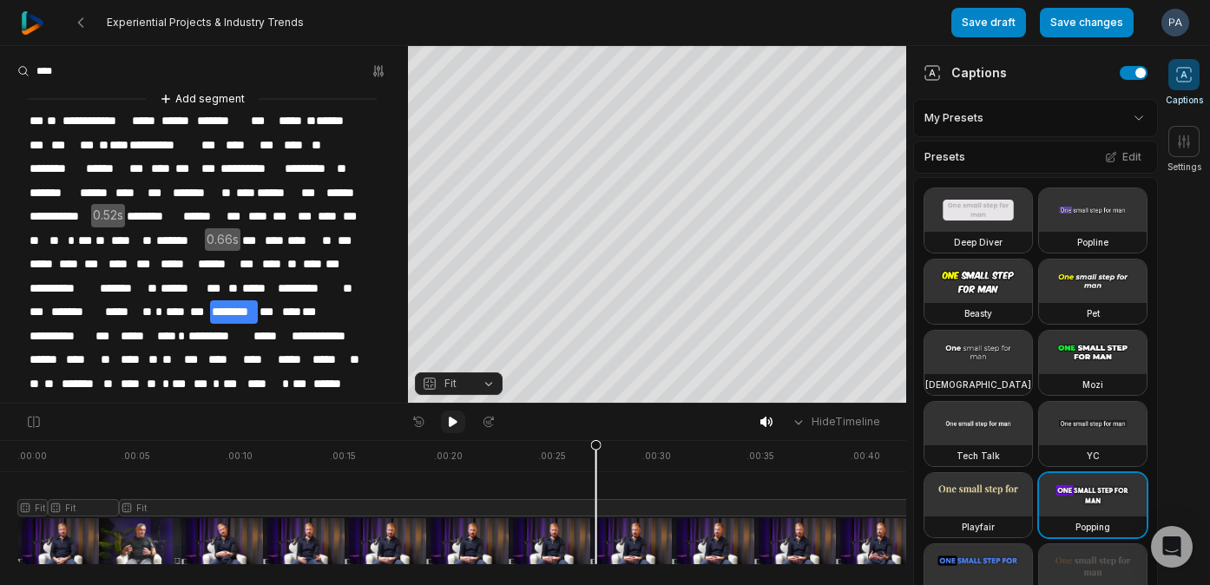
click at [447, 419] on icon at bounding box center [453, 422] width 14 height 14
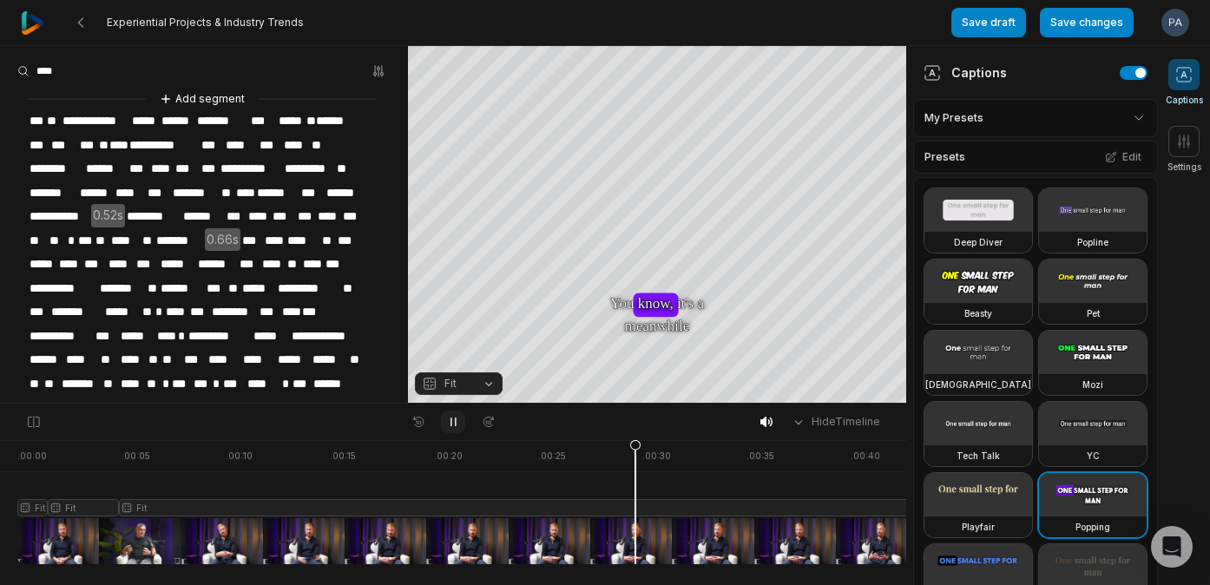
click at [447, 419] on icon at bounding box center [453, 422] width 14 height 14
click at [173, 348] on span "**" at bounding box center [172, 359] width 22 height 23
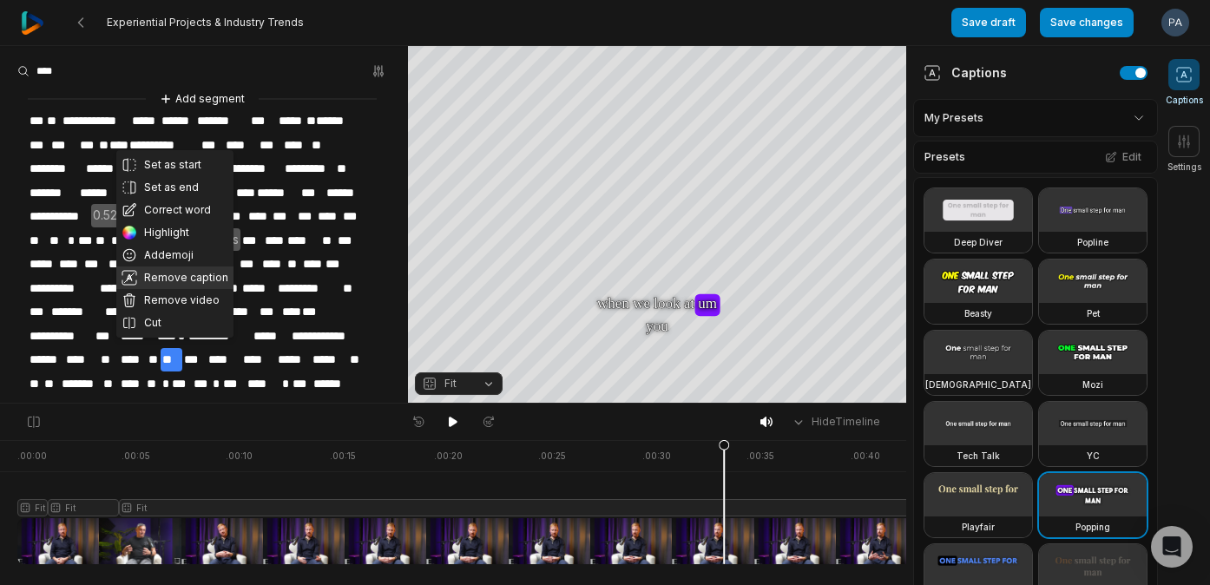
click at [183, 274] on button "Remove caption" at bounding box center [174, 278] width 117 height 23
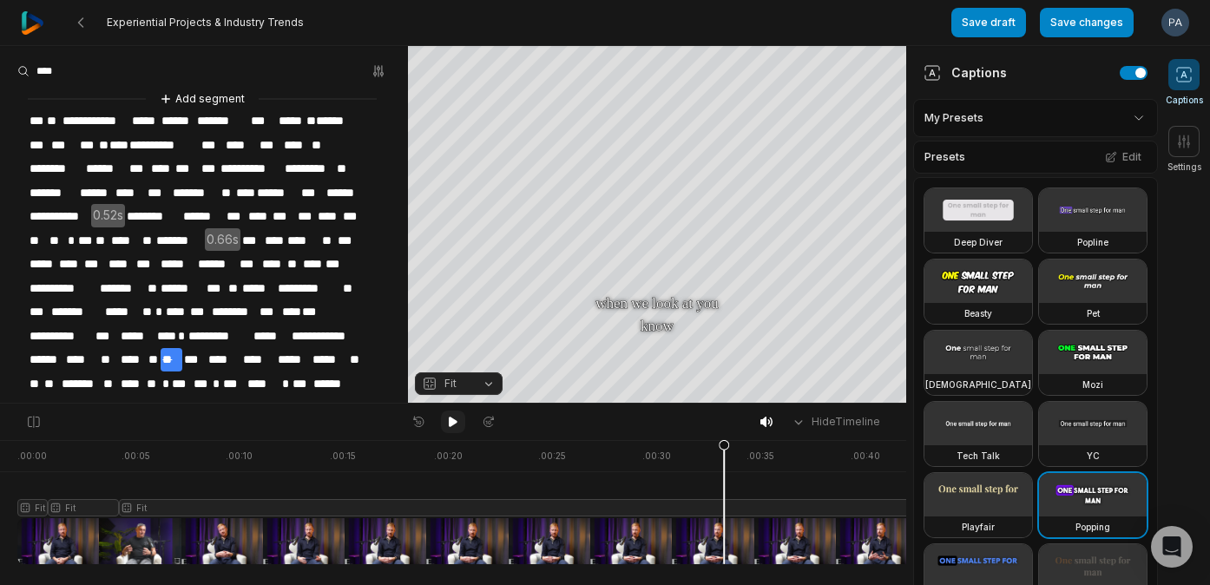
click at [446, 418] on icon at bounding box center [453, 422] width 14 height 14
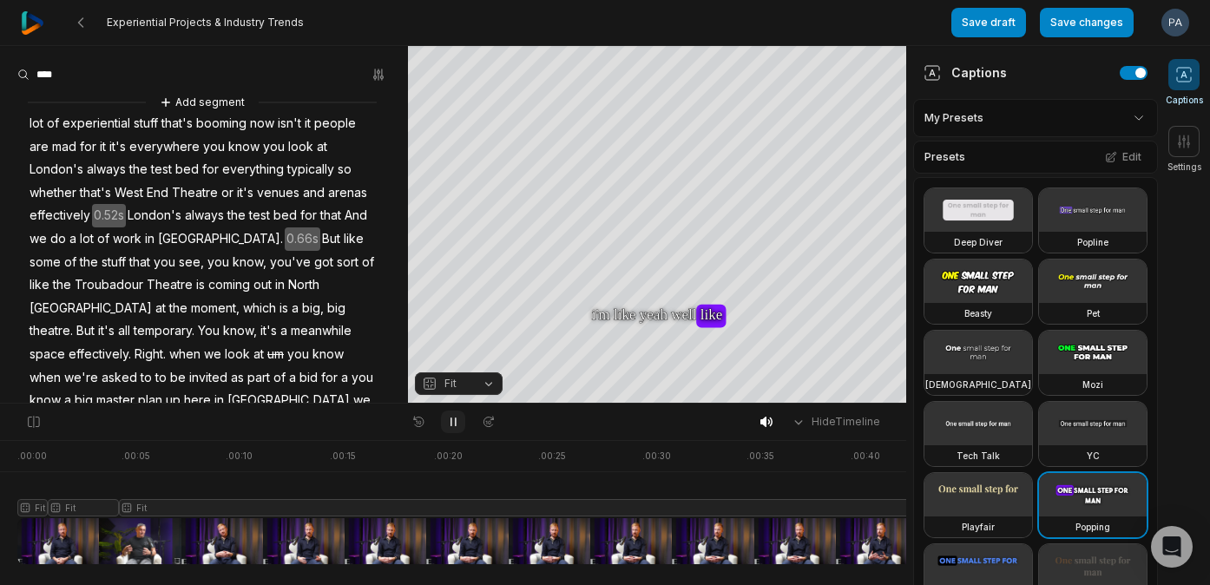
scroll to position [3, 0]
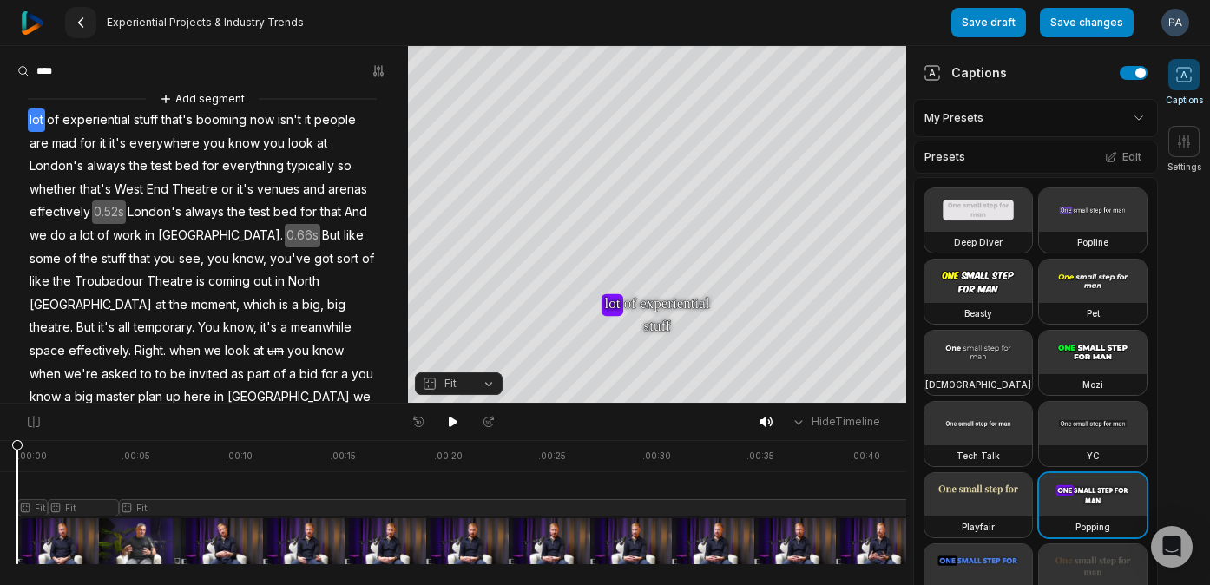
click at [88, 22] on button at bounding box center [80, 22] width 31 height 31
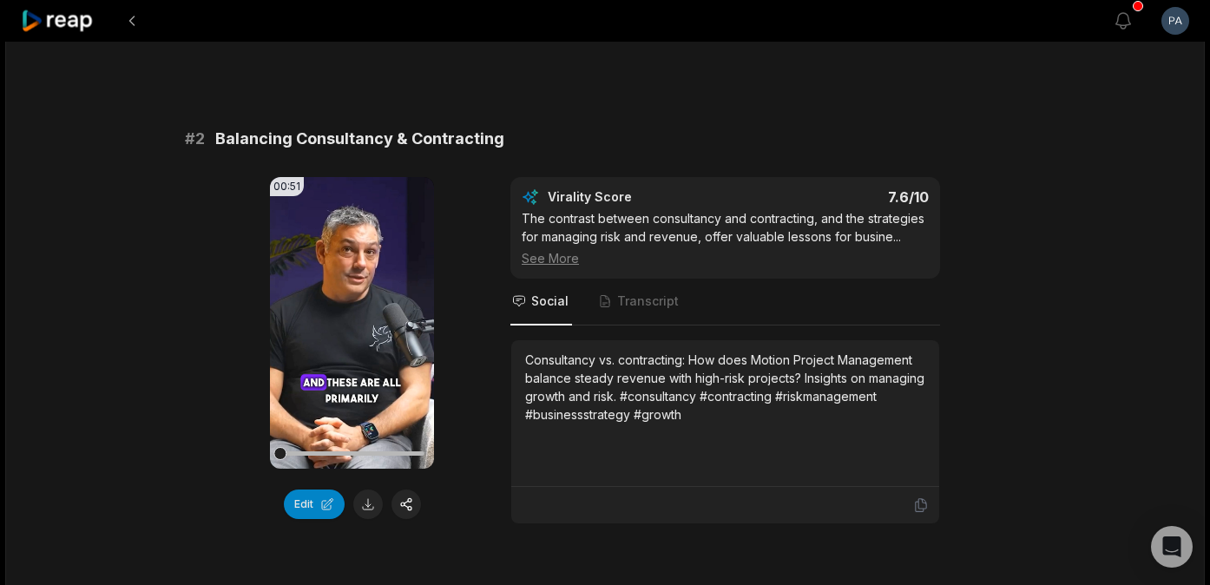
scroll to position [587, 0]
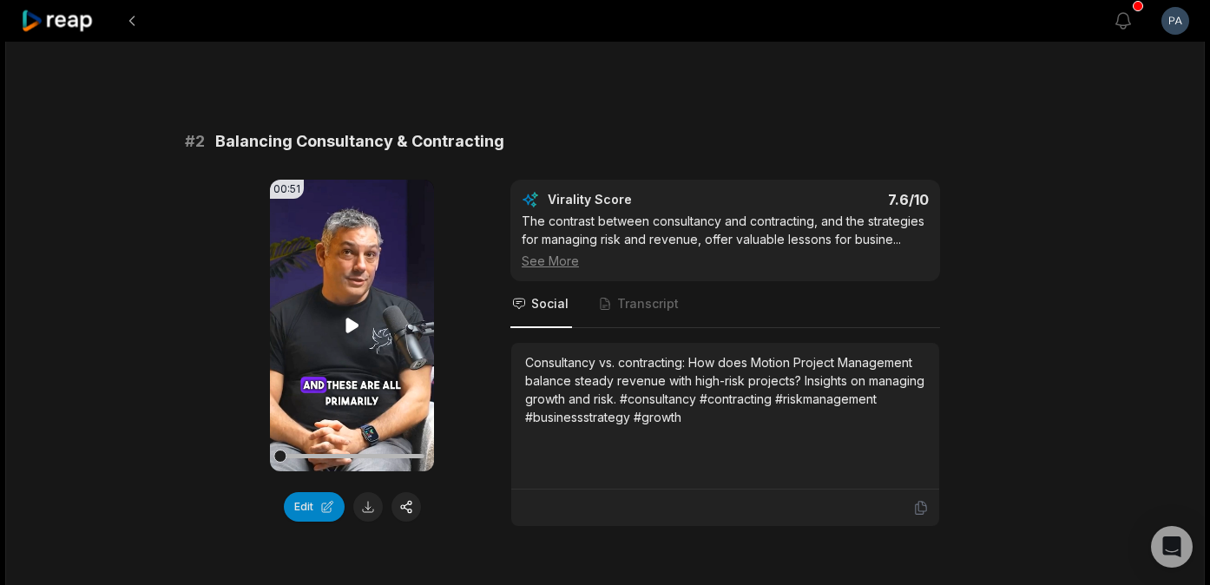
click at [355, 326] on icon at bounding box center [352, 325] width 13 height 15
click at [355, 326] on icon at bounding box center [352, 324] width 7 height 11
click at [355, 326] on icon at bounding box center [352, 325] width 13 height 15
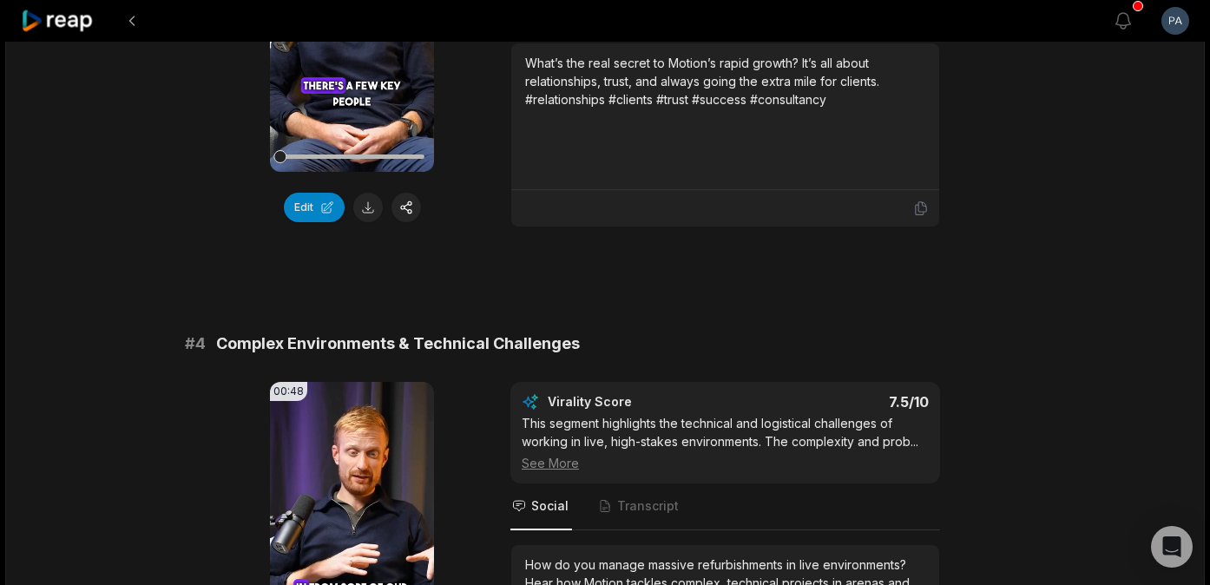
scroll to position [1514, 0]
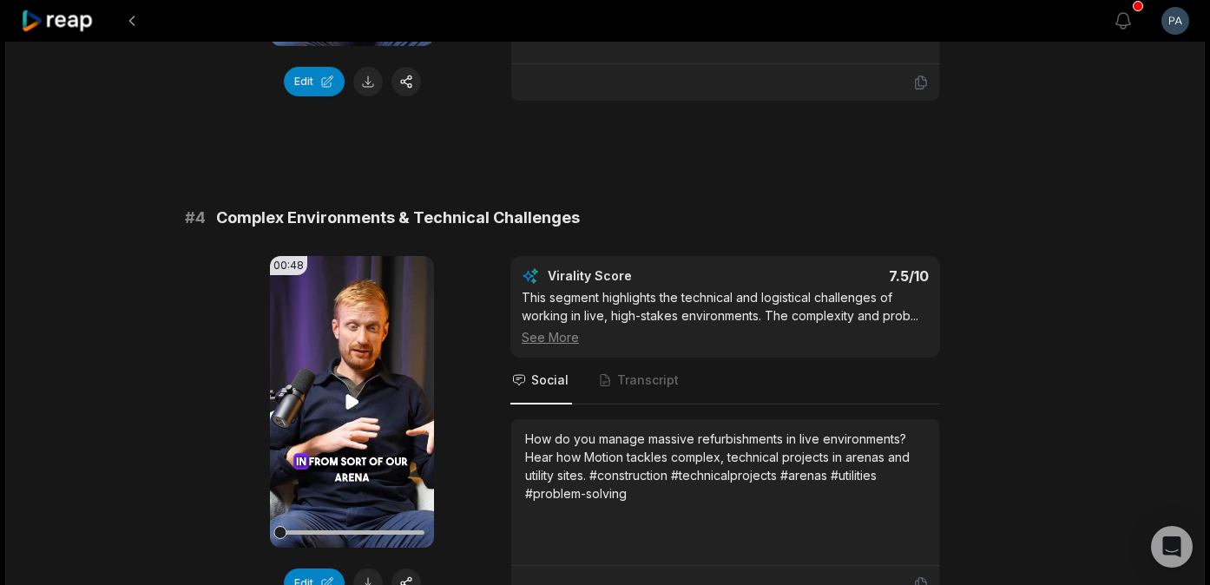
click at [348, 400] on icon at bounding box center [352, 401] width 13 height 15
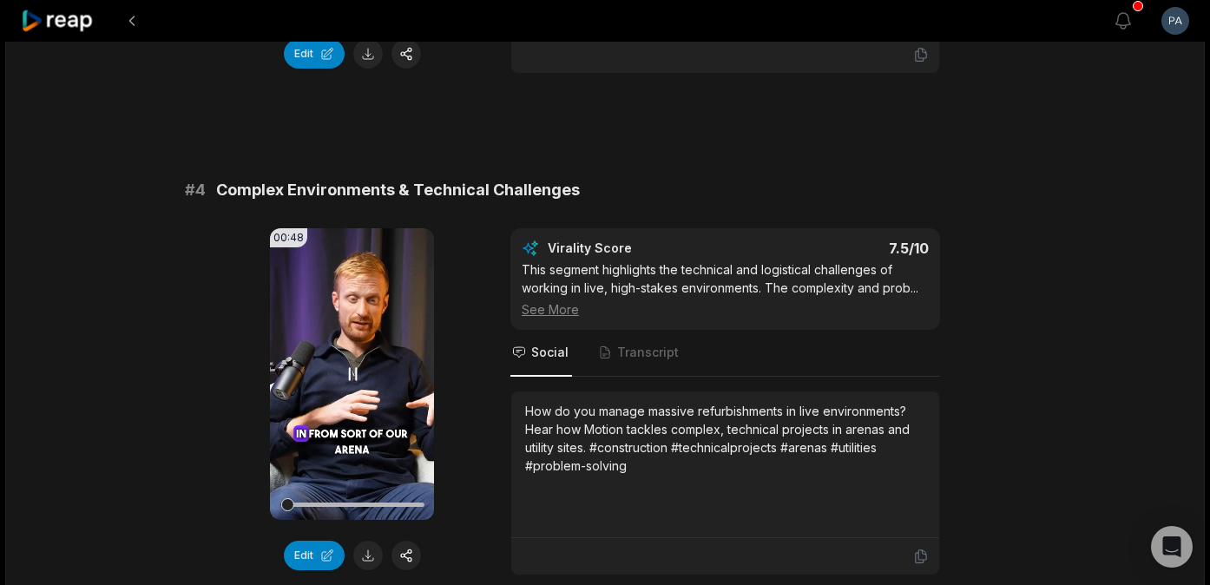
scroll to position [1544, 0]
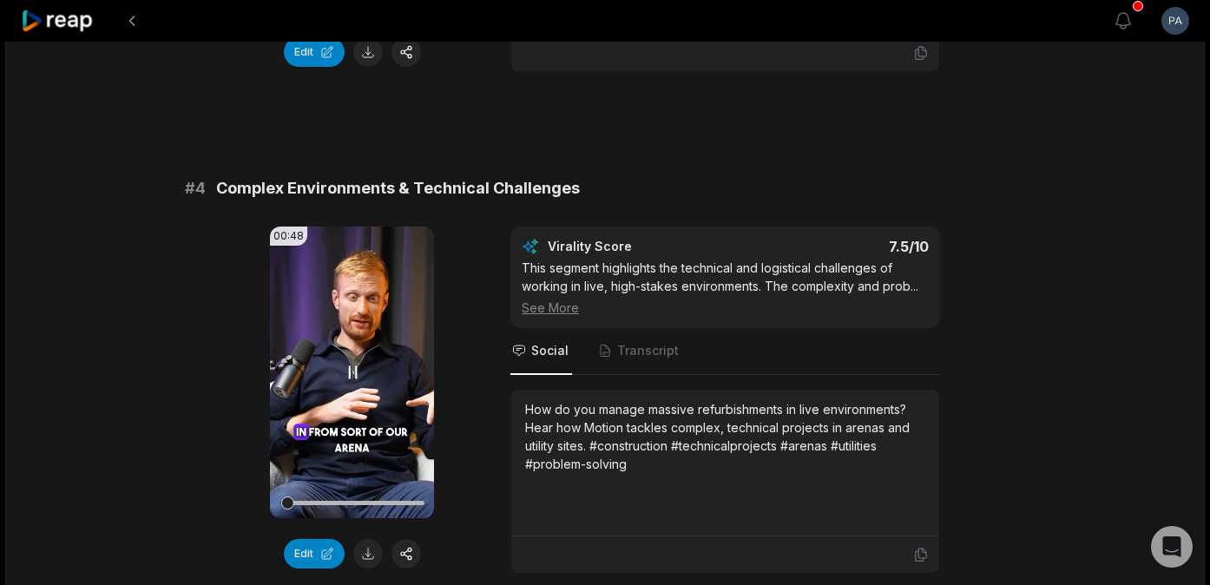
click at [351, 365] on icon at bounding box center [352, 372] width 21 height 21
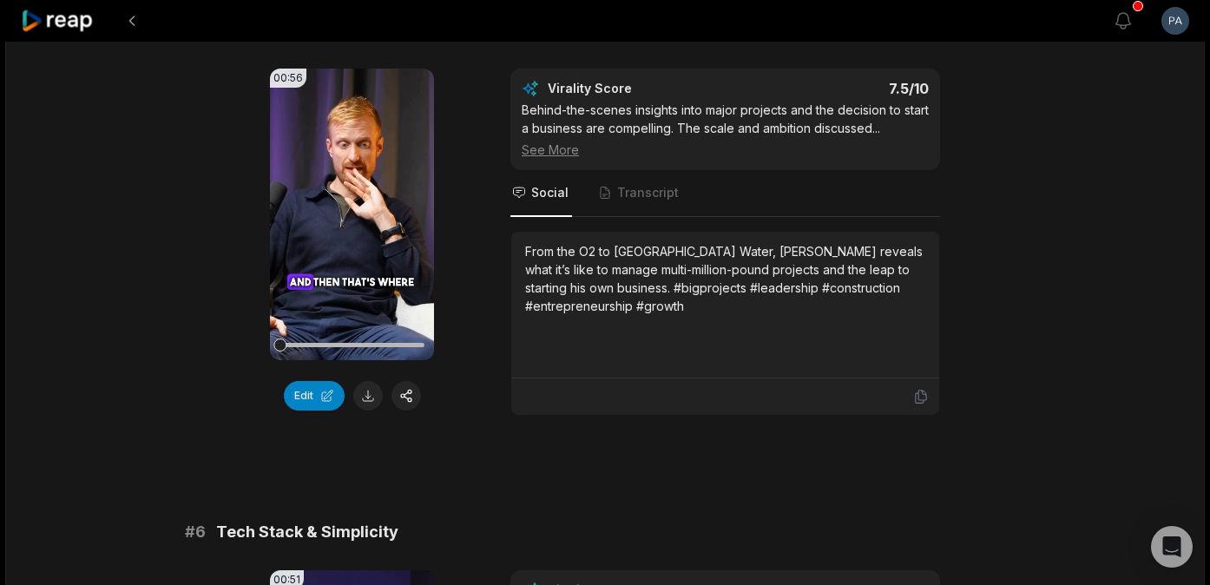
scroll to position [2037, 0]
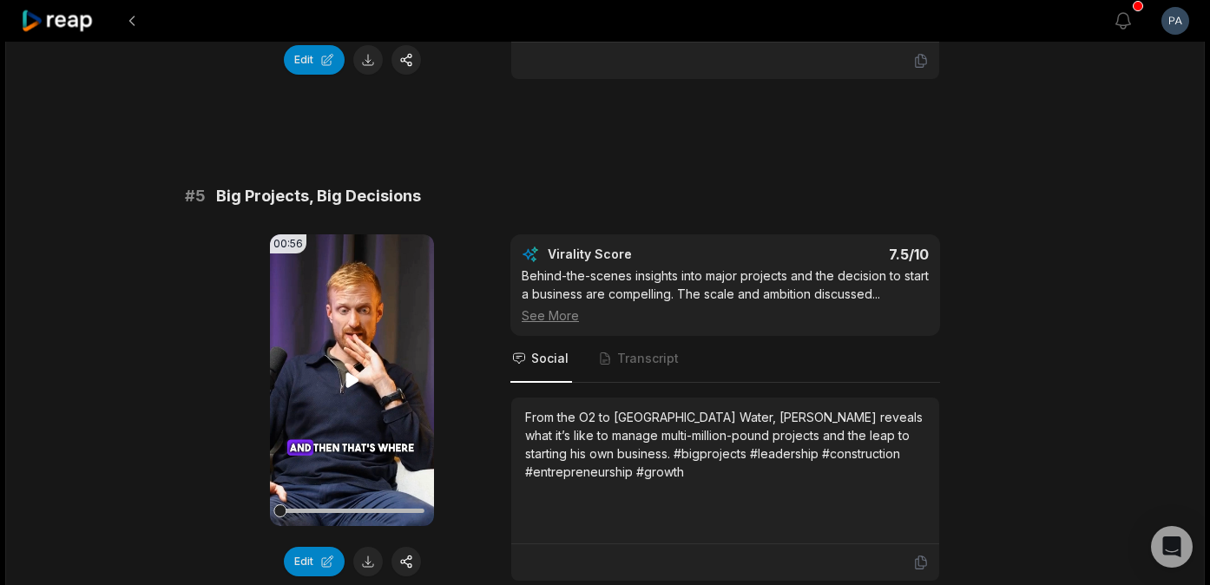
click at [348, 378] on icon at bounding box center [352, 379] width 13 height 15
click at [349, 378] on icon at bounding box center [352, 379] width 7 height 11
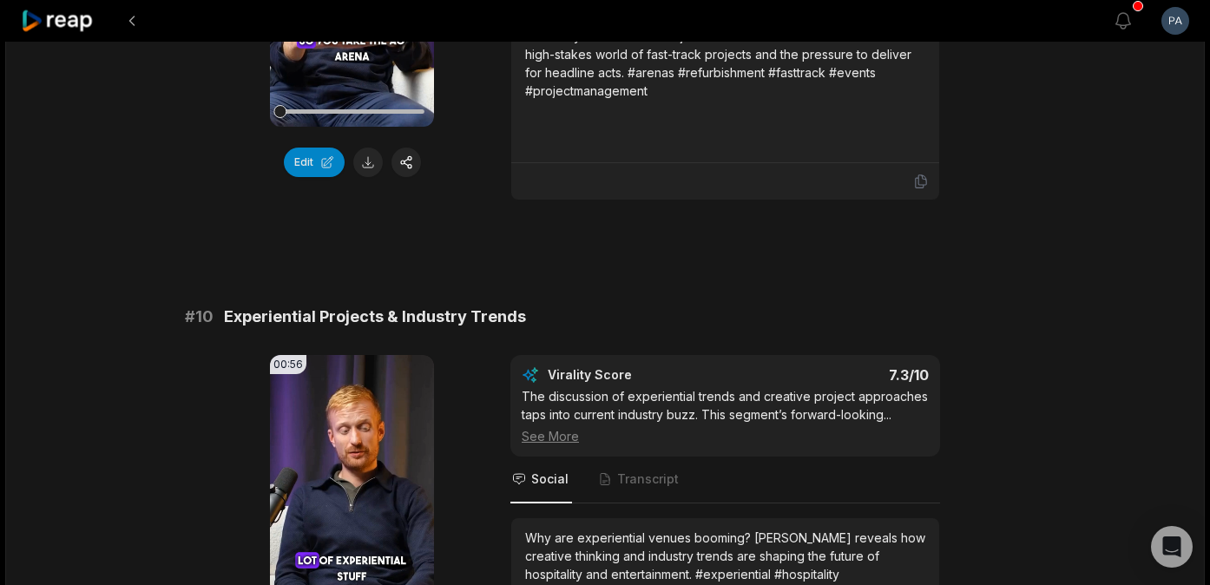
scroll to position [4734, 0]
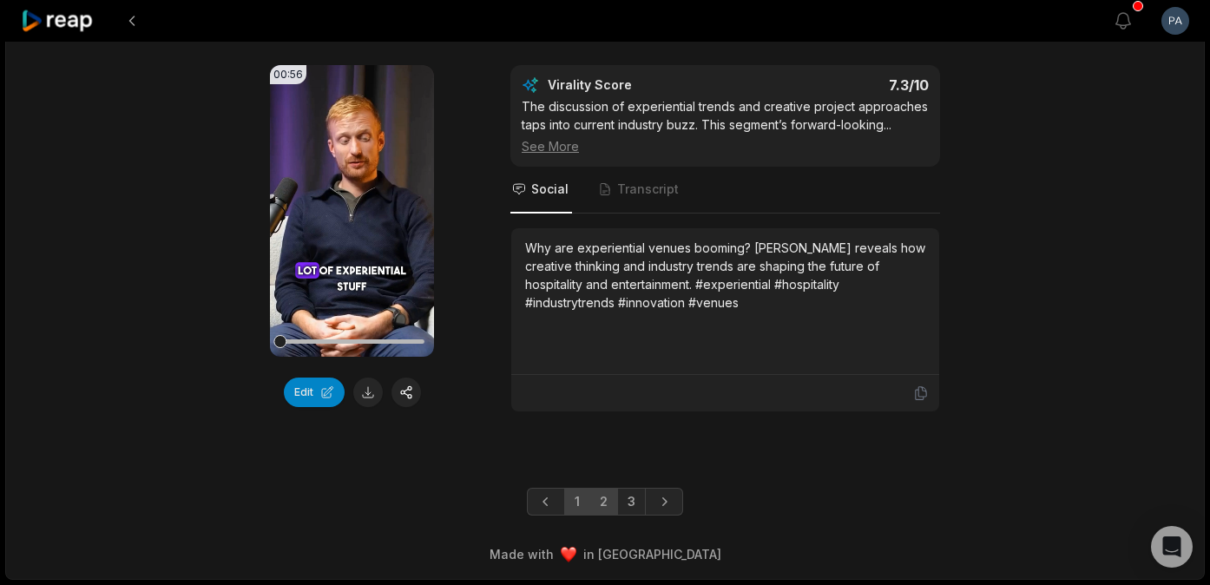
click at [608, 504] on link "2" at bounding box center [603, 502] width 29 height 28
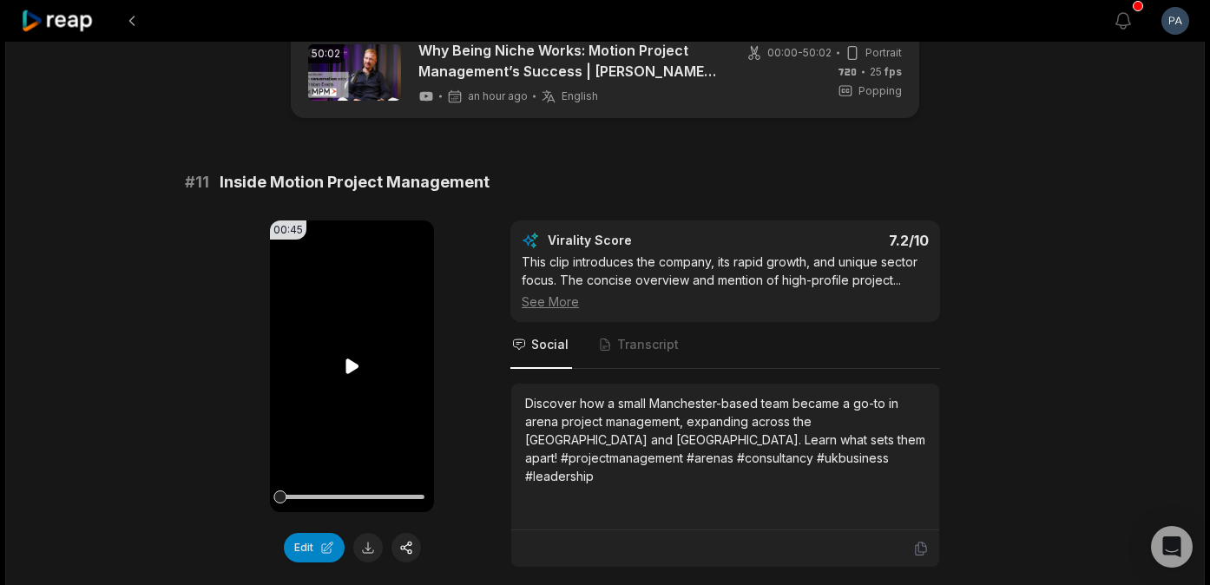
scroll to position [49, 0]
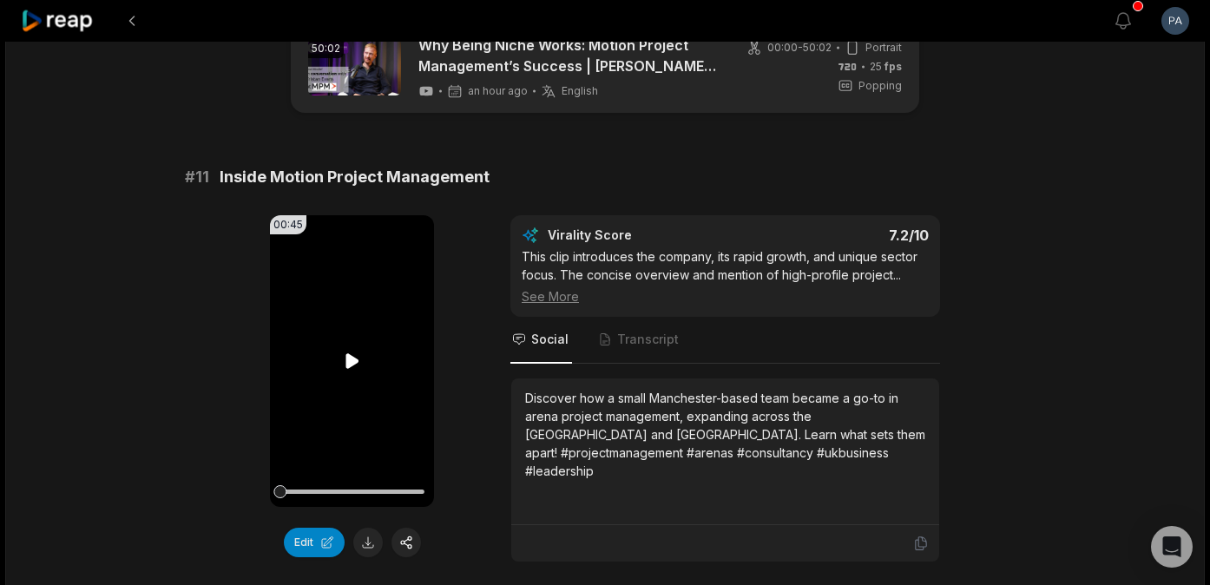
click at [351, 362] on icon at bounding box center [352, 360] width 13 height 15
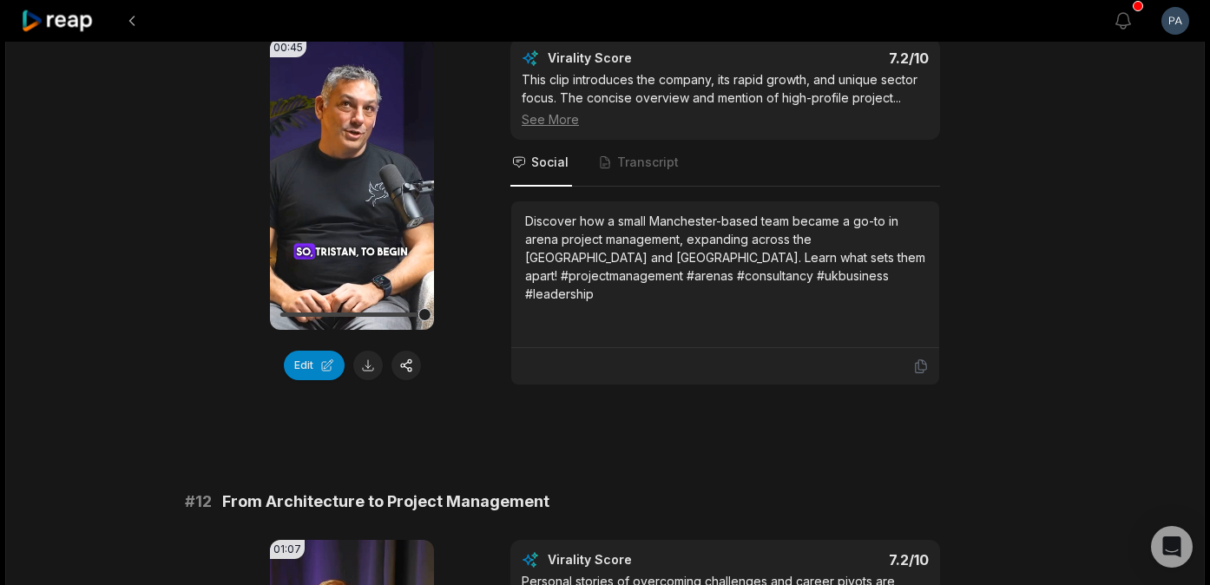
scroll to position [330, 0]
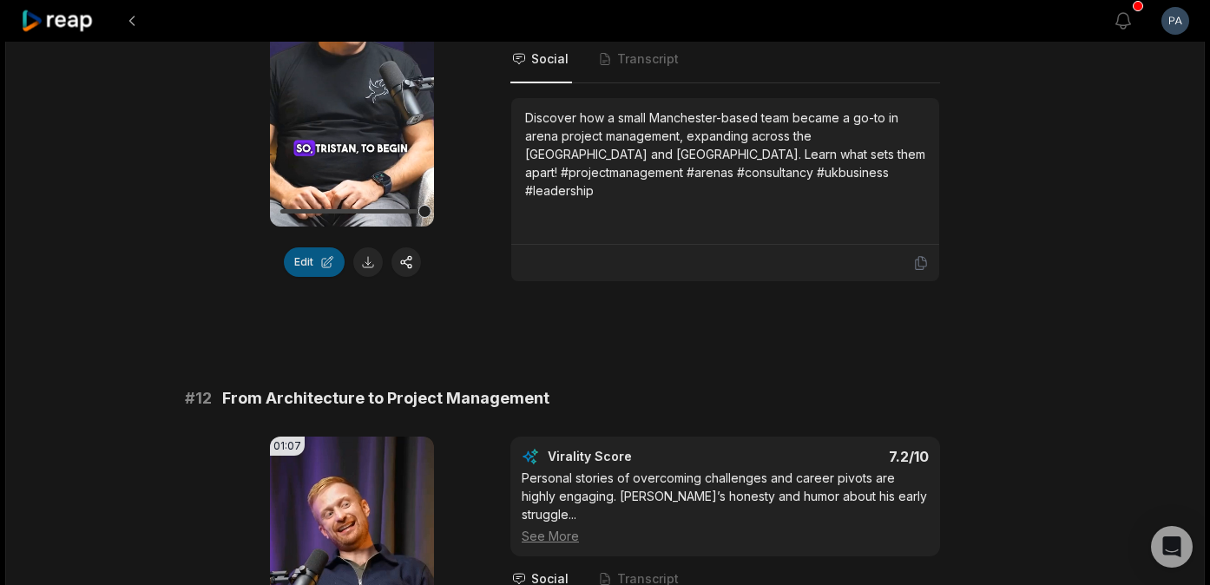
click at [313, 262] on button "Edit" at bounding box center [314, 262] width 61 height 30
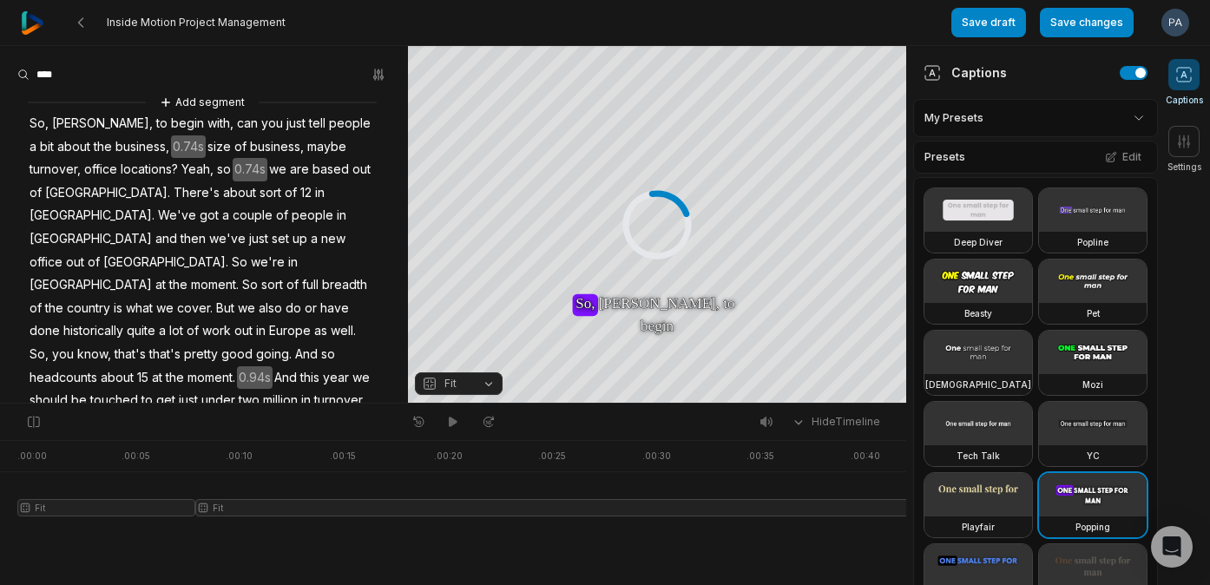
click at [115, 412] on span "Perfect." at bounding box center [90, 423] width 49 height 23
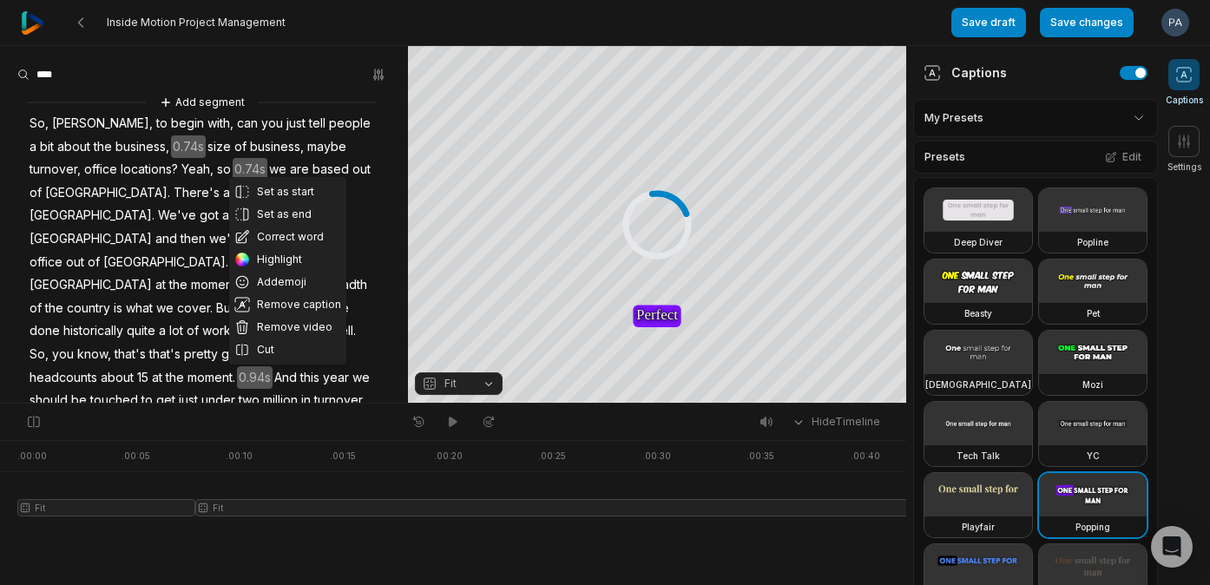
scroll to position [0, 78]
click at [294, 328] on button "Remove video" at bounding box center [287, 327] width 117 height 23
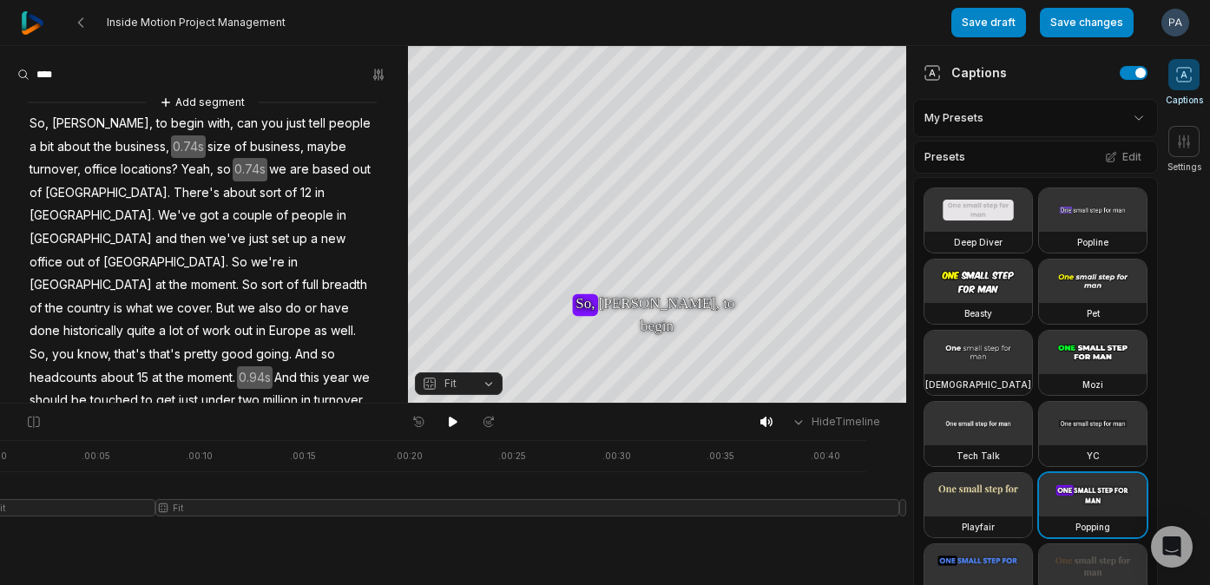
scroll to position [0, 40]
click at [833, 507] on div at bounding box center [441, 502] width 929 height 124
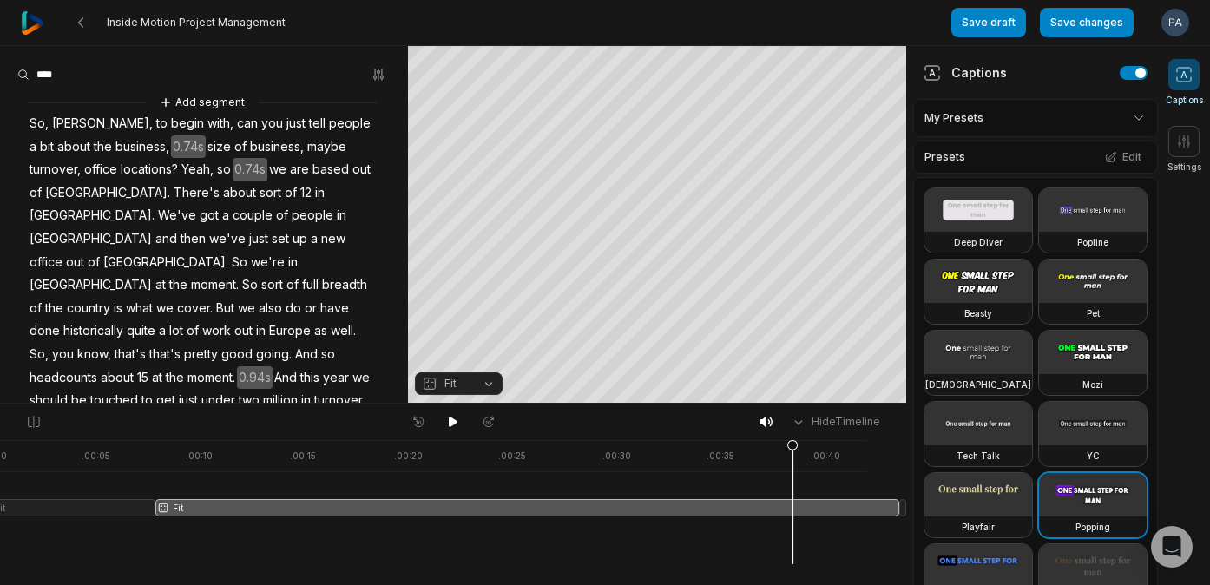
scroll to position [0, 0]
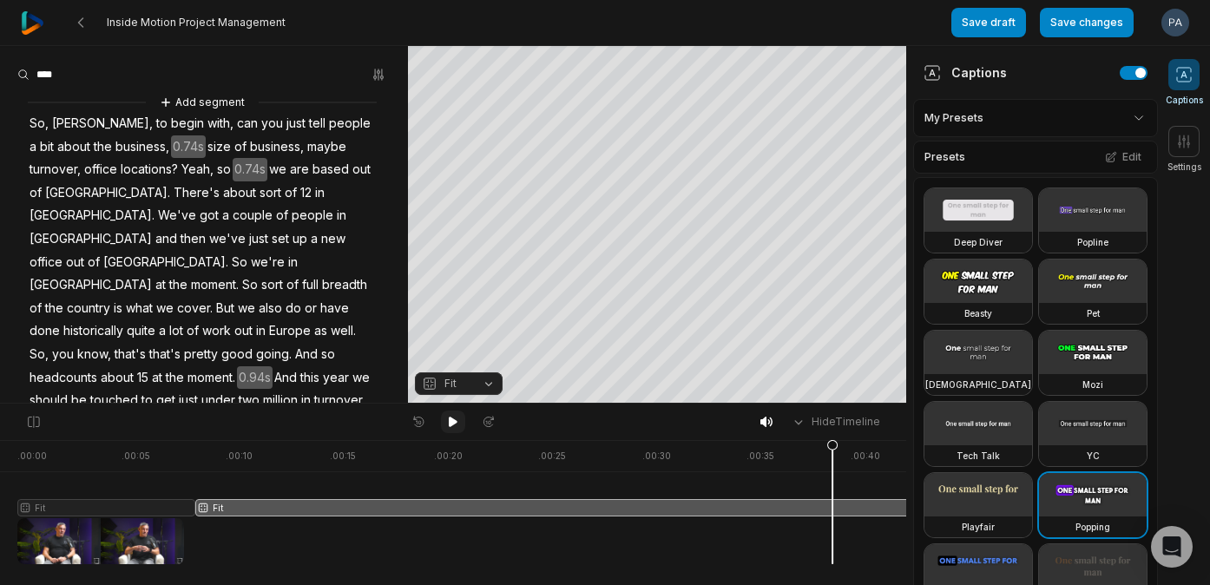
click at [450, 418] on icon at bounding box center [453, 422] width 9 height 10
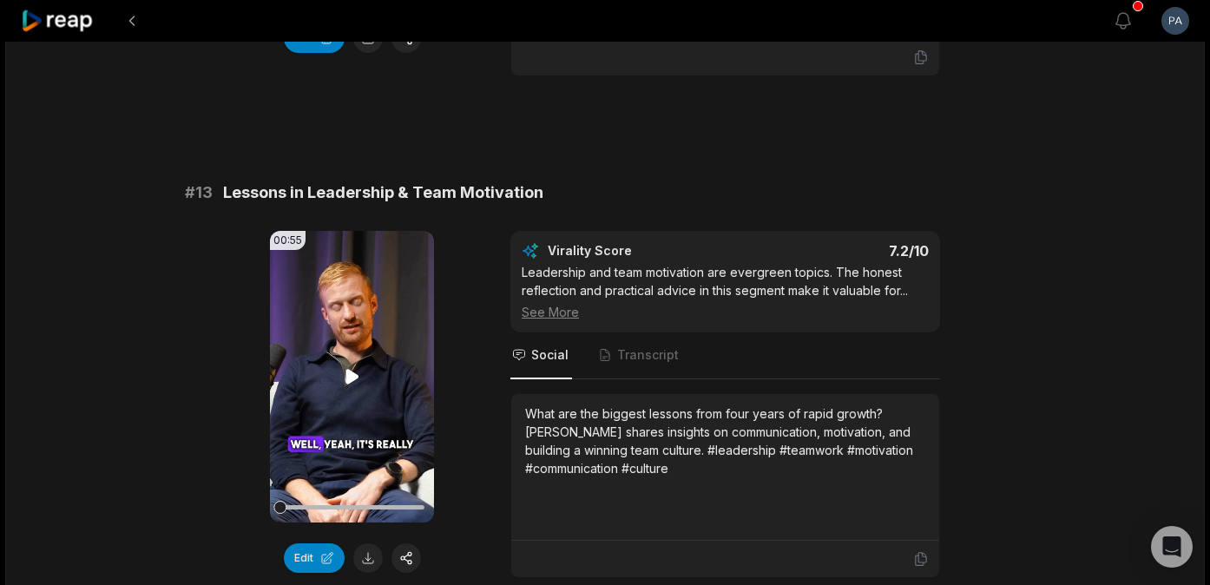
scroll to position [1065, 0]
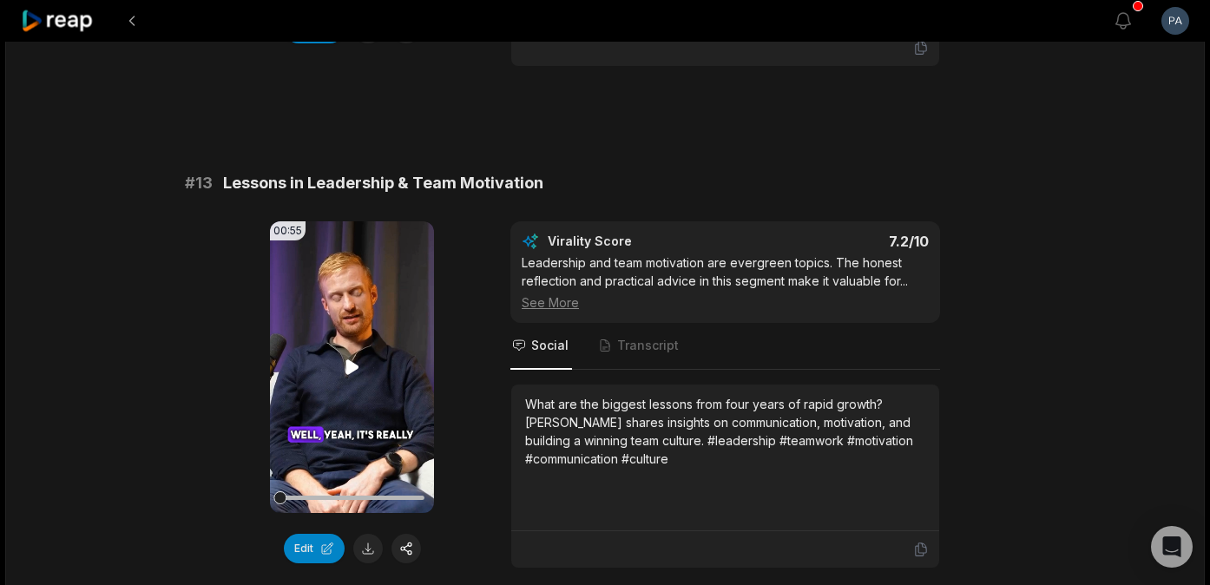
click at [351, 359] on icon at bounding box center [352, 366] width 13 height 15
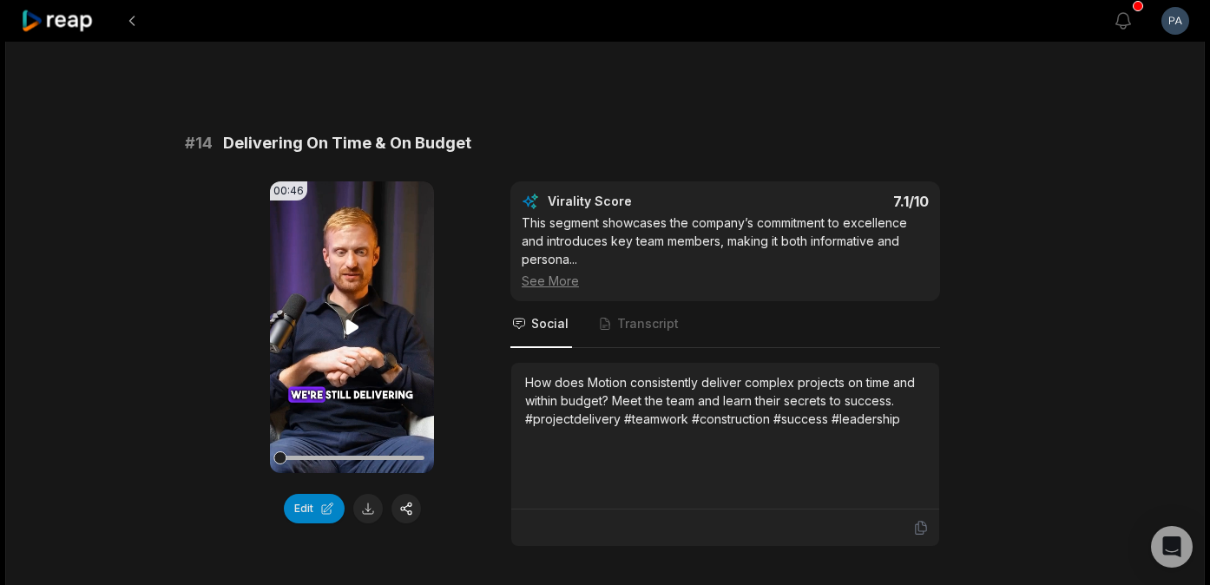
scroll to position [1609, 0]
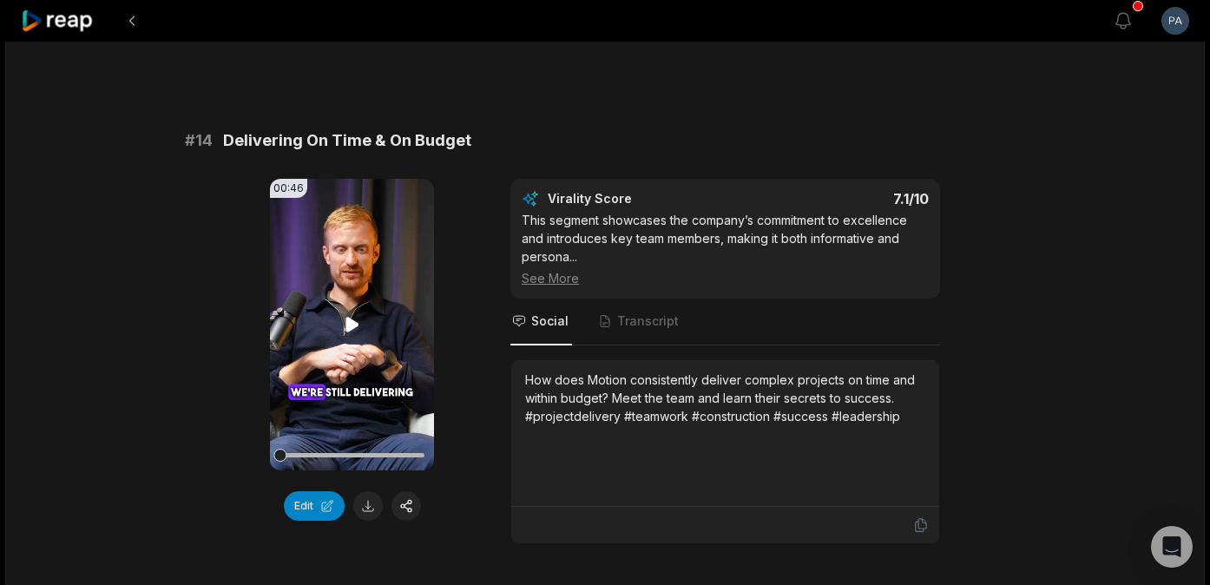
click at [350, 317] on icon at bounding box center [352, 324] width 13 height 15
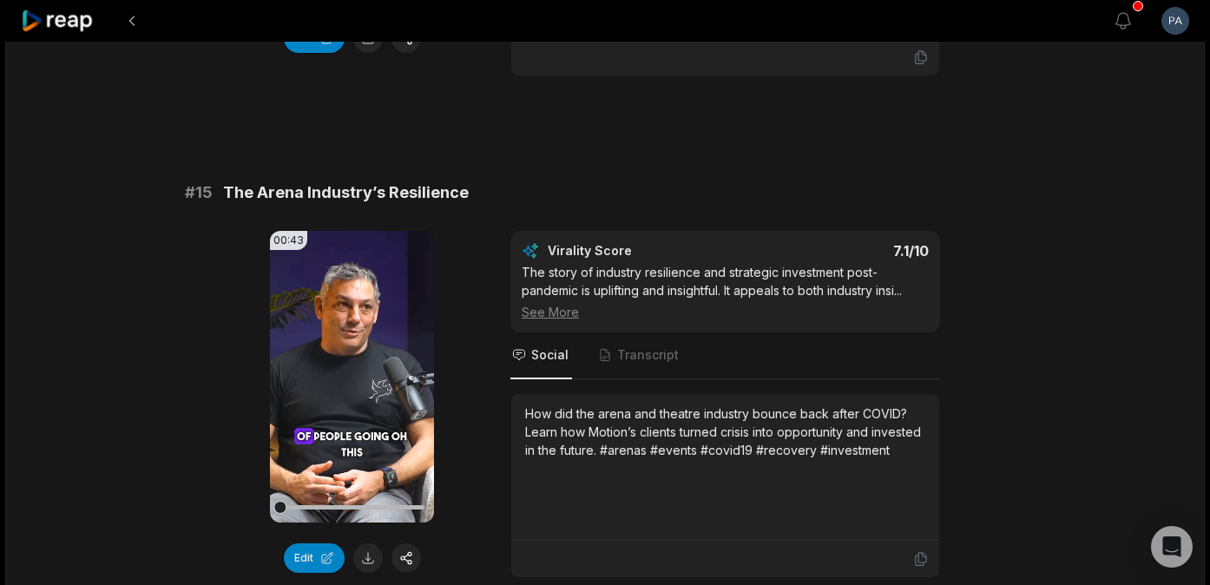
scroll to position [2078, 0]
click at [351, 368] on icon at bounding box center [352, 375] width 13 height 15
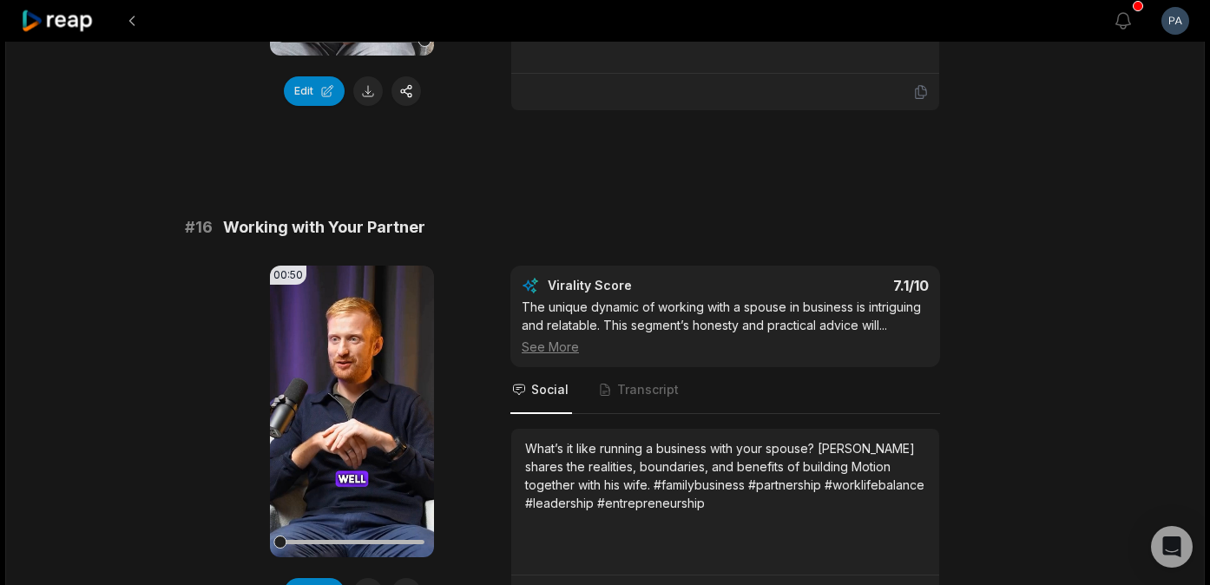
scroll to position [2590, 0]
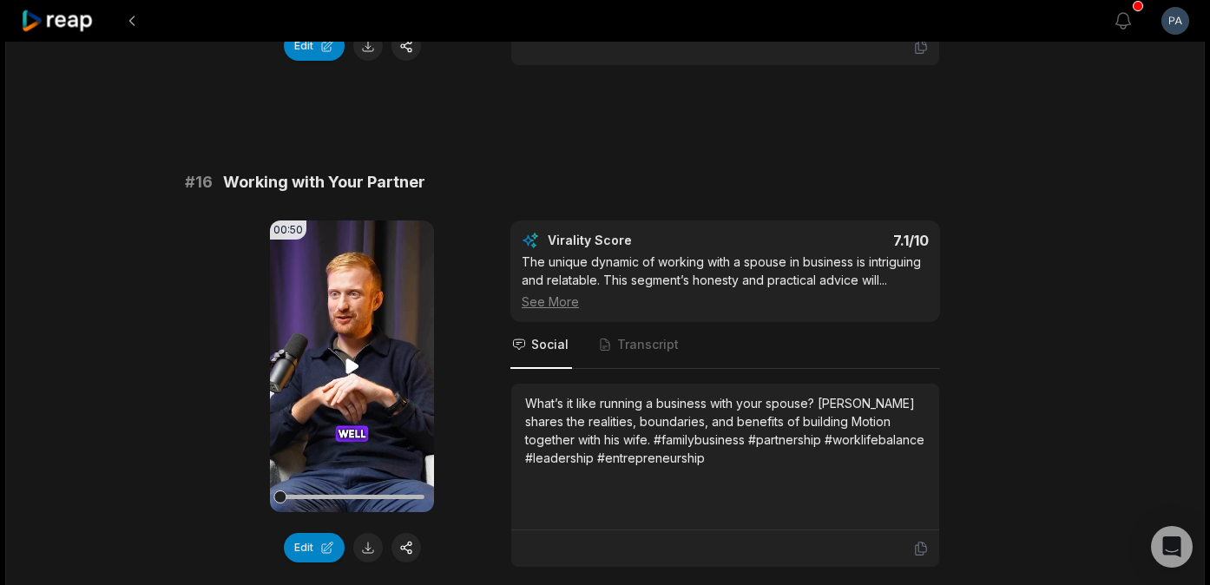
click at [352, 359] on icon at bounding box center [352, 366] width 13 height 15
drag, startPoint x: 294, startPoint y: 474, endPoint x: 272, endPoint y: 475, distance: 22.6
click at [272, 475] on div "00:50 Your browser does not support mp4 format." at bounding box center [352, 367] width 164 height 292
click at [319, 533] on button "Edit" at bounding box center [314, 548] width 61 height 30
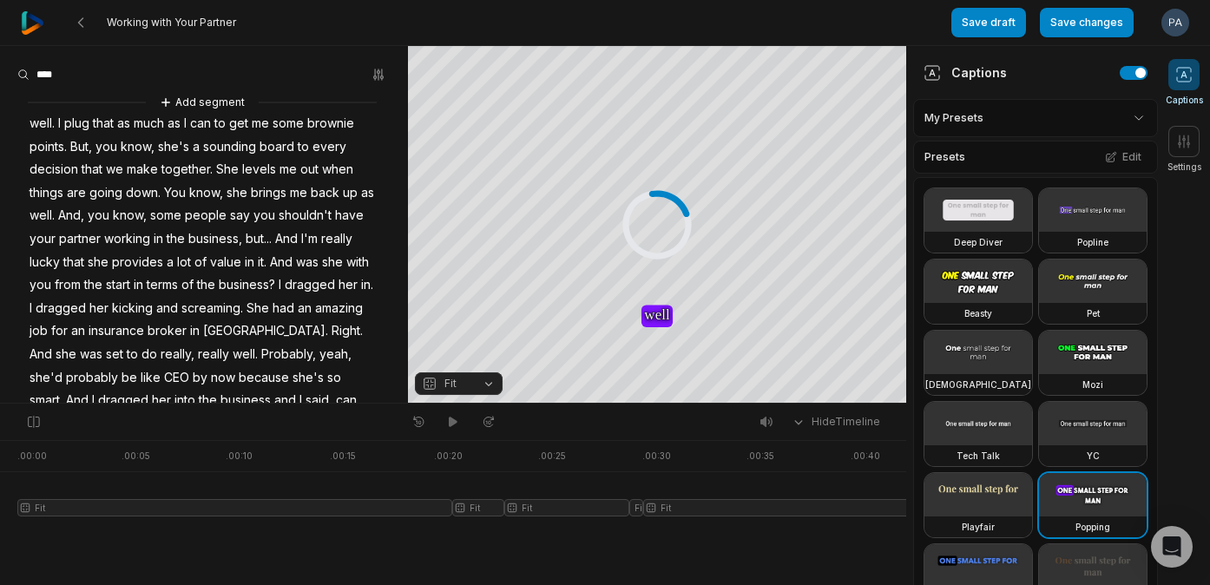
click at [39, 124] on span "well." at bounding box center [42, 123] width 29 height 23
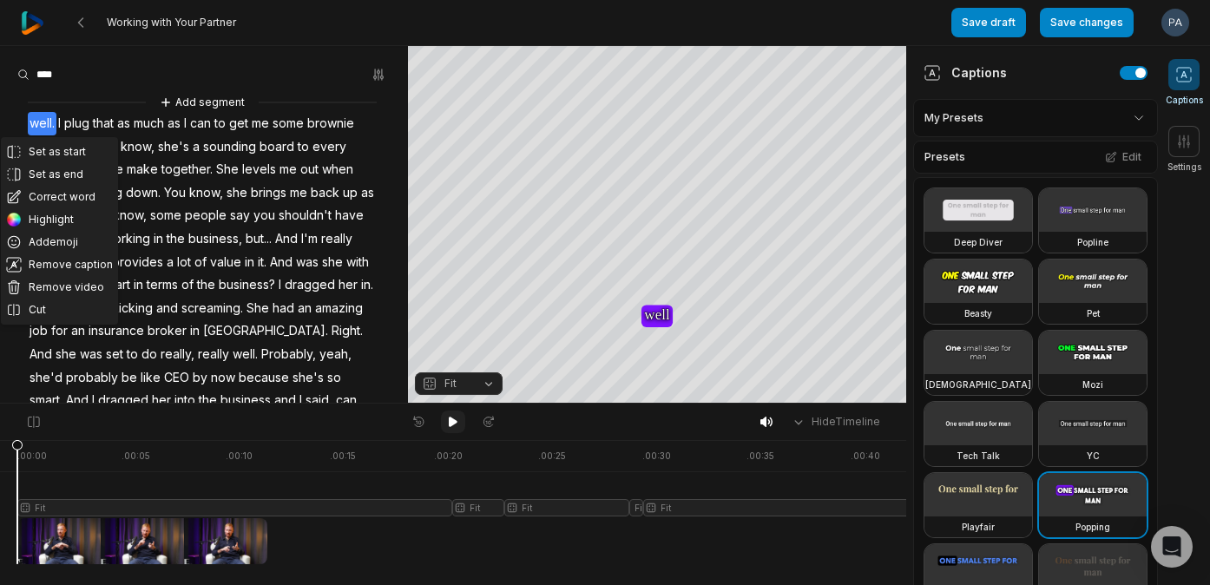
click at [453, 419] on icon at bounding box center [453, 422] width 9 height 10
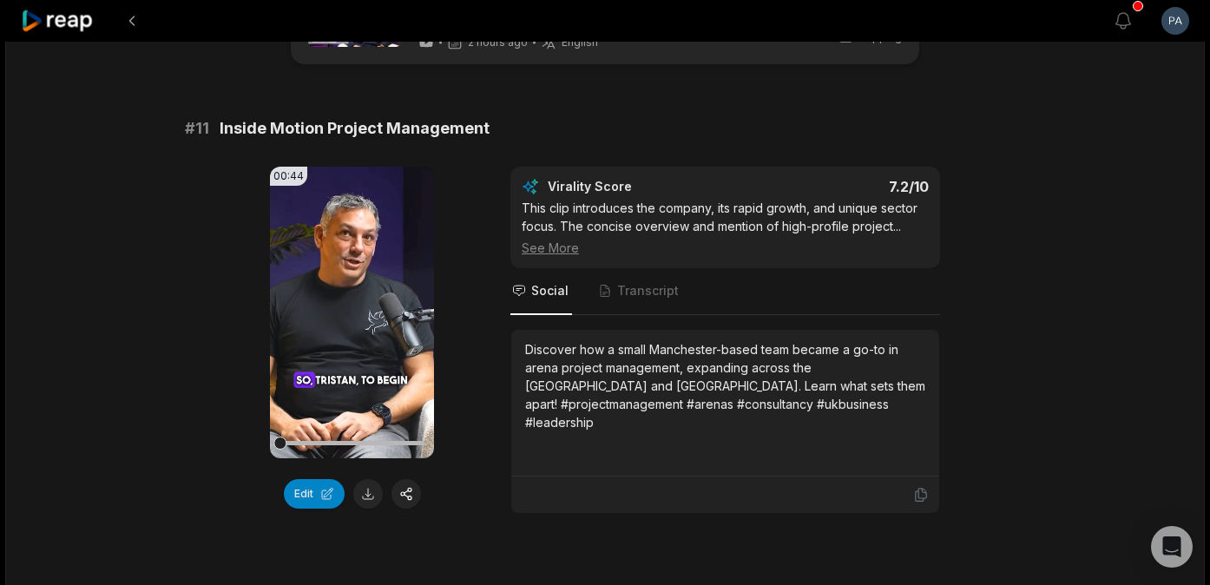
scroll to position [118, 0]
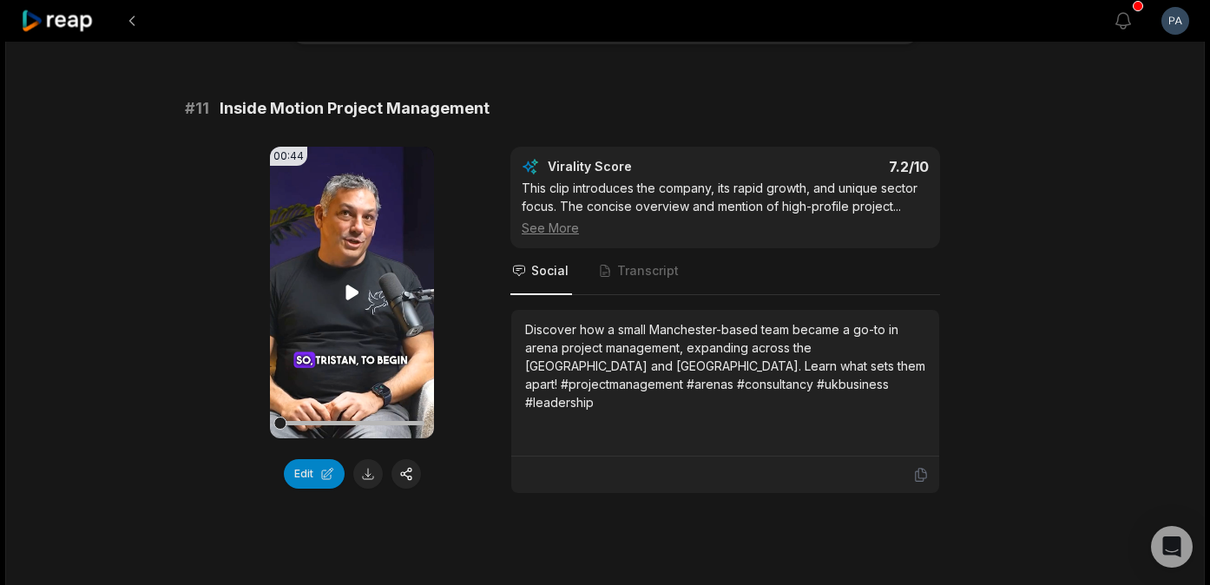
click at [354, 286] on icon at bounding box center [352, 292] width 21 height 21
click at [371, 473] on button at bounding box center [368, 474] width 30 height 30
click at [1013, 427] on div "00:44 Your browser does not support mp4 format. Edit Virality Score 7.2 /10 Thi…" at bounding box center [605, 320] width 840 height 347
